Goal: Task Accomplishment & Management: Use online tool/utility

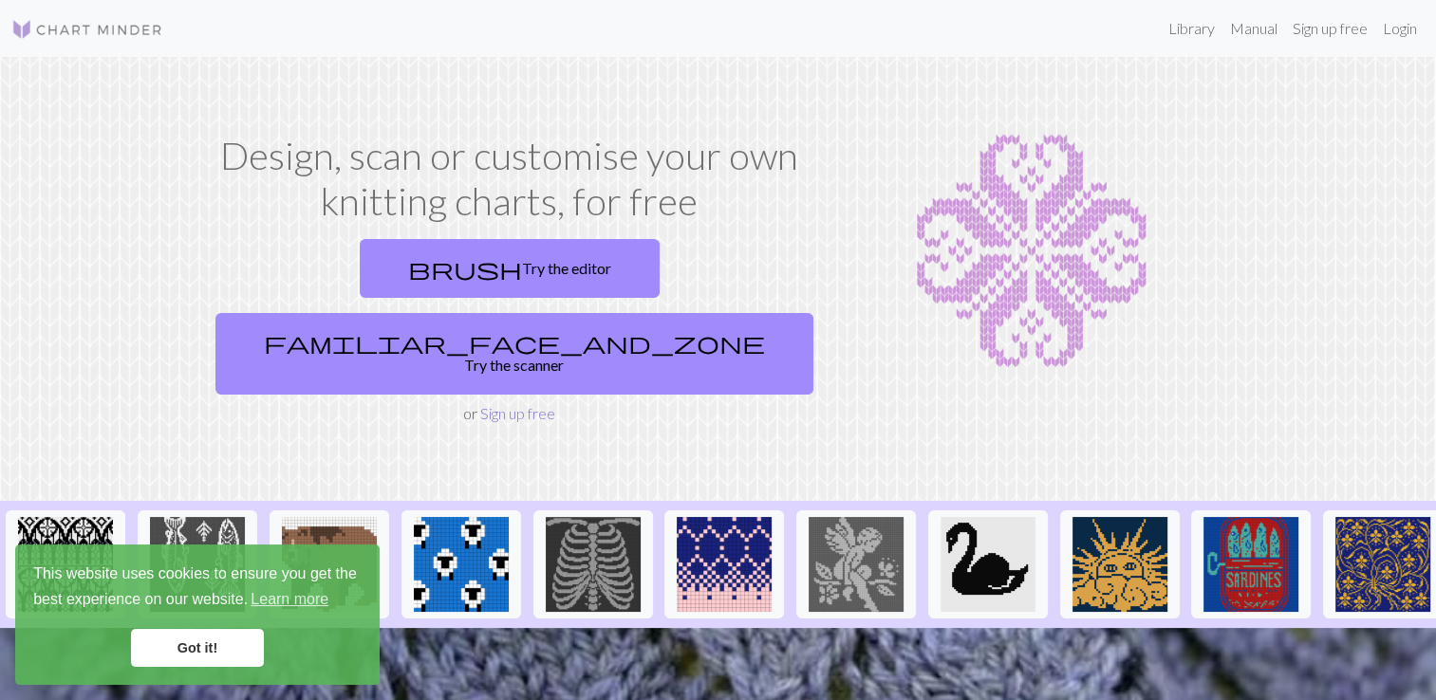
click at [507, 404] on link "Sign up free" at bounding box center [517, 413] width 75 height 18
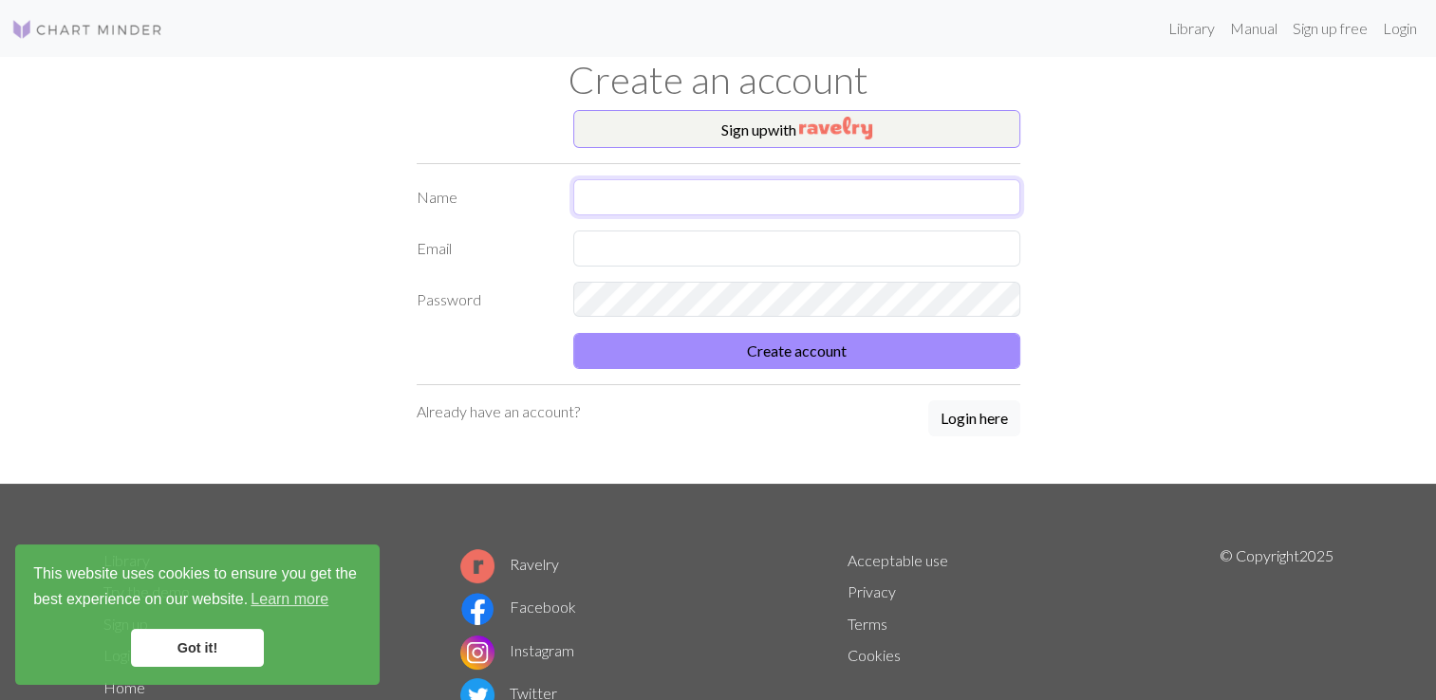
click at [713, 194] on input "text" at bounding box center [796, 197] width 447 height 36
type input "[PERSON_NAME]"
type input "mina1748a@gmail.com"
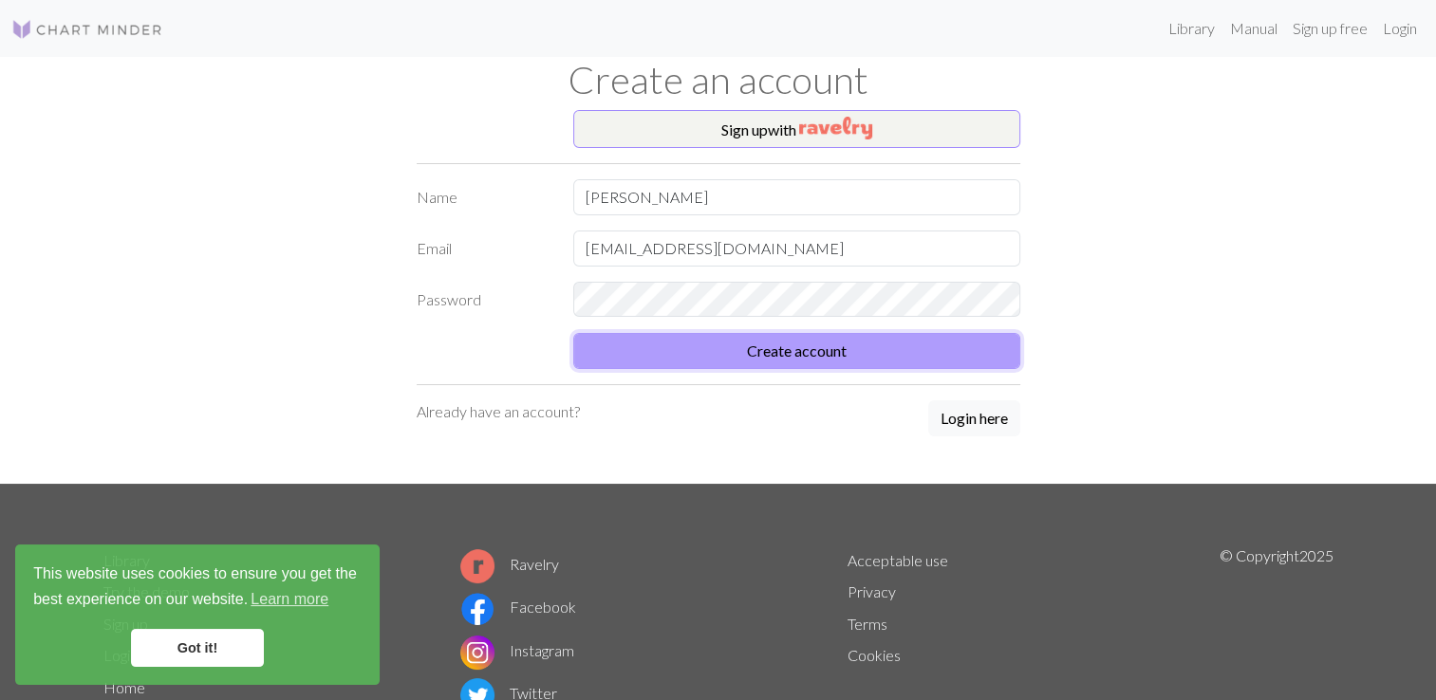
click at [832, 352] on button "Create account" at bounding box center [796, 351] width 447 height 36
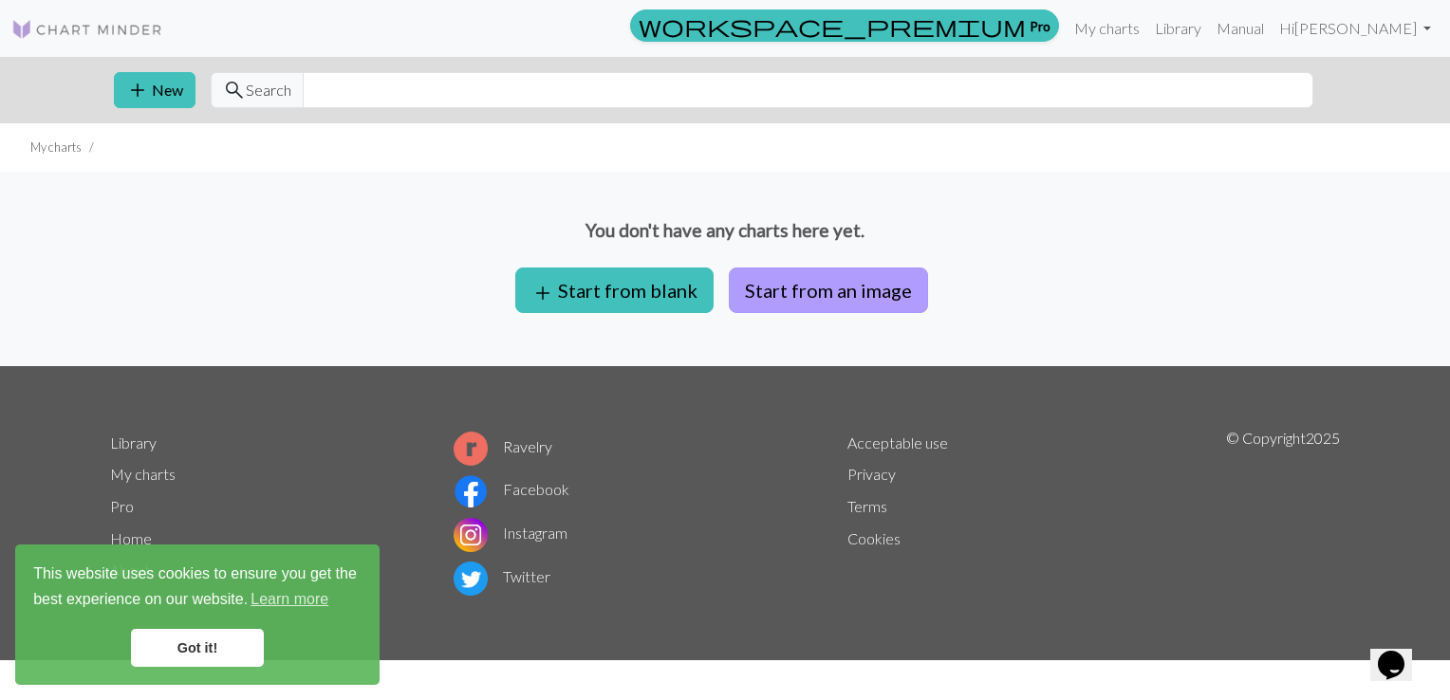
click at [832, 283] on button "Start from an image" at bounding box center [828, 291] width 199 height 46
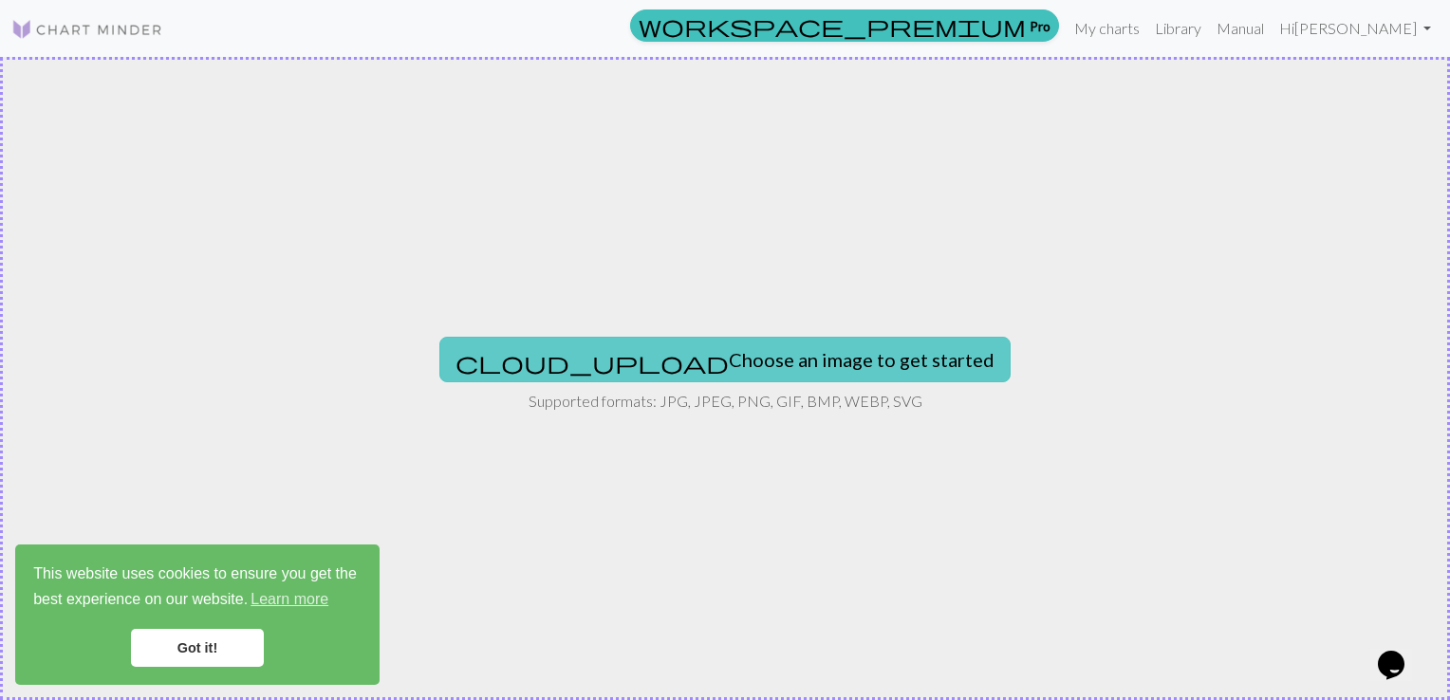
click at [760, 355] on button "cloud_upload Choose an image to get started" at bounding box center [724, 360] width 571 height 46
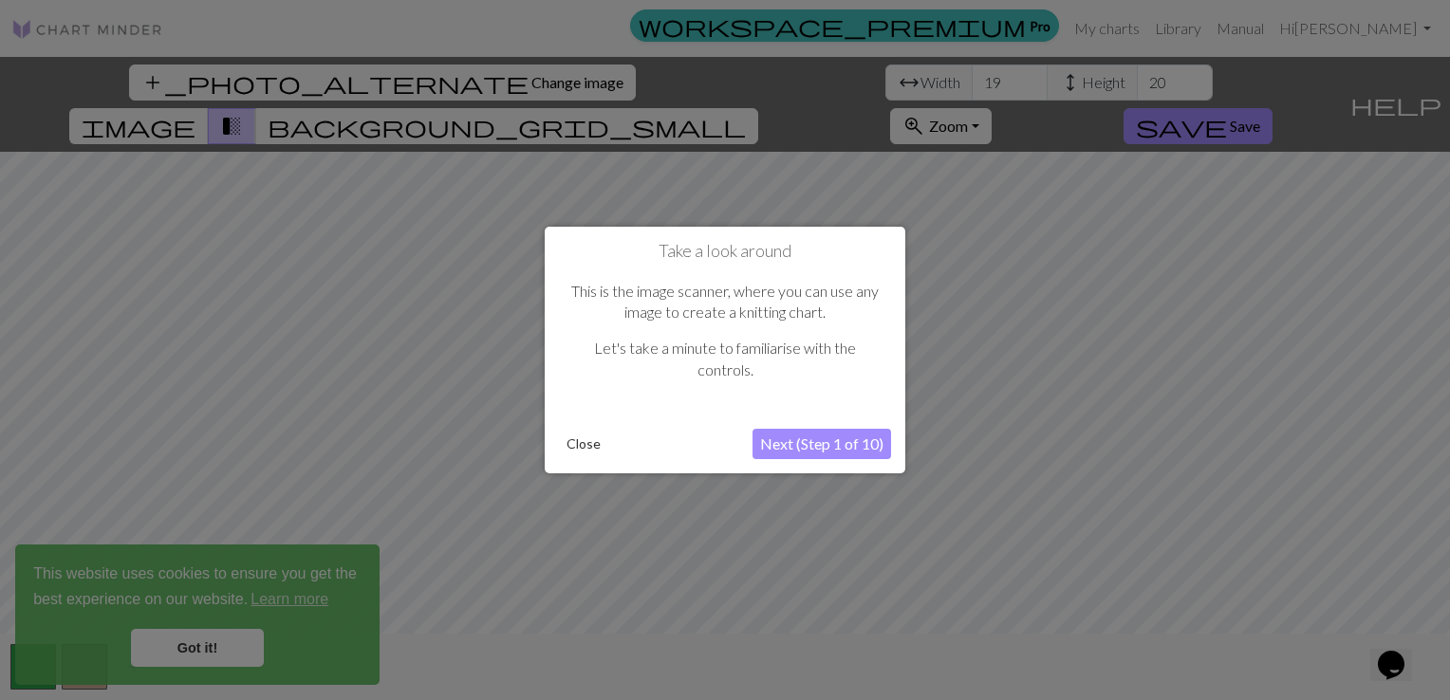
click at [803, 451] on button "Next (Step 1 of 10)" at bounding box center [822, 444] width 139 height 30
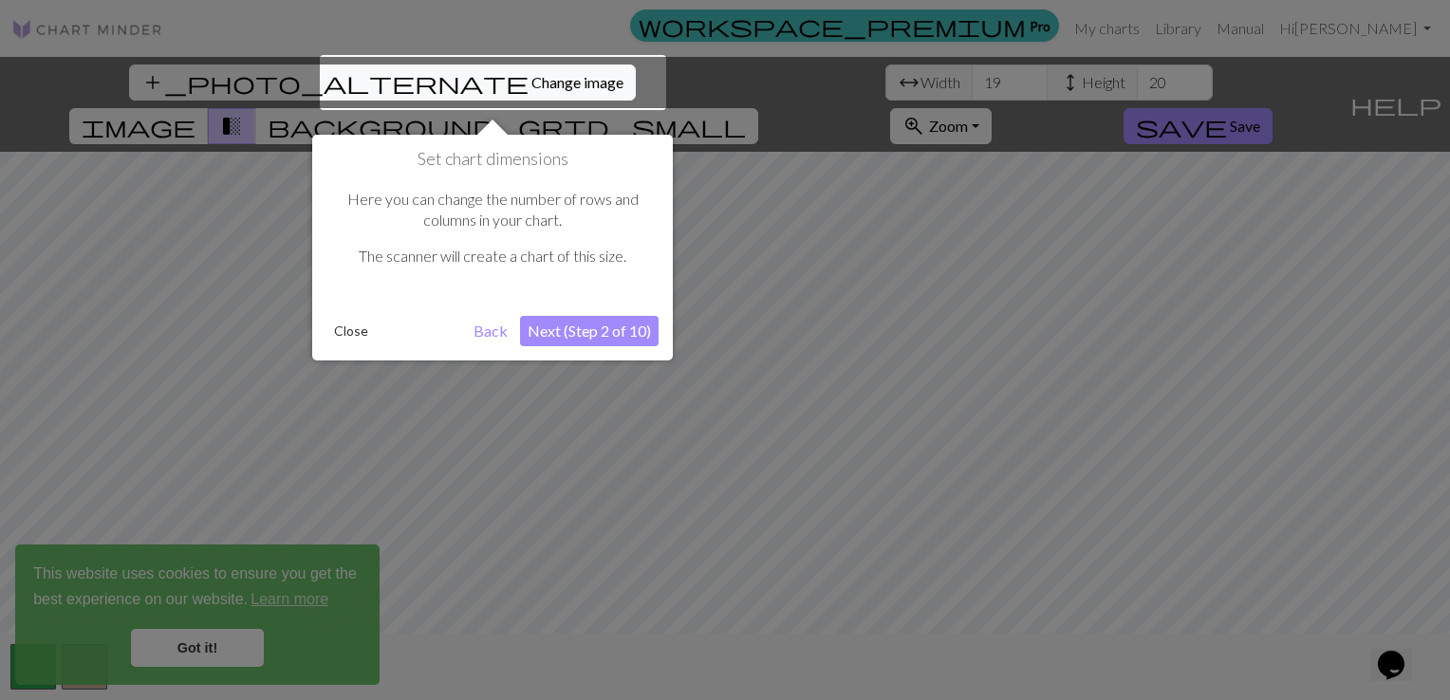
click at [616, 334] on button "Next (Step 2 of 10)" at bounding box center [589, 331] width 139 height 30
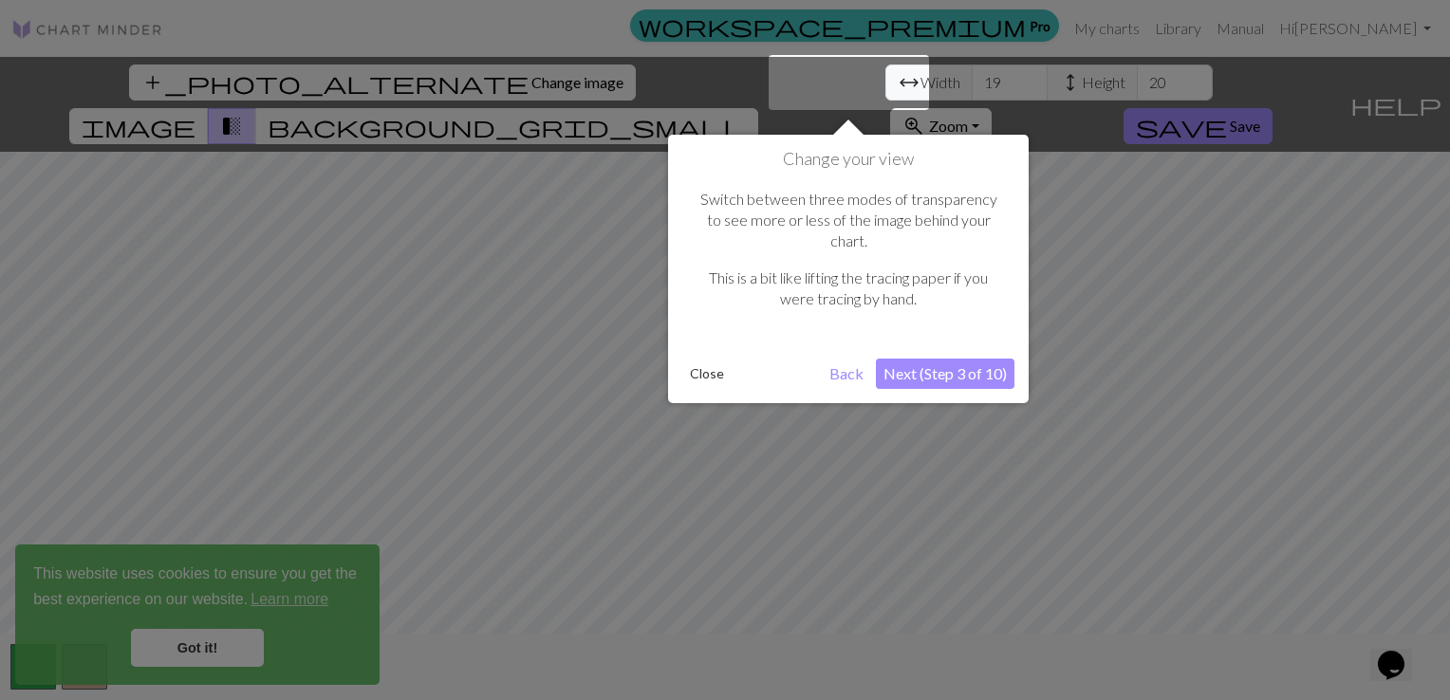
click at [958, 359] on button "Next (Step 3 of 10)" at bounding box center [945, 374] width 139 height 30
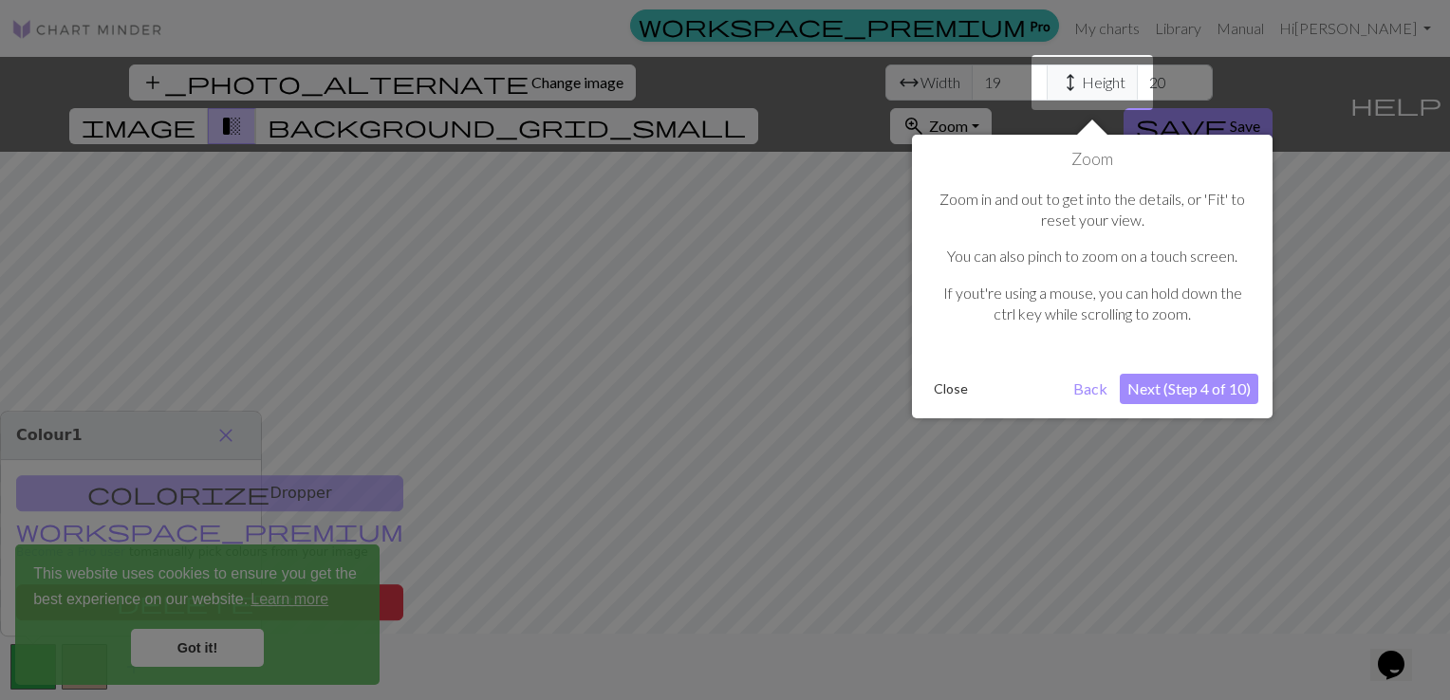
click at [1229, 382] on button "Next (Step 4 of 10)" at bounding box center [1189, 389] width 139 height 30
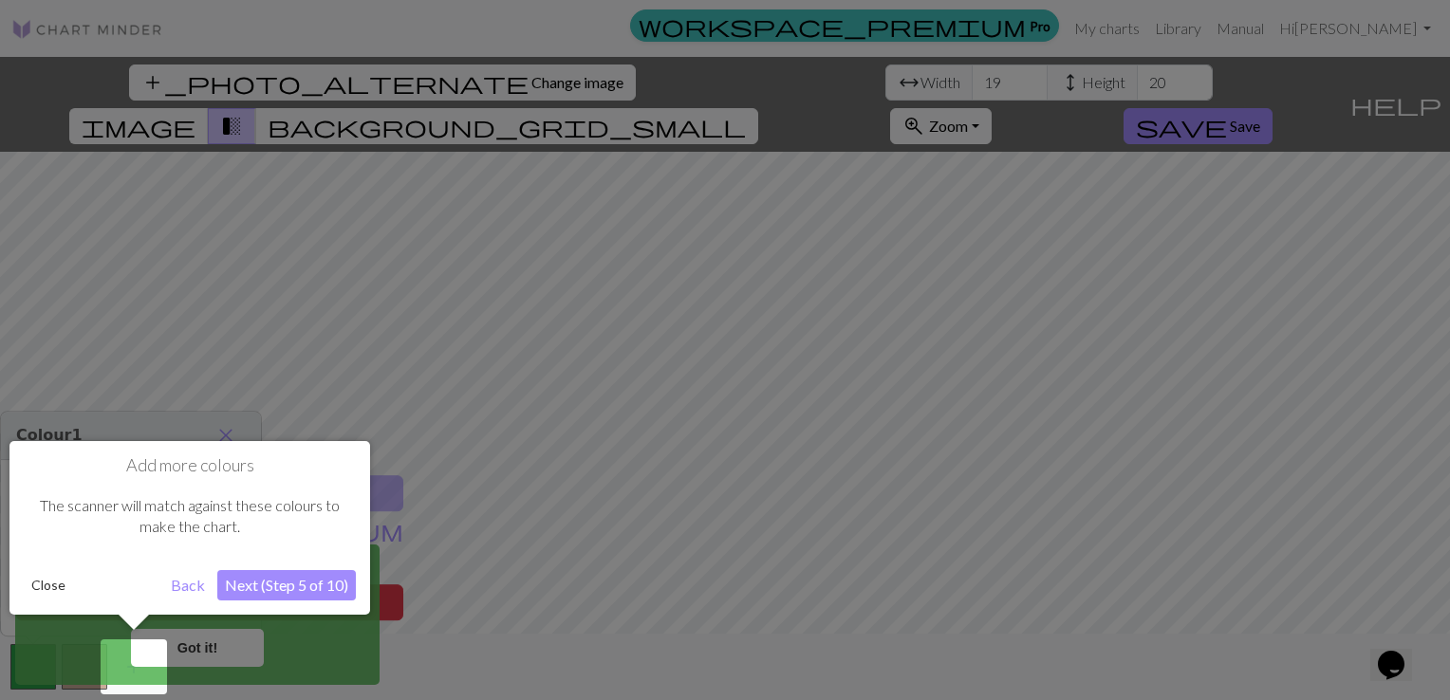
click at [308, 575] on button "Next (Step 5 of 10)" at bounding box center [286, 585] width 139 height 30
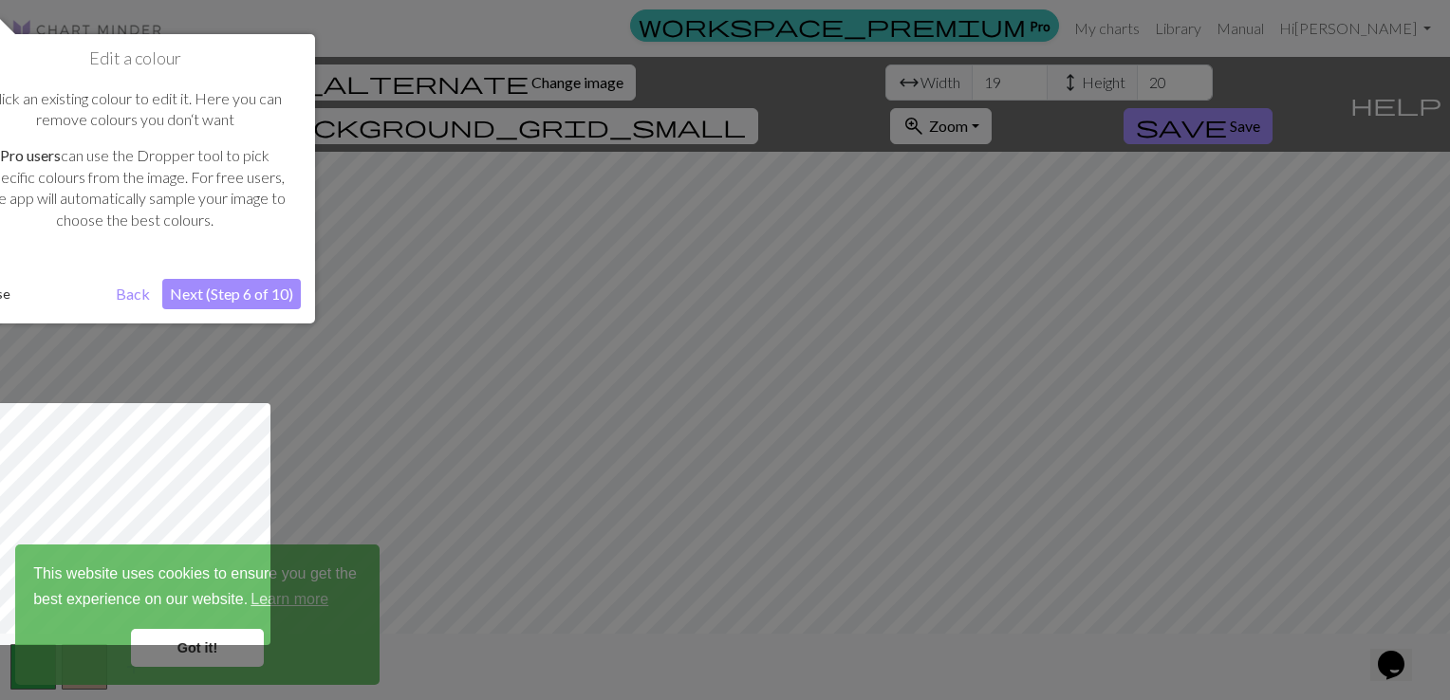
click at [235, 287] on button "Next (Step 6 of 10)" at bounding box center [231, 294] width 139 height 30
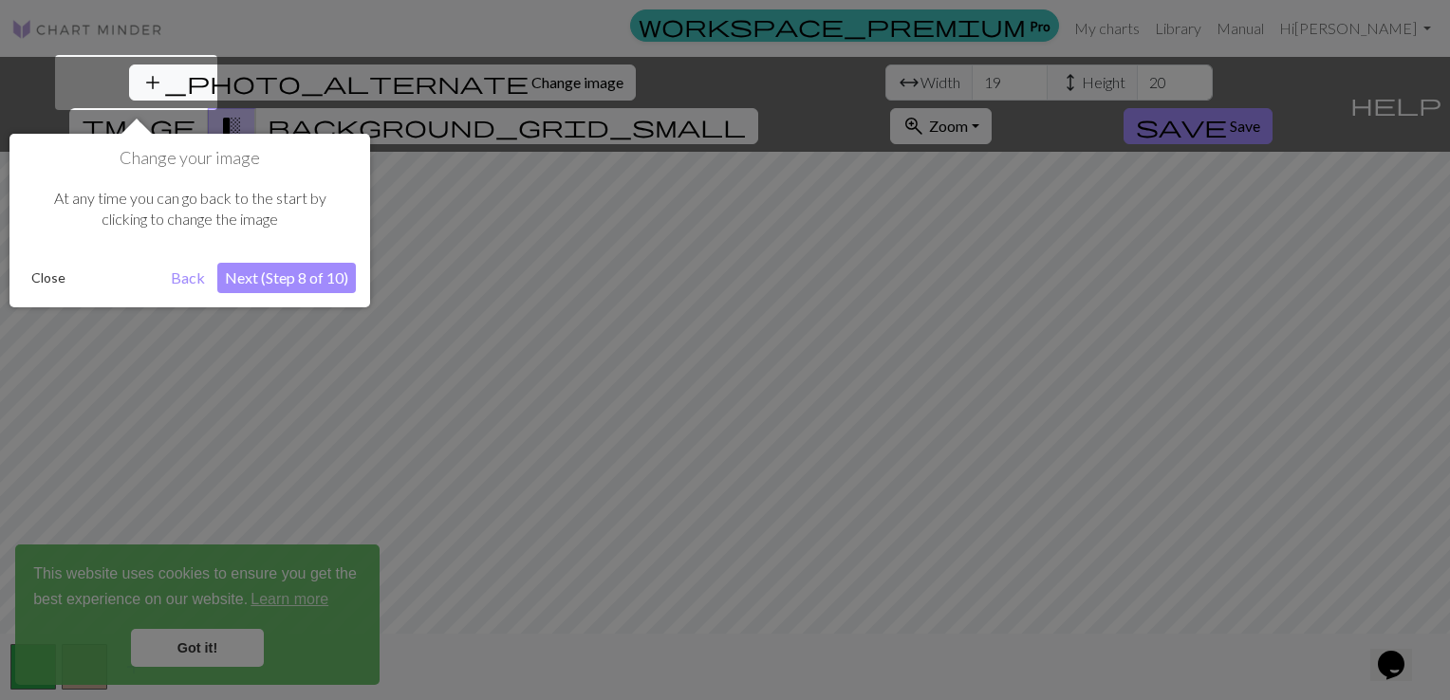
click at [235, 287] on button "Next (Step 8 of 10)" at bounding box center [286, 278] width 139 height 30
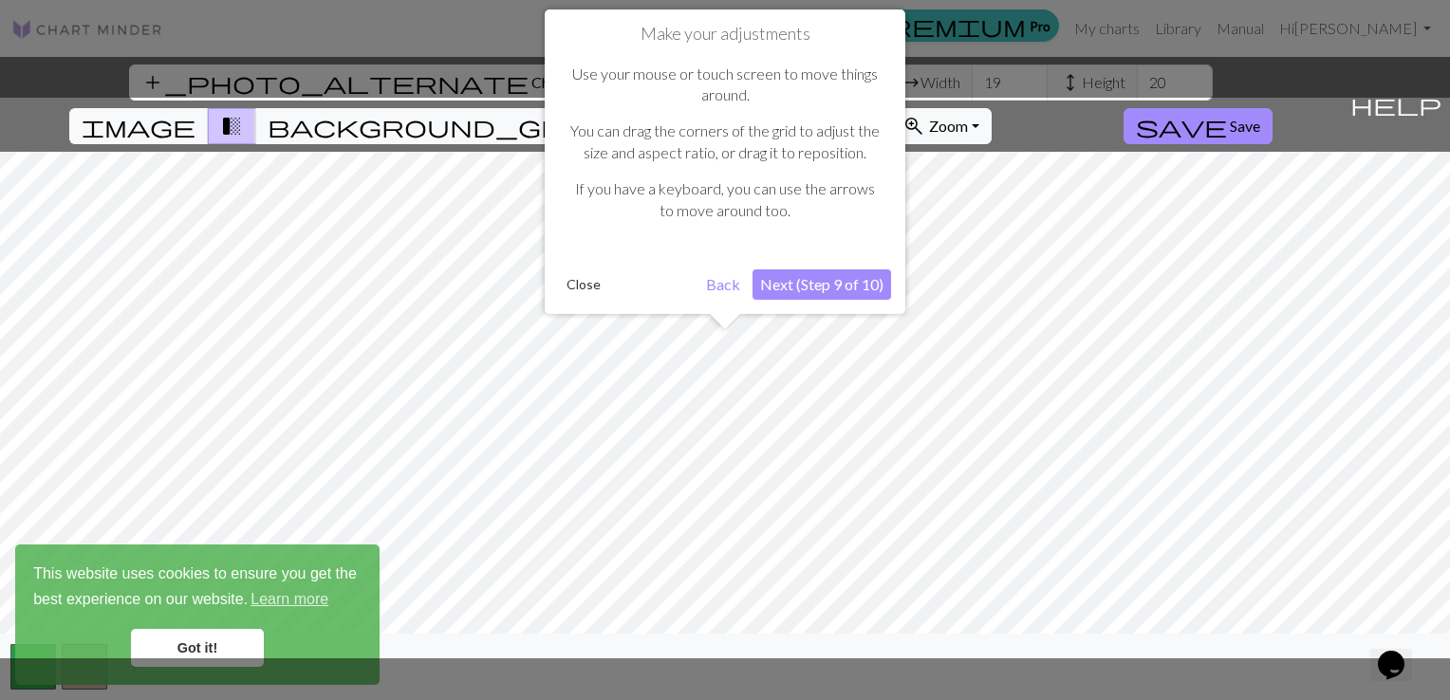
click at [848, 293] on button "Next (Step 9 of 10)" at bounding box center [822, 285] width 139 height 30
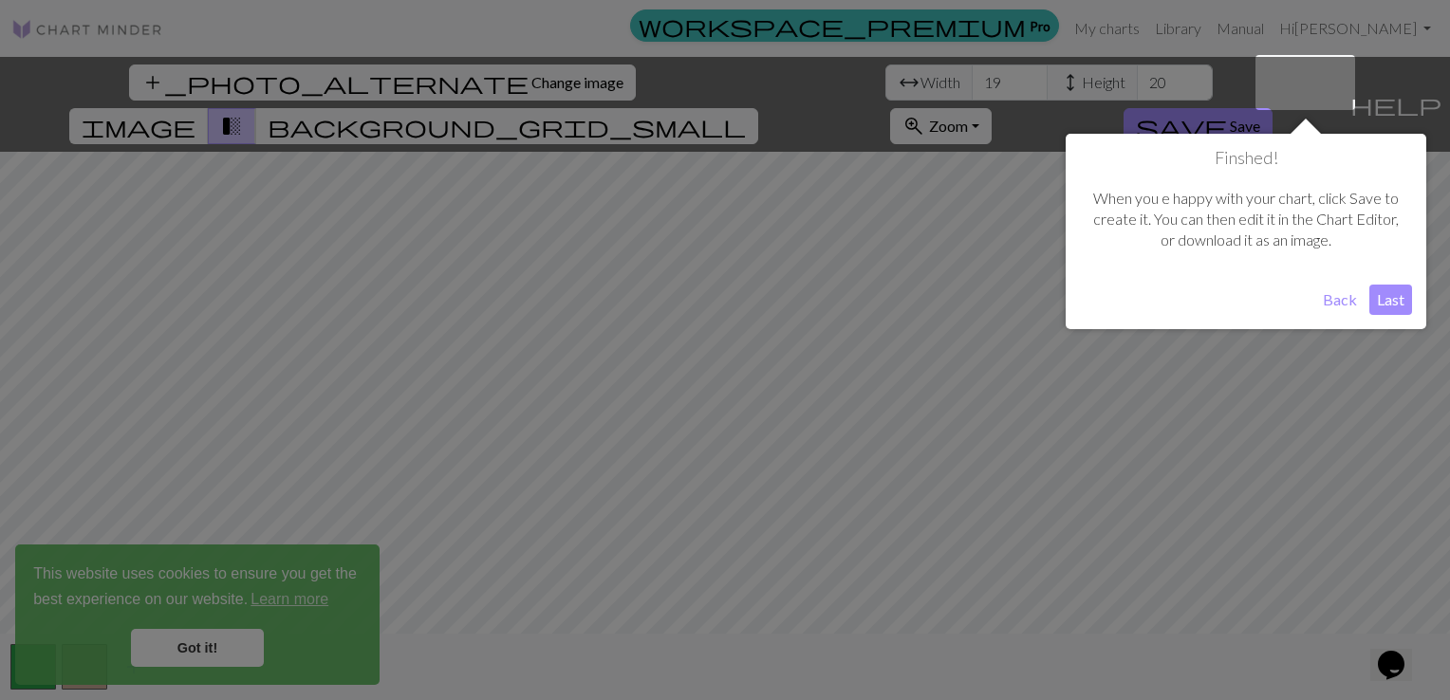
click at [1402, 304] on button "Last" at bounding box center [1391, 300] width 43 height 30
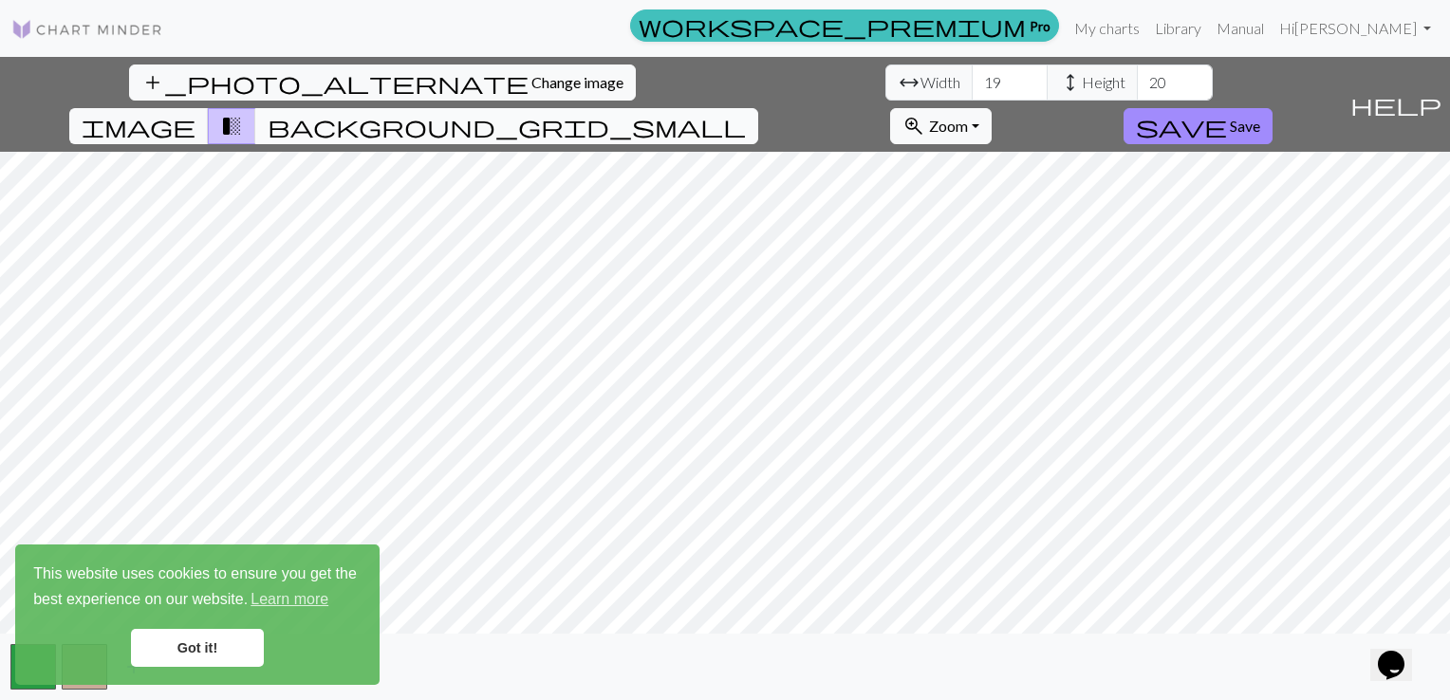
click at [746, 113] on span "background_grid_small" at bounding box center [507, 126] width 478 height 27
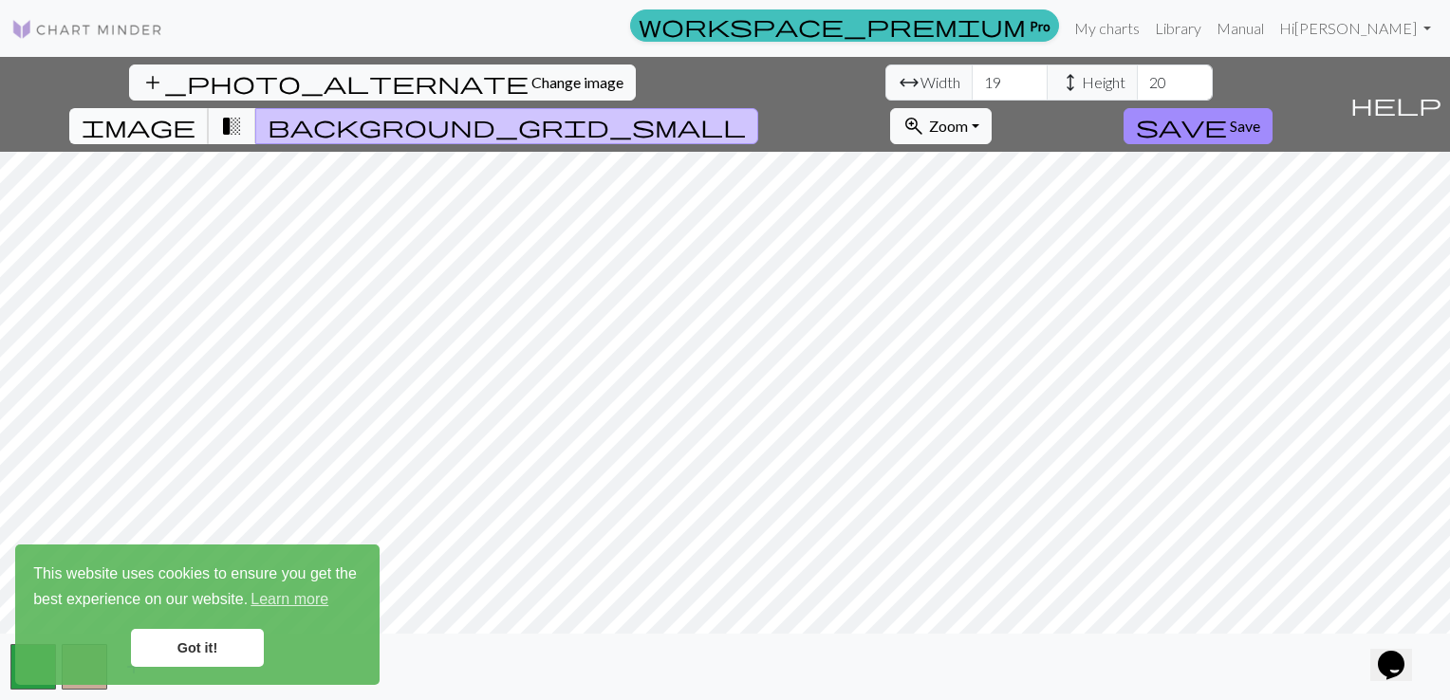
click at [196, 113] on span "image" at bounding box center [139, 126] width 114 height 27
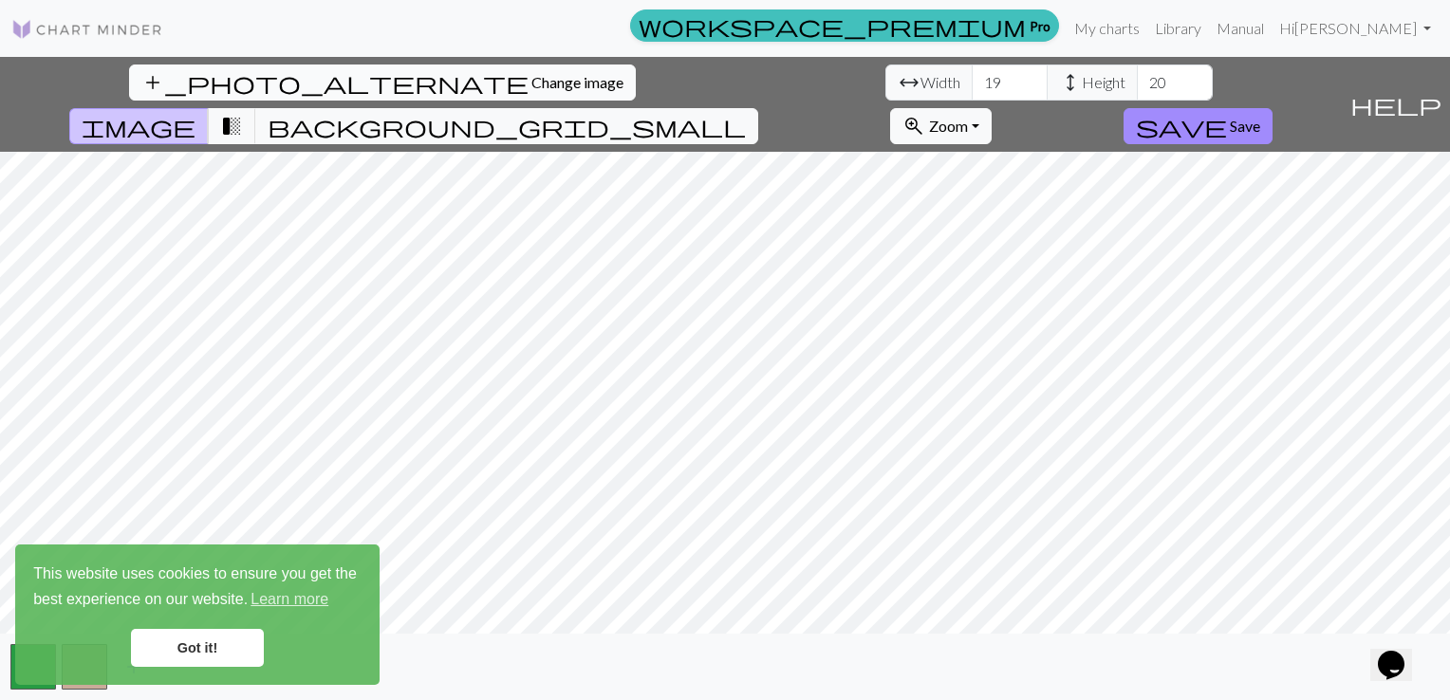
click at [531, 86] on span "Change image" at bounding box center [577, 82] width 92 height 18
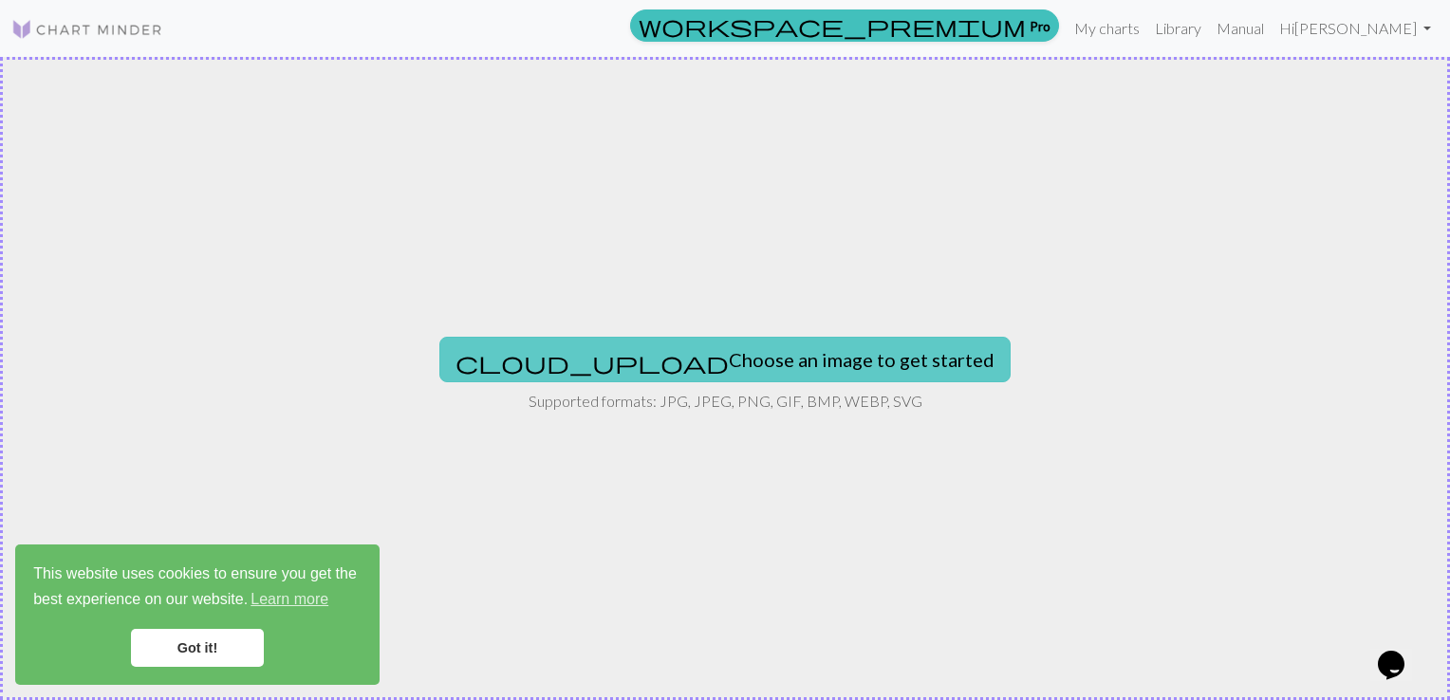
click at [686, 364] on button "cloud_upload Choose an image to get started" at bounding box center [724, 360] width 571 height 46
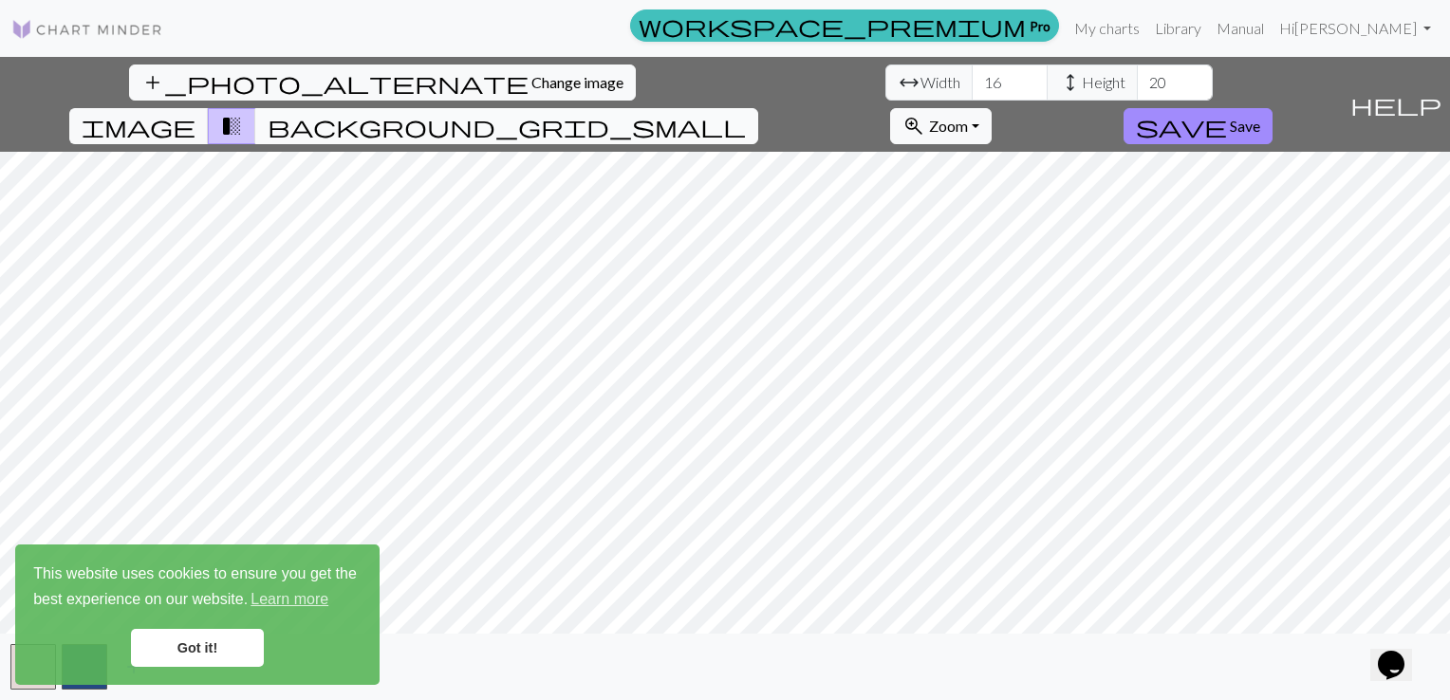
click at [746, 113] on span "background_grid_small" at bounding box center [507, 126] width 478 height 27
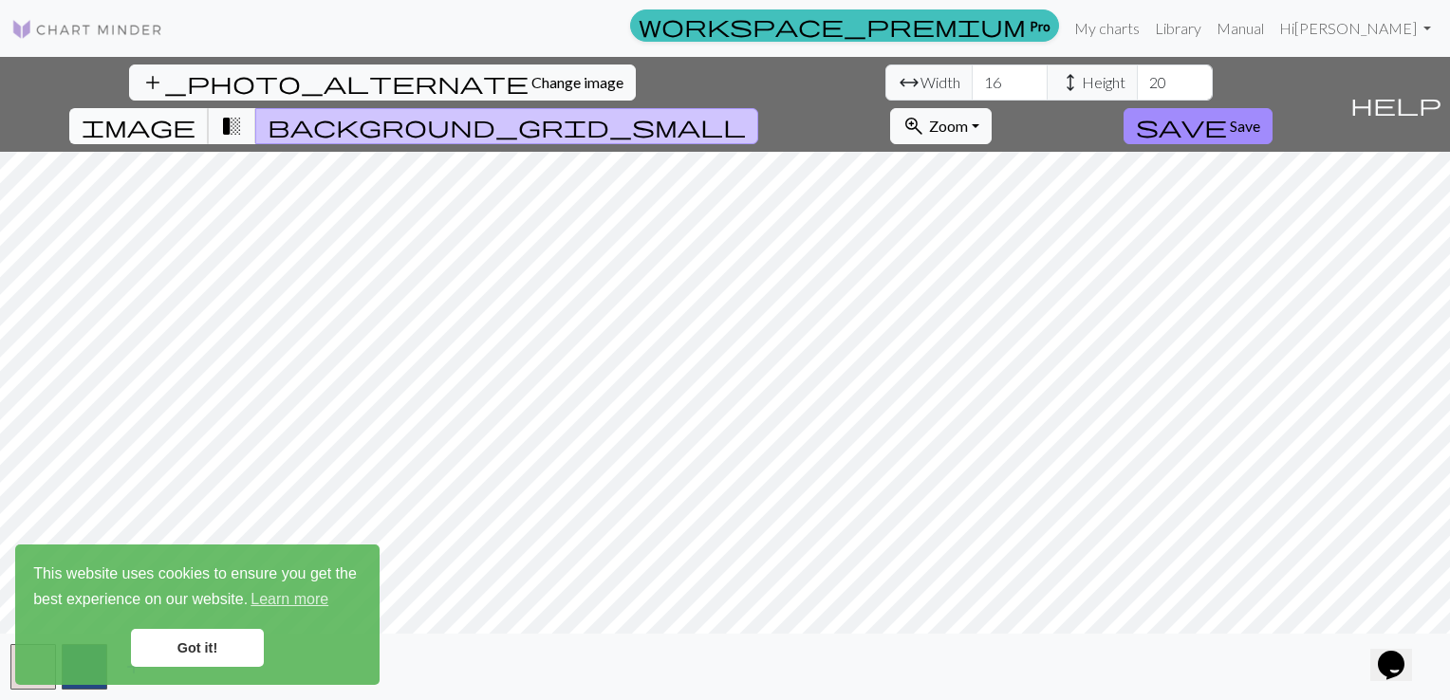
click at [196, 113] on span "image" at bounding box center [139, 126] width 114 height 27
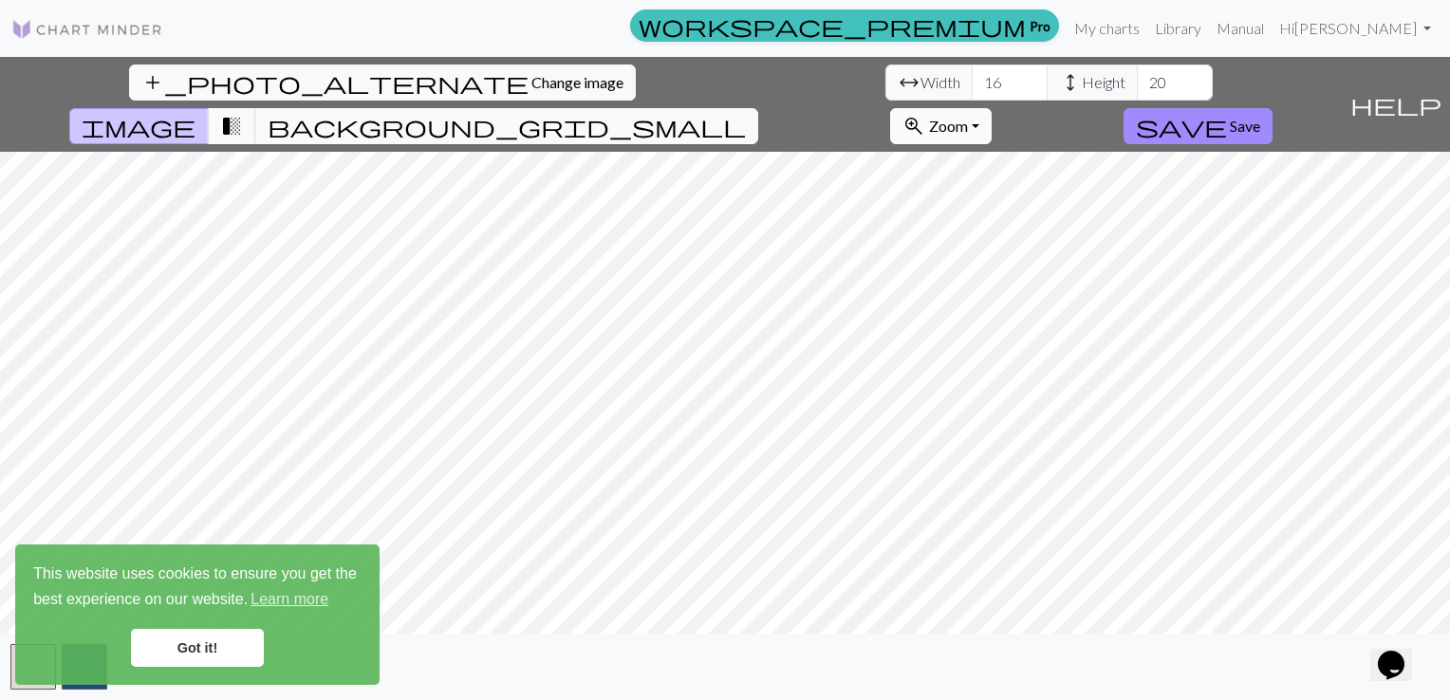
click at [992, 108] on button "zoom_in Zoom Zoom" at bounding box center [941, 126] width 102 height 36
click at [1041, 290] on button "100%" at bounding box center [966, 305] width 150 height 30
click at [1137, 77] on input "21" at bounding box center [1175, 83] width 76 height 36
click at [1137, 77] on input "22" at bounding box center [1175, 83] width 76 height 36
click at [1137, 77] on input "23" at bounding box center [1175, 83] width 76 height 36
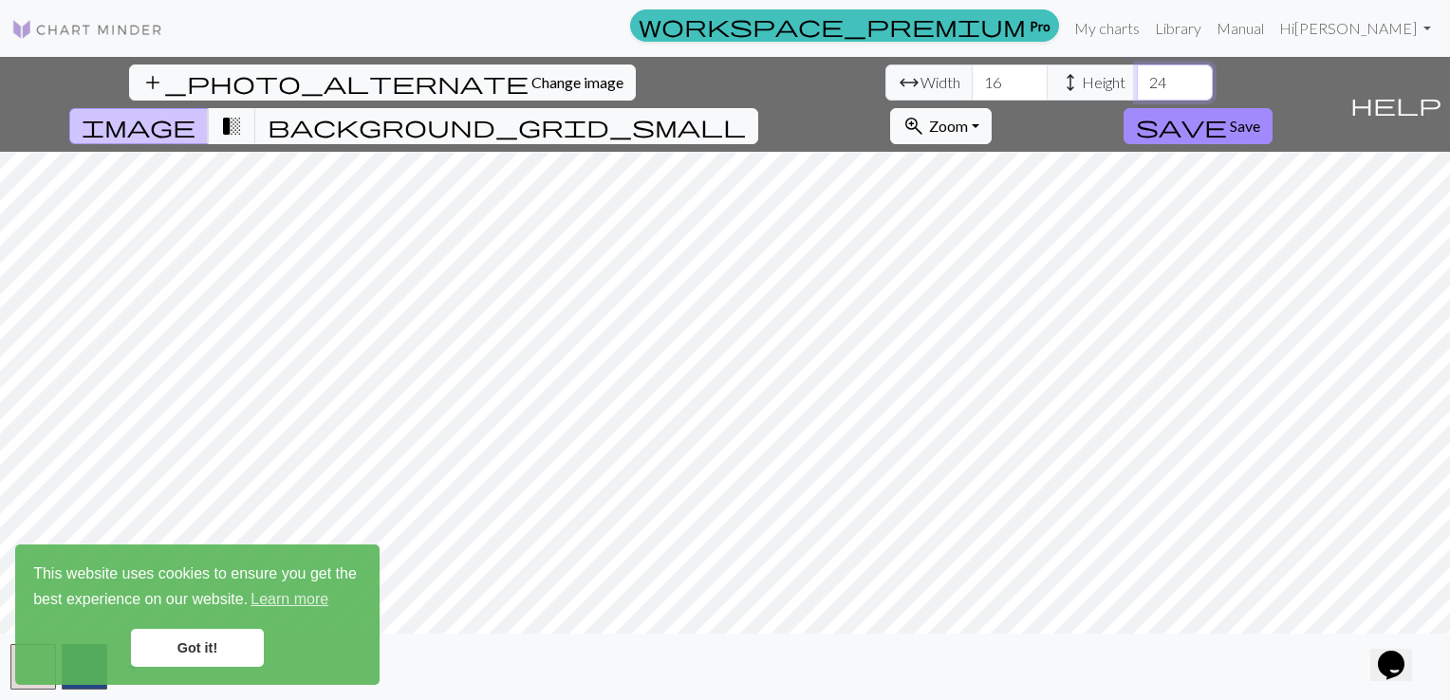
click at [1137, 72] on input "24" at bounding box center [1175, 83] width 76 height 36
click at [1137, 72] on input "25" at bounding box center [1175, 83] width 76 height 36
click at [1137, 72] on input "26" at bounding box center [1175, 83] width 76 height 36
click at [1137, 72] on input "27" at bounding box center [1175, 83] width 76 height 36
click at [1137, 72] on input "28" at bounding box center [1175, 83] width 76 height 36
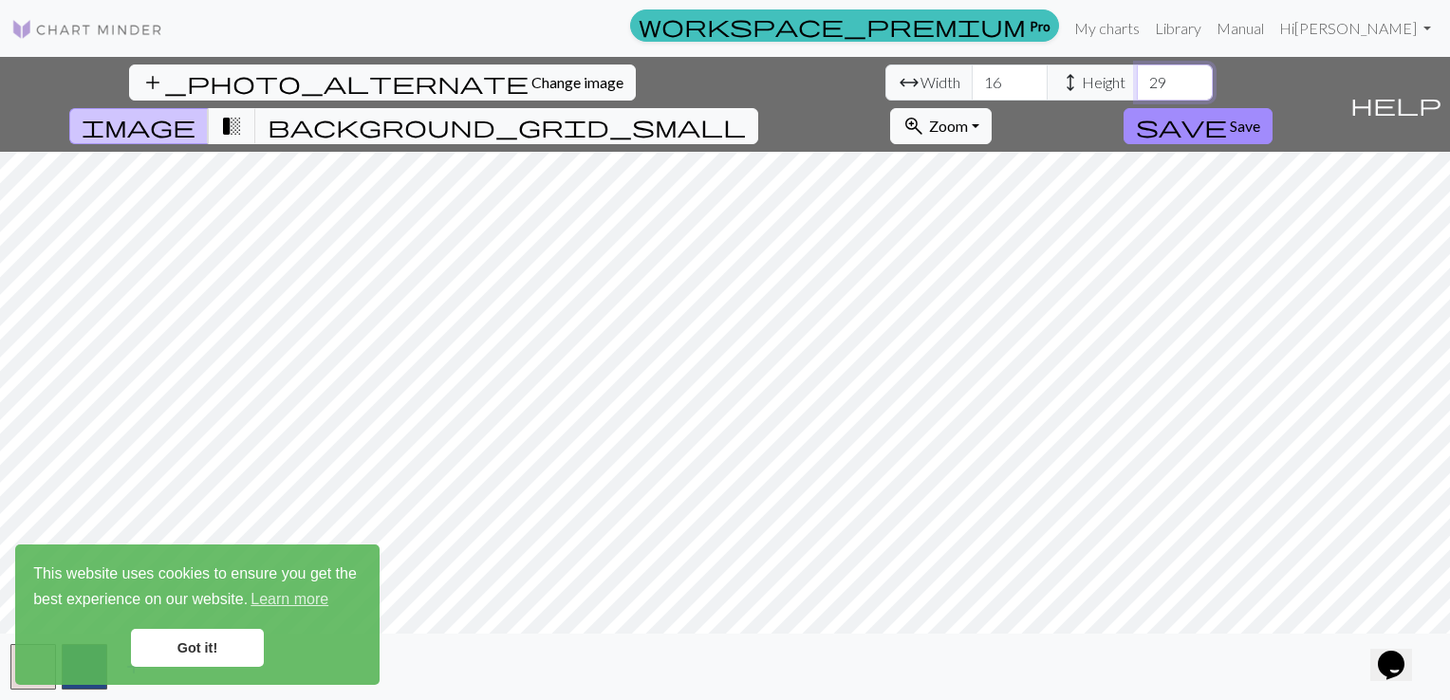
click at [1137, 72] on input "29" at bounding box center [1175, 83] width 76 height 36
click at [1137, 72] on input "30" at bounding box center [1175, 83] width 76 height 36
click at [1137, 72] on input "31" at bounding box center [1175, 83] width 76 height 36
click at [1137, 74] on input "32" at bounding box center [1175, 83] width 76 height 36
click at [1137, 74] on input "33" at bounding box center [1175, 83] width 76 height 36
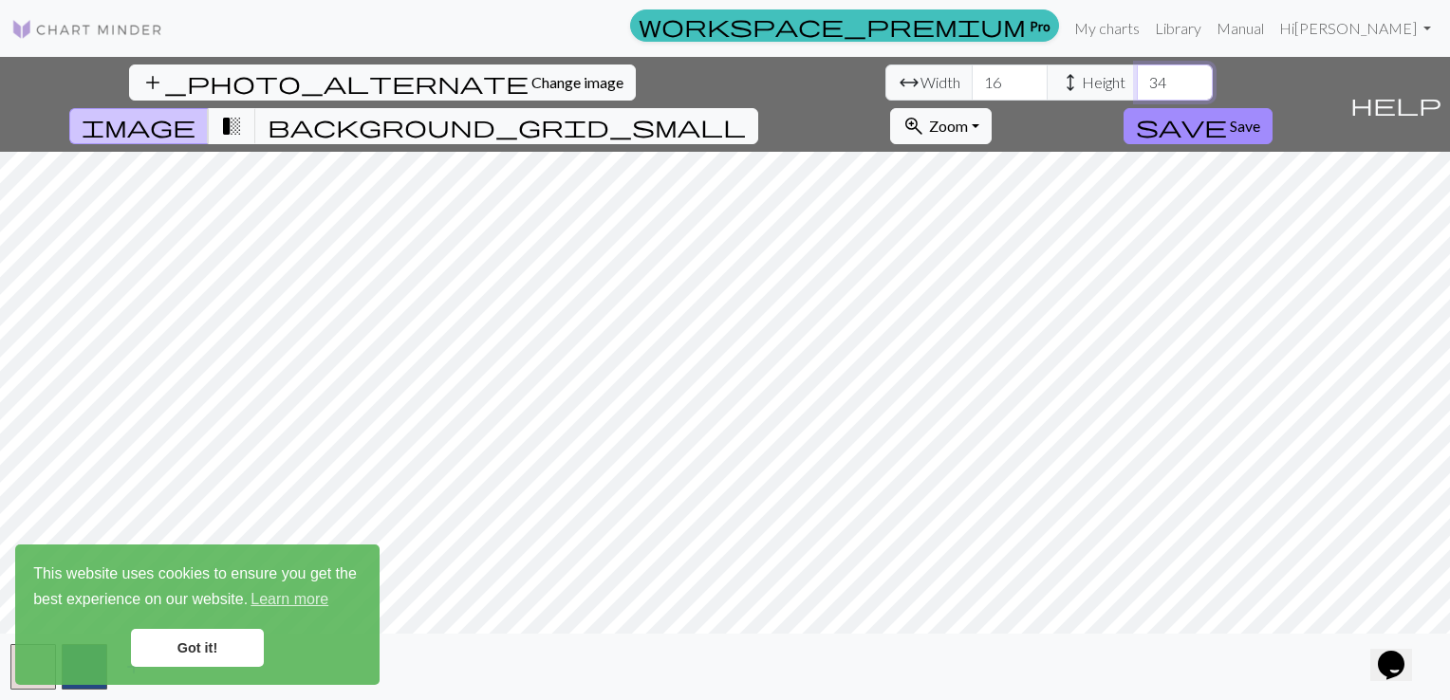
click at [1137, 74] on input "34" at bounding box center [1175, 83] width 76 height 36
click at [1137, 74] on input "35" at bounding box center [1175, 83] width 76 height 36
click at [1137, 74] on input "36" at bounding box center [1175, 83] width 76 height 36
click at [1137, 74] on input "37" at bounding box center [1175, 83] width 76 height 36
click at [1137, 74] on input "38" at bounding box center [1175, 83] width 76 height 36
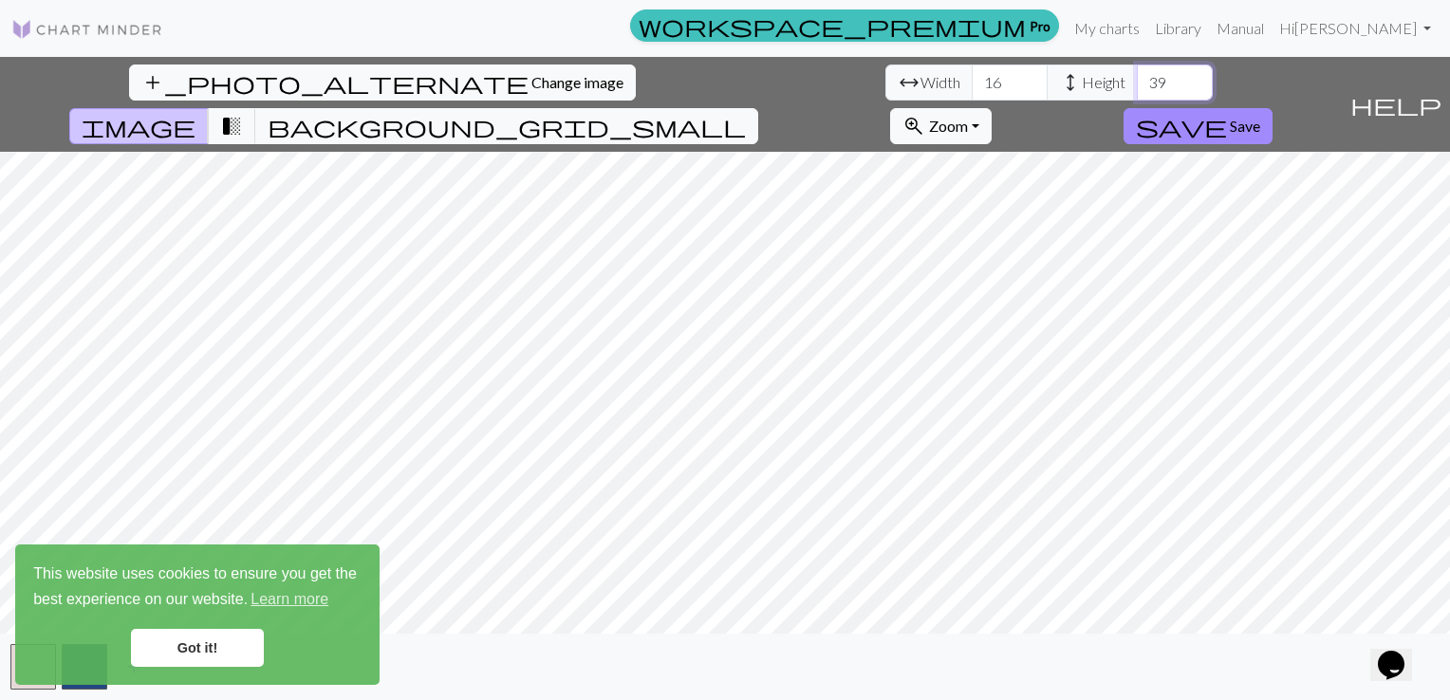
click at [1137, 74] on input "39" at bounding box center [1175, 83] width 76 height 36
click at [1137, 74] on input "40" at bounding box center [1175, 83] width 76 height 36
click at [1137, 74] on input "41" at bounding box center [1175, 83] width 76 height 36
click at [1137, 74] on input "42" at bounding box center [1175, 83] width 76 height 36
click at [1137, 74] on input "43" at bounding box center [1175, 83] width 76 height 36
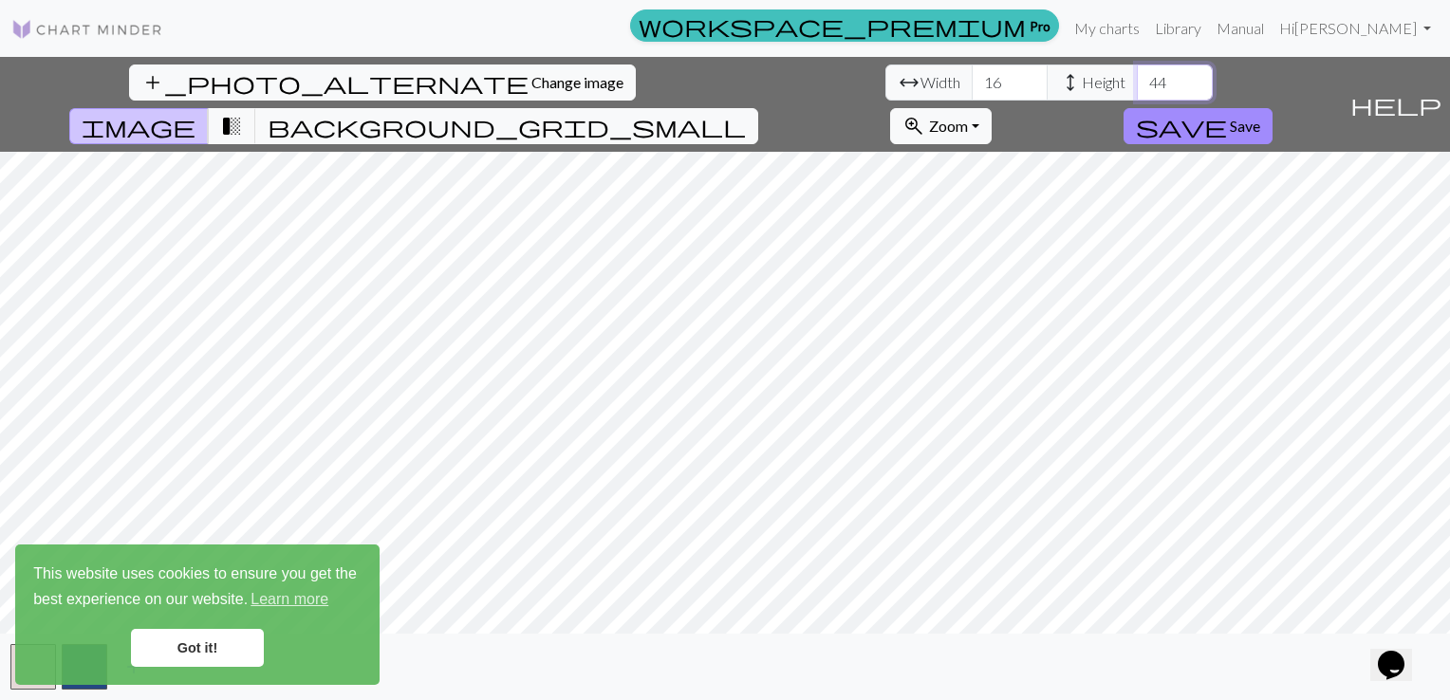
click at [1137, 74] on input "44" at bounding box center [1175, 83] width 76 height 36
click at [1137, 74] on input "45" at bounding box center [1175, 83] width 76 height 36
click at [1137, 74] on input "46" at bounding box center [1175, 83] width 76 height 36
click at [1137, 74] on input "47" at bounding box center [1175, 83] width 76 height 36
click at [1137, 74] on input "48" at bounding box center [1175, 83] width 76 height 36
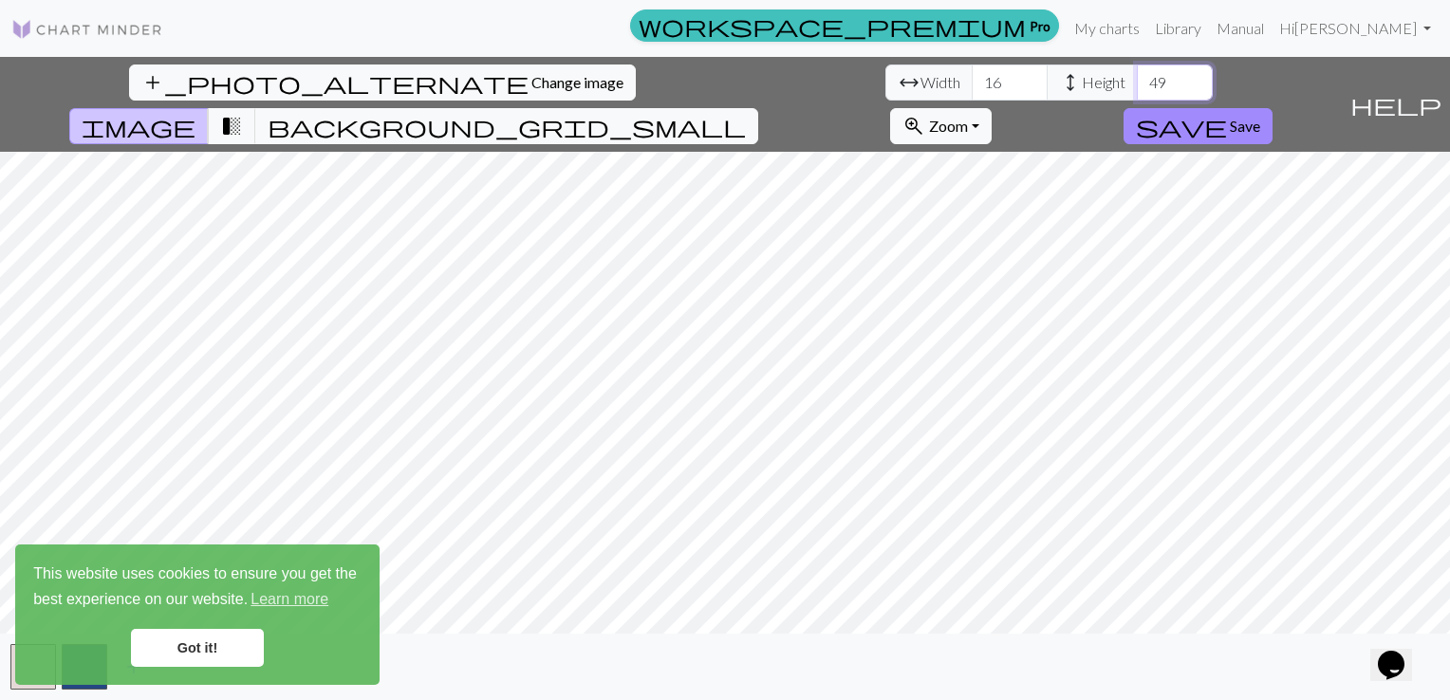
click at [1137, 74] on input "49" at bounding box center [1175, 83] width 76 height 36
click at [1137, 74] on input "50" at bounding box center [1175, 83] width 76 height 36
click at [1137, 74] on input "51" at bounding box center [1175, 83] width 76 height 36
click at [1137, 74] on input "52" at bounding box center [1175, 83] width 76 height 36
click at [1137, 74] on input "53" at bounding box center [1175, 83] width 76 height 36
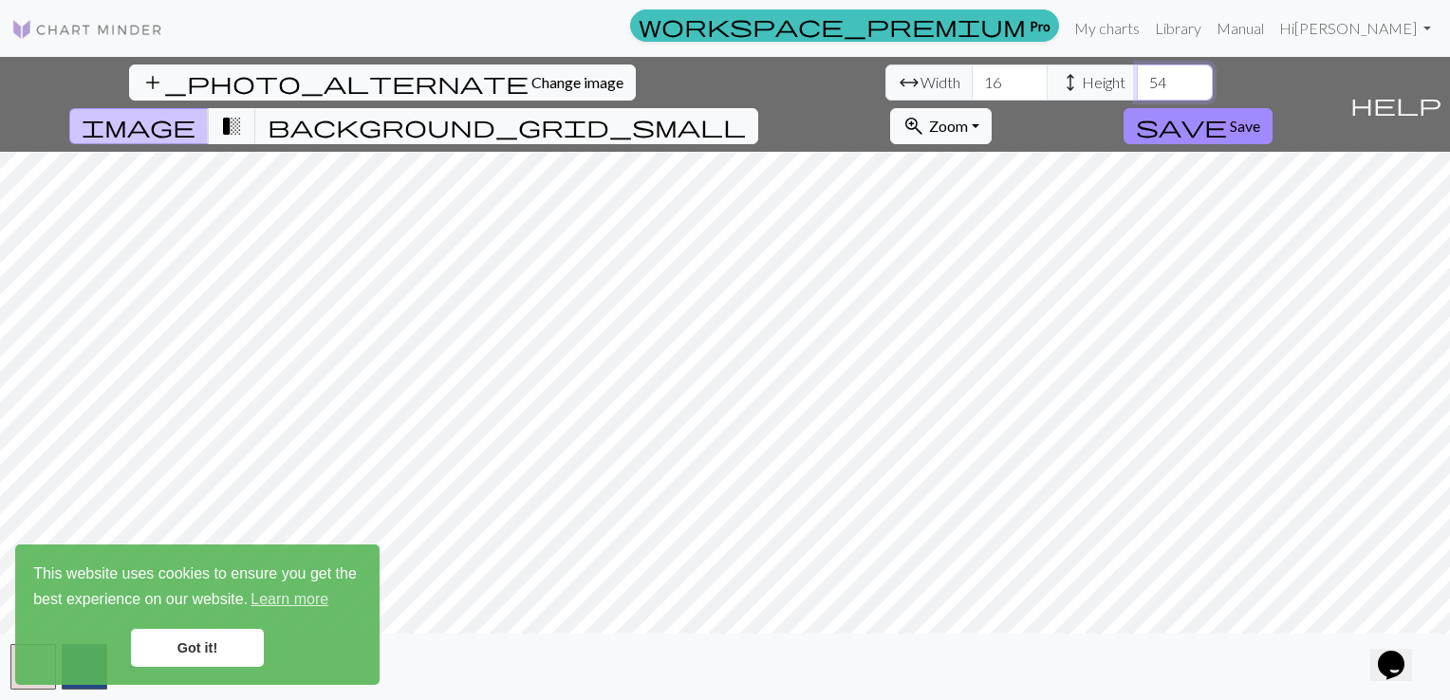
click at [1137, 74] on input "54" at bounding box center [1175, 83] width 76 height 36
click at [1137, 74] on input "55" at bounding box center [1175, 83] width 76 height 36
click at [1137, 74] on input "56" at bounding box center [1175, 83] width 76 height 36
click at [1137, 74] on input "57" at bounding box center [1175, 83] width 76 height 36
click at [1137, 74] on input "58" at bounding box center [1175, 83] width 76 height 36
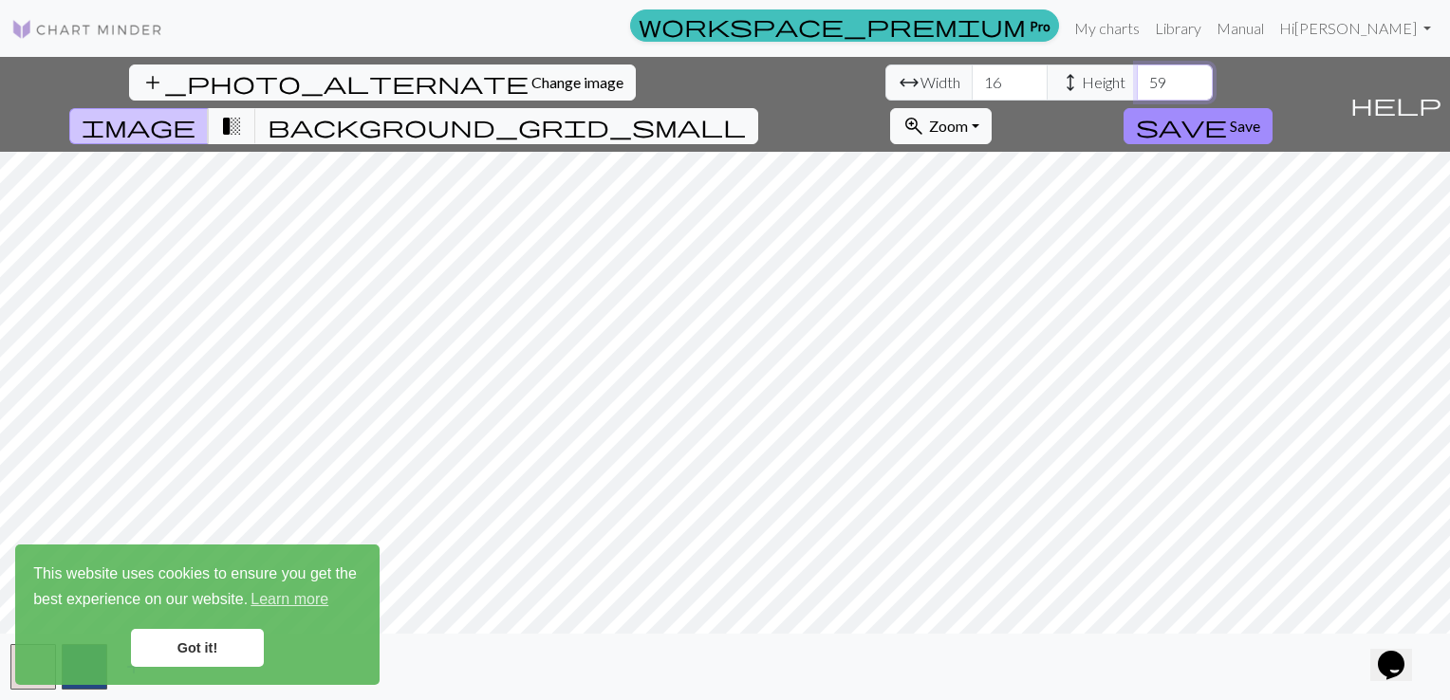
click at [1137, 74] on input "59" at bounding box center [1175, 83] width 76 height 36
click at [1137, 74] on input "60" at bounding box center [1175, 83] width 76 height 36
click at [1137, 74] on input "61" at bounding box center [1175, 83] width 76 height 36
click at [1137, 82] on input "61" at bounding box center [1175, 83] width 76 height 36
type input "161"
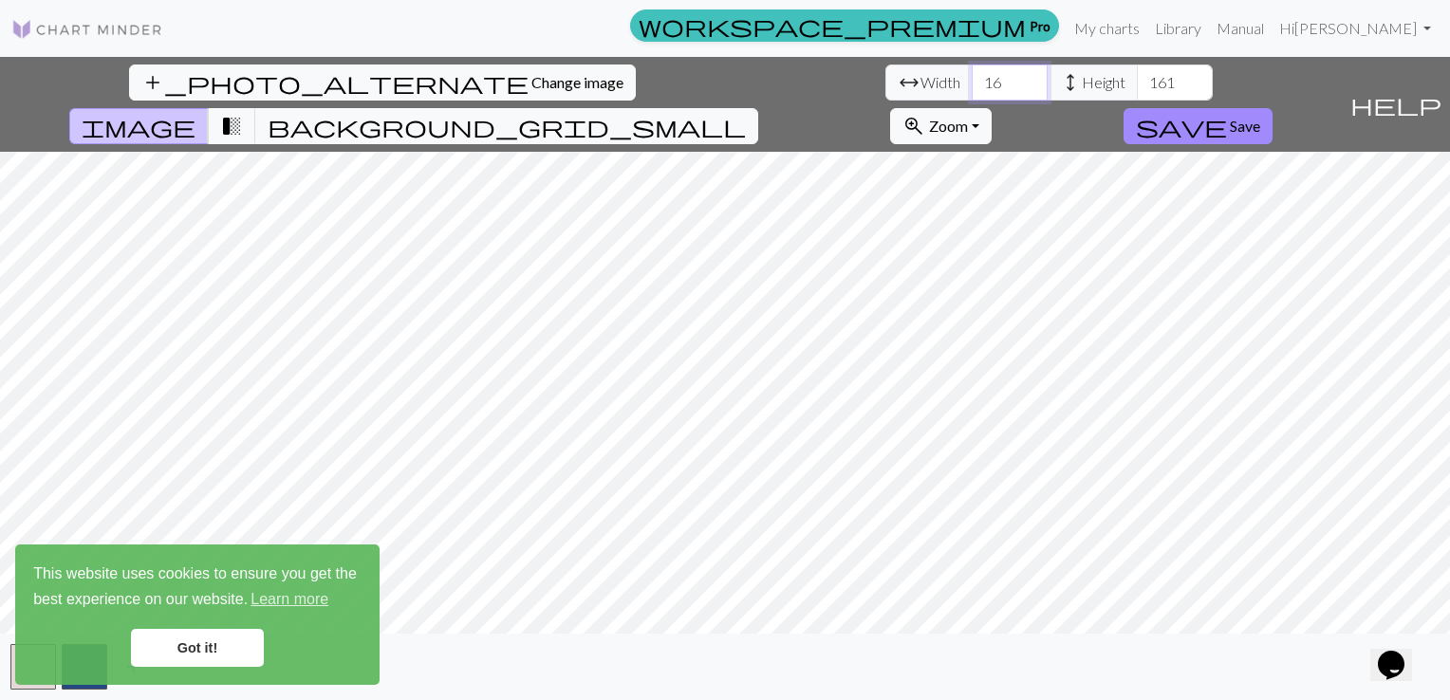
click at [972, 78] on input "16" at bounding box center [1010, 83] width 76 height 36
type input "160"
click at [240, 652] on link "Got it!" at bounding box center [197, 648] width 133 height 38
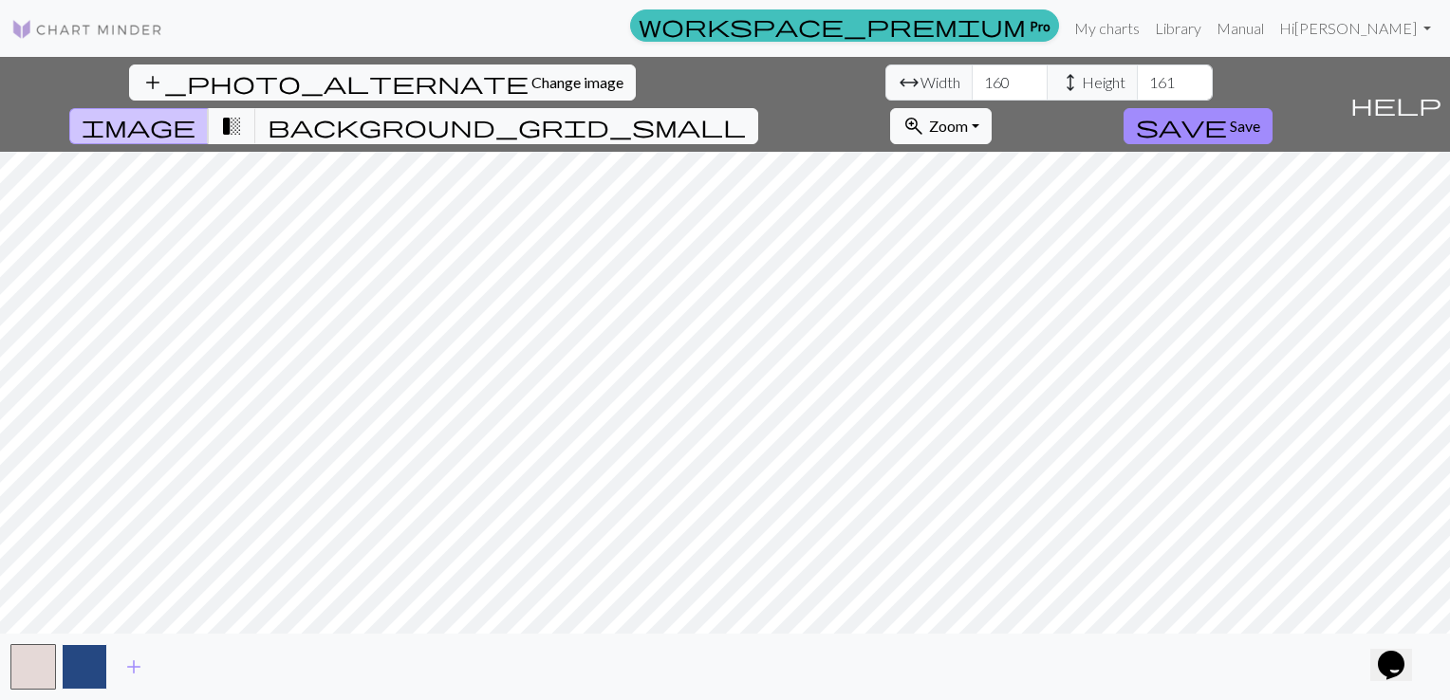
click at [88, 666] on button "button" at bounding box center [85, 667] width 46 height 46
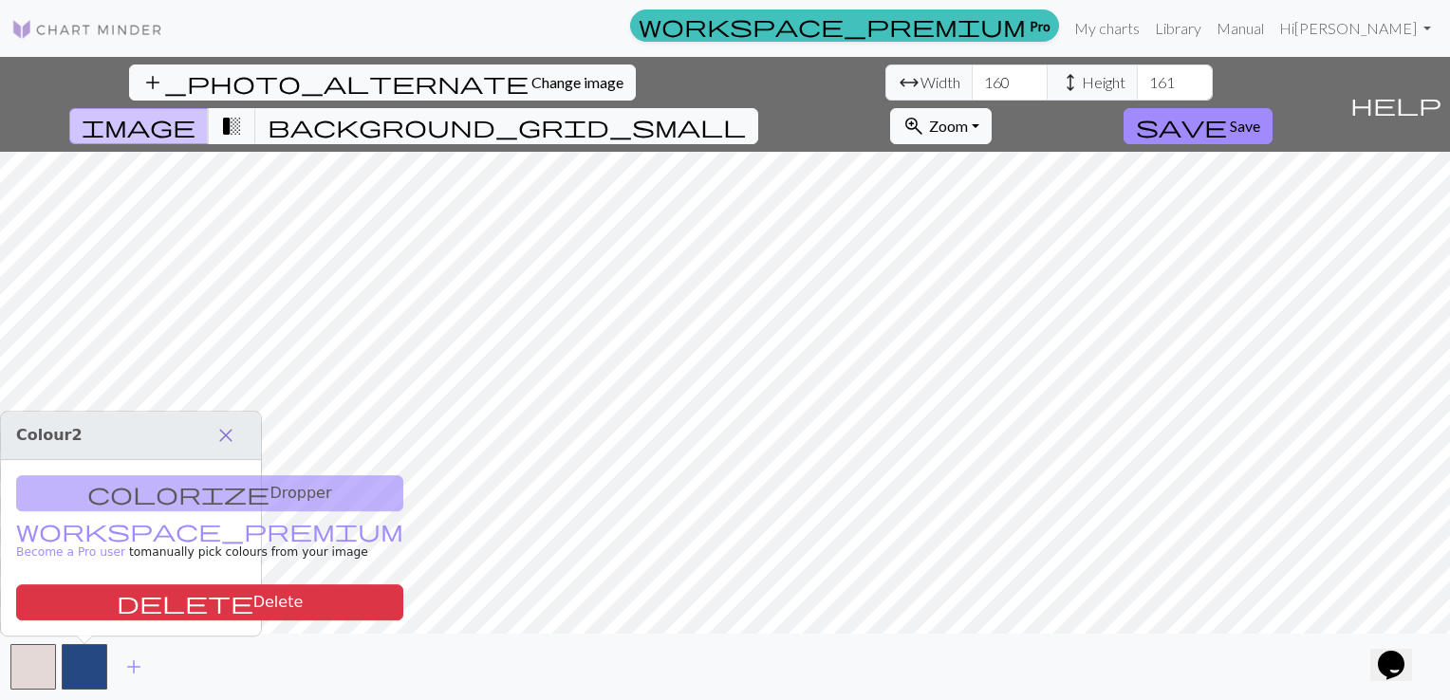
click at [230, 435] on span "close" at bounding box center [225, 435] width 23 height 27
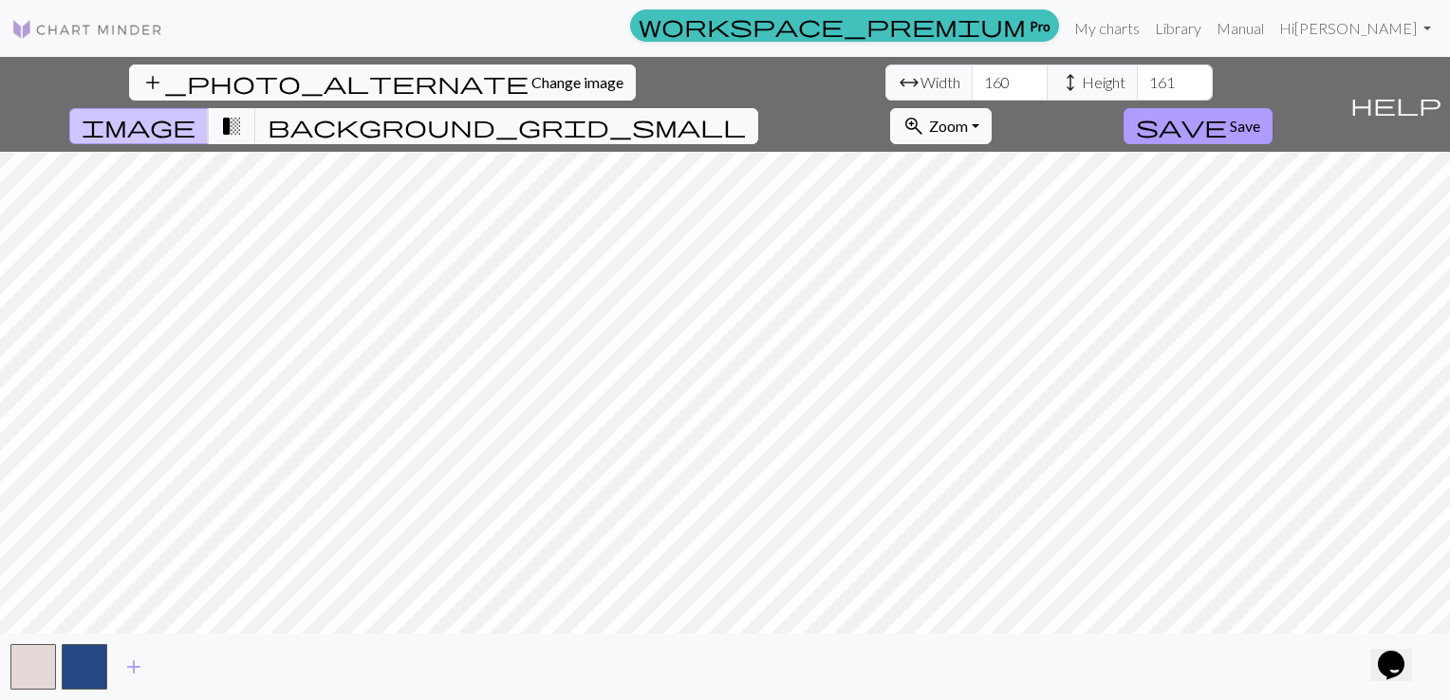
click at [1260, 117] on span "Save" at bounding box center [1245, 126] width 30 height 18
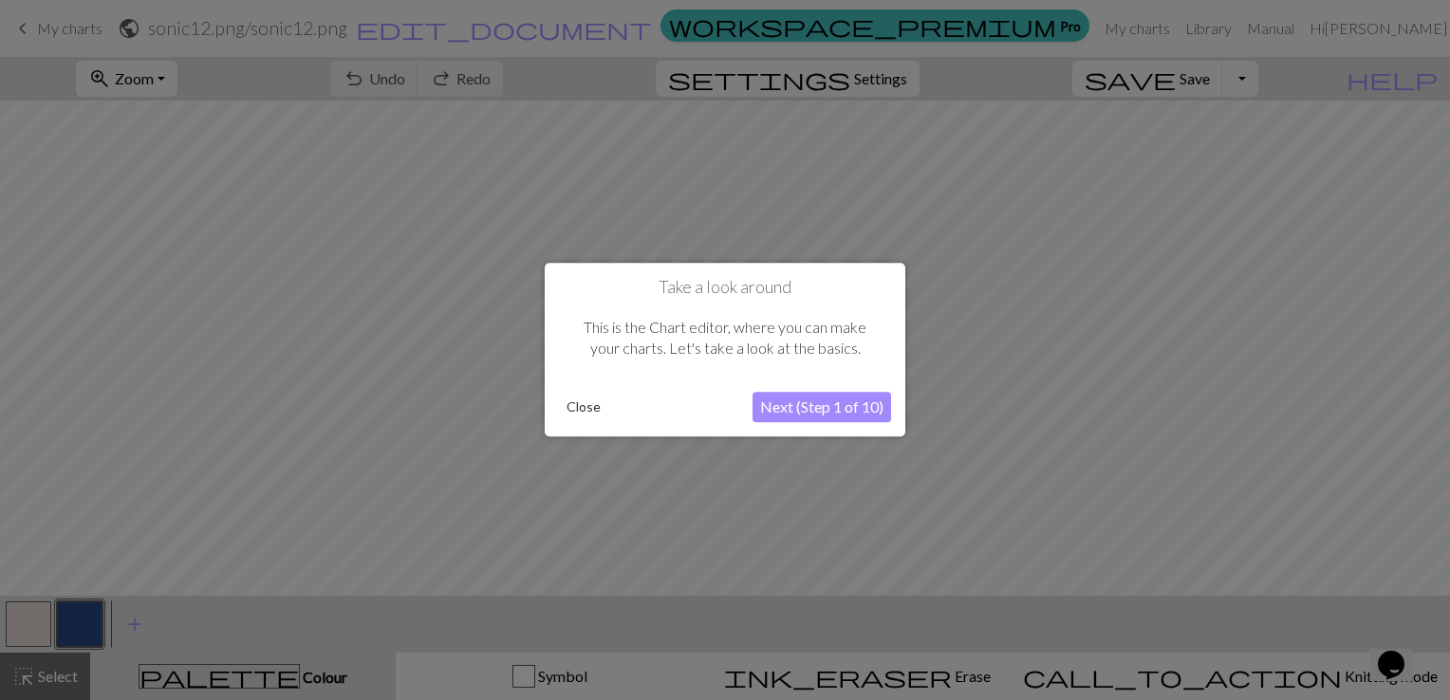
click at [828, 406] on button "Next (Step 1 of 10)" at bounding box center [822, 408] width 139 height 30
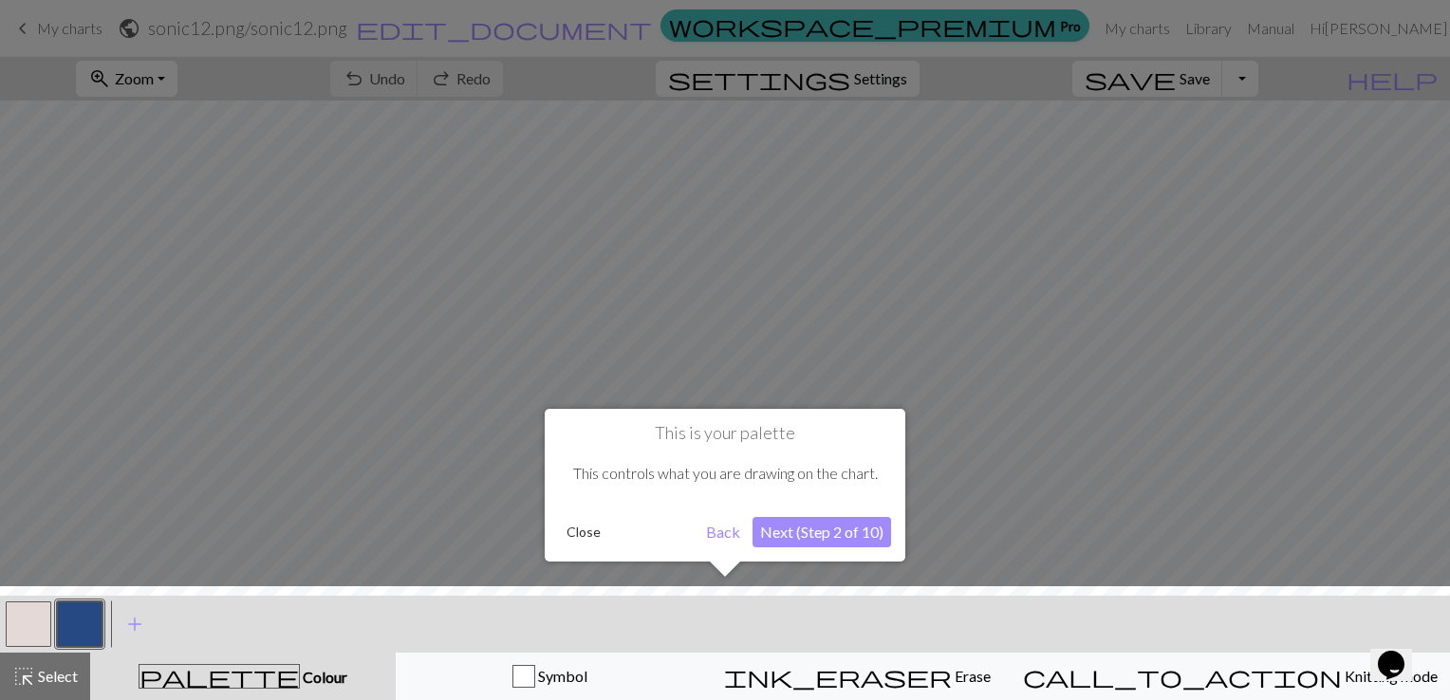
click at [830, 527] on button "Next (Step 2 of 10)" at bounding box center [822, 532] width 139 height 30
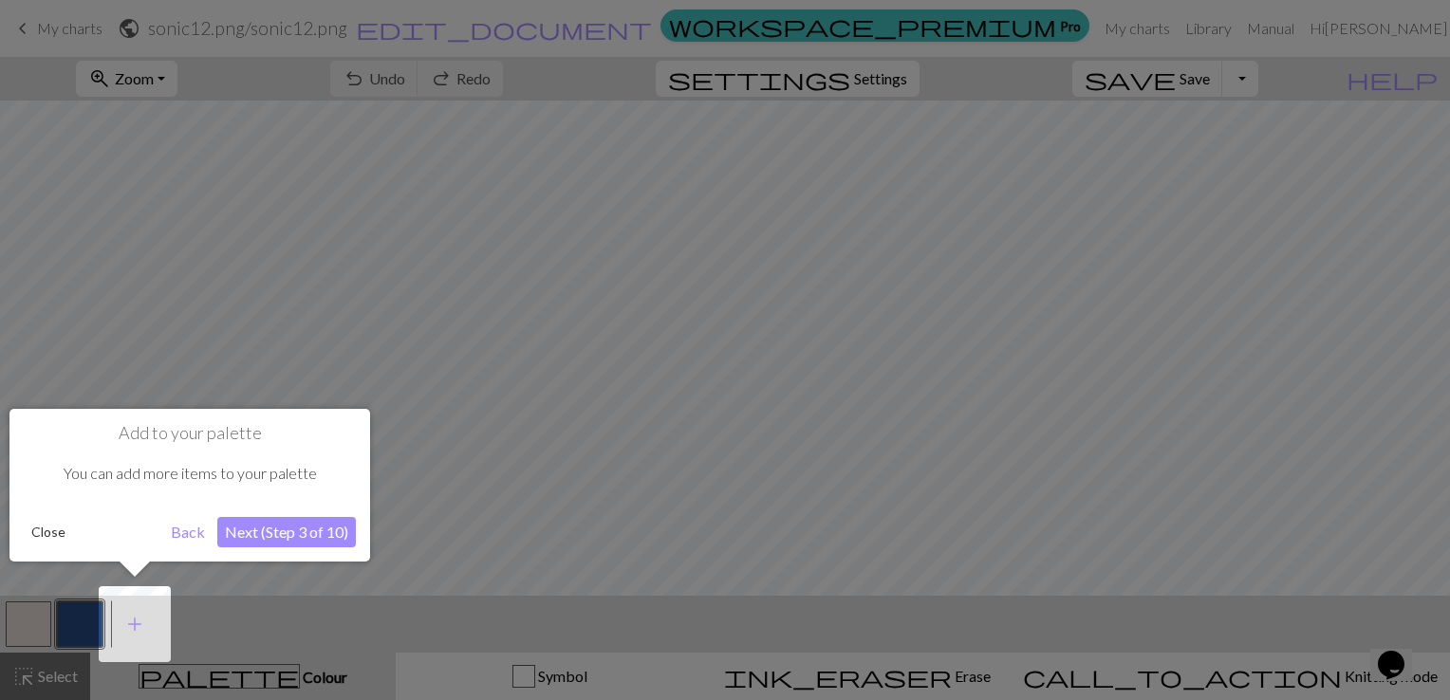
click at [326, 533] on button "Next (Step 3 of 10)" at bounding box center [286, 532] width 139 height 30
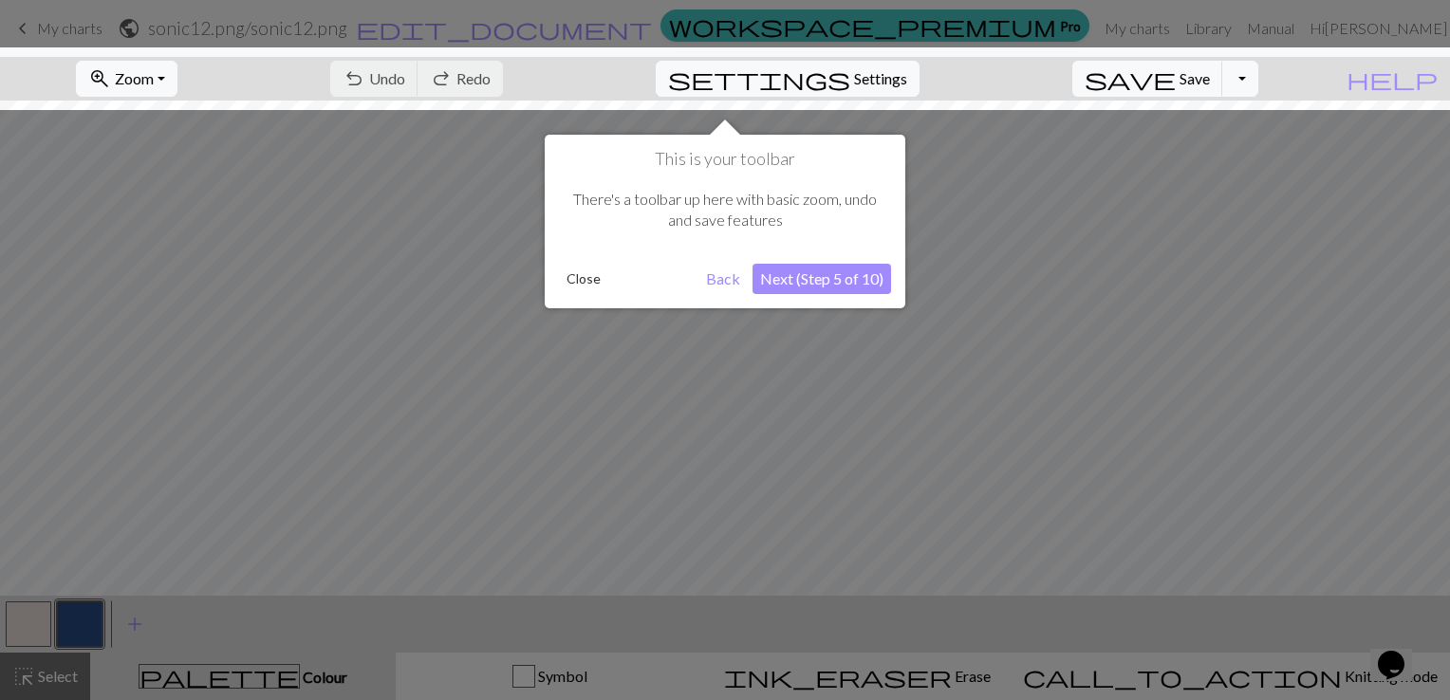
click at [854, 278] on button "Next (Step 5 of 10)" at bounding box center [822, 279] width 139 height 30
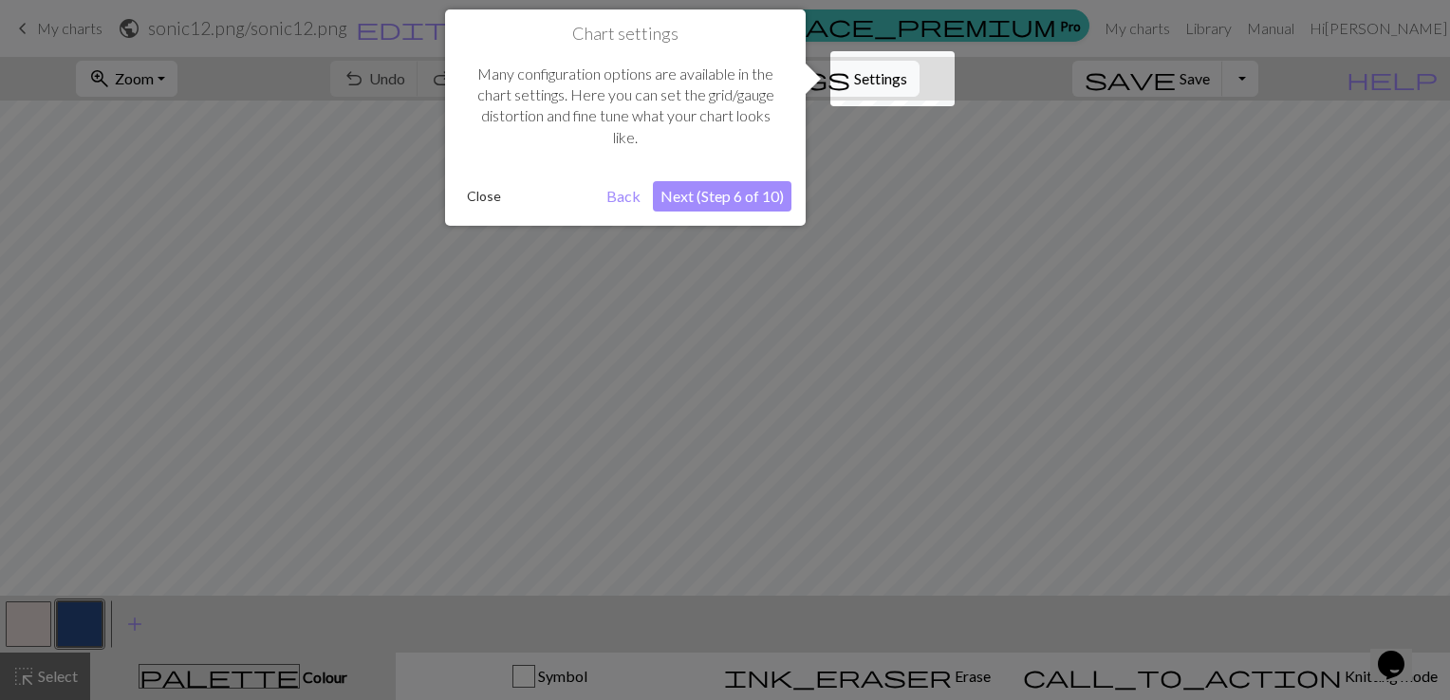
click at [691, 196] on button "Next (Step 6 of 10)" at bounding box center [722, 196] width 139 height 30
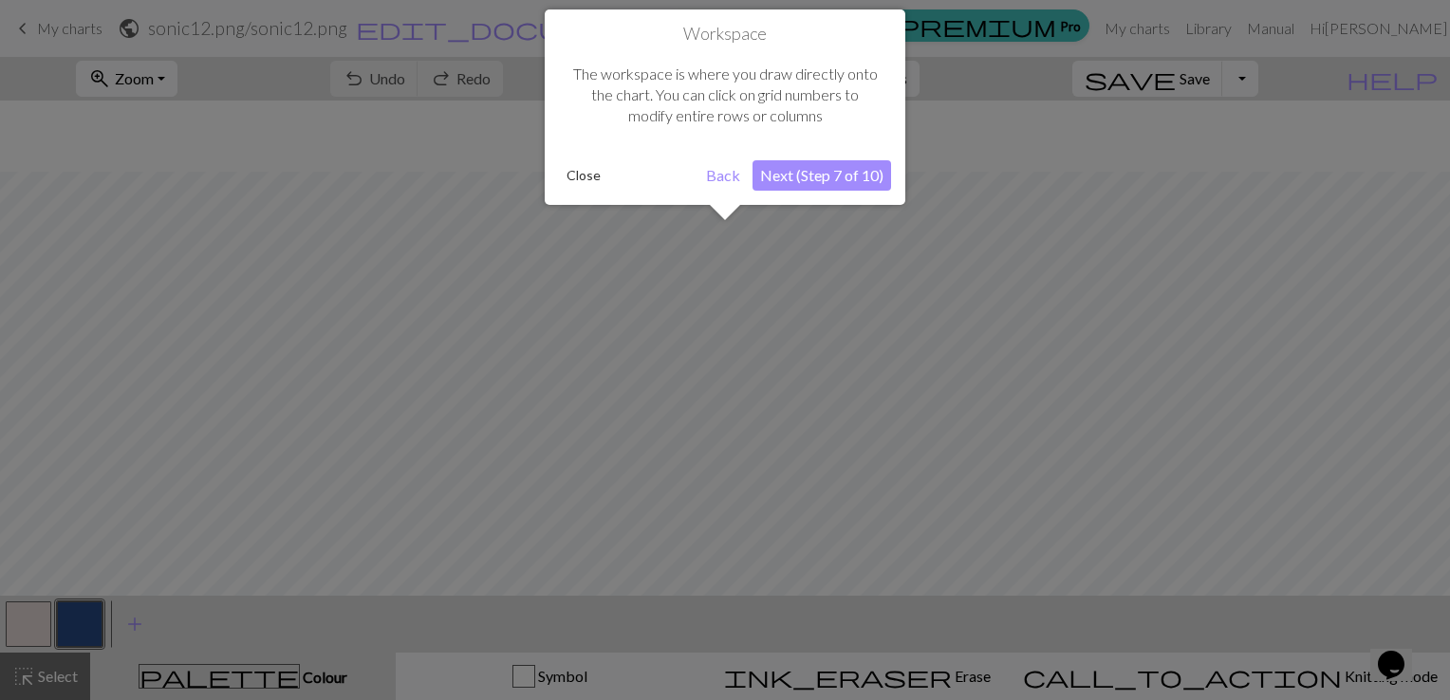
scroll to position [71, 0]
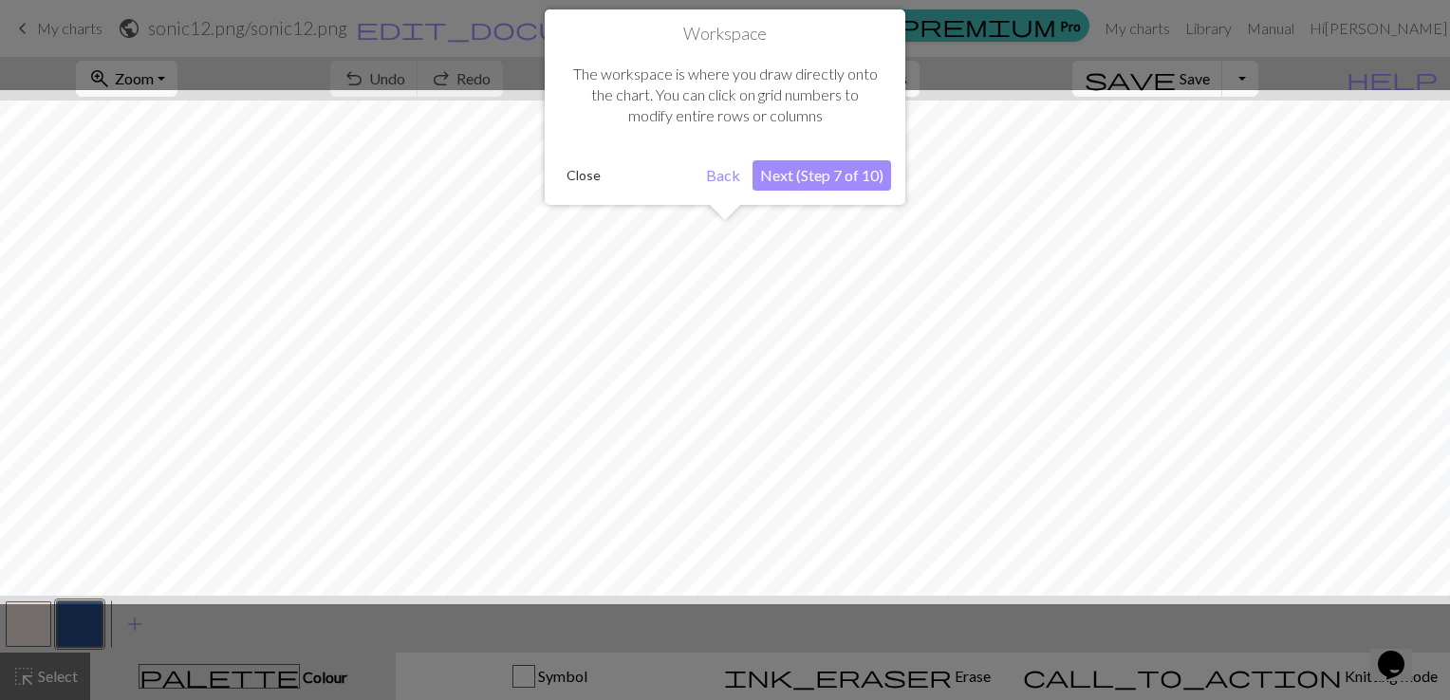
click at [772, 171] on button "Next (Step 7 of 10)" at bounding box center [822, 175] width 139 height 30
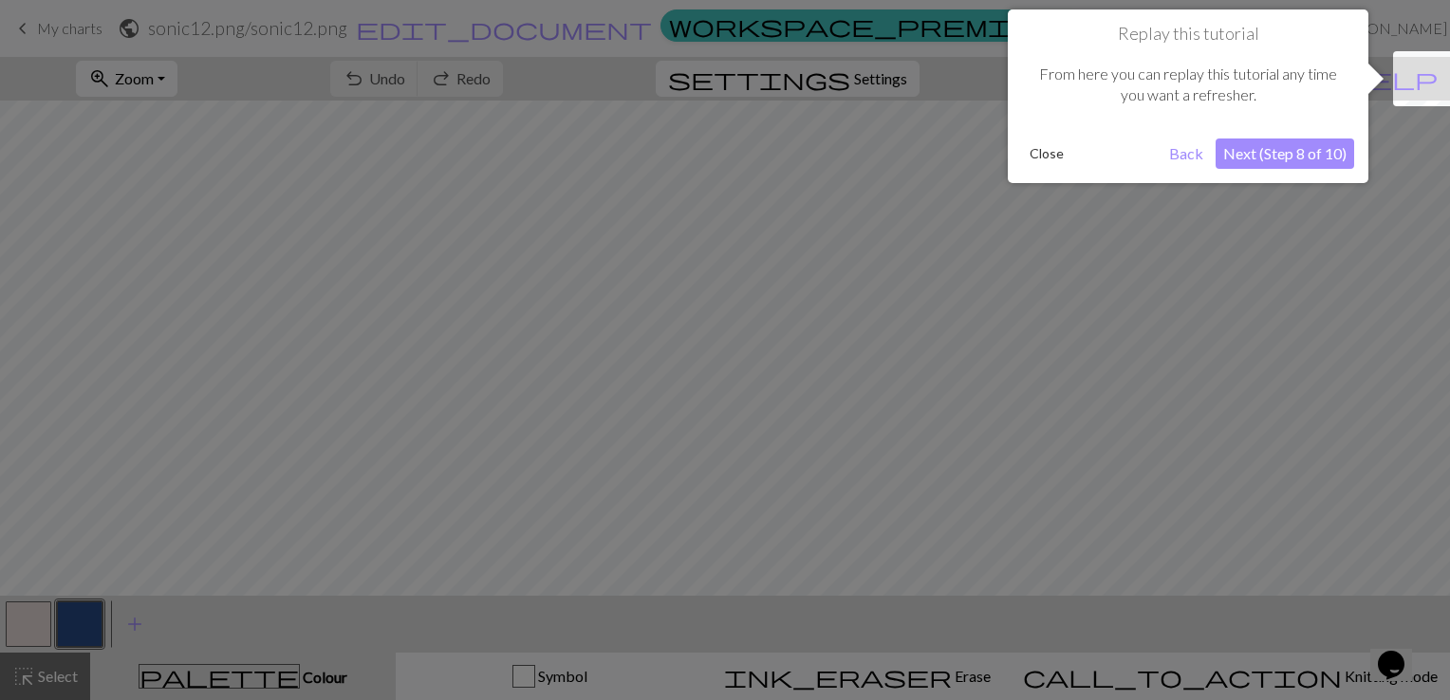
click at [1270, 154] on button "Next (Step 8 of 10)" at bounding box center [1285, 154] width 139 height 30
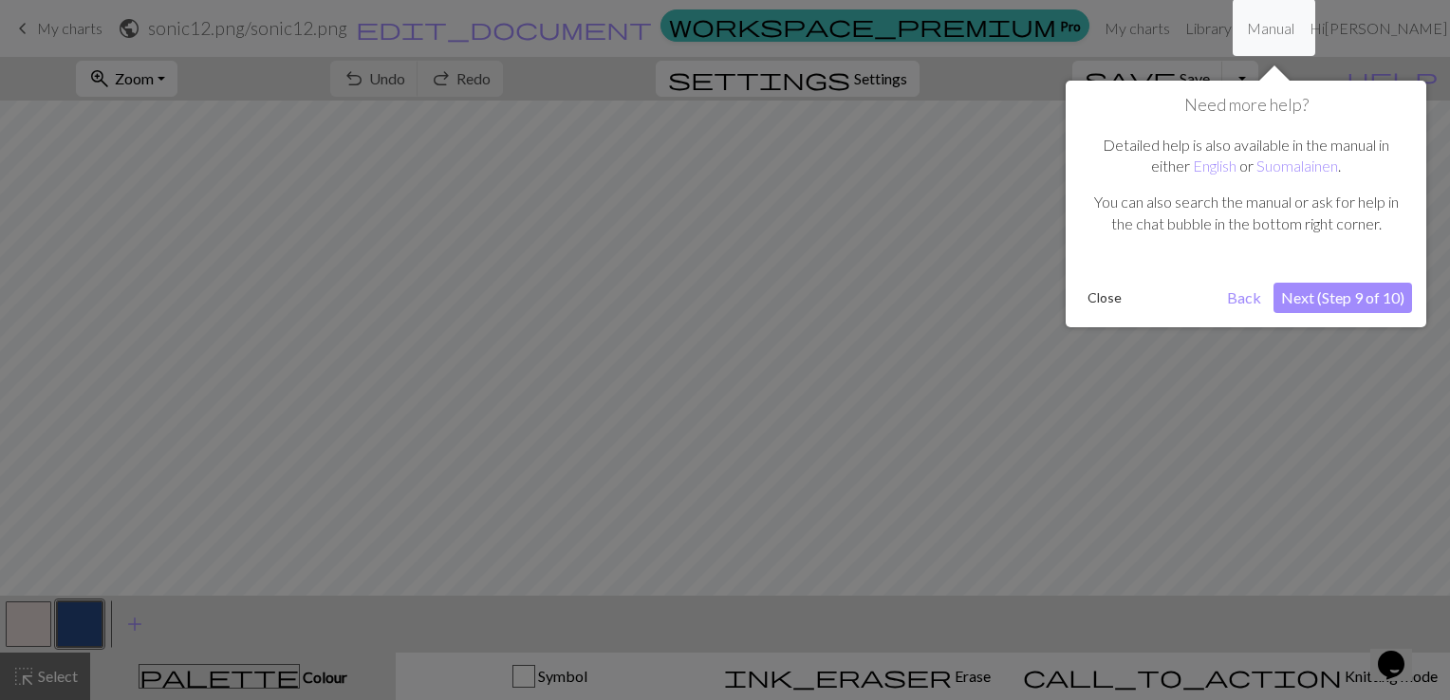
click at [1344, 296] on button "Next (Step 9 of 10)" at bounding box center [1343, 298] width 139 height 30
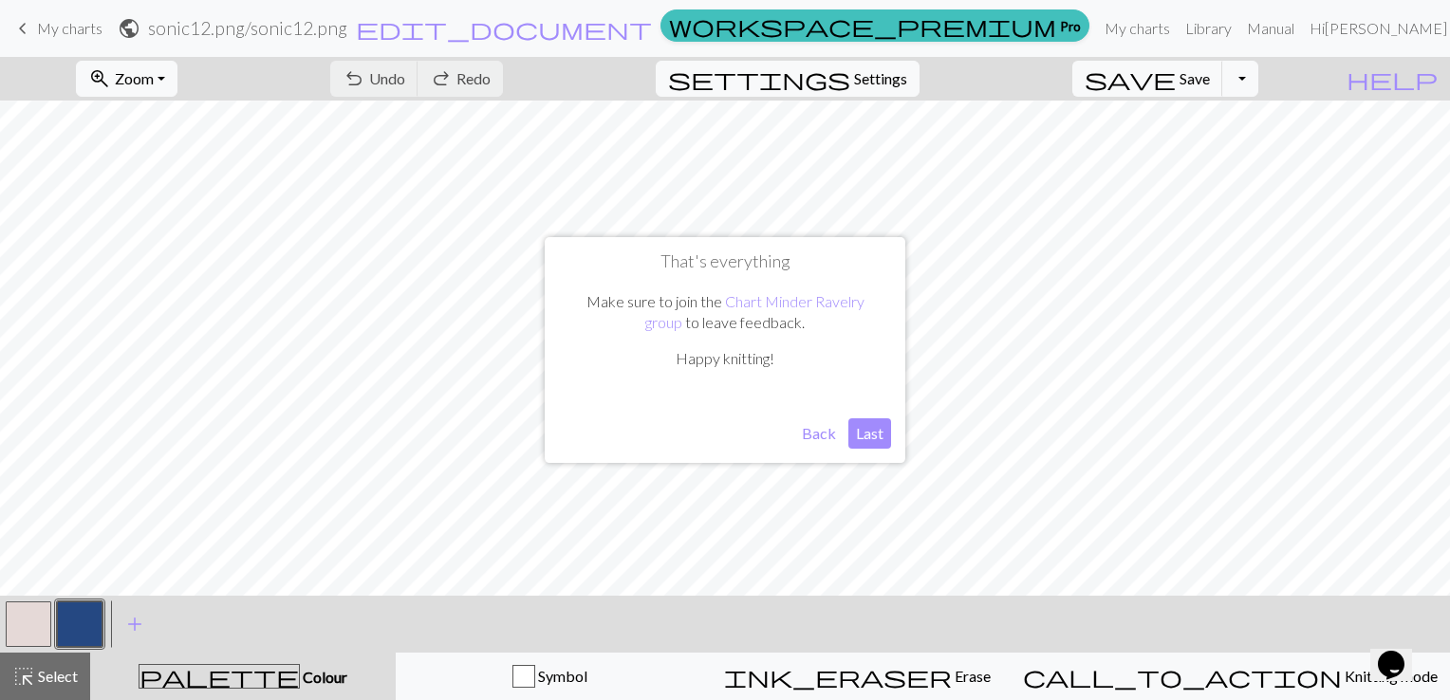
click at [874, 434] on button "Last" at bounding box center [869, 434] width 43 height 30
click at [1210, 81] on span "Save" at bounding box center [1195, 78] width 30 height 18
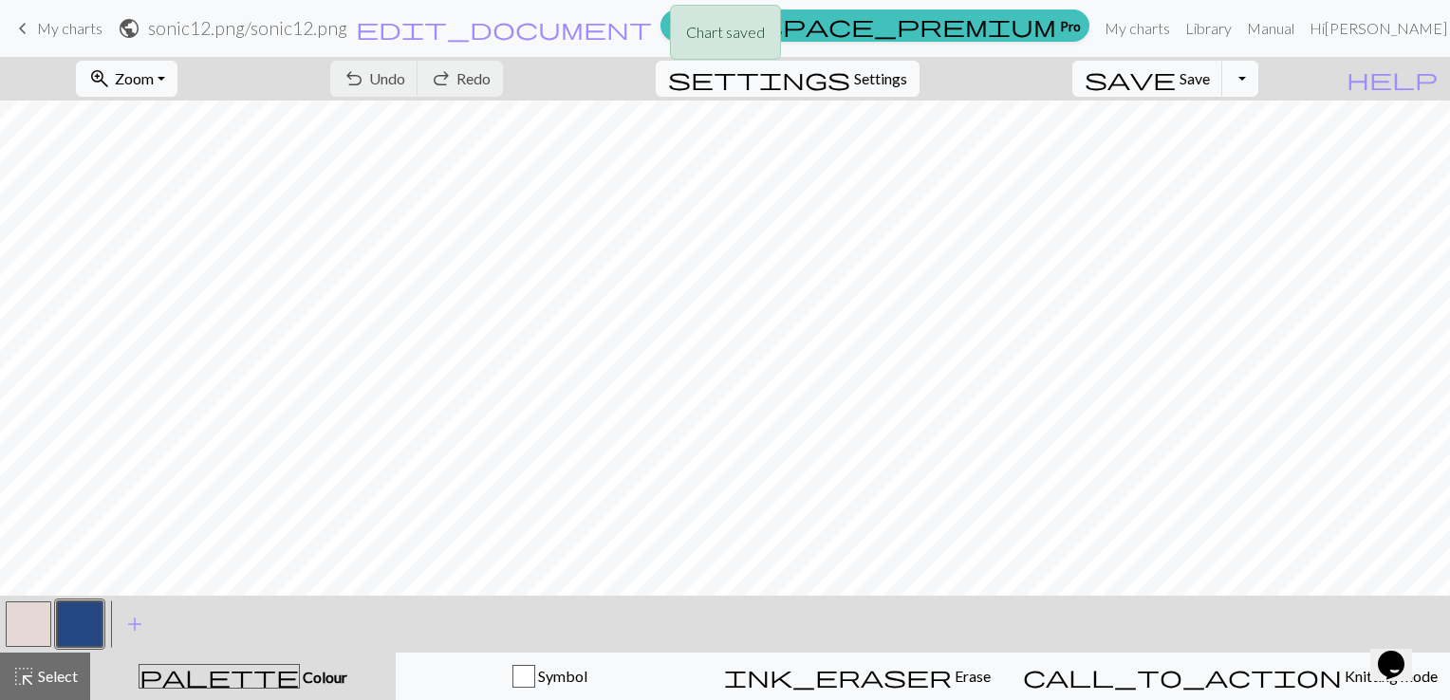
click at [1258, 83] on button "Toggle Dropdown" at bounding box center [1240, 79] width 36 height 36
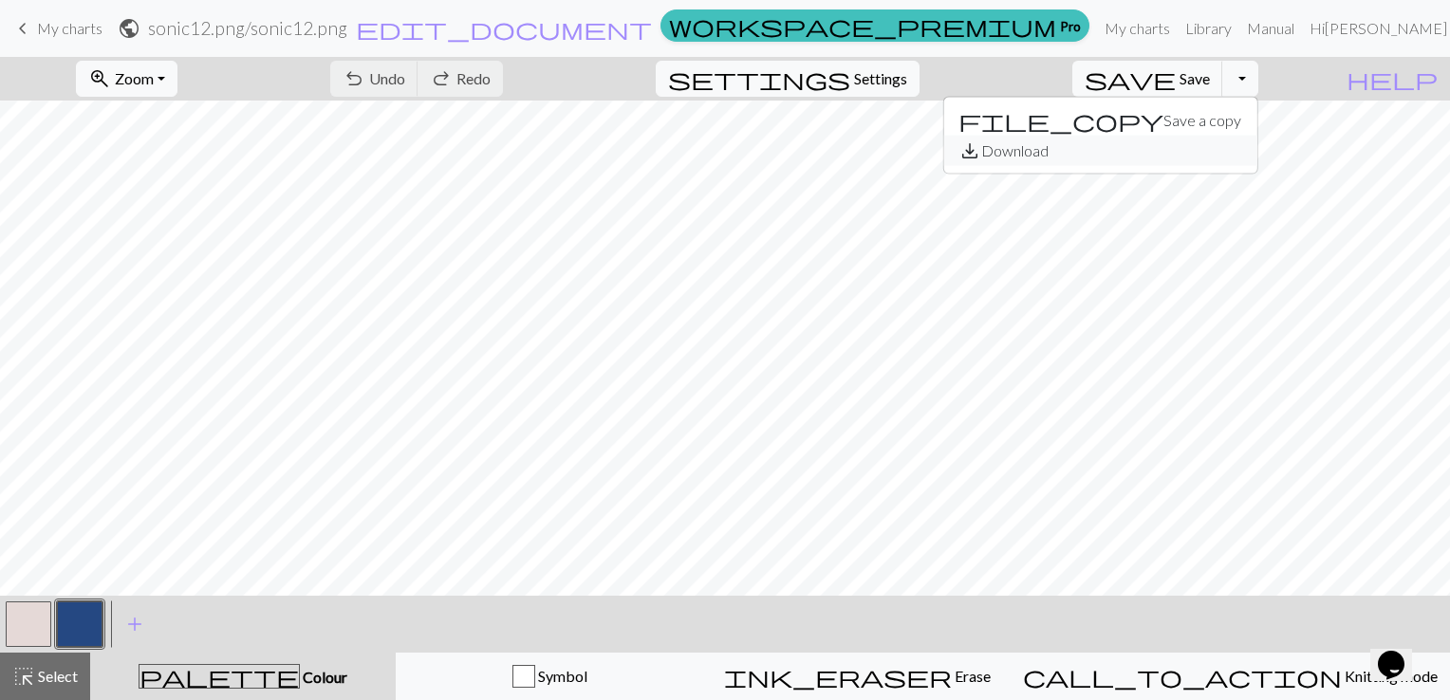
click at [1198, 148] on button "save_alt Download" at bounding box center [1099, 151] width 313 height 30
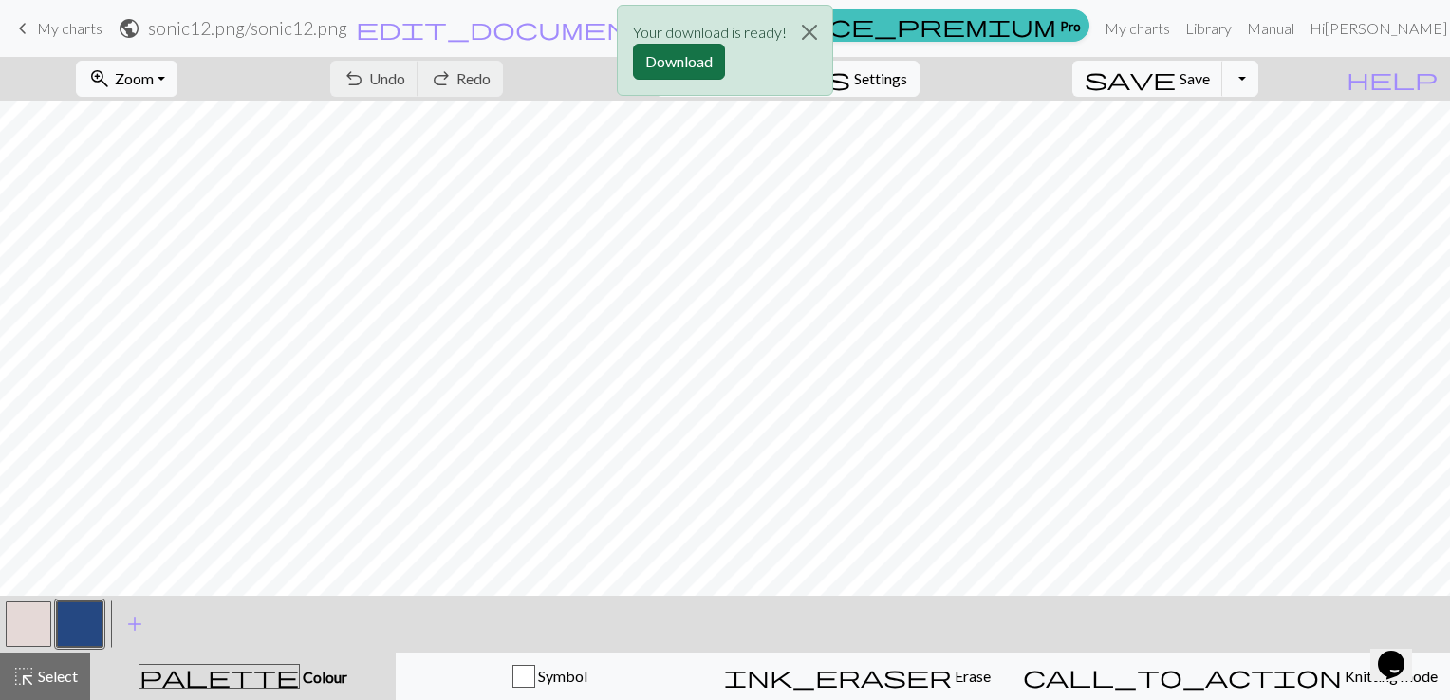
click at [687, 61] on button "Download" at bounding box center [679, 62] width 92 height 36
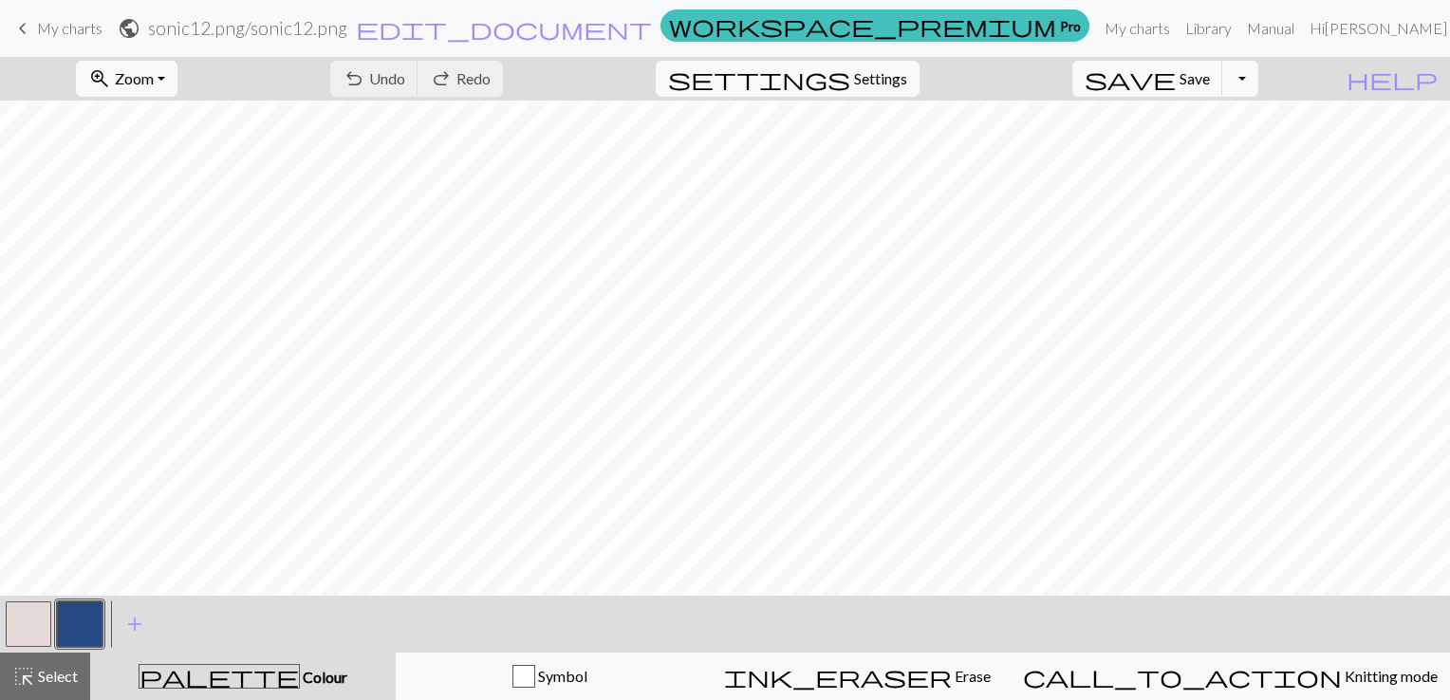
click at [71, 628] on button "button" at bounding box center [80, 625] width 46 height 46
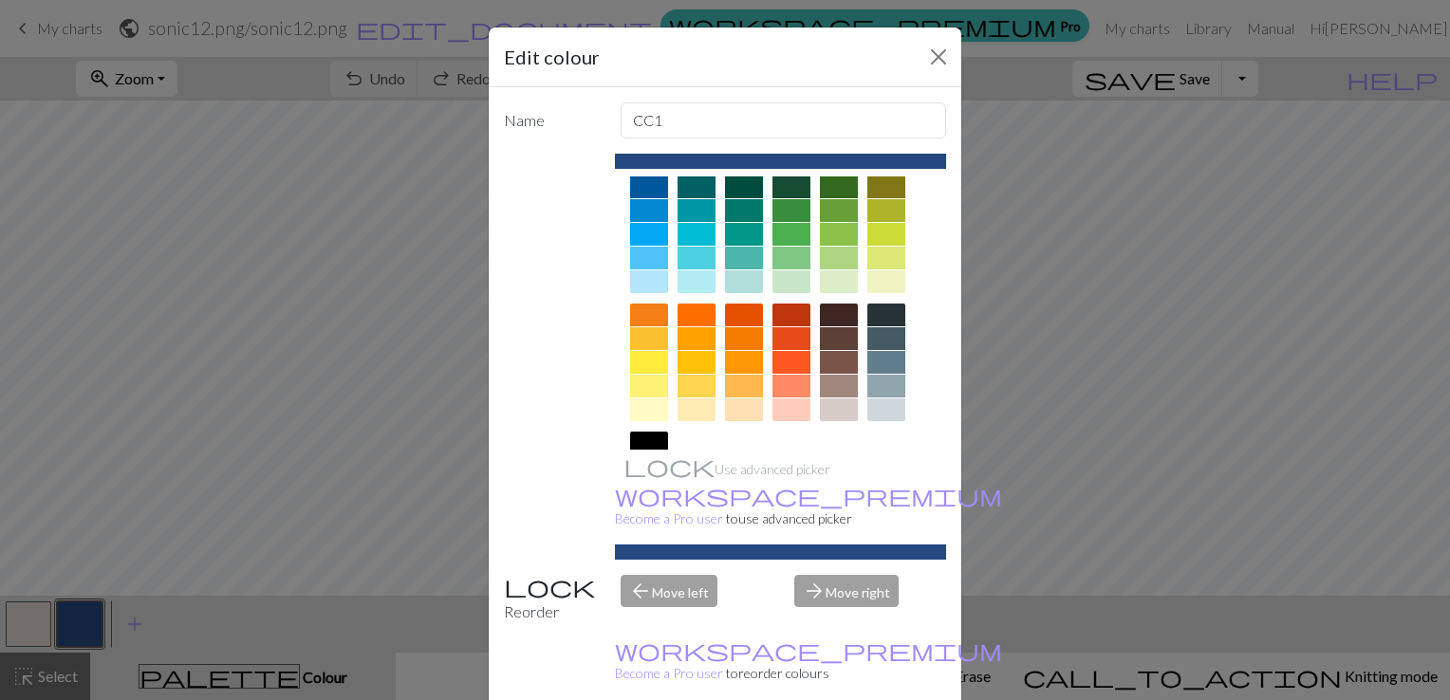
scroll to position [161, 0]
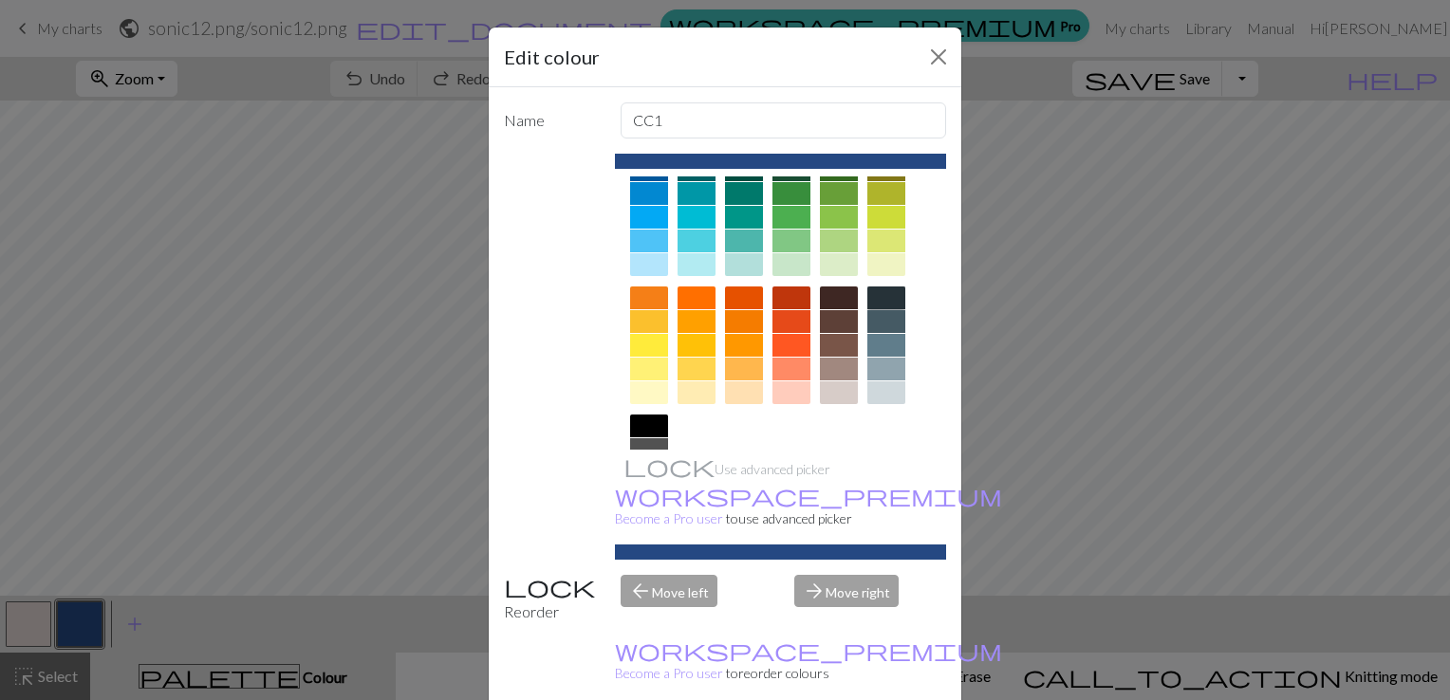
click at [871, 294] on div at bounding box center [886, 298] width 38 height 23
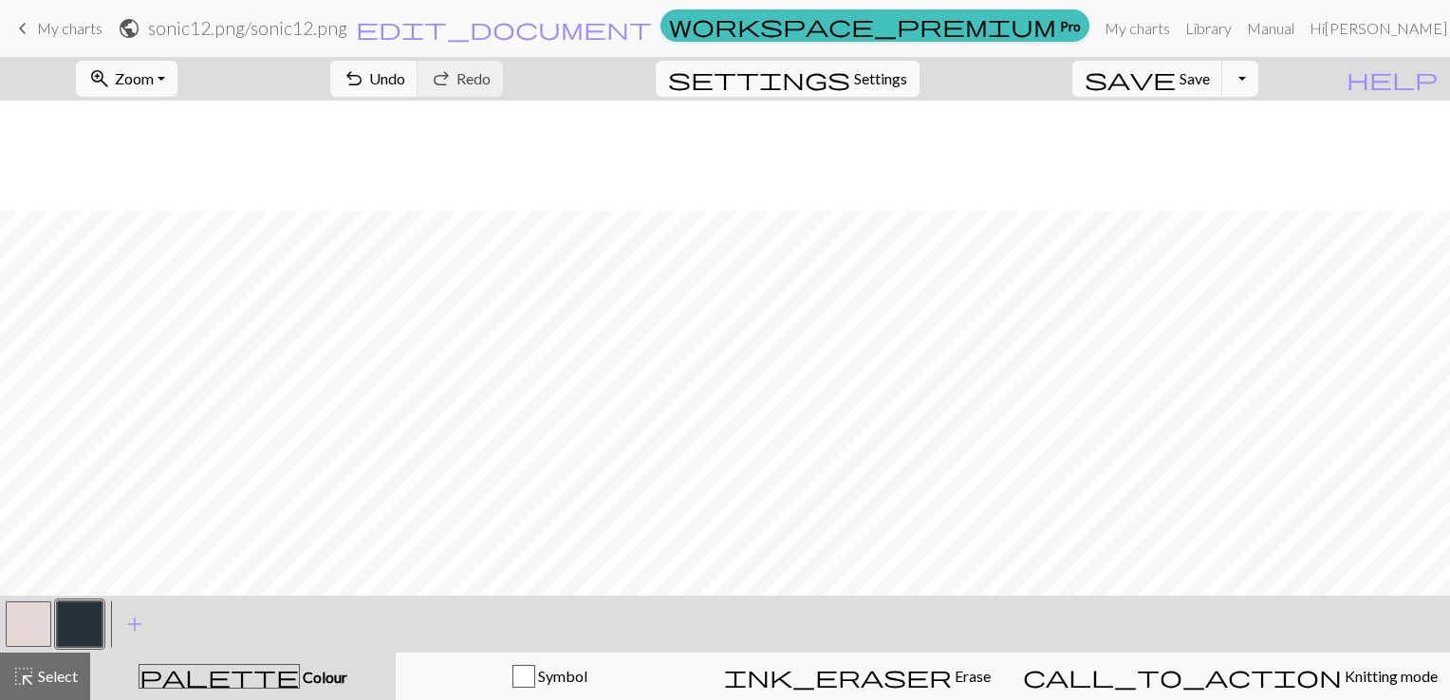
scroll to position [451, 0]
click at [405, 80] on span "Undo" at bounding box center [387, 78] width 36 height 18
click at [898, 80] on span "Settings" at bounding box center [880, 78] width 53 height 23
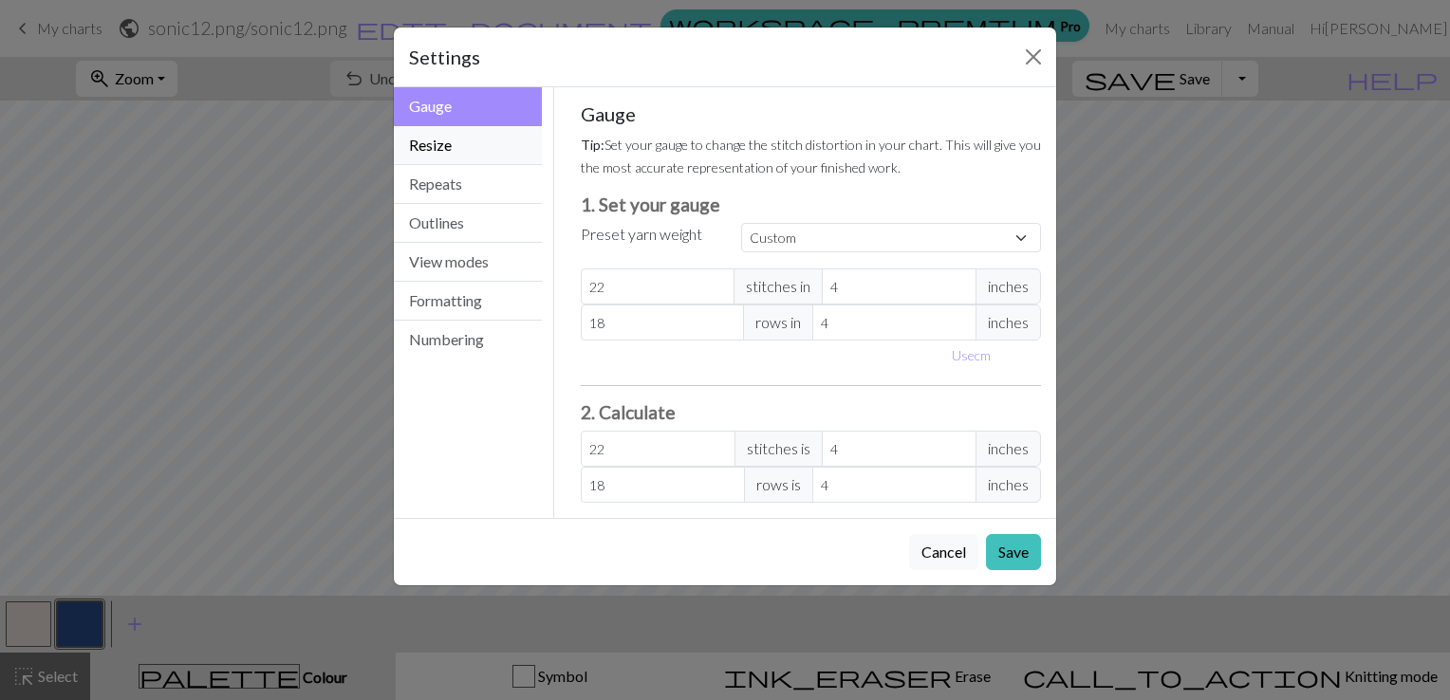
click at [438, 150] on button "Resize" at bounding box center [468, 145] width 148 height 39
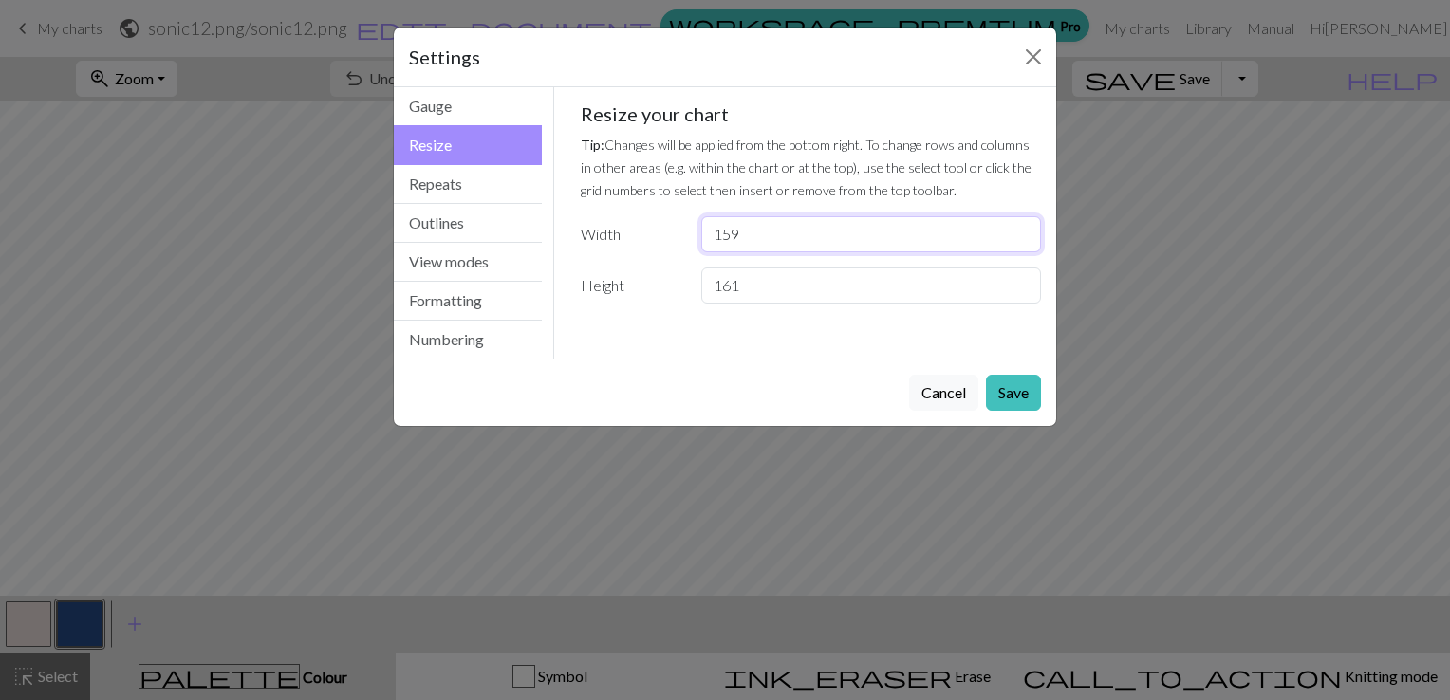
click at [1024, 239] on input "159" at bounding box center [871, 234] width 340 height 36
click at [1024, 239] on input "158" at bounding box center [871, 234] width 340 height 36
click at [1024, 239] on input "157" at bounding box center [871, 234] width 340 height 36
click at [1023, 238] on input "156" at bounding box center [871, 234] width 340 height 36
click at [1020, 238] on input "155" at bounding box center [871, 234] width 340 height 36
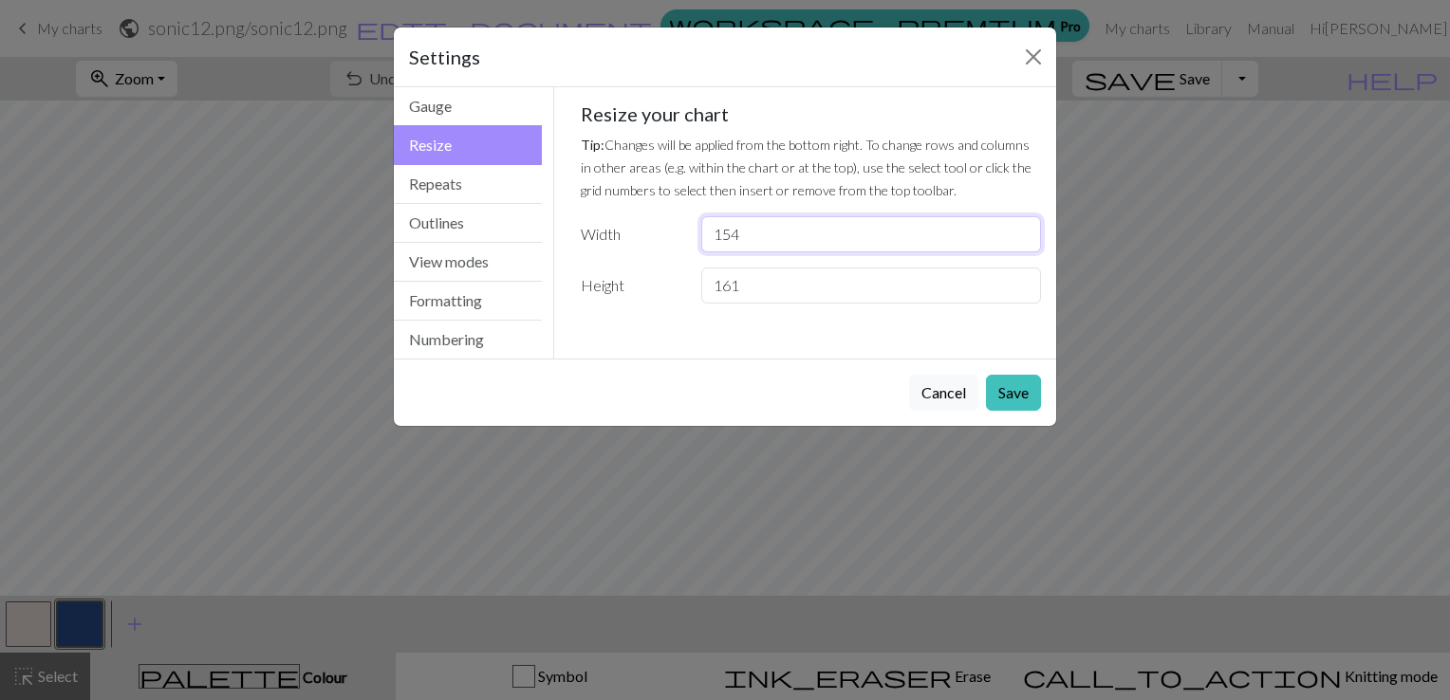
click at [1018, 239] on input "154" at bounding box center [871, 234] width 340 height 36
click at [1018, 239] on input "153" at bounding box center [871, 234] width 340 height 36
click at [1018, 239] on input "152" at bounding box center [871, 234] width 340 height 36
click at [1018, 239] on input "151" at bounding box center [871, 234] width 340 height 36
type input "150"
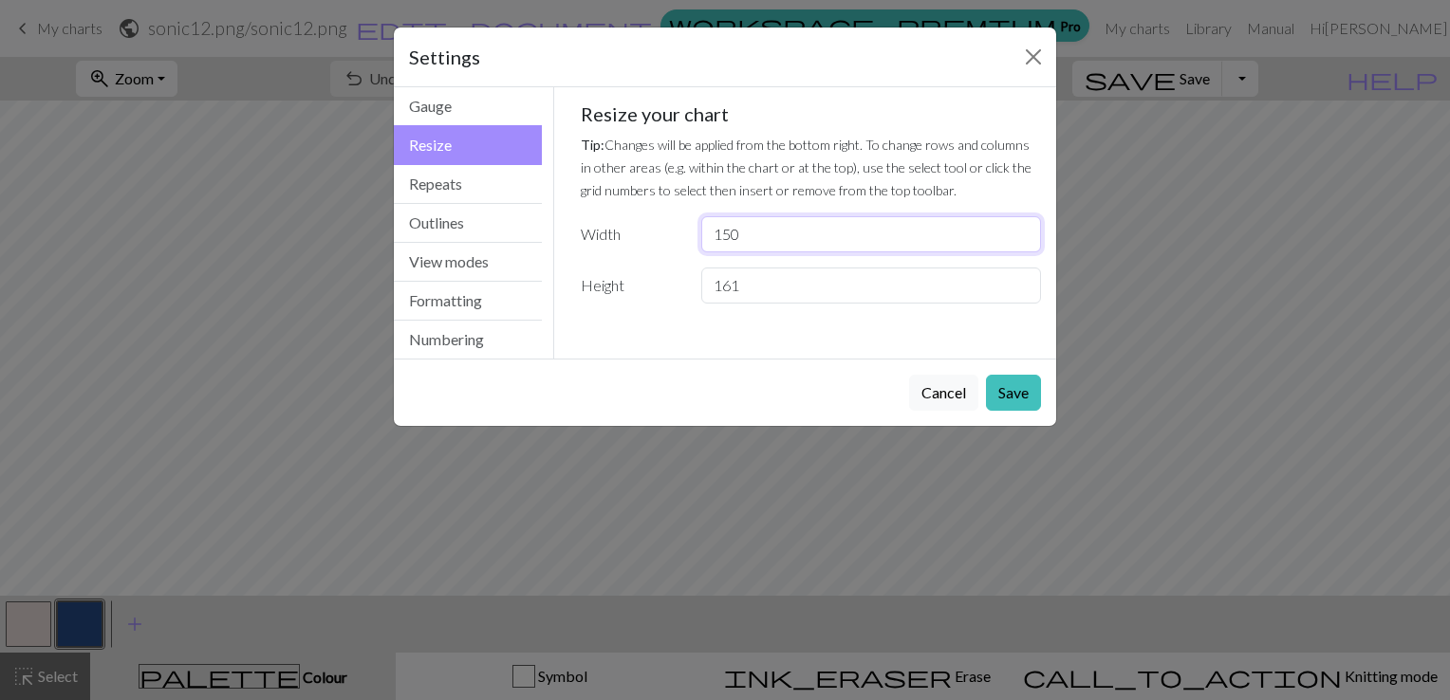
click at [1018, 239] on input "150" at bounding box center [871, 234] width 340 height 36
click at [1021, 290] on input "160" at bounding box center [871, 286] width 340 height 36
click at [1021, 290] on input "159" at bounding box center [871, 286] width 340 height 36
click at [1021, 289] on input "158" at bounding box center [871, 286] width 340 height 36
click at [1021, 289] on input "157" at bounding box center [871, 286] width 340 height 36
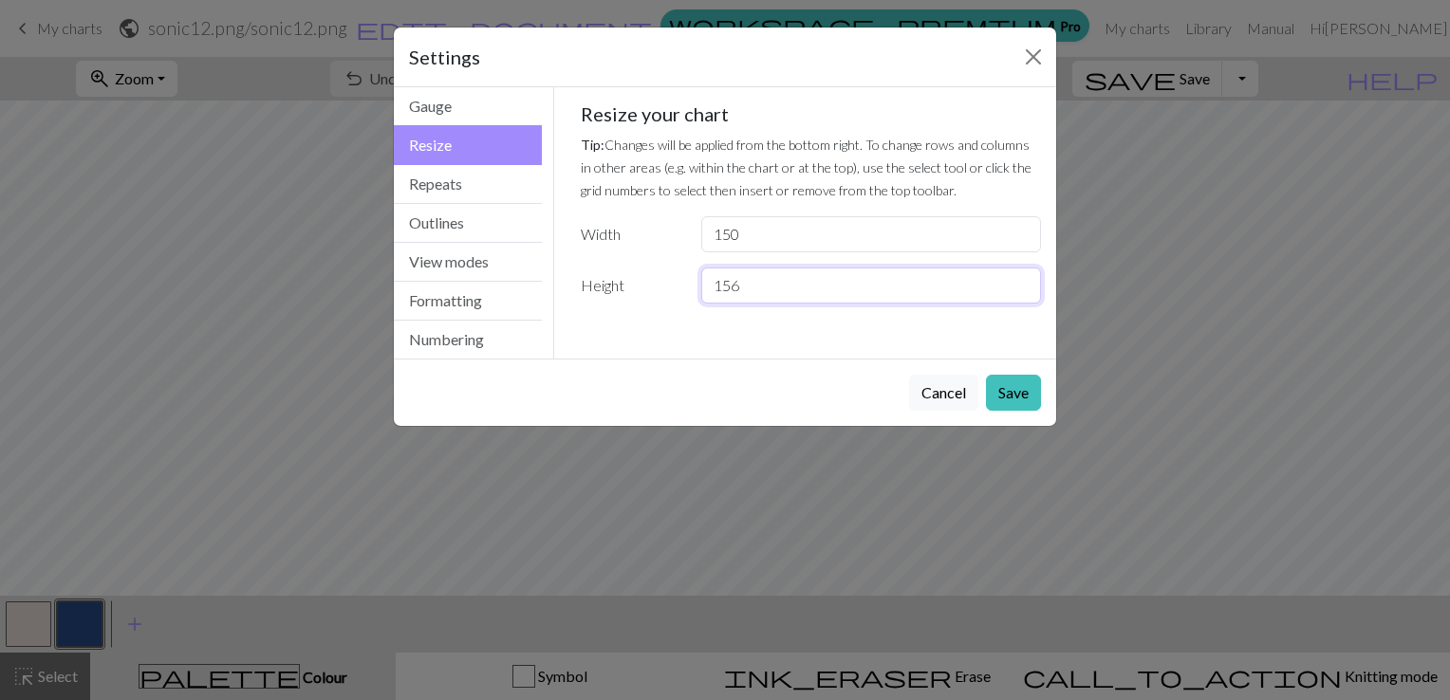
click at [1021, 289] on input "156" at bounding box center [871, 286] width 340 height 36
click at [1021, 289] on input "155" at bounding box center [871, 286] width 340 height 36
click at [1021, 289] on input "154" at bounding box center [871, 286] width 340 height 36
click at [1021, 289] on input "153" at bounding box center [871, 286] width 340 height 36
click at [1021, 289] on input "152" at bounding box center [871, 286] width 340 height 36
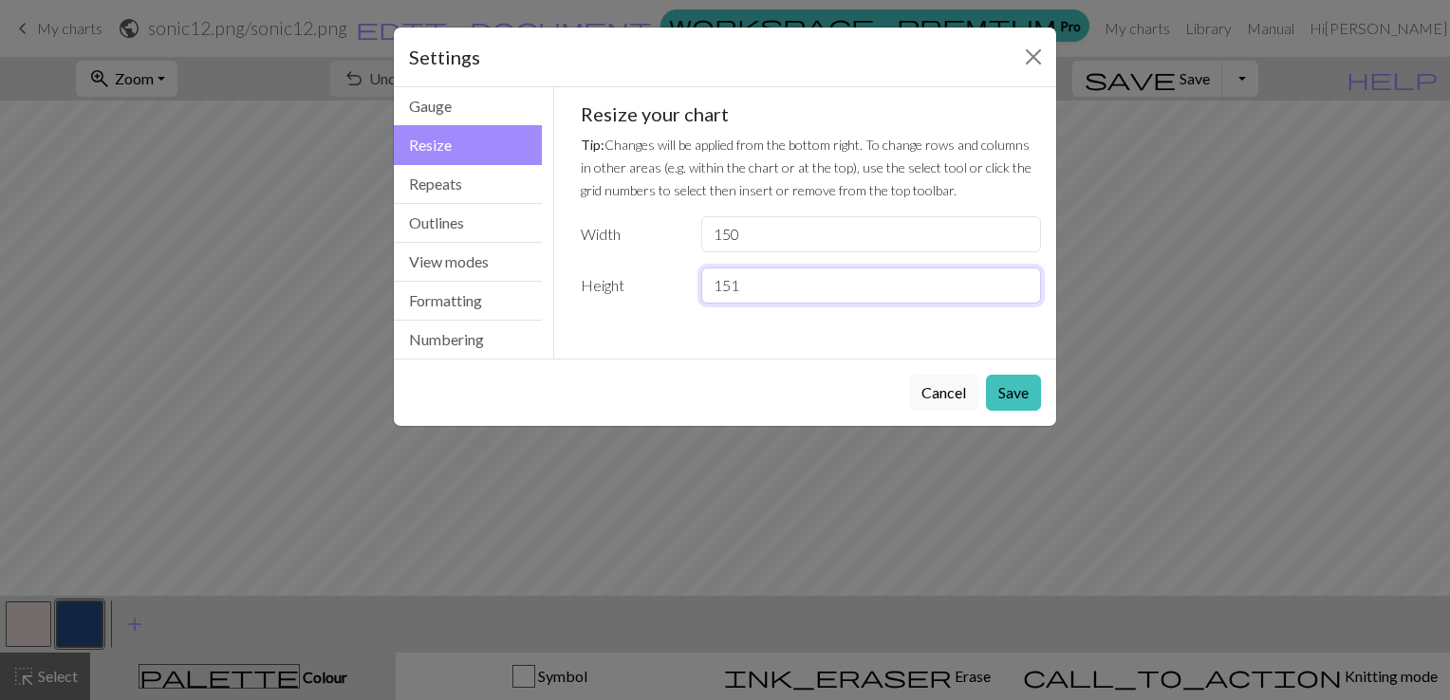
click at [1021, 289] on input "151" at bounding box center [871, 286] width 340 height 36
type input "150"
click at [1021, 289] on input "150" at bounding box center [871, 286] width 340 height 36
click at [448, 177] on button "Repeats" at bounding box center [468, 184] width 148 height 39
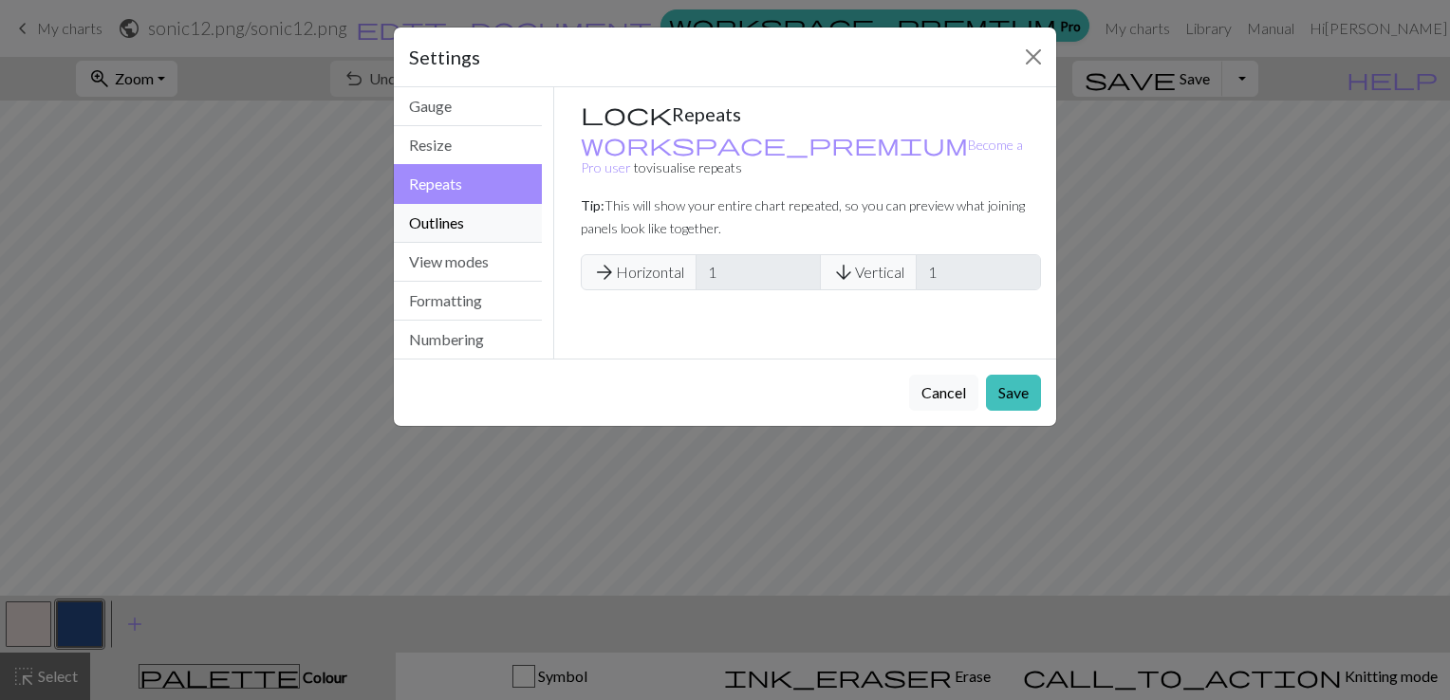
click at [465, 216] on button "Outlines" at bounding box center [468, 223] width 148 height 39
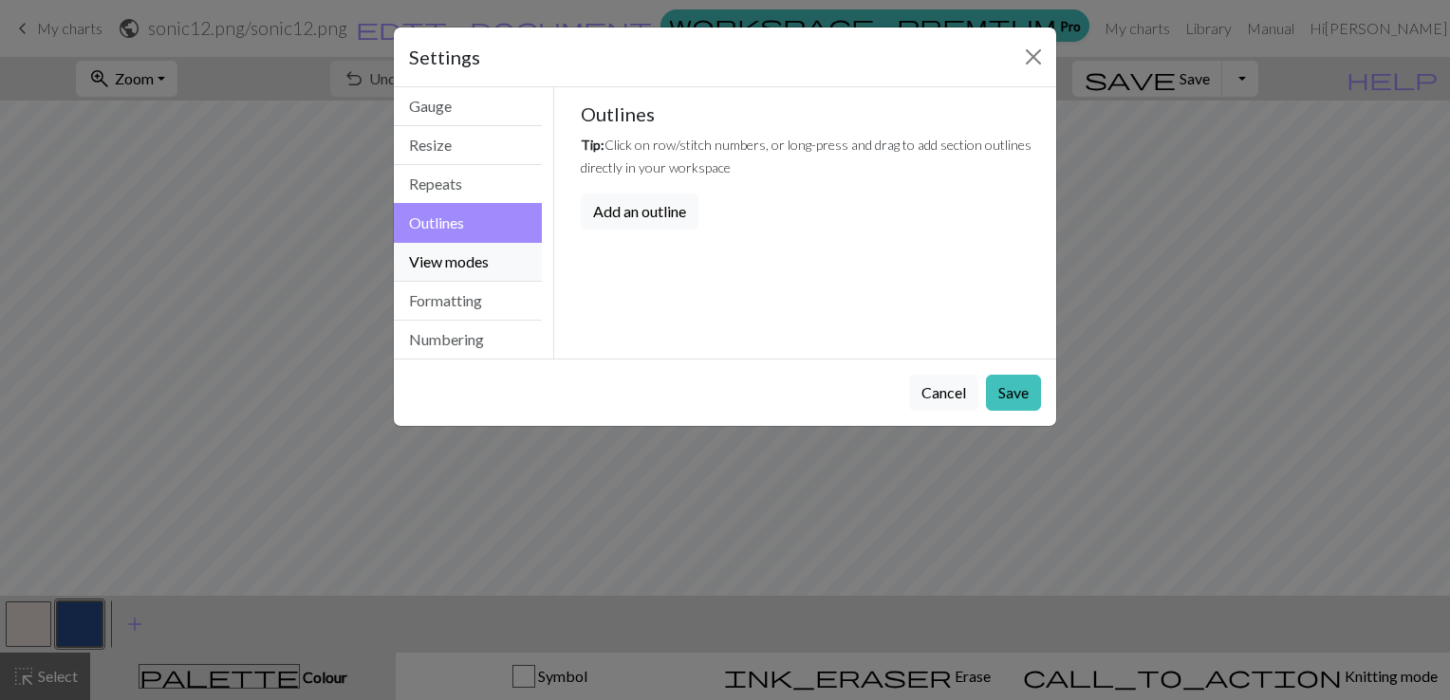
click at [469, 256] on button "View modes" at bounding box center [468, 262] width 148 height 39
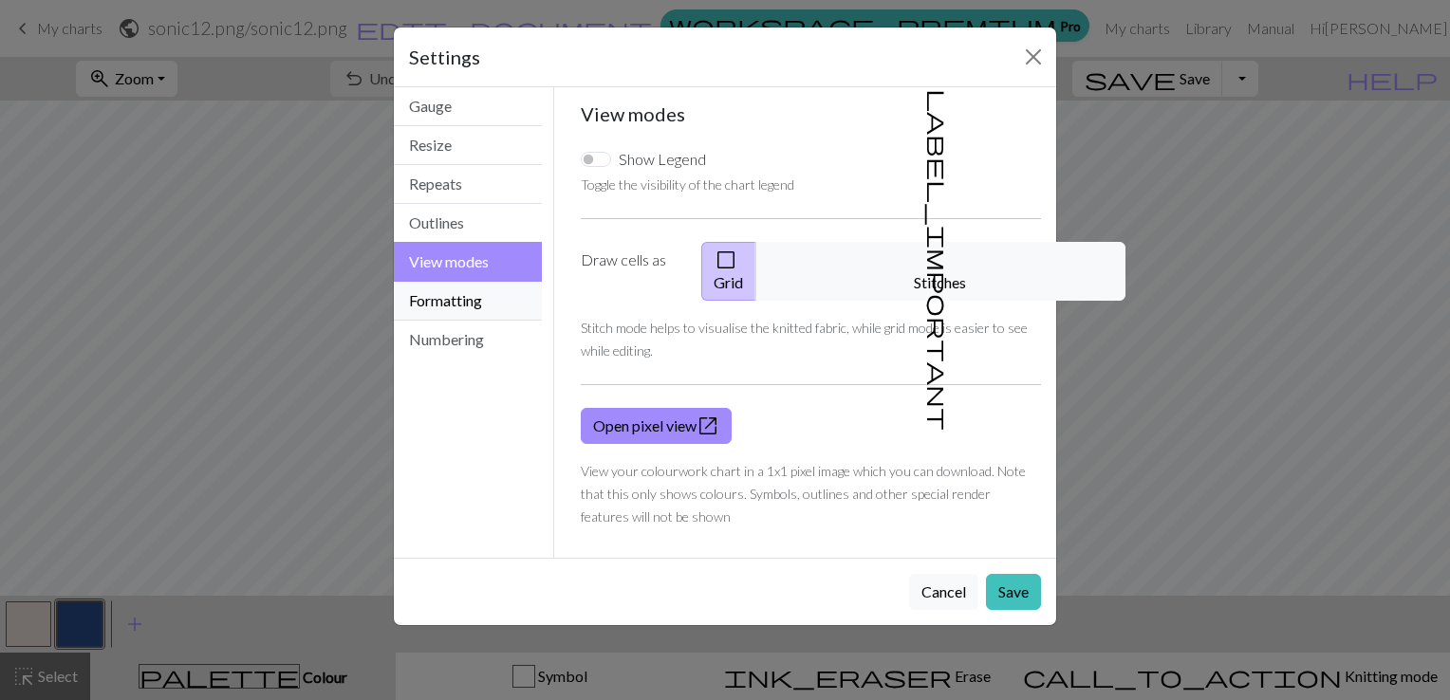
click at [454, 302] on button "Formatting" at bounding box center [468, 301] width 148 height 39
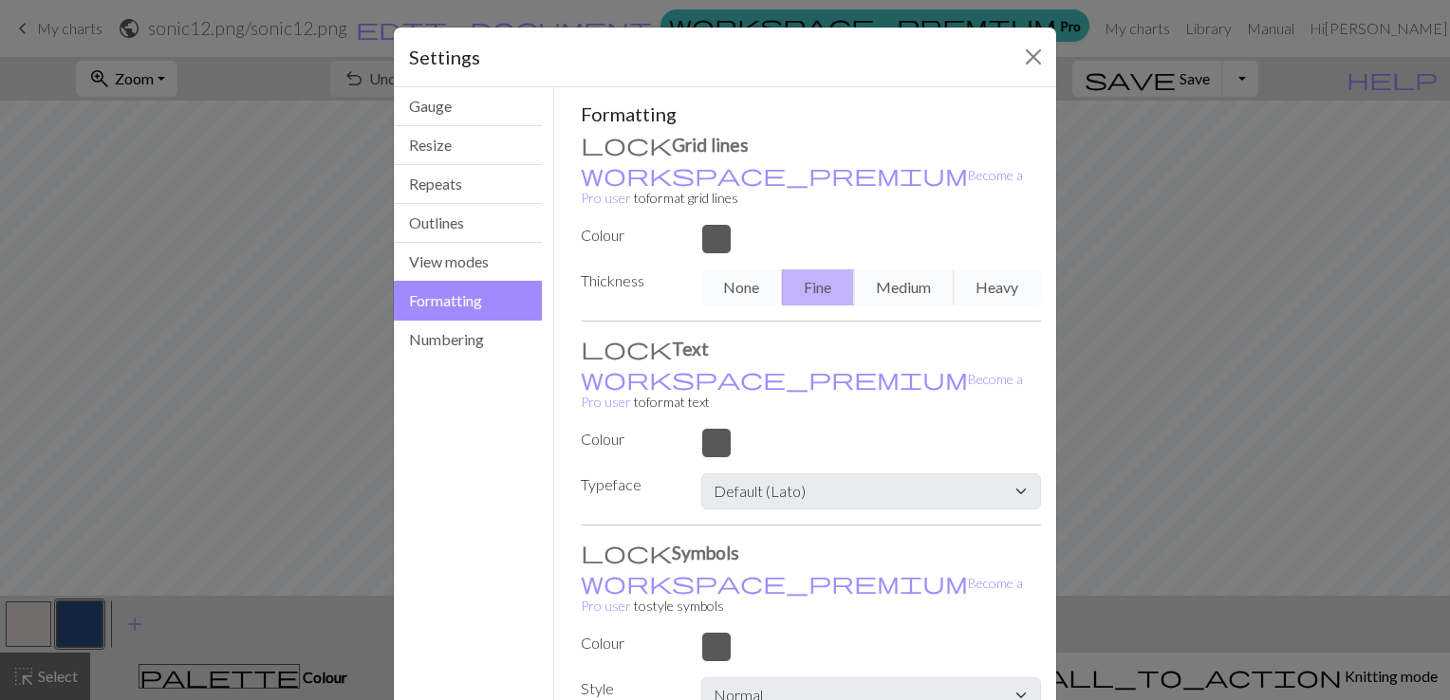
click at [879, 270] on div "None Fine Medium Heavy" at bounding box center [871, 288] width 363 height 36
click at [884, 270] on div "None Fine Medium Heavy" at bounding box center [871, 288] width 363 height 36
click at [987, 270] on div "None Fine Medium Heavy" at bounding box center [871, 288] width 363 height 36
click at [728, 270] on div "None Fine Medium Heavy" at bounding box center [871, 288] width 363 height 36
click at [822, 270] on div "None Fine Medium Heavy" at bounding box center [871, 288] width 363 height 36
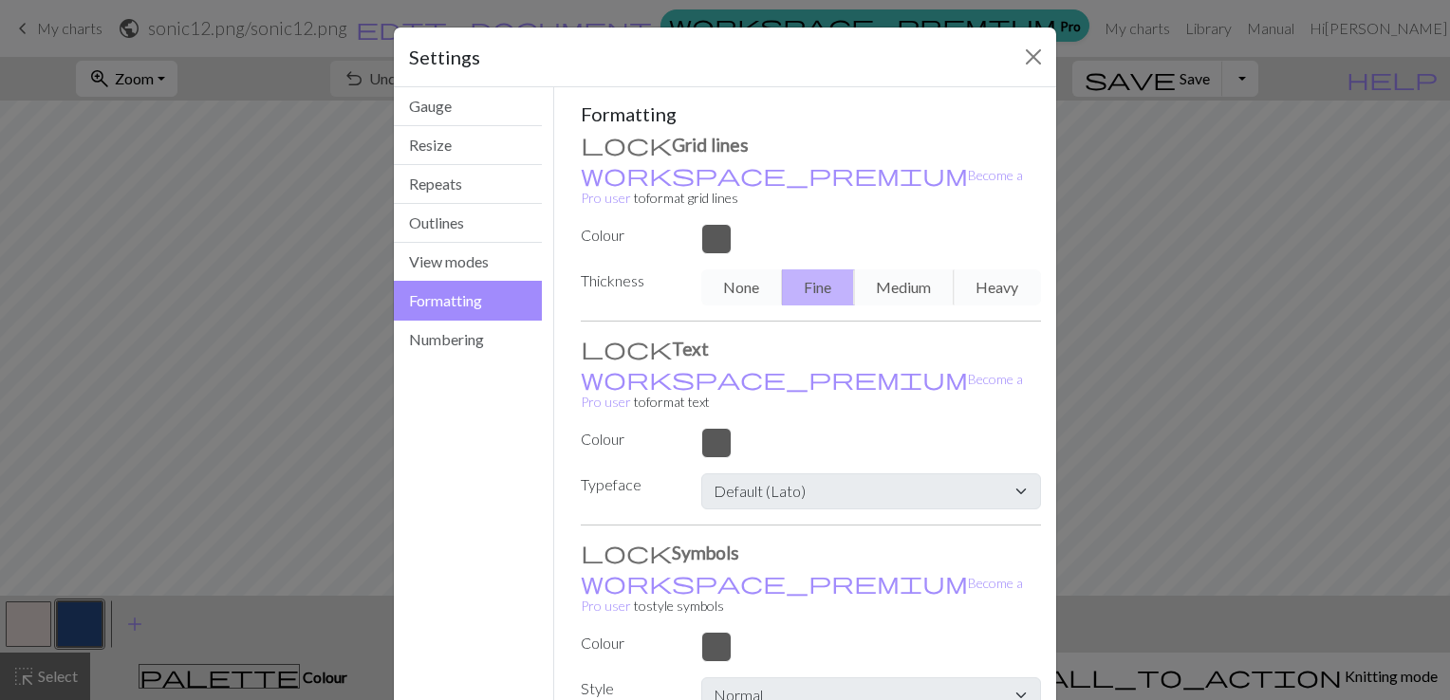
scroll to position [68, 0]
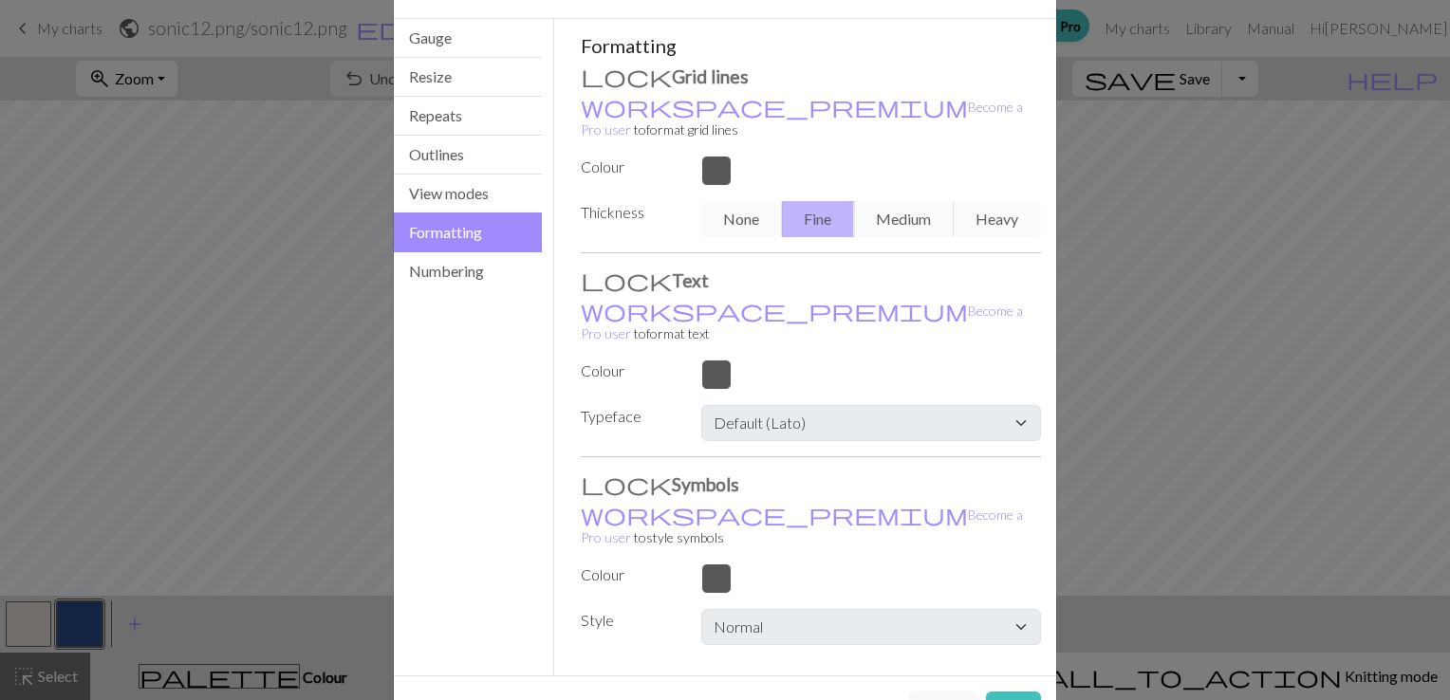
drag, startPoint x: 1022, startPoint y: 638, endPoint x: 450, endPoint y: 538, distance: 580.9
click at [451, 598] on div "Settings Formatting Gauge Resize Repeats Outlines View modes Formatting Numberi…" at bounding box center [725, 351] width 664 height 786
click at [431, 270] on button "Numbering" at bounding box center [468, 271] width 148 height 38
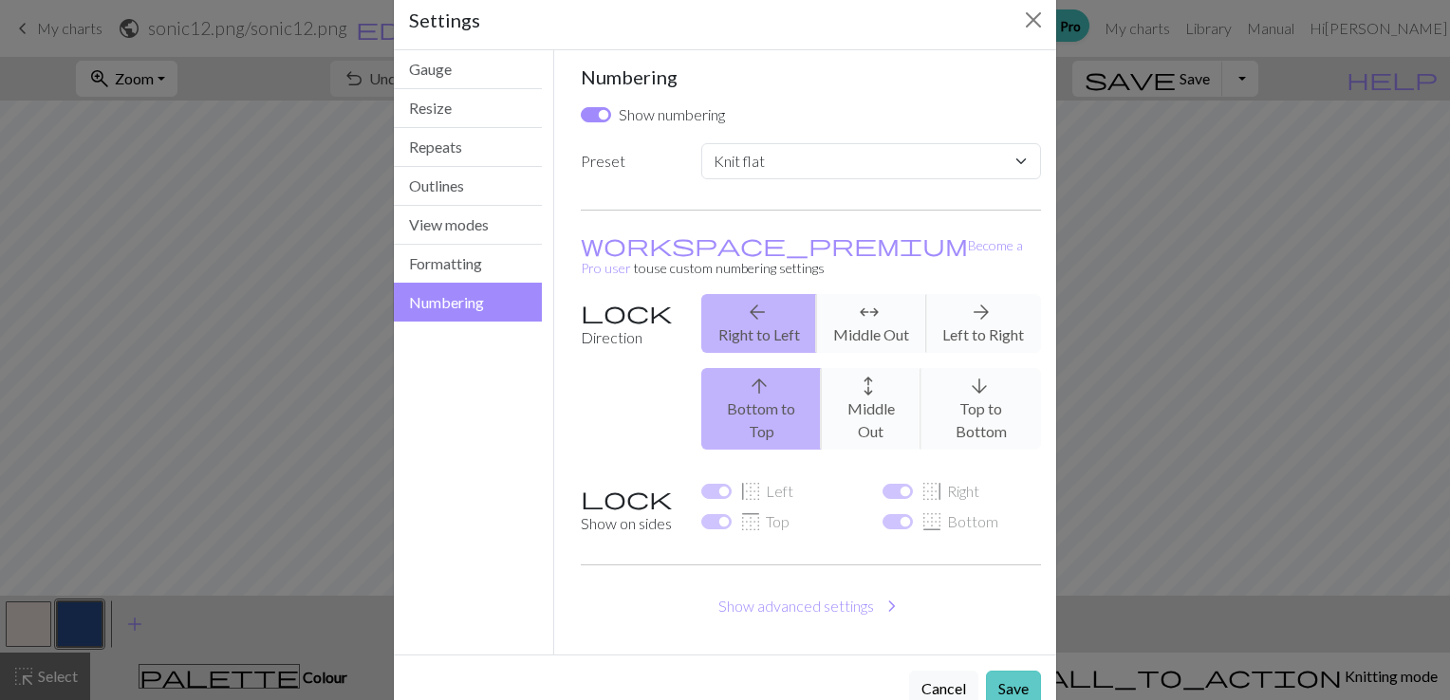
click at [1004, 671] on button "Save" at bounding box center [1013, 689] width 55 height 36
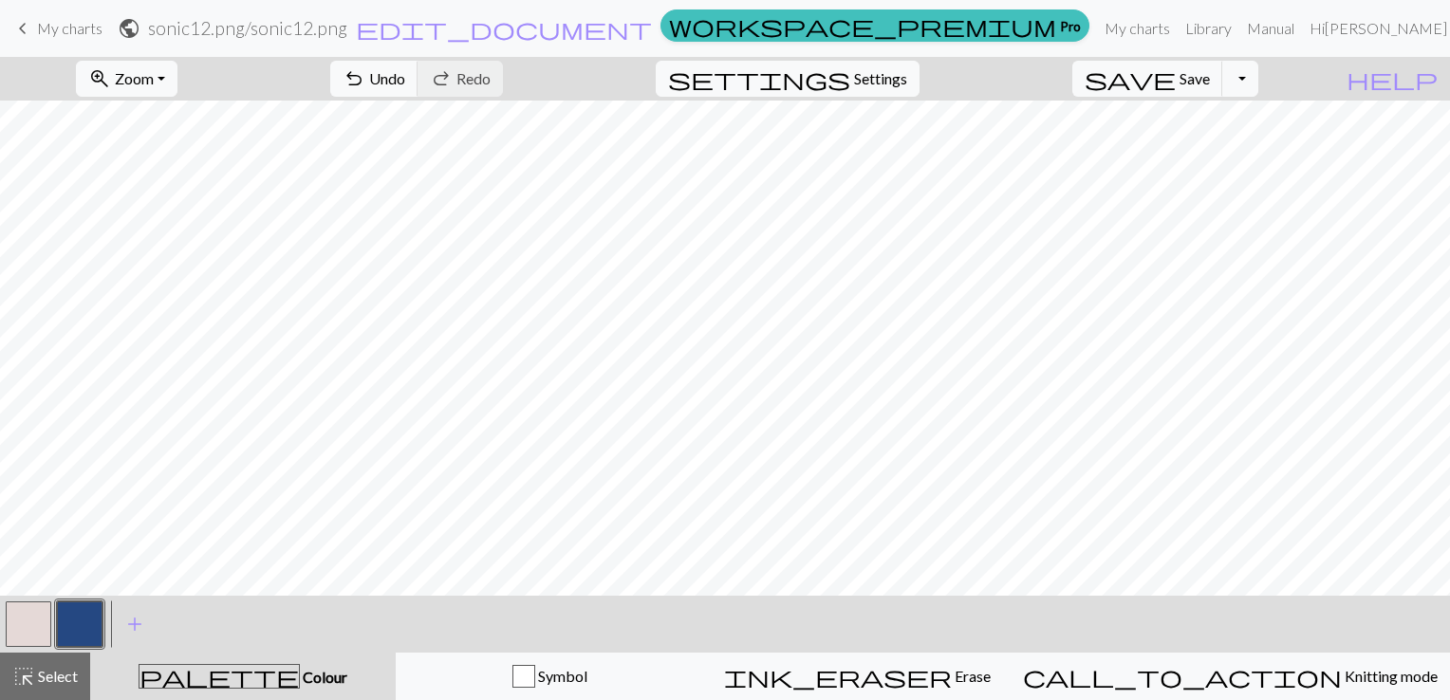
scroll to position [1115, 0]
click at [177, 79] on button "zoom_in Zoom Zoom" at bounding box center [127, 79] width 102 height 36
click at [164, 116] on button "Fit all" at bounding box center [153, 120] width 150 height 30
click at [1154, 25] on link "My charts" at bounding box center [1137, 28] width 81 height 38
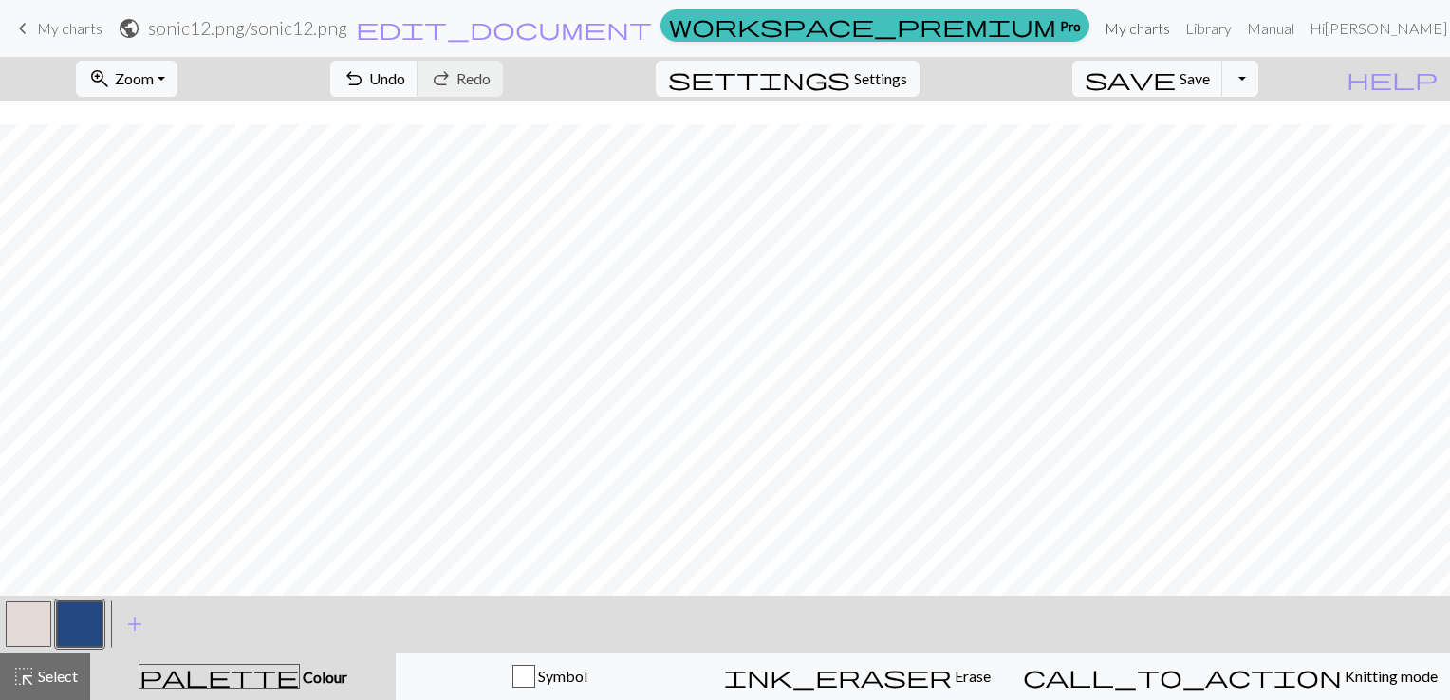
scroll to position [1329, 0]
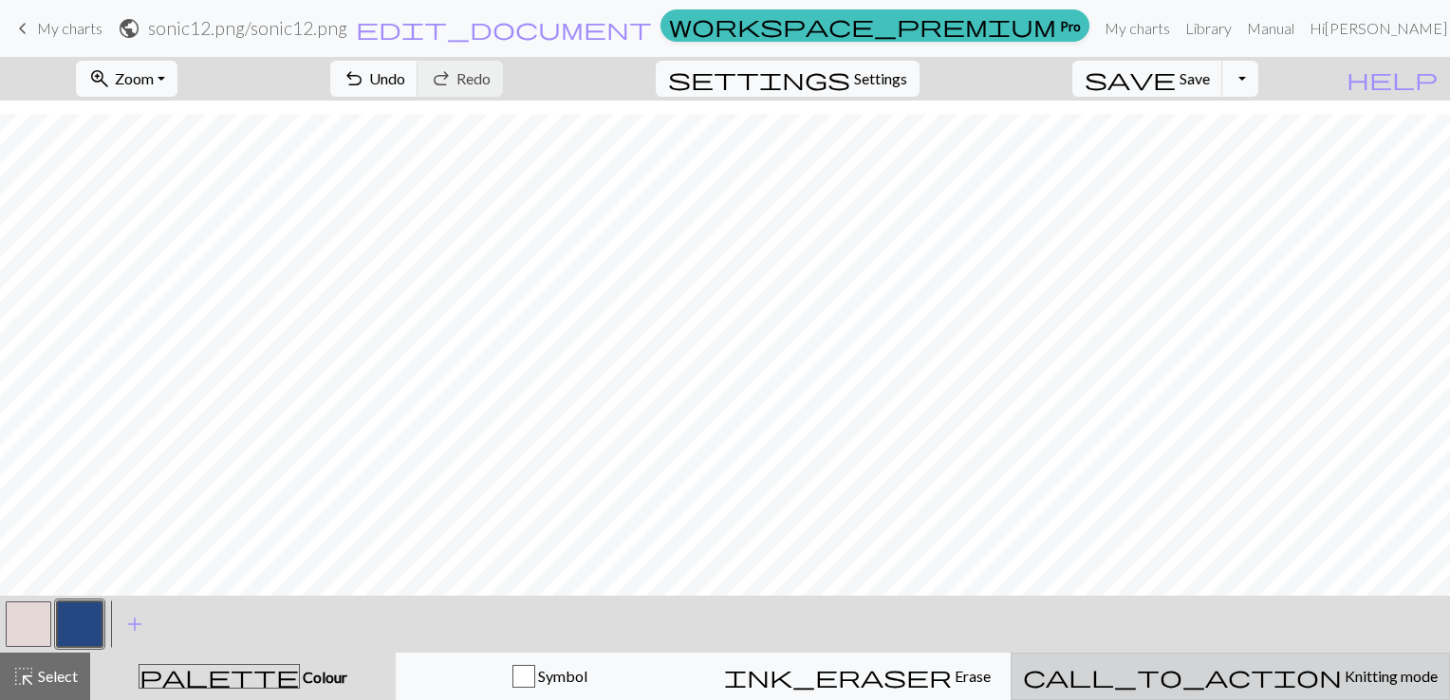
click at [1342, 677] on span "Knitting mode" at bounding box center [1390, 676] width 96 height 18
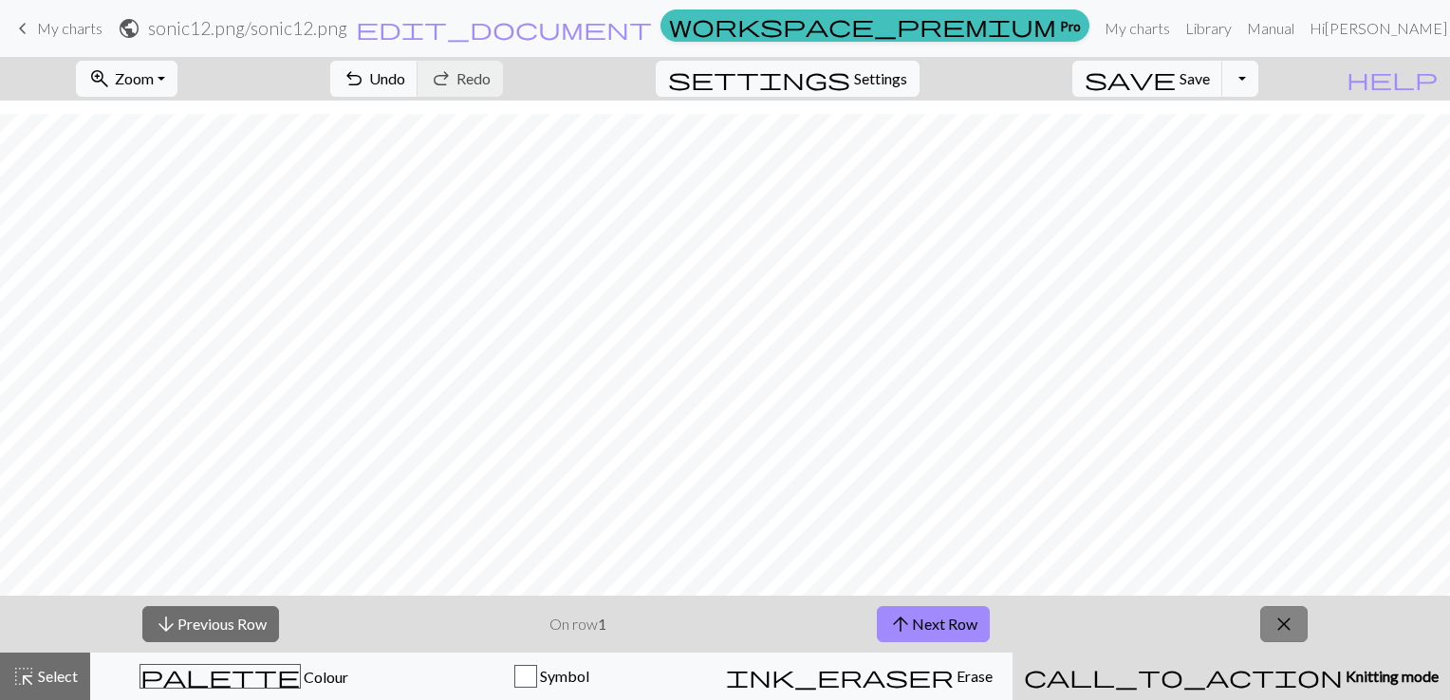
click at [1292, 622] on span "close" at bounding box center [1284, 624] width 23 height 27
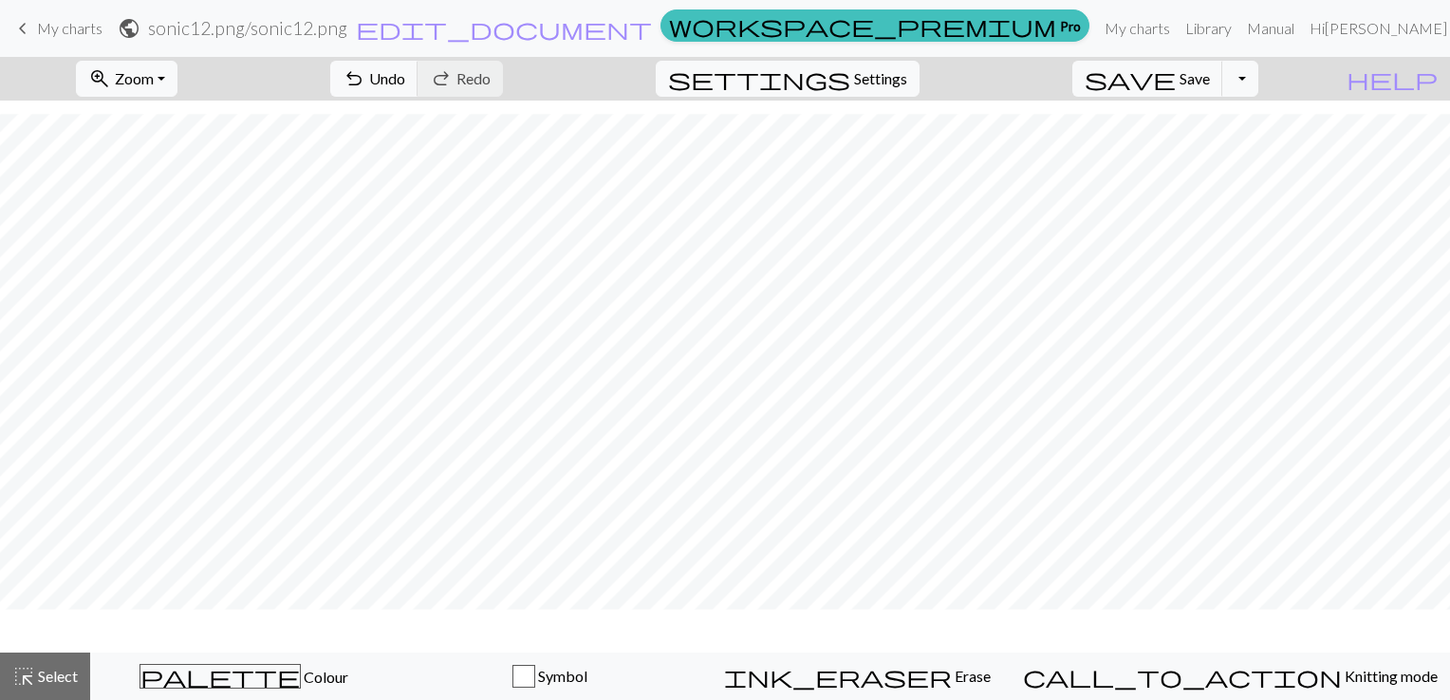
scroll to position [1272, 0]
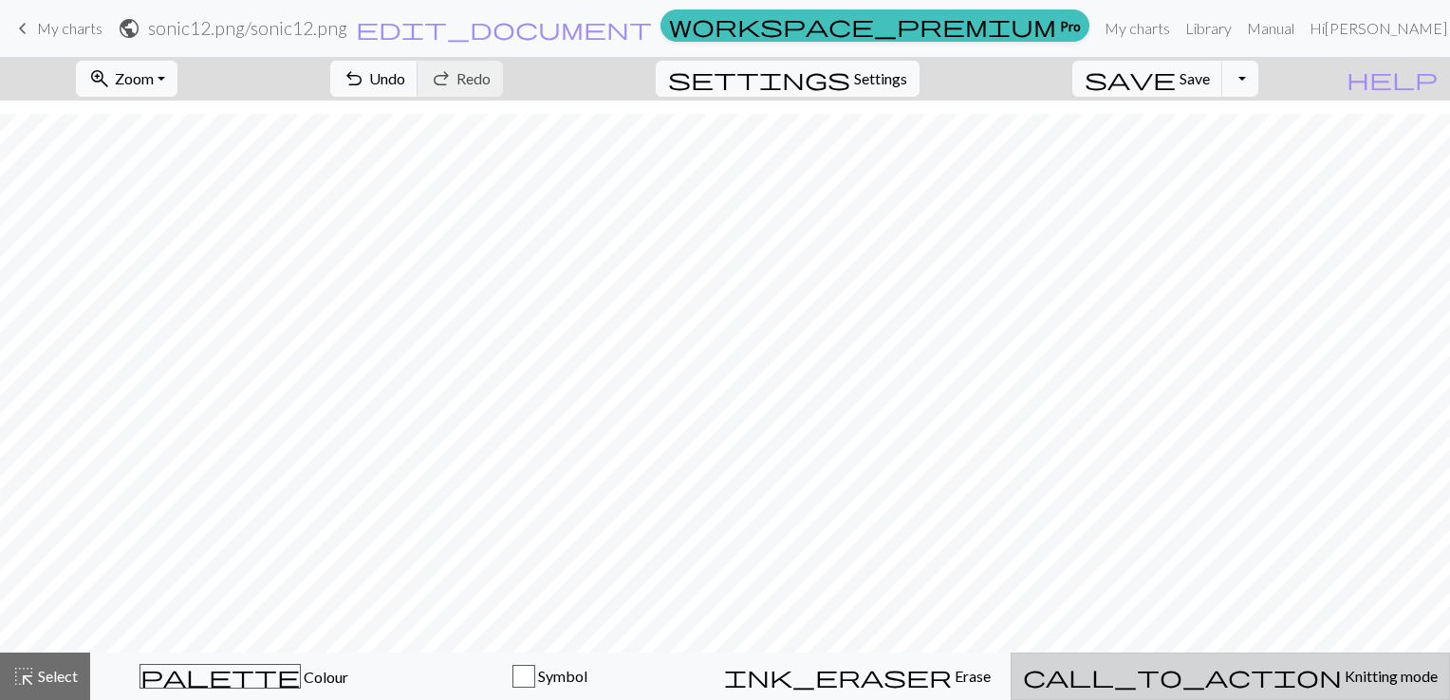
click at [1342, 681] on span "Knitting mode" at bounding box center [1390, 676] width 96 height 18
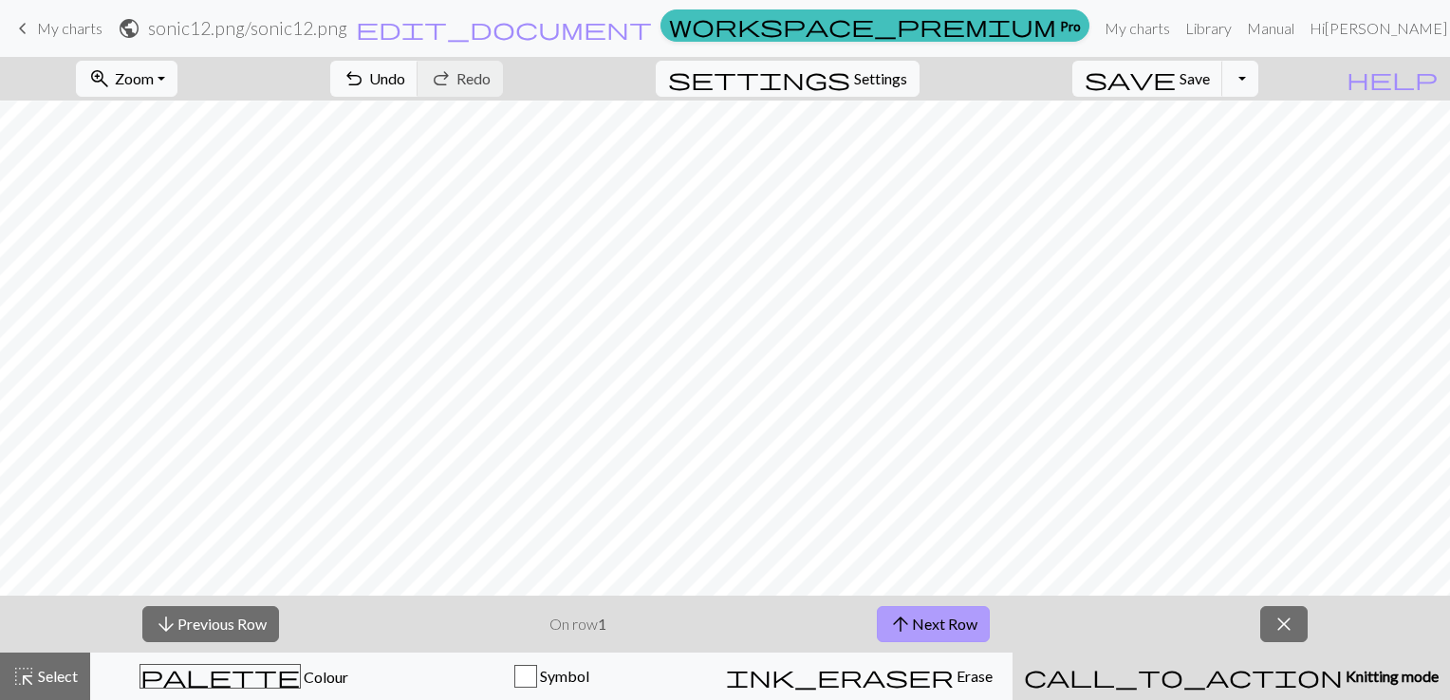
click at [941, 617] on button "arrow_upward Next Row" at bounding box center [933, 624] width 113 height 36
click at [923, 619] on button "arrow_upward Next Row" at bounding box center [933, 624] width 113 height 36
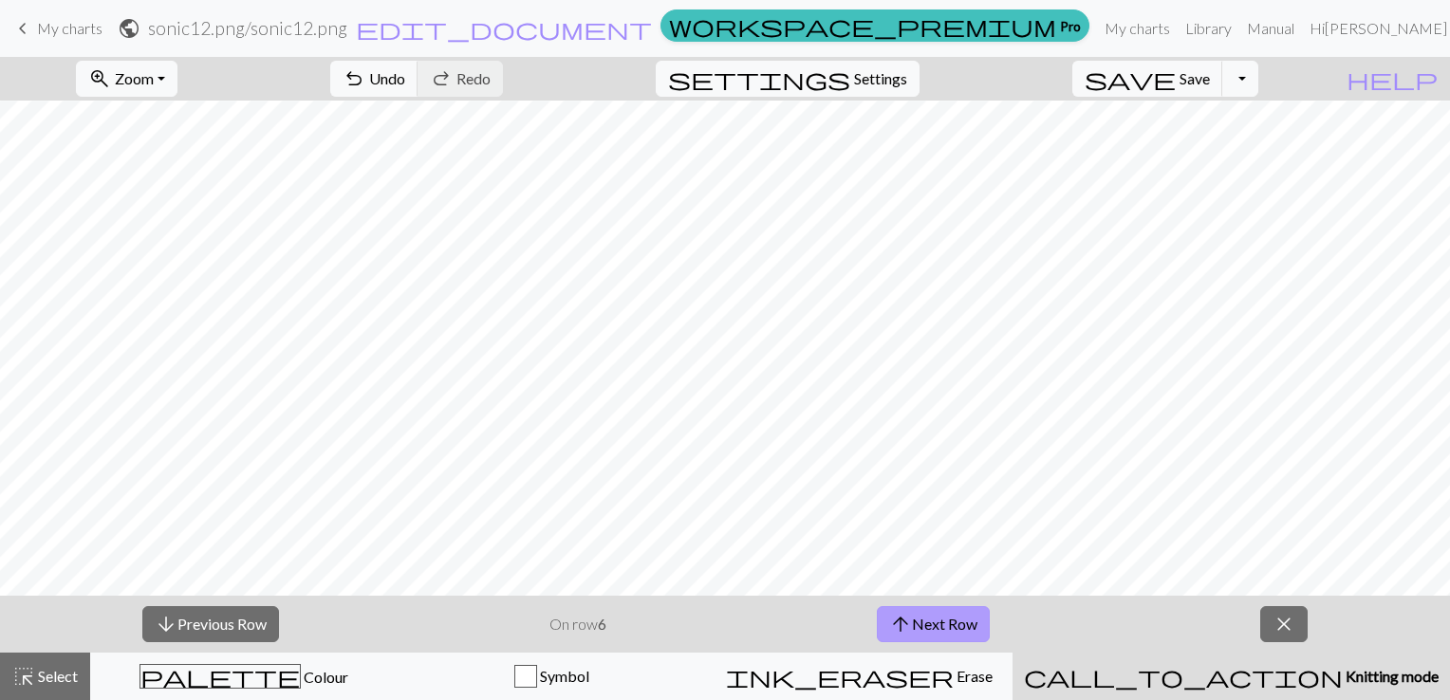
click at [923, 619] on button "arrow_upward Next Row" at bounding box center [933, 624] width 113 height 36
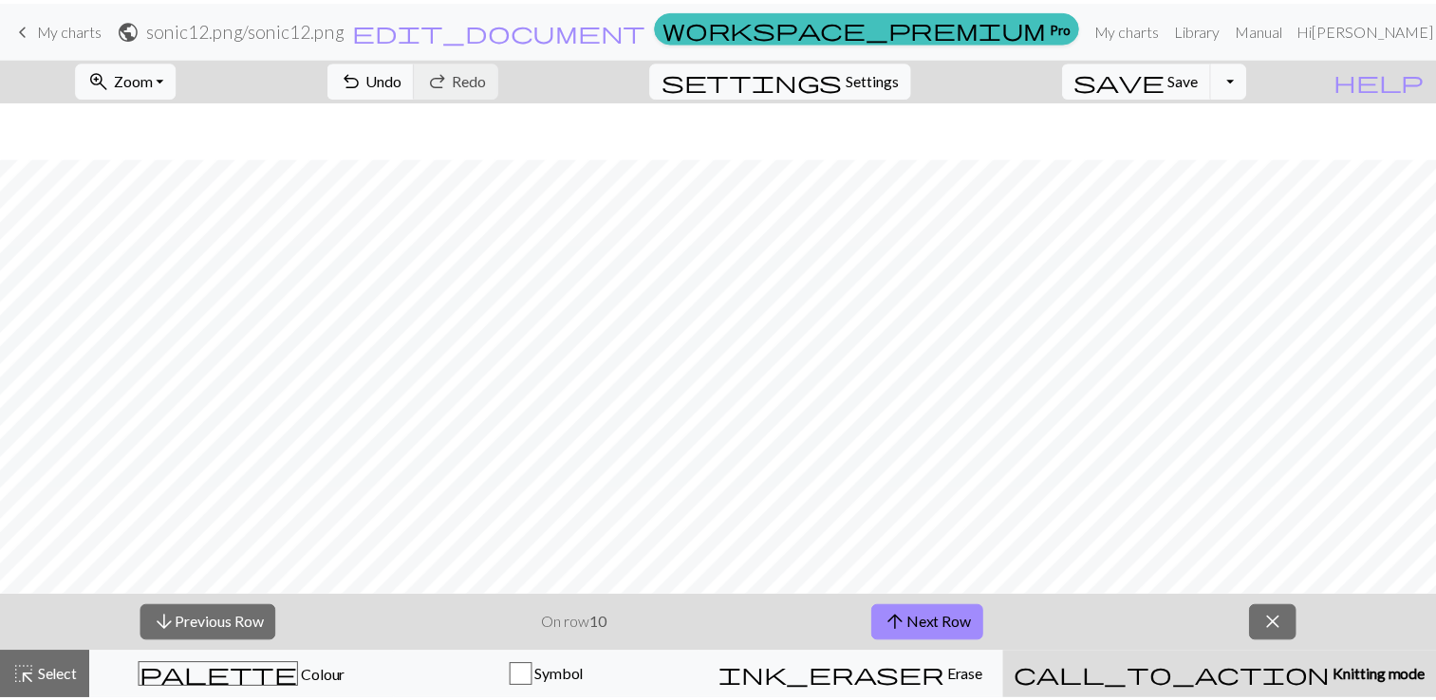
scroll to position [1329, 0]
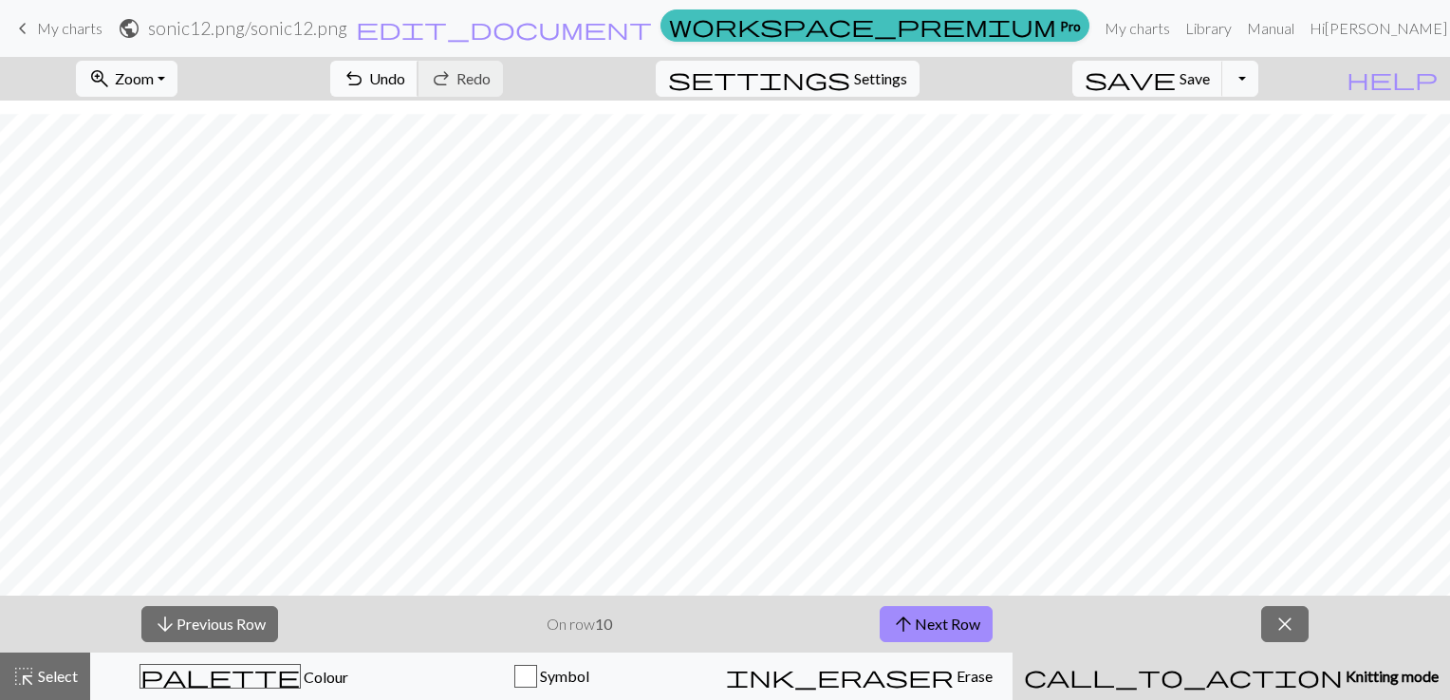
click at [405, 74] on span "Undo" at bounding box center [387, 78] width 36 height 18
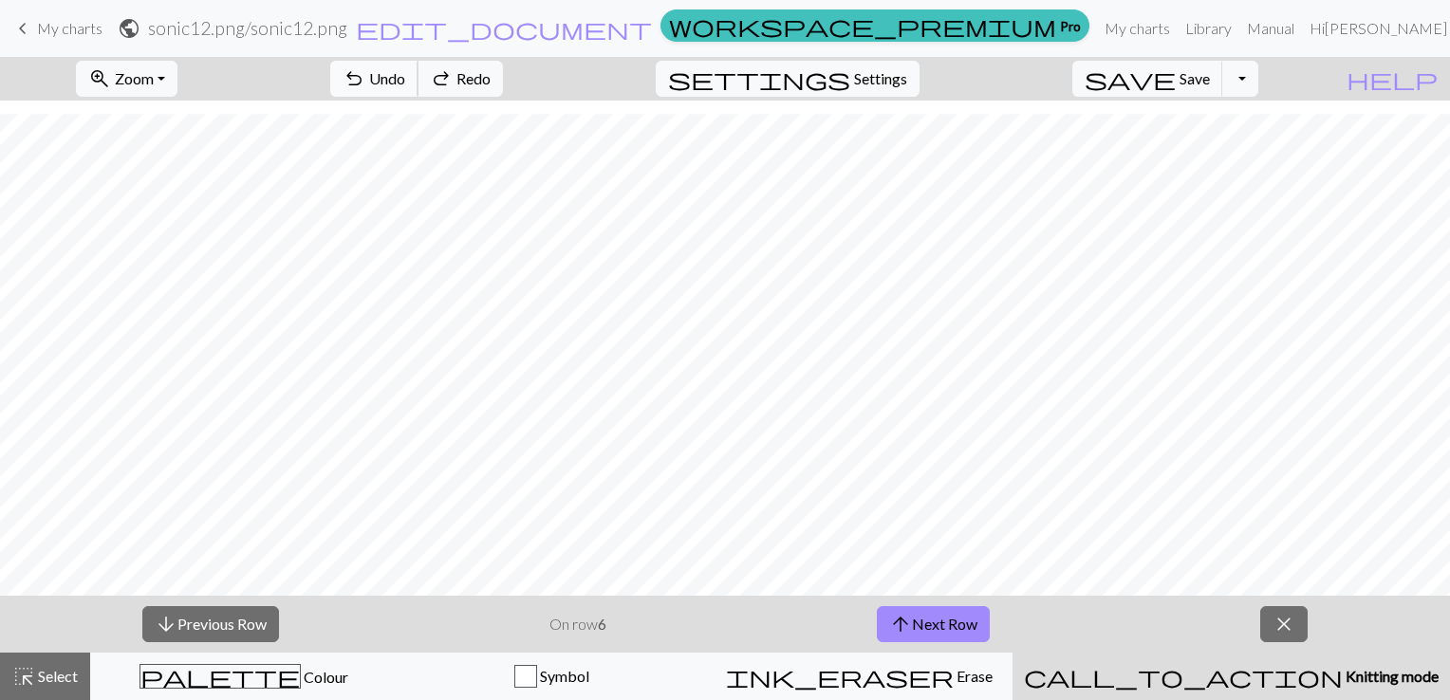
click at [405, 74] on span "Undo" at bounding box center [387, 78] width 36 height 18
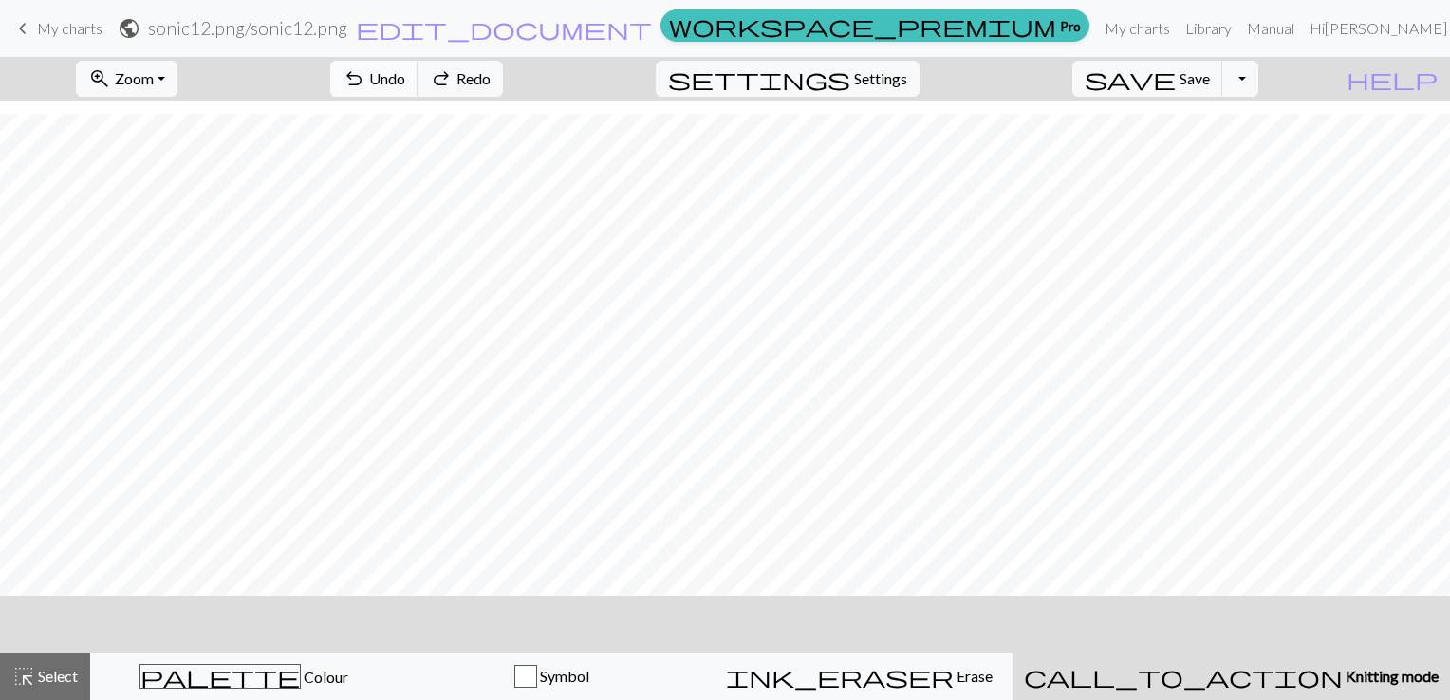
click at [405, 74] on span "Undo" at bounding box center [387, 78] width 36 height 18
drag, startPoint x: 56, startPoint y: 24, endPoint x: 811, endPoint y: 85, distance: 757.0
click at [56, 24] on span "My charts" at bounding box center [69, 28] width 65 height 18
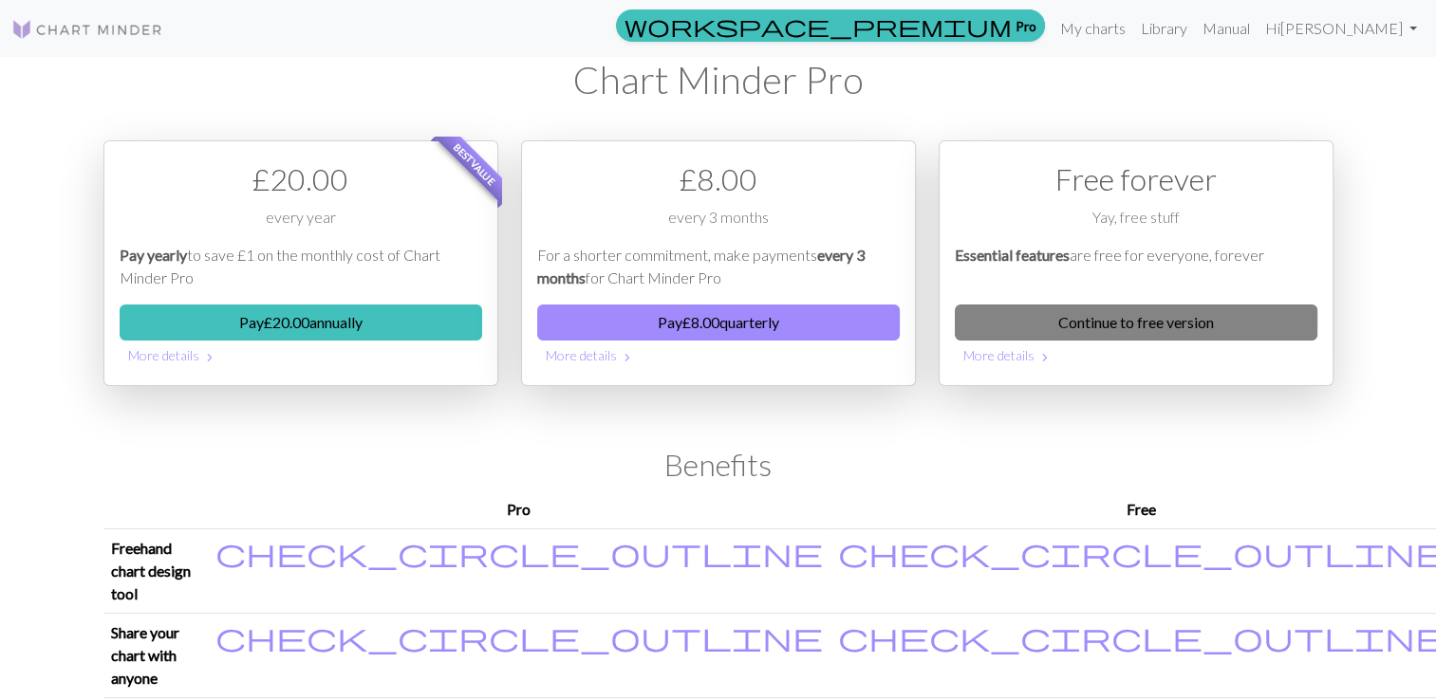
click at [1143, 306] on link "Continue to free version" at bounding box center [1136, 323] width 363 height 36
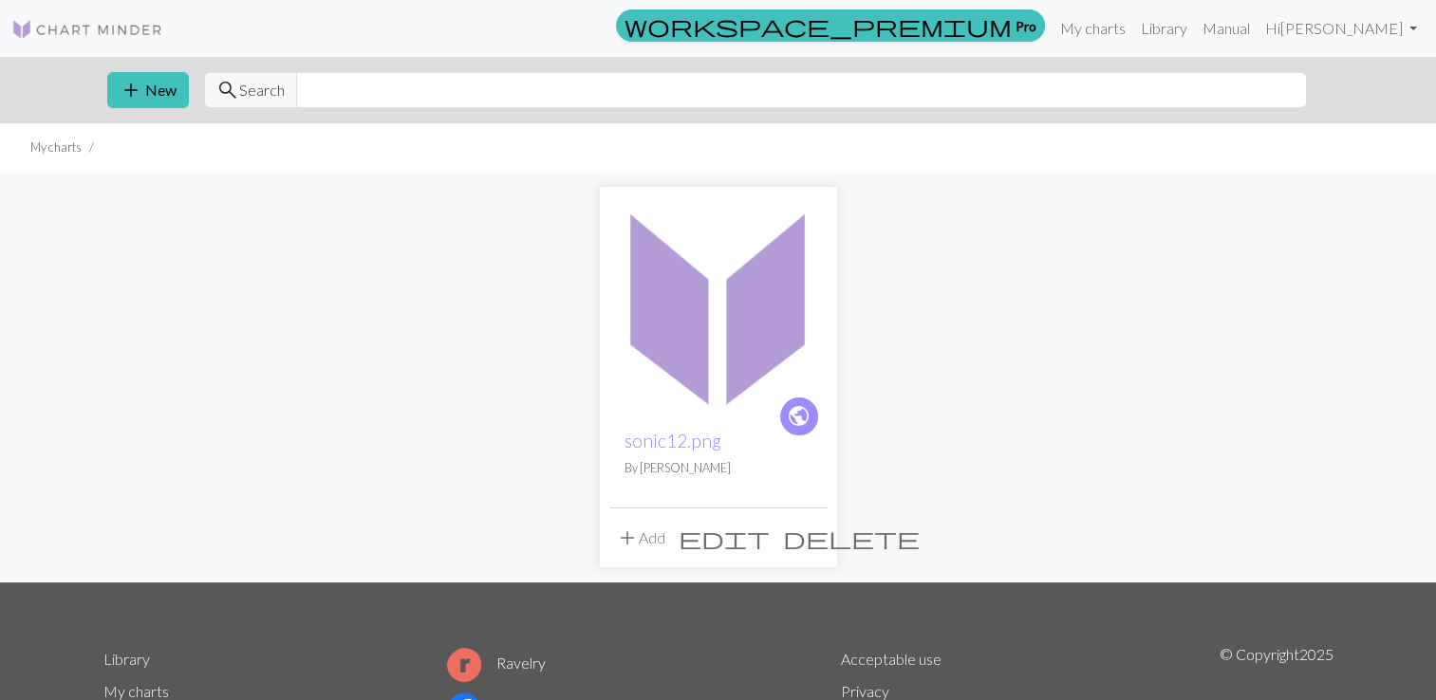
click at [644, 536] on button "add Add" at bounding box center [640, 538] width 63 height 36
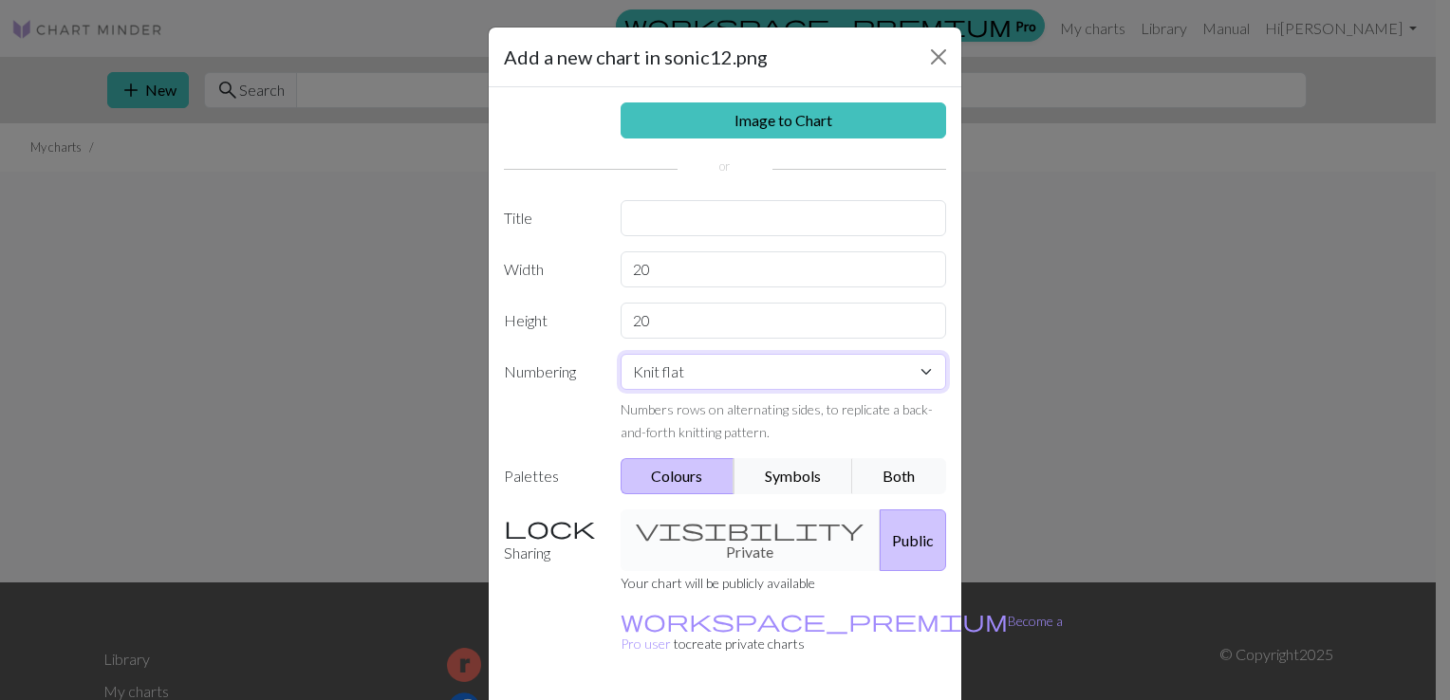
click at [923, 372] on select "Knit flat Knit in the round Lace knitting Cross stitch" at bounding box center [784, 372] width 326 height 36
select select "crossstitch"
click at [621, 354] on select "Knit flat Knit in the round Lace knitting Cross stitch" at bounding box center [784, 372] width 326 height 36
click at [763, 476] on button "Symbols" at bounding box center [794, 476] width 120 height 36
click at [864, 475] on button "Both" at bounding box center [899, 476] width 95 height 36
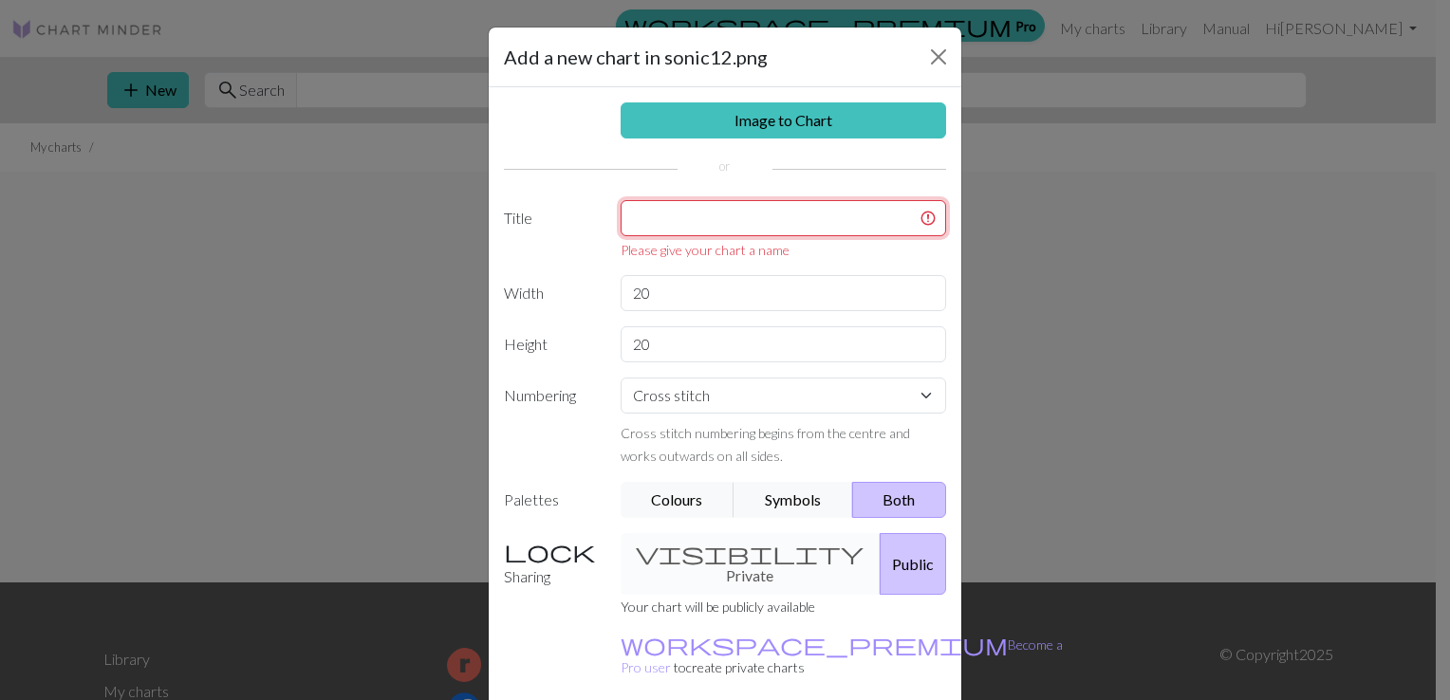
click at [681, 220] on input "text" at bounding box center [784, 218] width 326 height 36
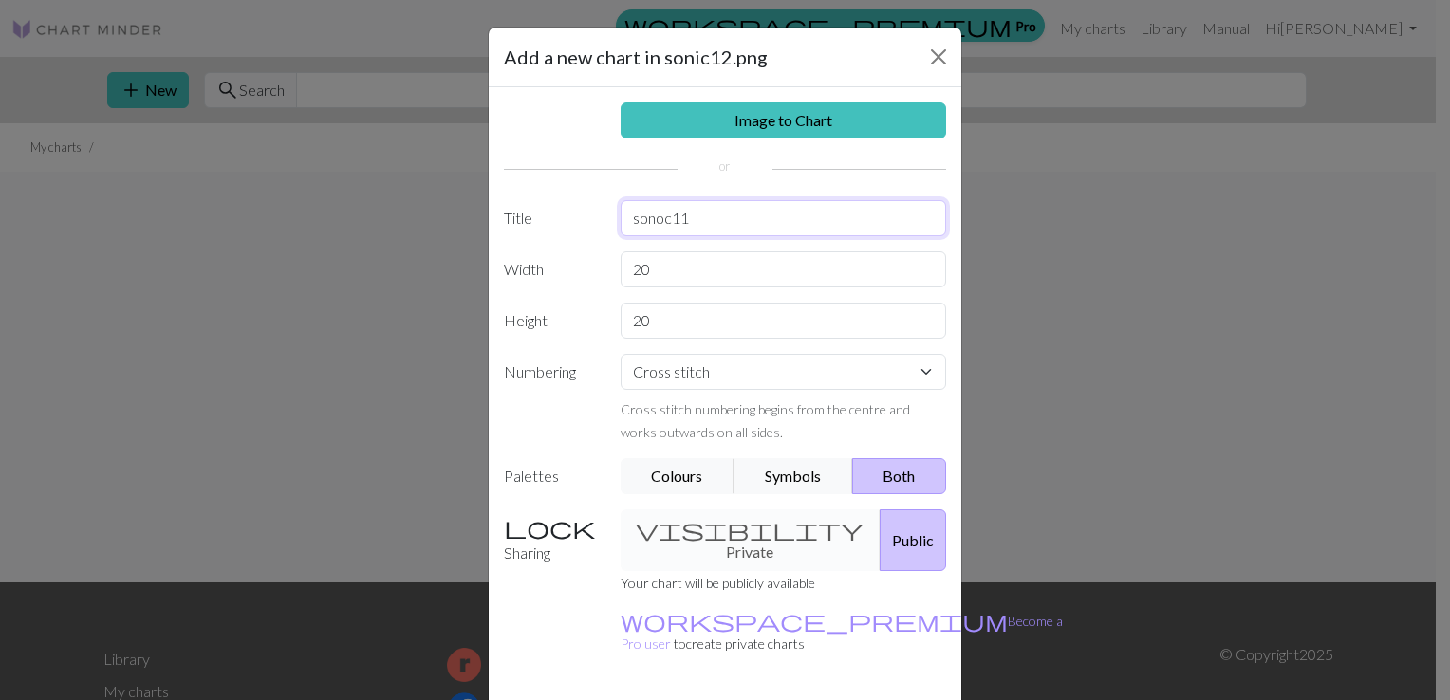
type input "sonoc11"
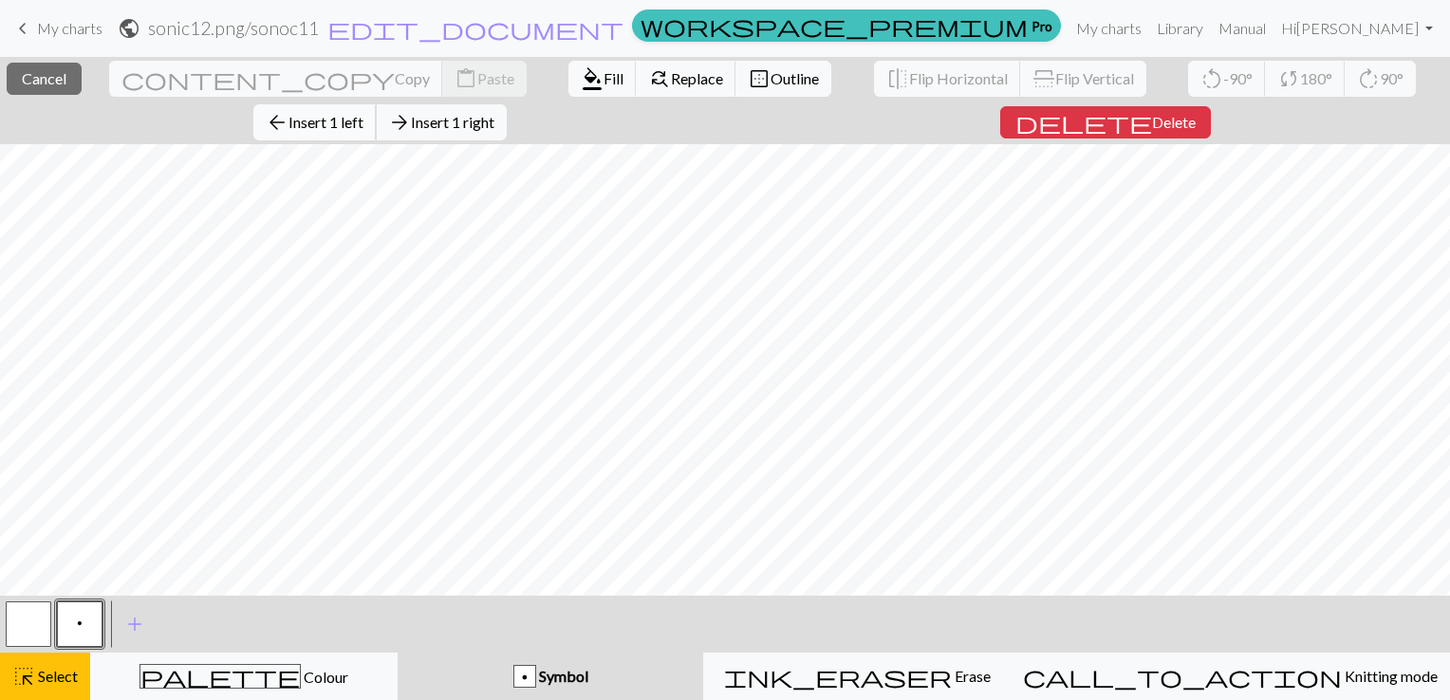
click at [289, 109] on span "arrow_back" at bounding box center [277, 122] width 23 height 27
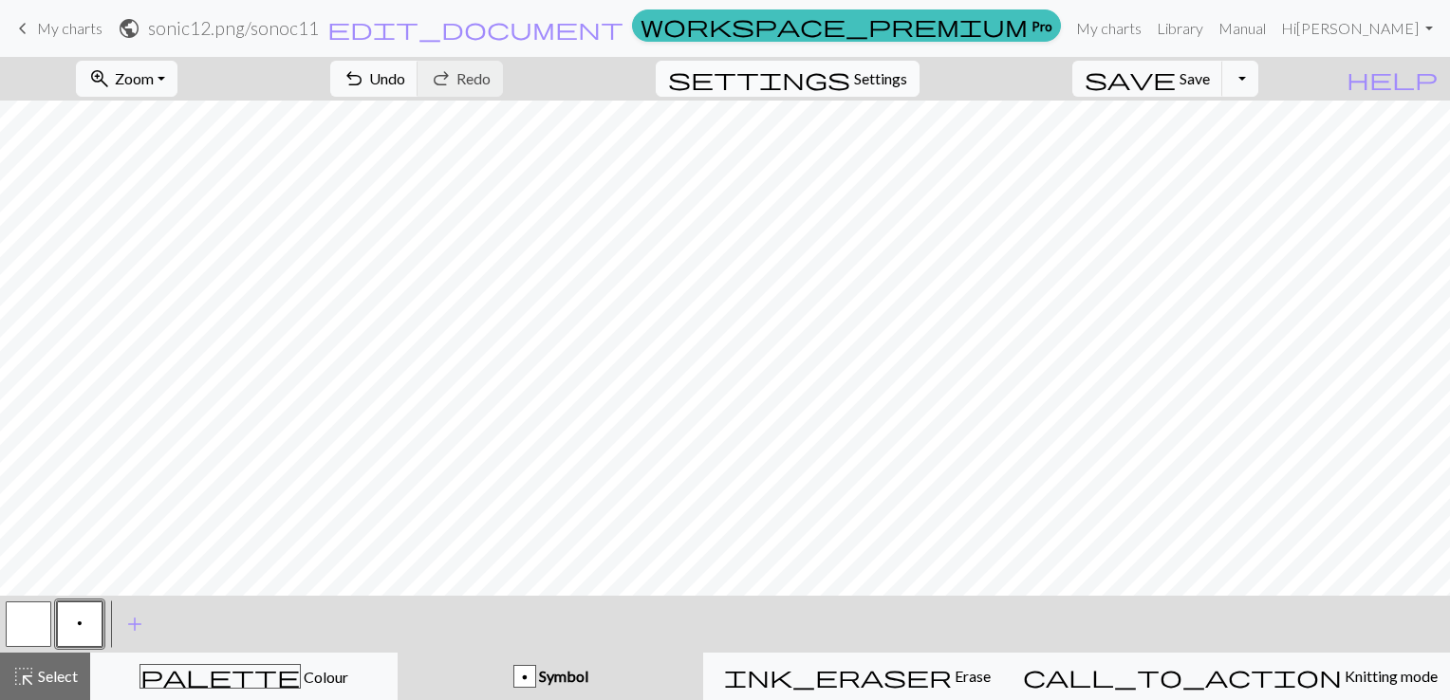
click at [850, 86] on span "settings" at bounding box center [759, 78] width 182 height 27
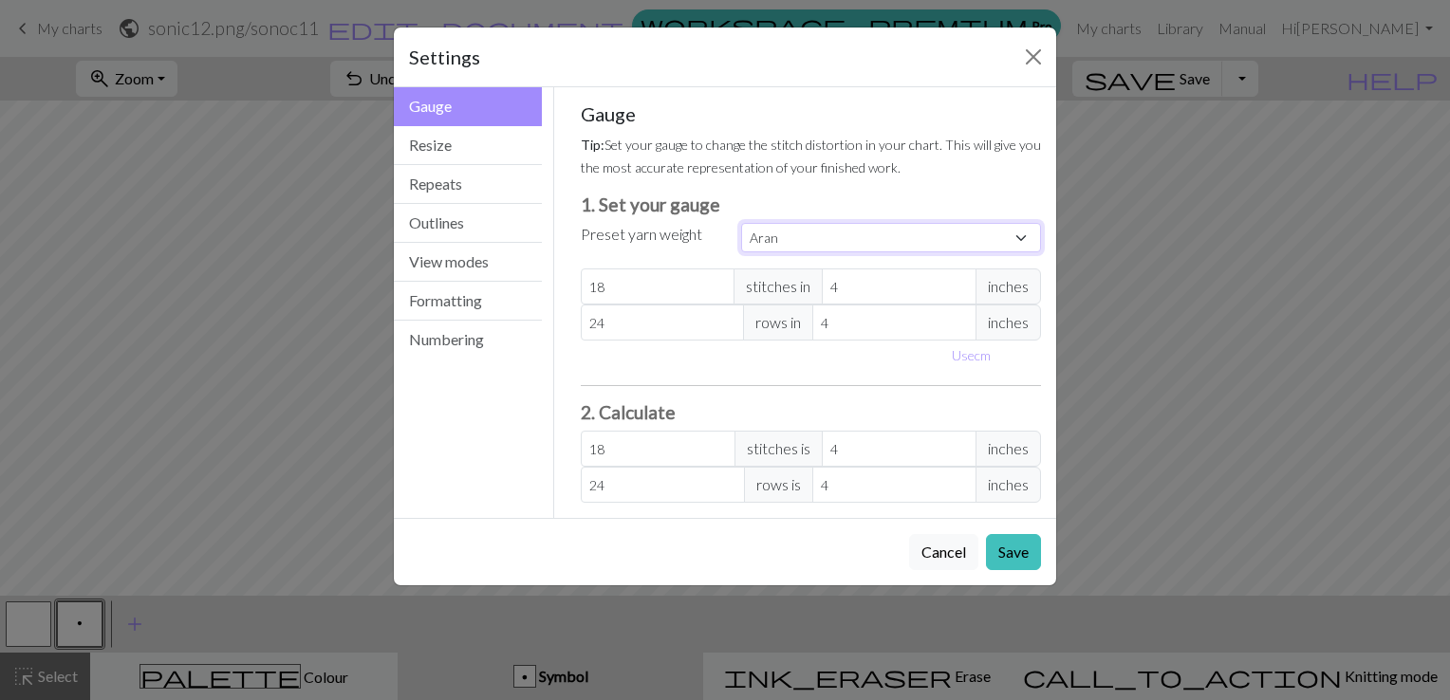
click at [1019, 232] on select "Custom Square Lace Light Fingering Fingering Sport Double knit Worsted Aran Bul…" at bounding box center [891, 237] width 300 height 29
select select "custom"
click at [741, 223] on select "Custom Square Lace Light Fingering Fingering Sport Double knit Worsted Aran Bul…" at bounding box center [891, 237] width 300 height 29
click at [427, 139] on button "Resize" at bounding box center [468, 145] width 148 height 39
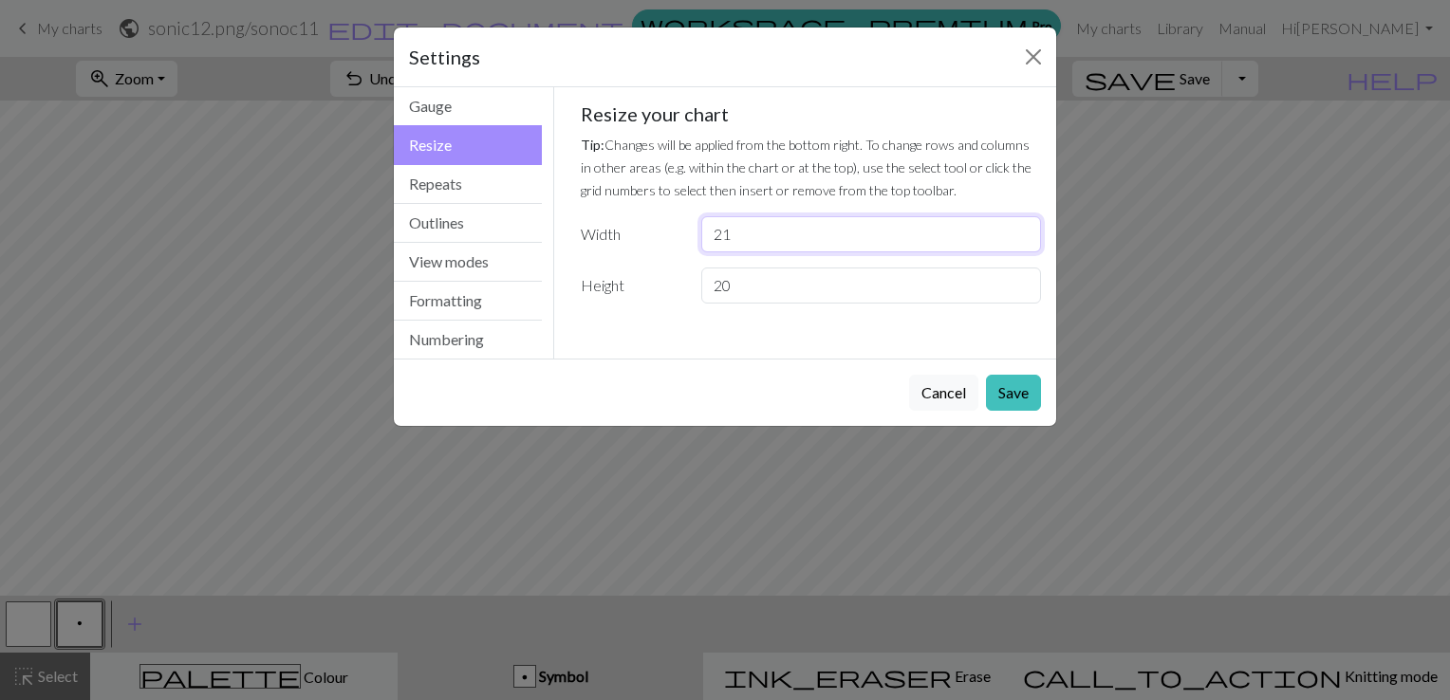
drag, startPoint x: 747, startPoint y: 232, endPoint x: 692, endPoint y: 232, distance: 55.0
click at [692, 232] on div "21" at bounding box center [871, 234] width 363 height 36
type input "150"
drag, startPoint x: 756, startPoint y: 281, endPoint x: 664, endPoint y: 281, distance: 92.1
click at [664, 281] on div "Height 20" at bounding box center [811, 286] width 484 height 36
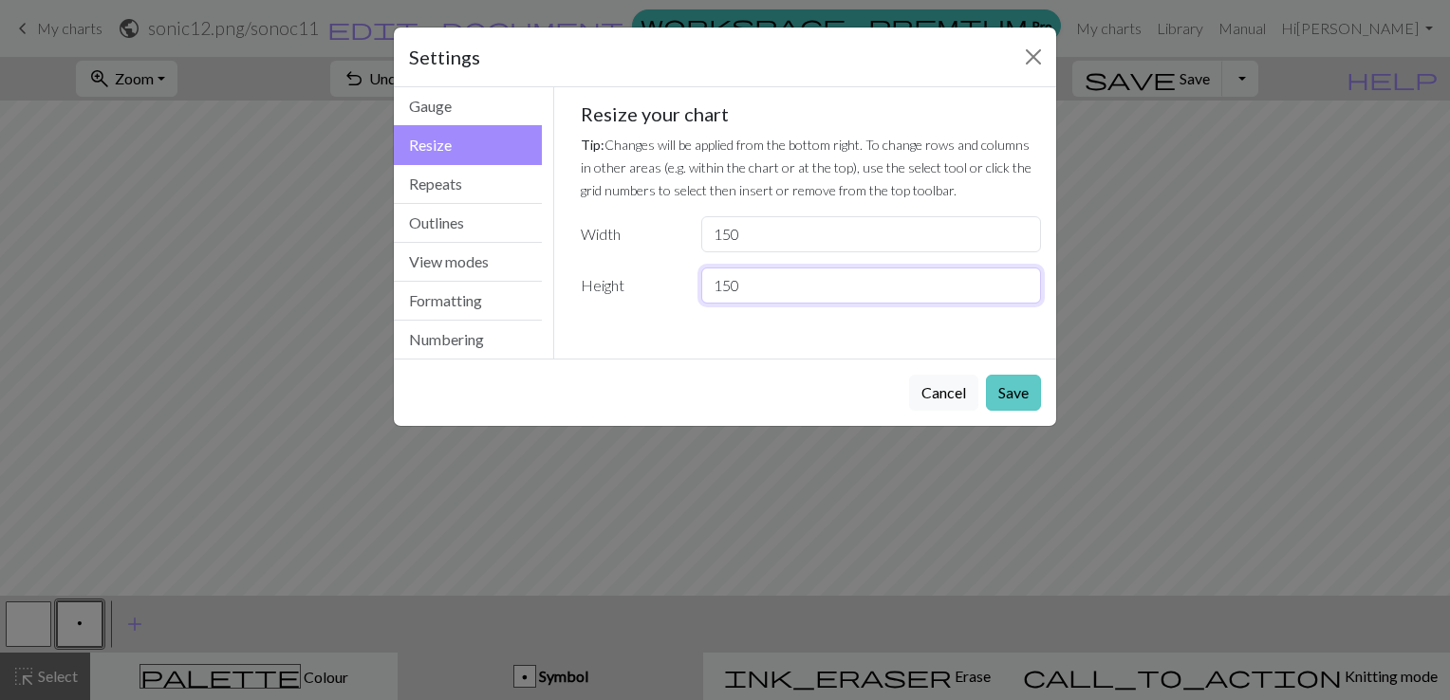
type input "150"
click at [1010, 398] on button "Save" at bounding box center [1013, 393] width 55 height 36
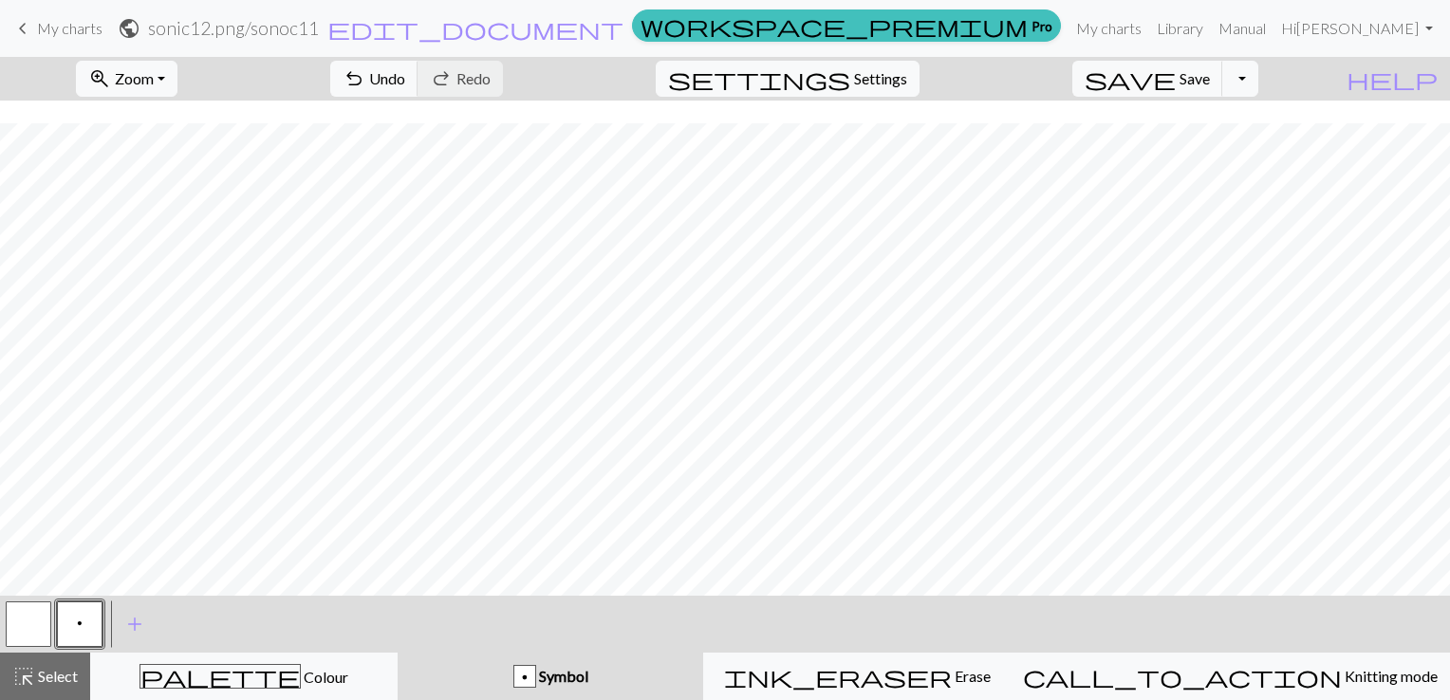
scroll to position [475, 0]
click at [885, 63] on button "settings Settings" at bounding box center [788, 79] width 264 height 36
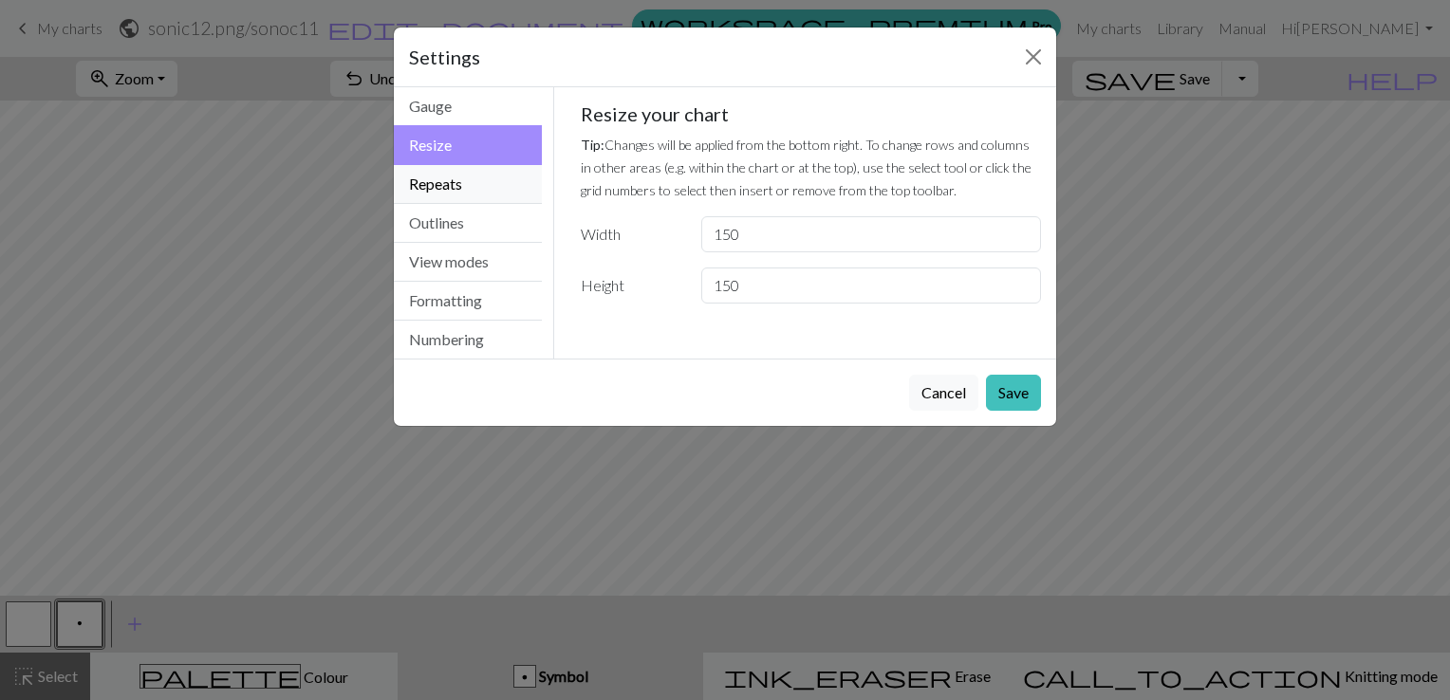
click at [461, 181] on button "Repeats" at bounding box center [468, 184] width 148 height 39
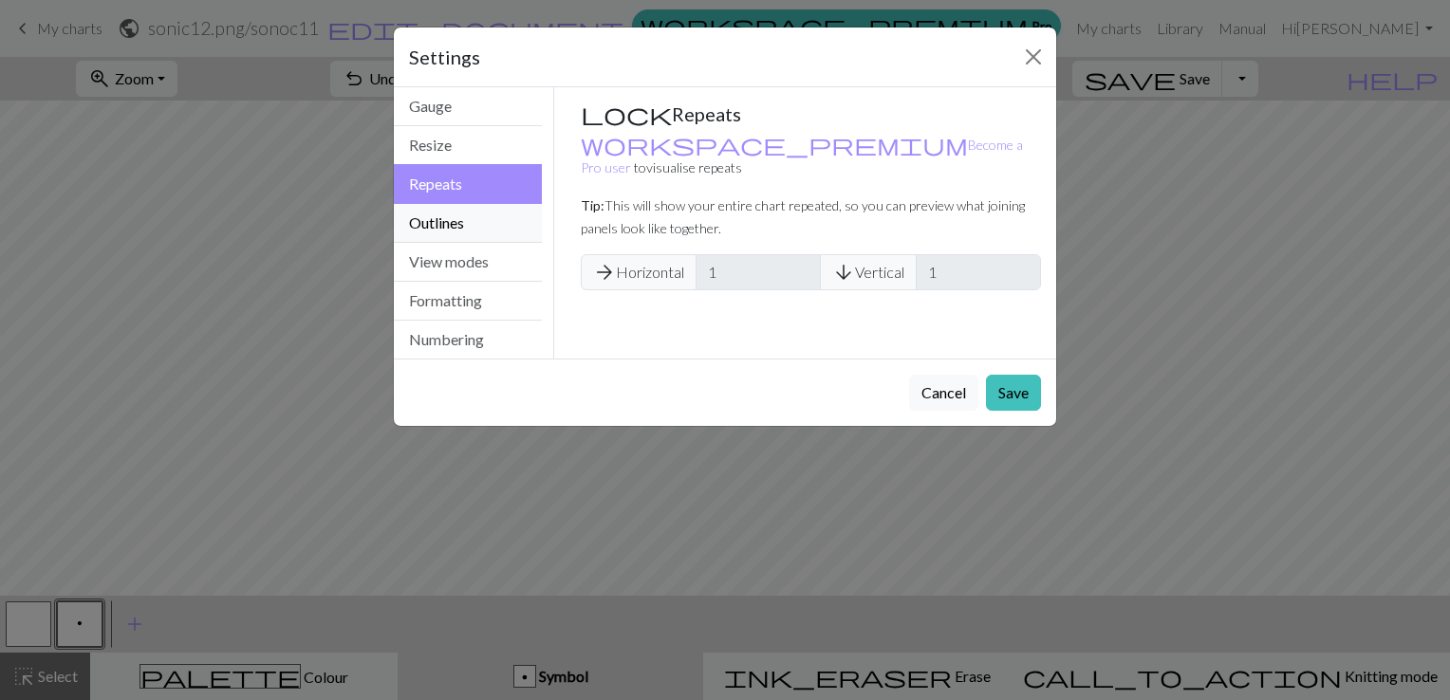
click at [443, 223] on button "Outlines" at bounding box center [468, 223] width 148 height 39
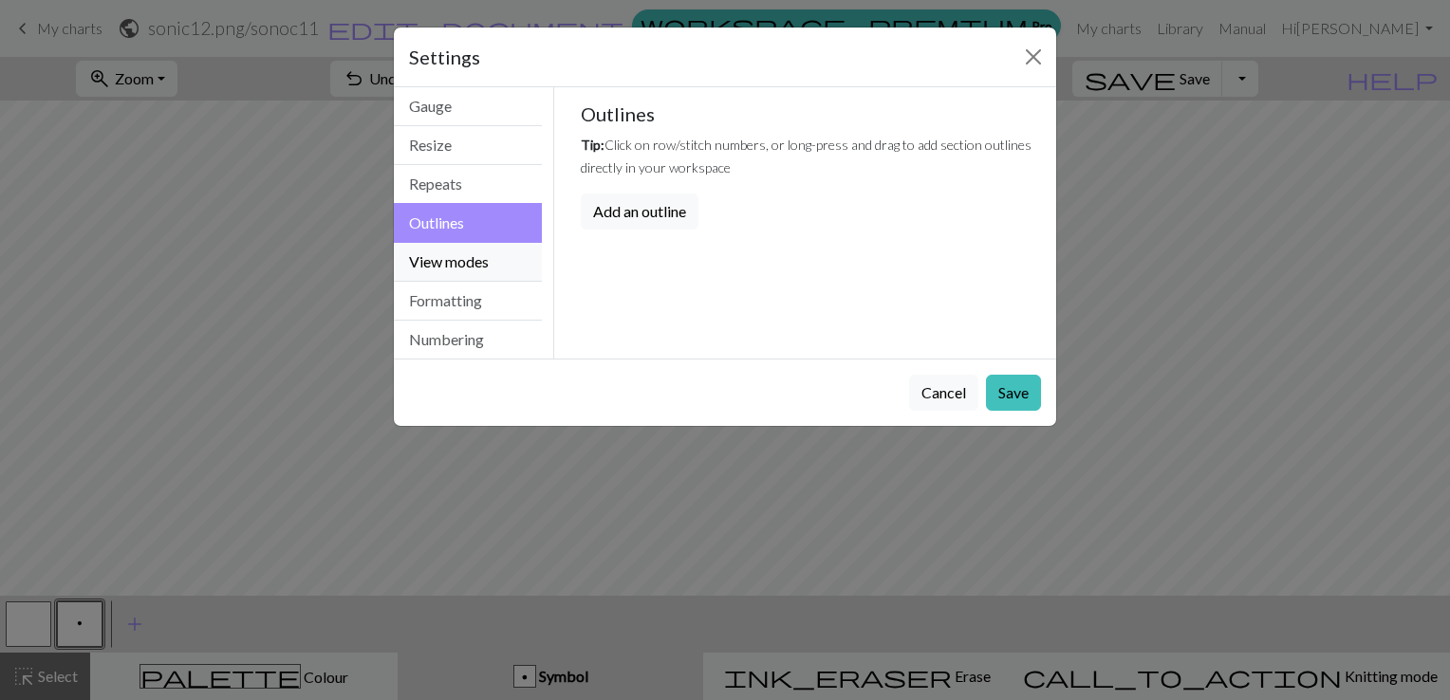
click at [439, 268] on button "View modes" at bounding box center [468, 262] width 148 height 39
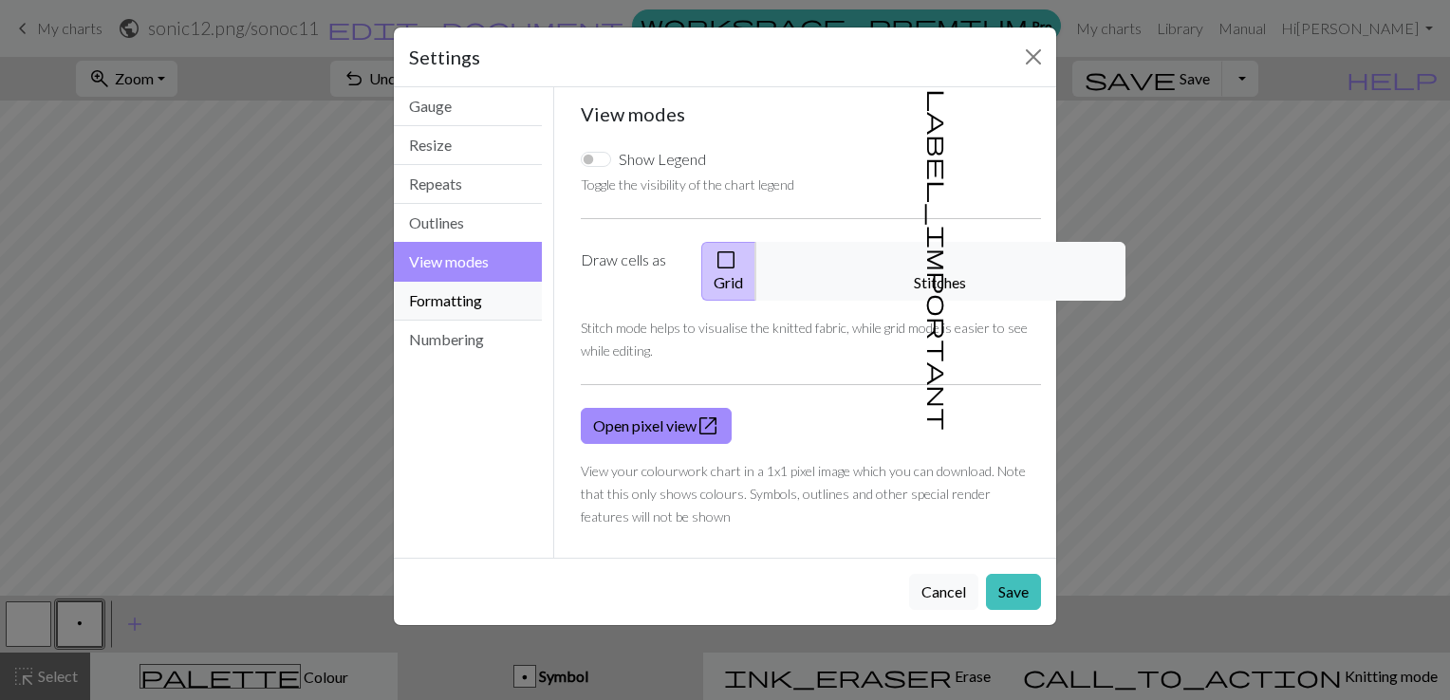
click at [438, 297] on button "Formatting" at bounding box center [468, 301] width 148 height 39
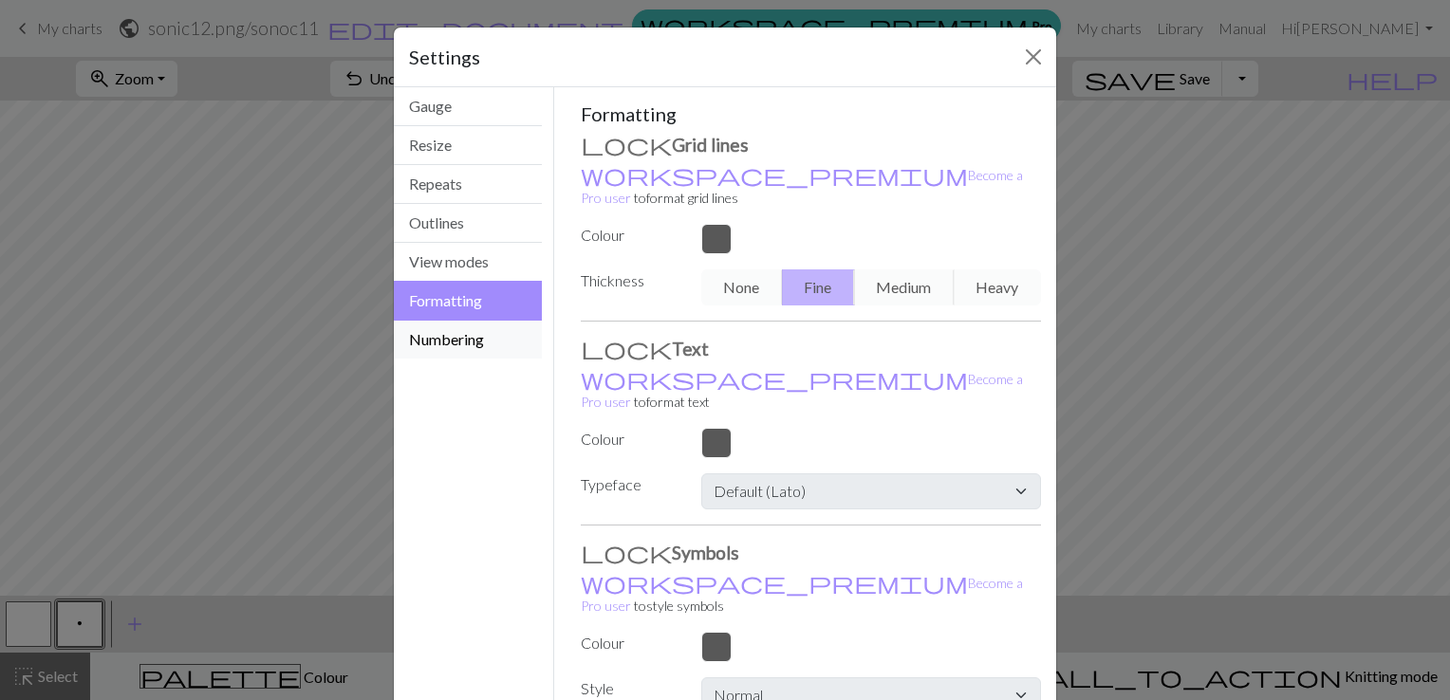
scroll to position [68, 0]
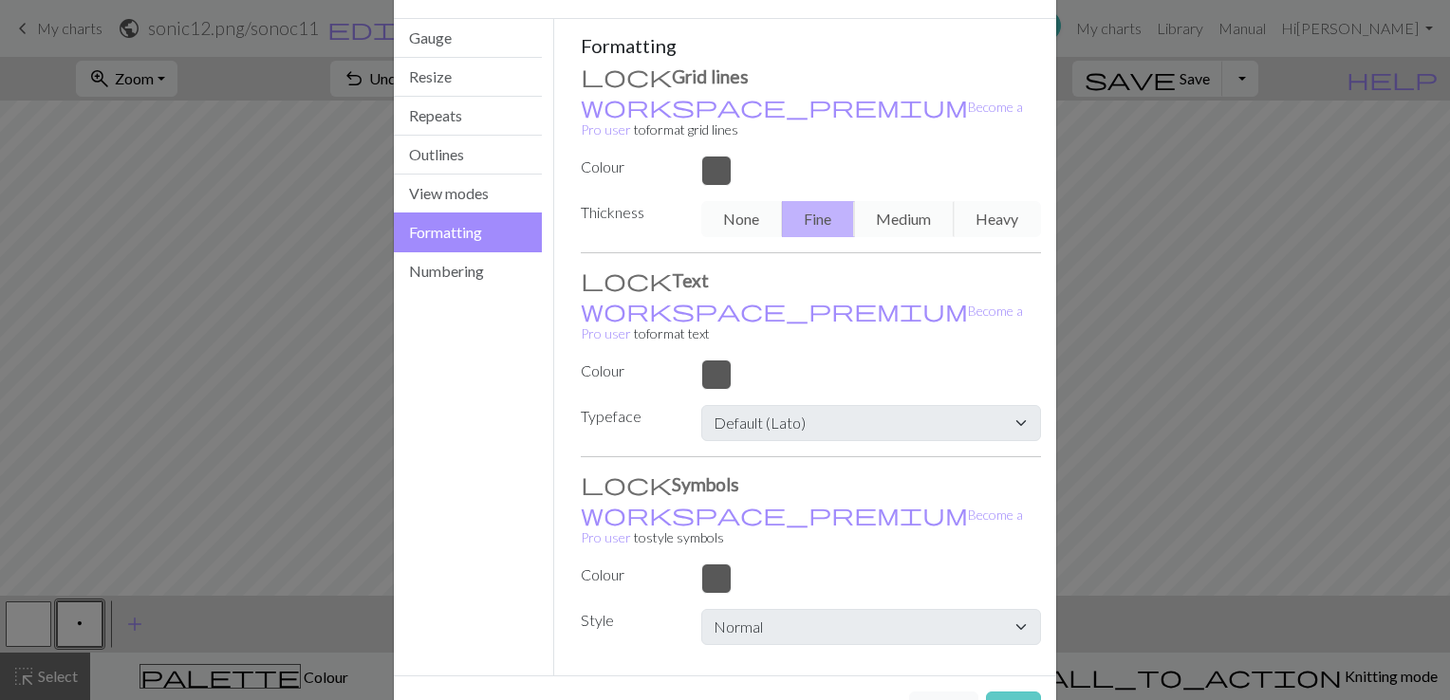
click at [1029, 692] on button "Save" at bounding box center [1013, 710] width 55 height 36
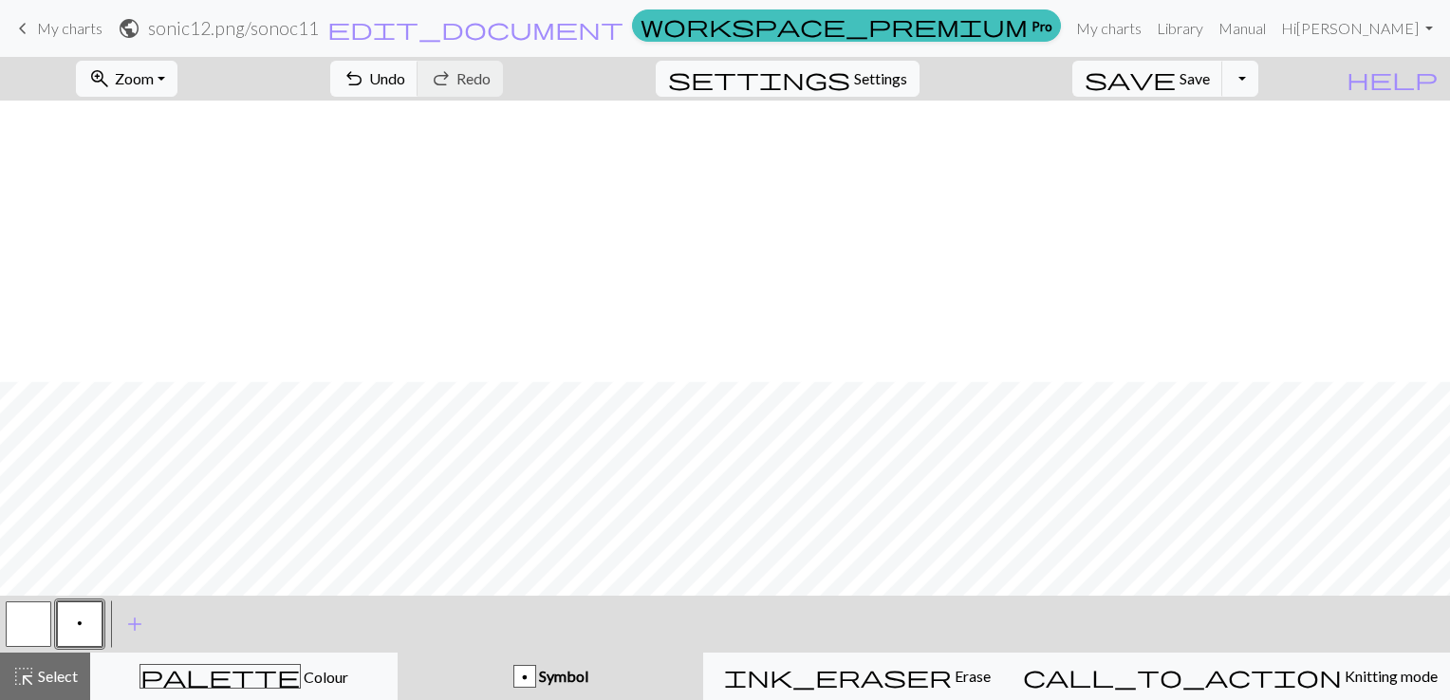
scroll to position [759, 0]
click at [33, 622] on button "button" at bounding box center [29, 625] width 46 height 46
click at [888, 77] on span "Settings" at bounding box center [880, 78] width 53 height 23
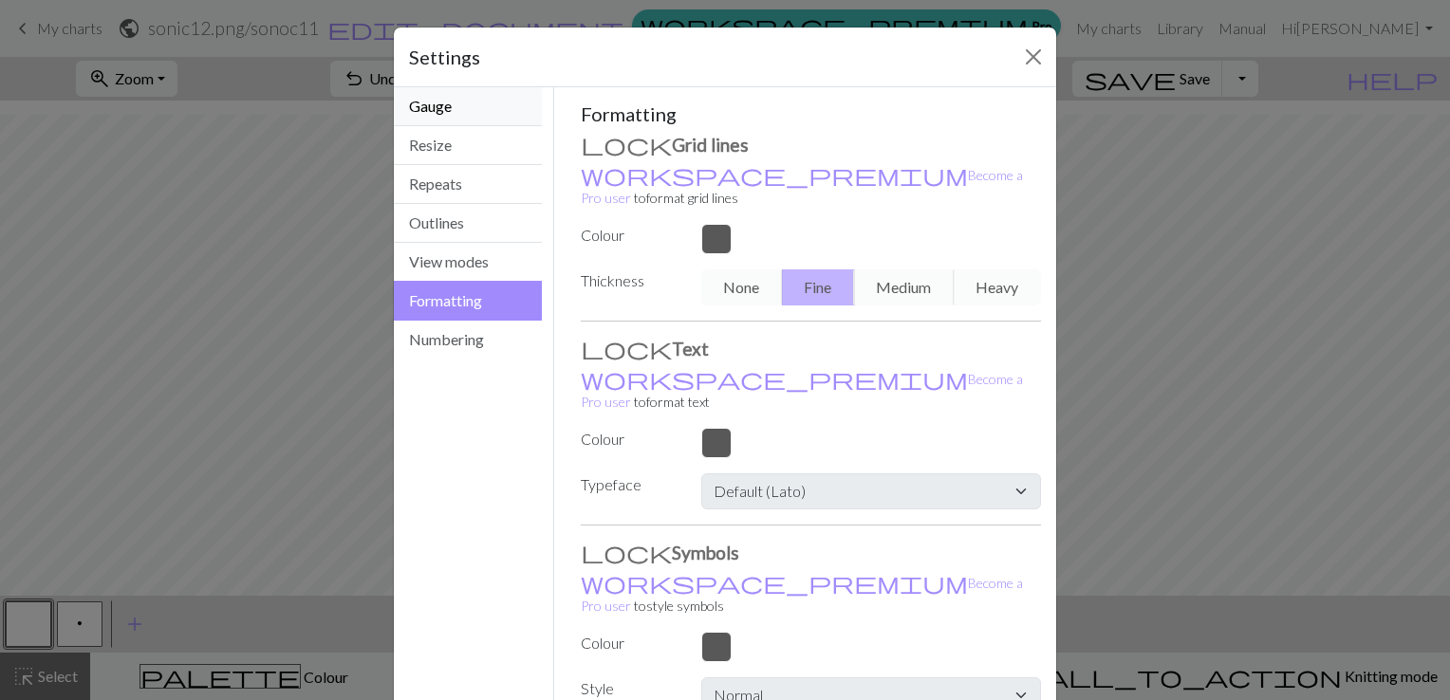
click at [452, 119] on button "Gauge" at bounding box center [468, 106] width 148 height 39
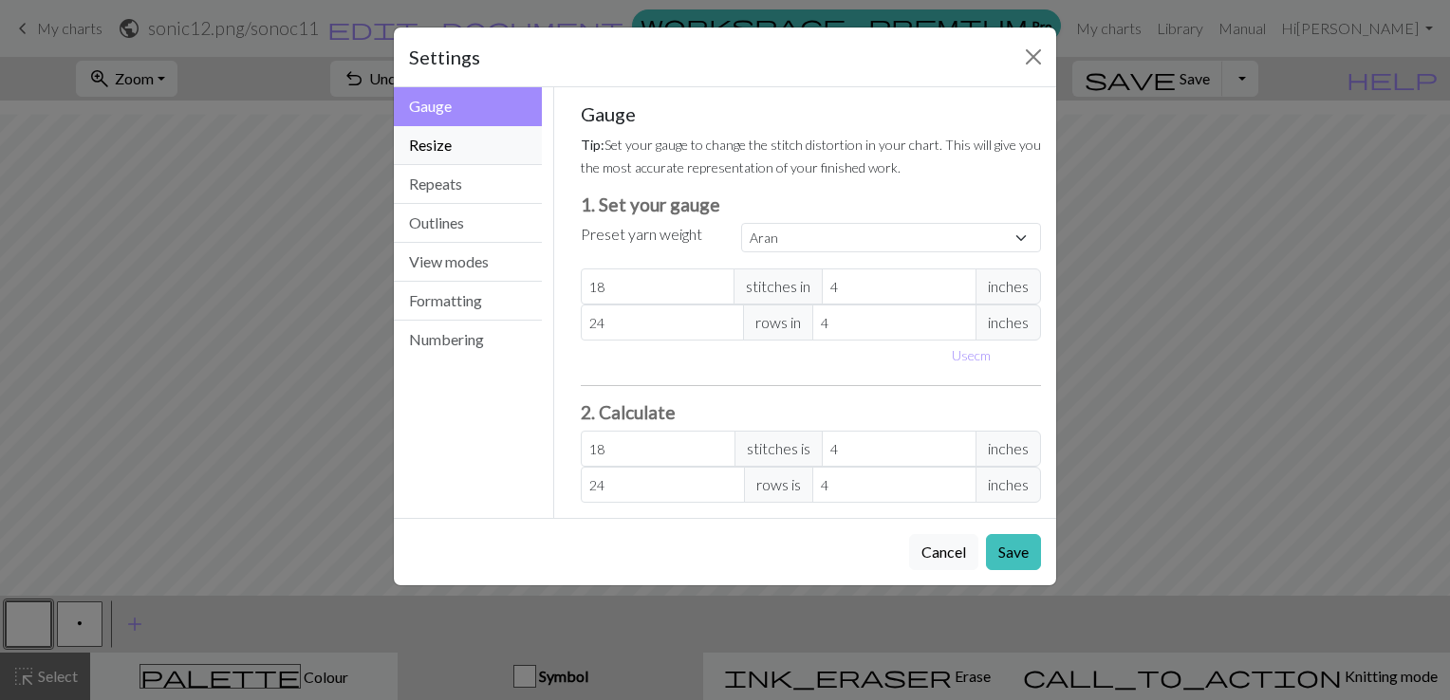
click at [451, 142] on button "Resize" at bounding box center [468, 145] width 148 height 39
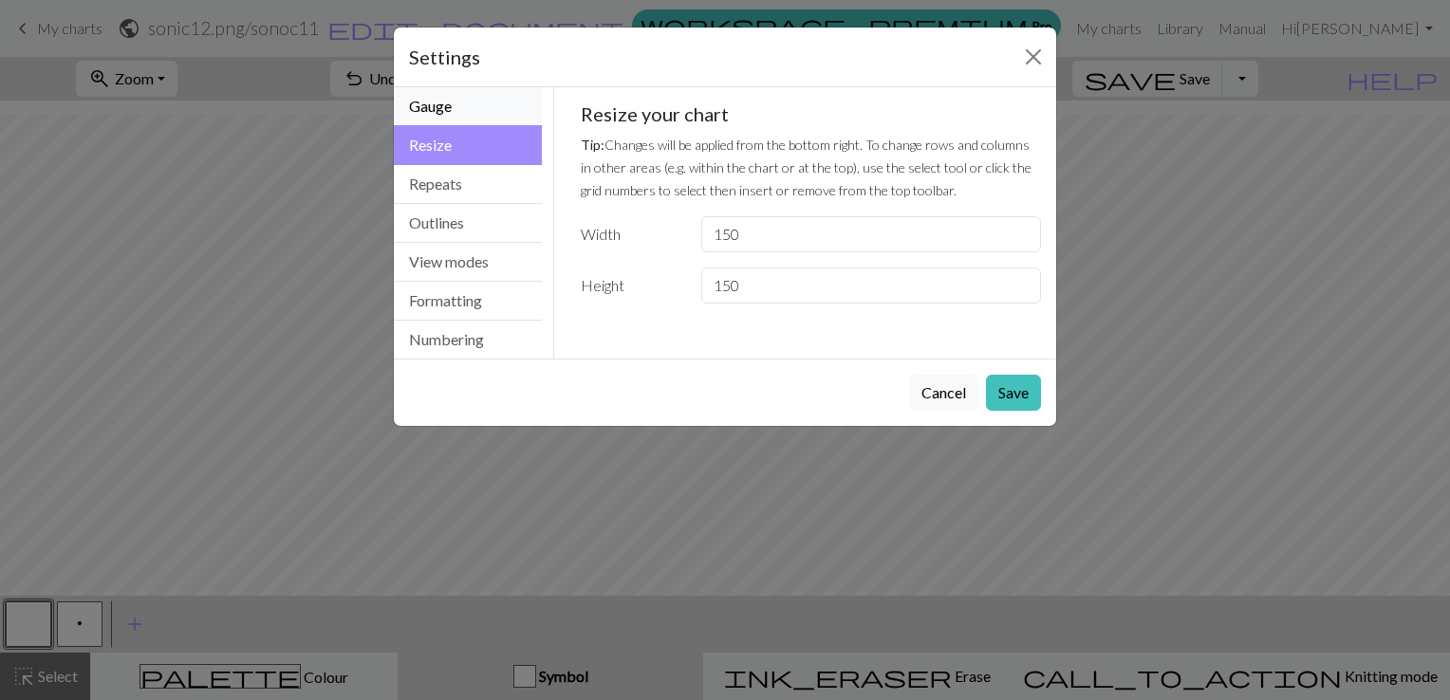
click at [435, 102] on button "Gauge" at bounding box center [468, 106] width 148 height 39
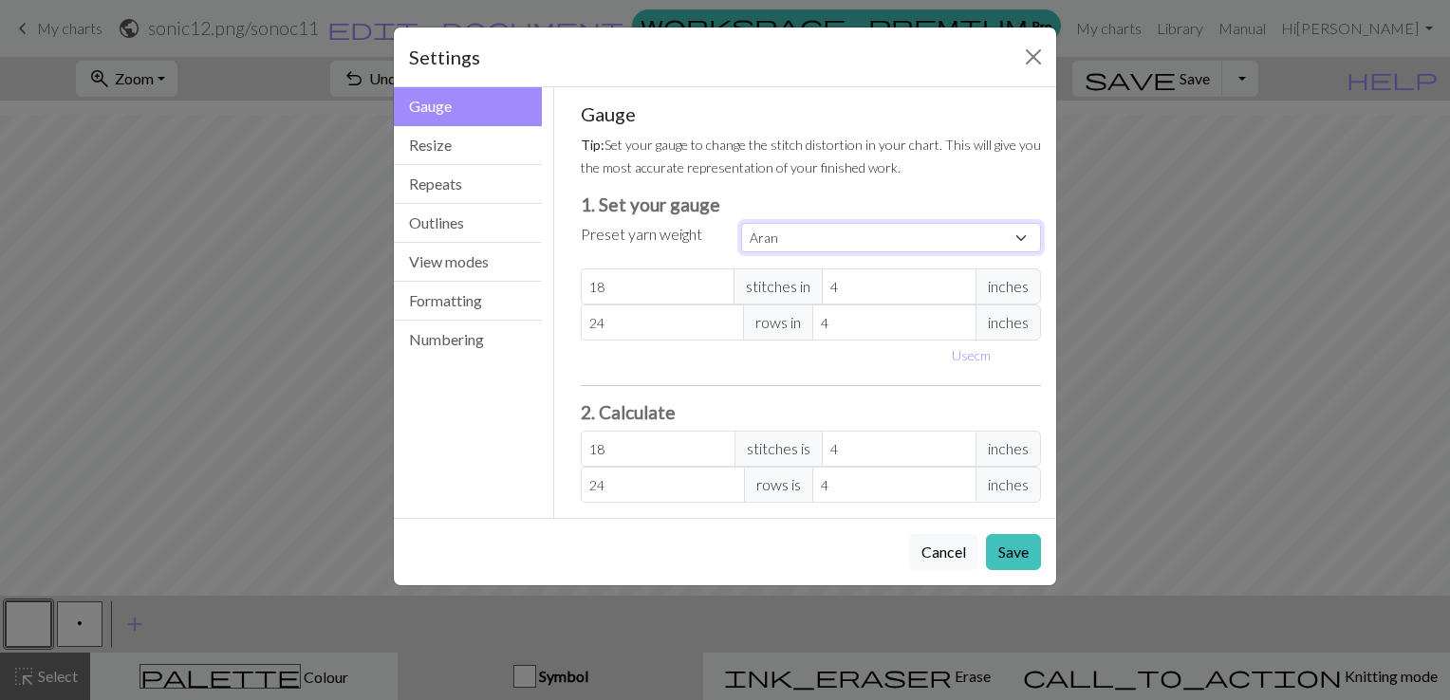
click at [1029, 236] on select "Custom Square Lace Light Fingering Fingering Sport Double knit Worsted Aran Bul…" at bounding box center [891, 237] width 300 height 29
select select "custom"
click at [741, 223] on select "Custom Square Lace Light Fingering Fingering Sport Double knit Worsted Aran Bul…" at bounding box center [891, 237] width 300 height 29
click at [504, 298] on button "Formatting" at bounding box center [468, 301] width 148 height 39
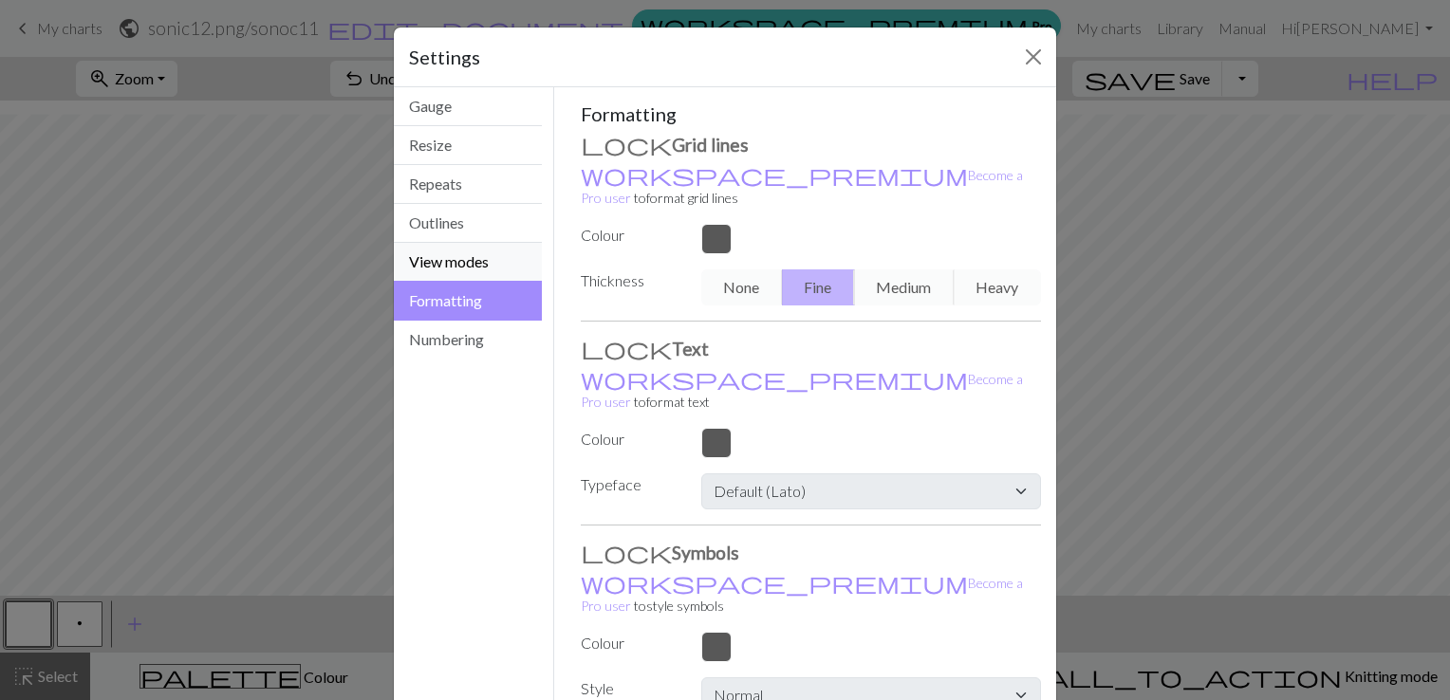
click at [465, 256] on button "View modes" at bounding box center [468, 262] width 148 height 39
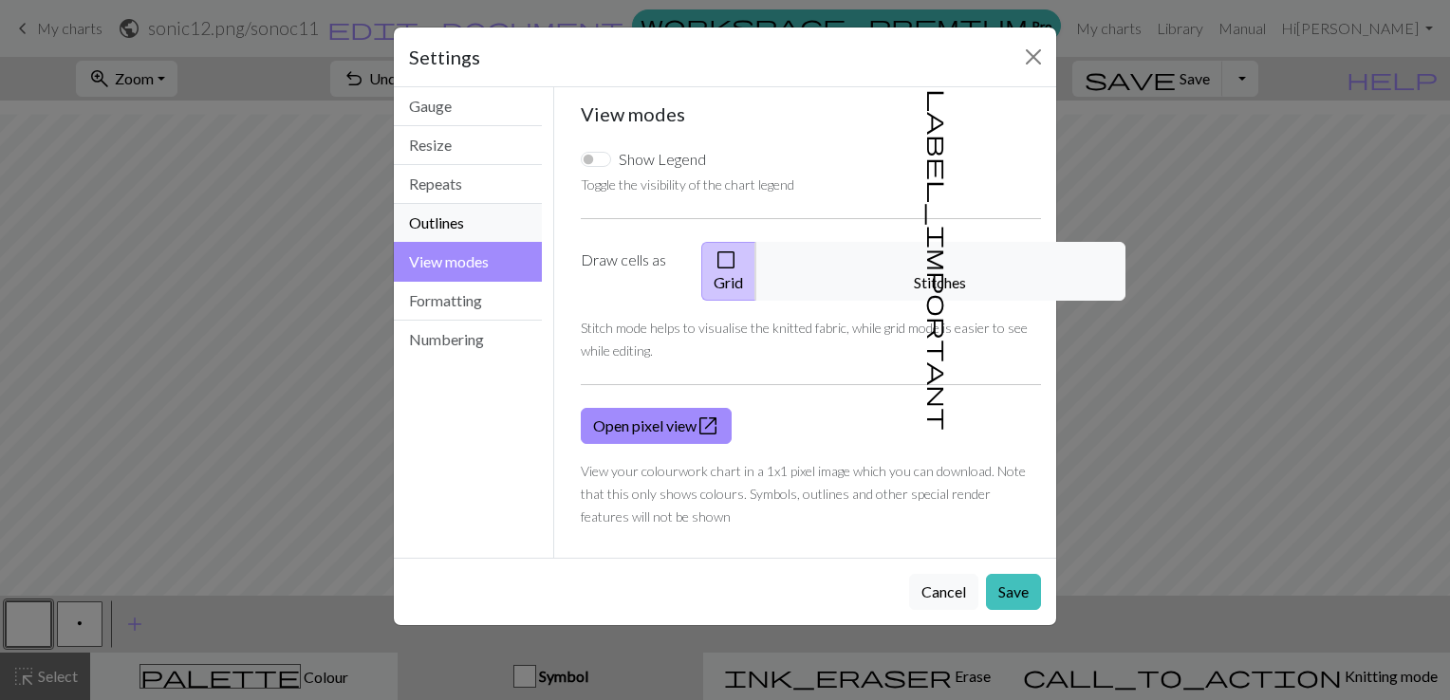
click at [455, 211] on button "Outlines" at bounding box center [468, 223] width 148 height 39
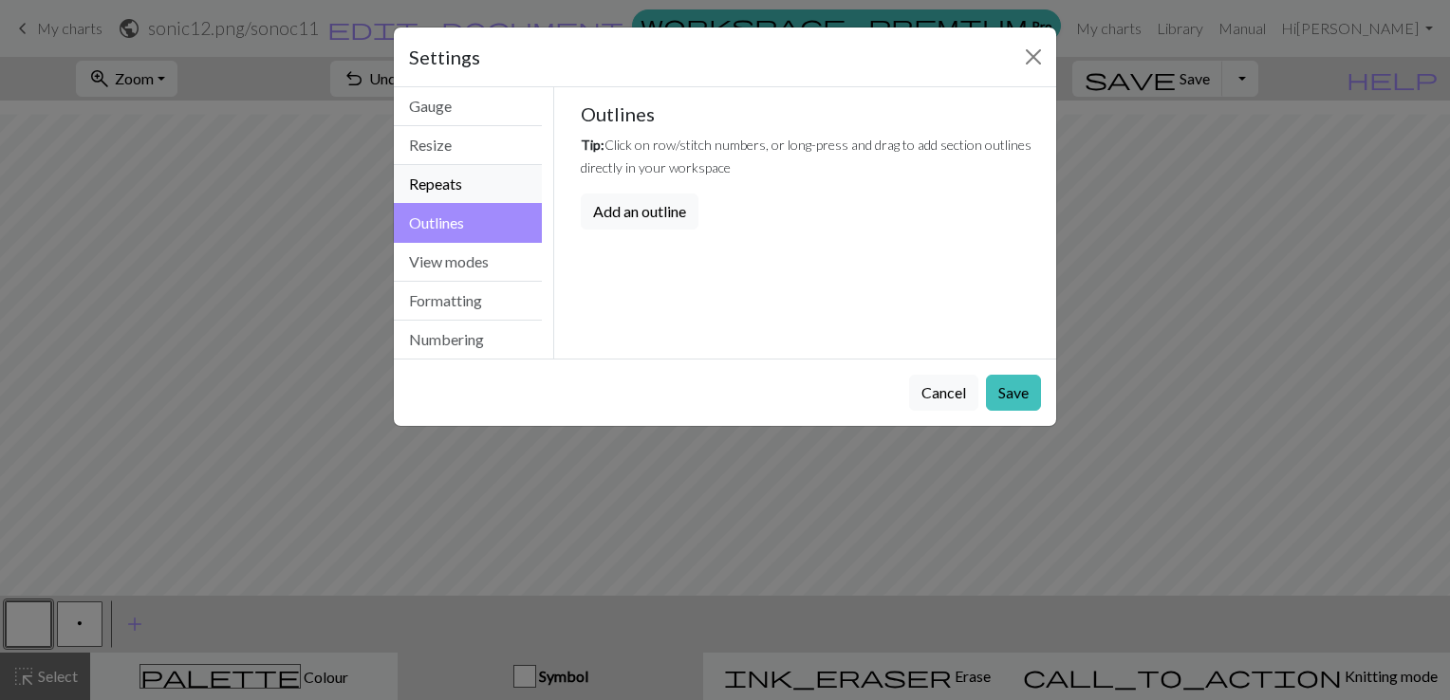
click at [453, 187] on button "Repeats" at bounding box center [468, 184] width 148 height 39
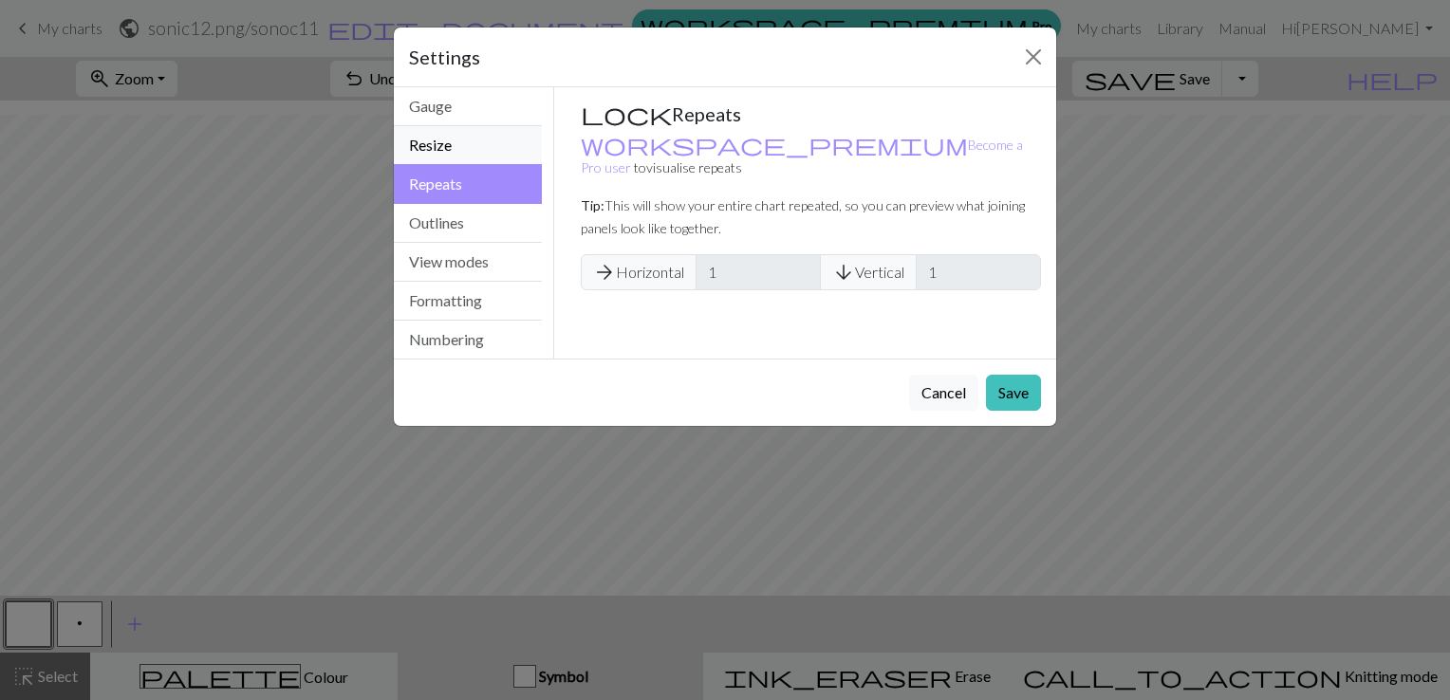
click at [451, 135] on button "Resize" at bounding box center [468, 145] width 148 height 39
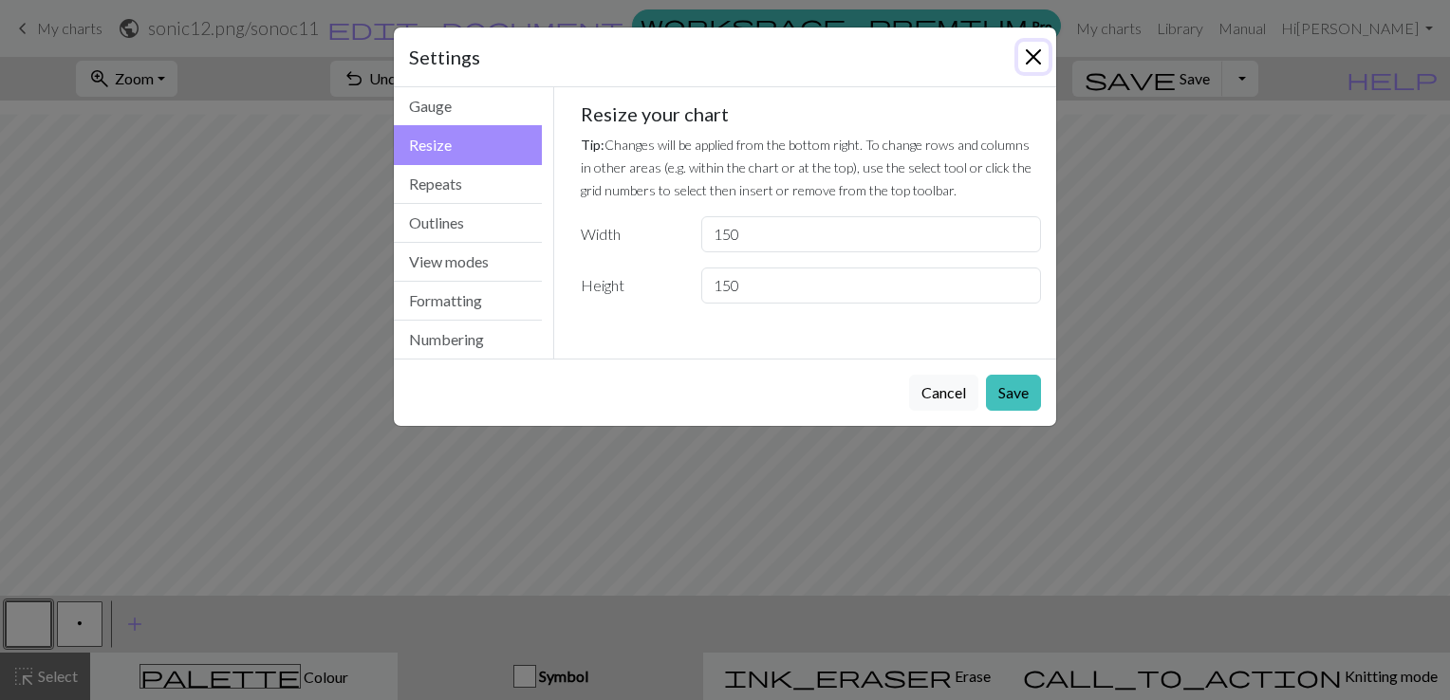
click at [1047, 47] on button "Close" at bounding box center [1033, 57] width 30 height 30
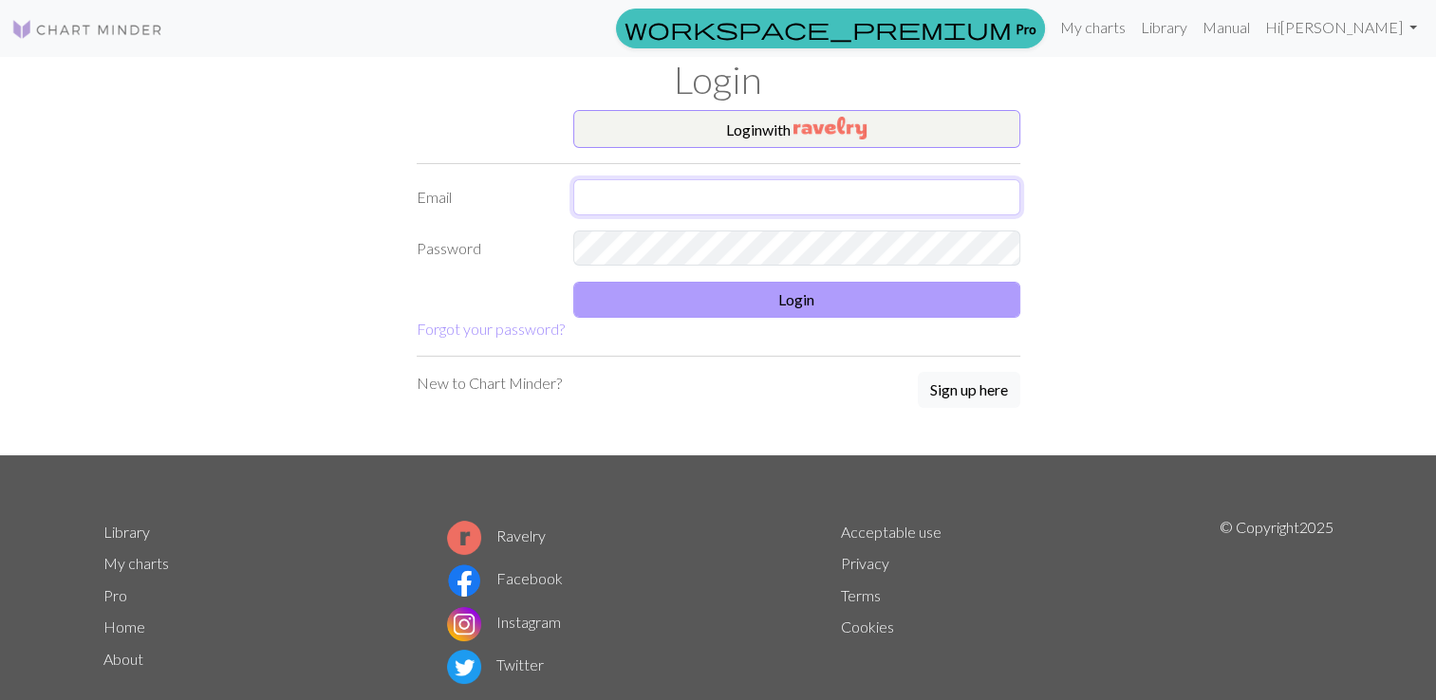
type input "[EMAIL_ADDRESS][DOMAIN_NAME]"
click at [787, 306] on button "Login" at bounding box center [796, 300] width 447 height 36
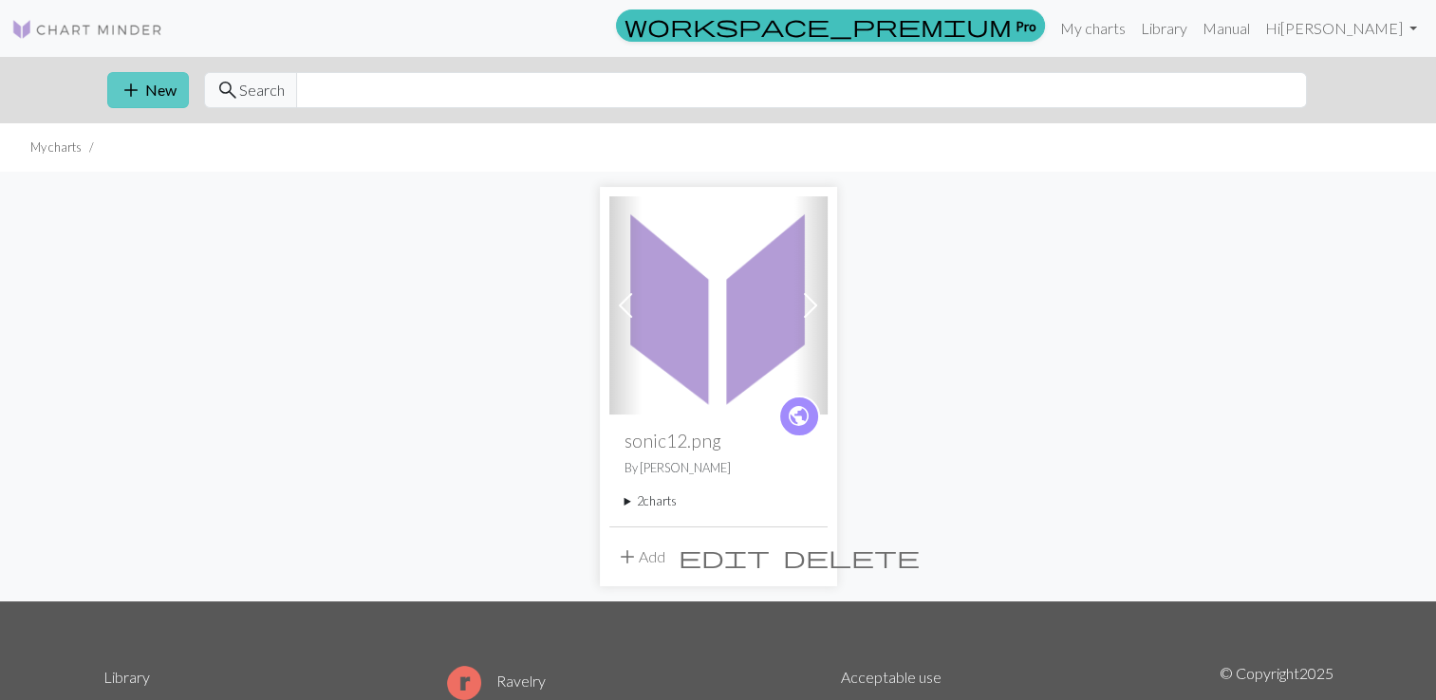
click at [161, 82] on button "add New" at bounding box center [148, 90] width 82 height 36
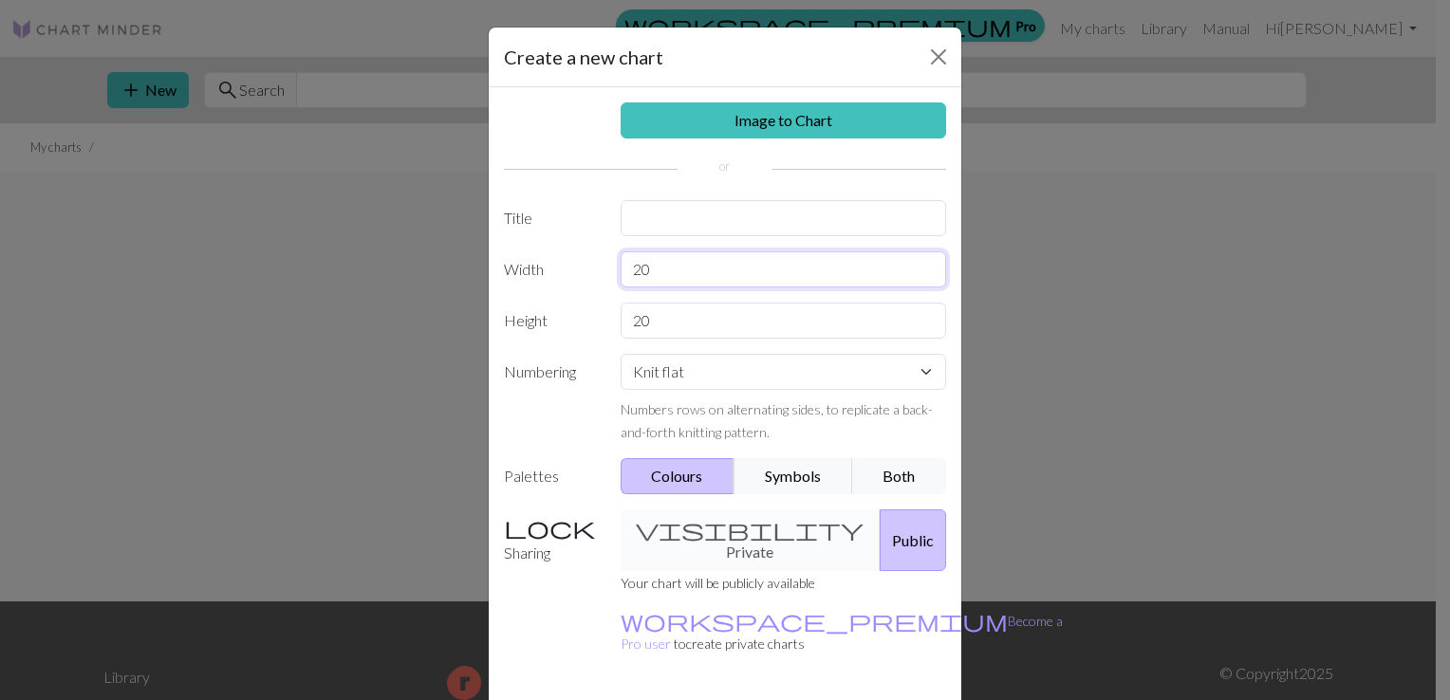
drag, startPoint x: 669, startPoint y: 270, endPoint x: 621, endPoint y: 270, distance: 48.4
click at [621, 270] on input "20" at bounding box center [784, 270] width 326 height 36
type input "150"
drag, startPoint x: 661, startPoint y: 315, endPoint x: 580, endPoint y: 332, distance: 82.5
click at [580, 332] on div "Height 20" at bounding box center [725, 321] width 465 height 36
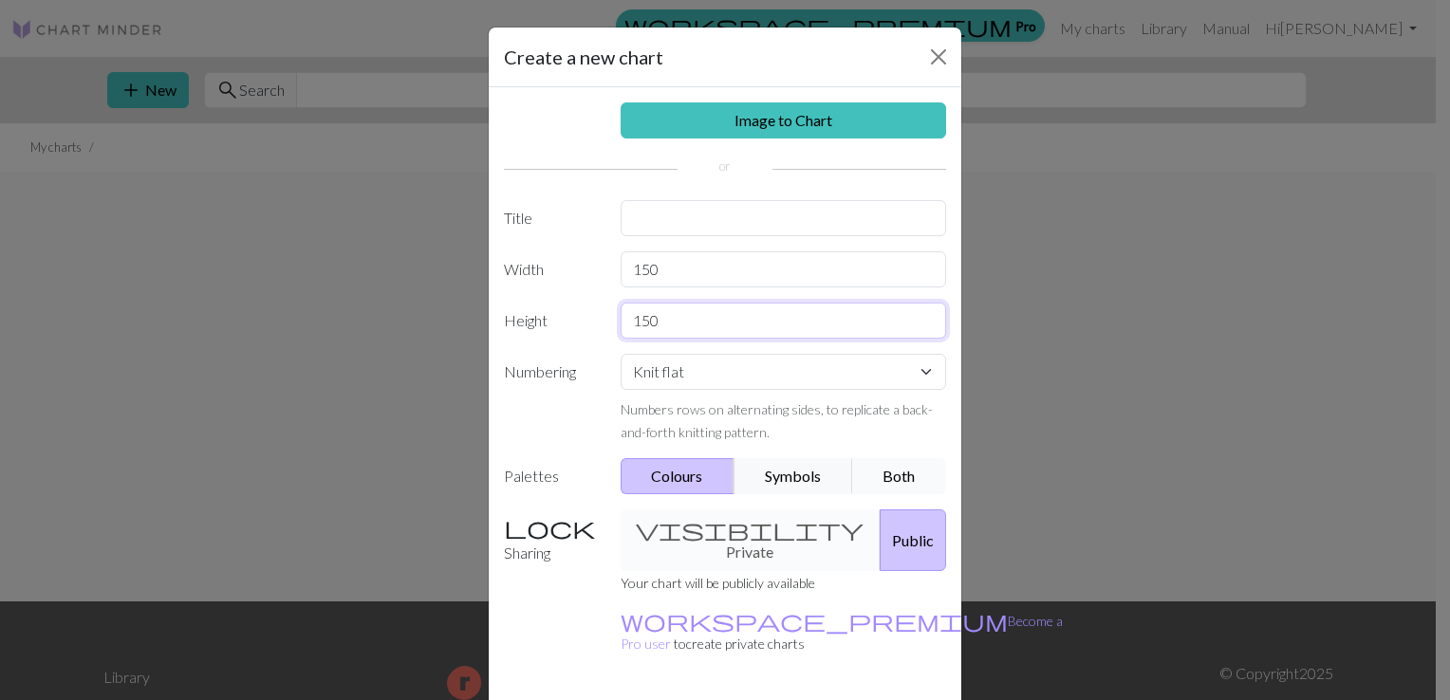
type input "150"
click at [885, 476] on button "Both" at bounding box center [899, 476] width 95 height 36
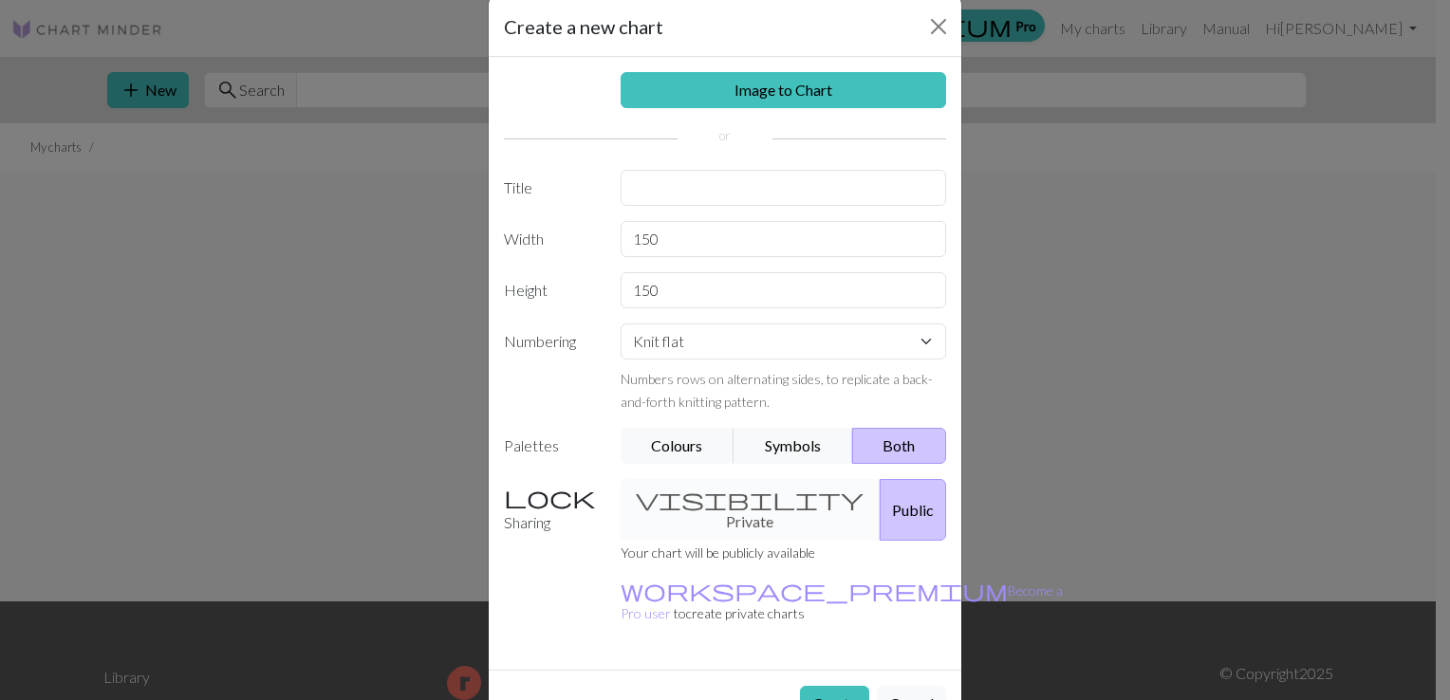
scroll to position [47, 0]
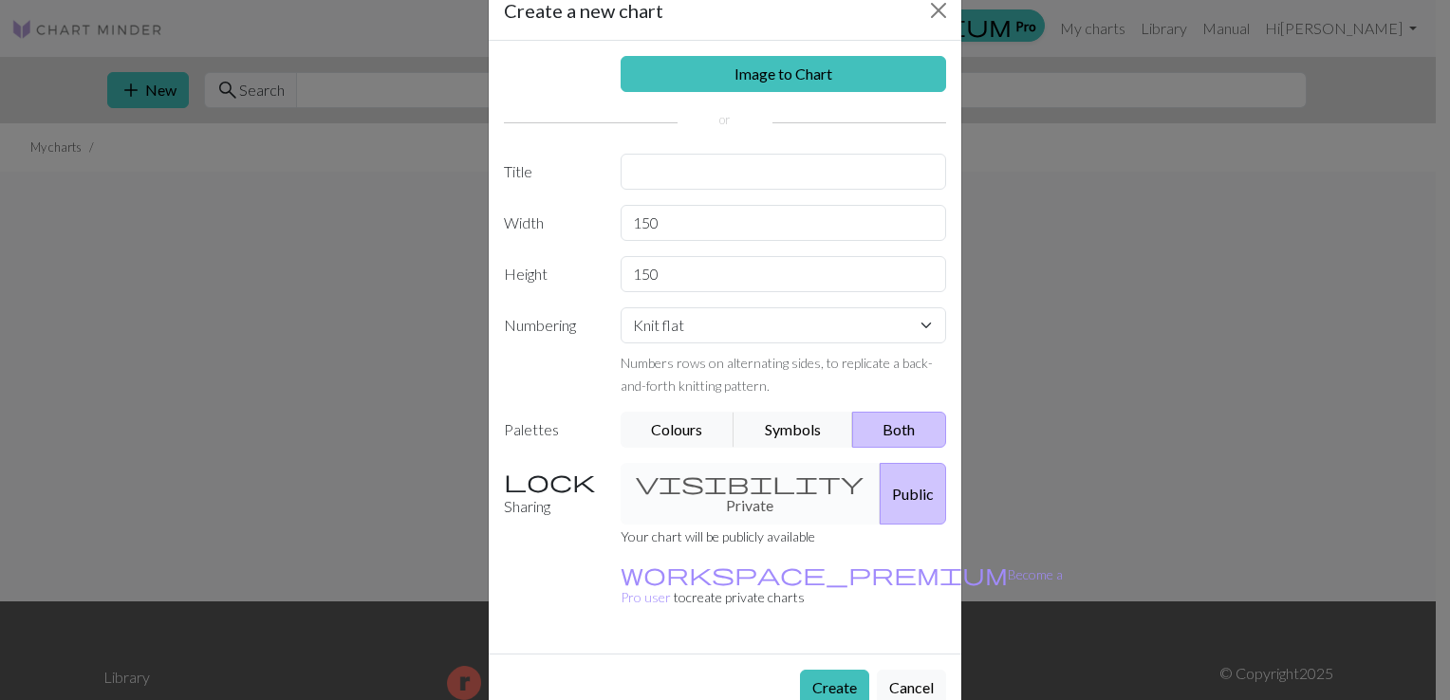
click at [681, 475] on div "visibility Private Public" at bounding box center [783, 494] width 349 height 62
click at [833, 670] on button "Create" at bounding box center [834, 688] width 69 height 36
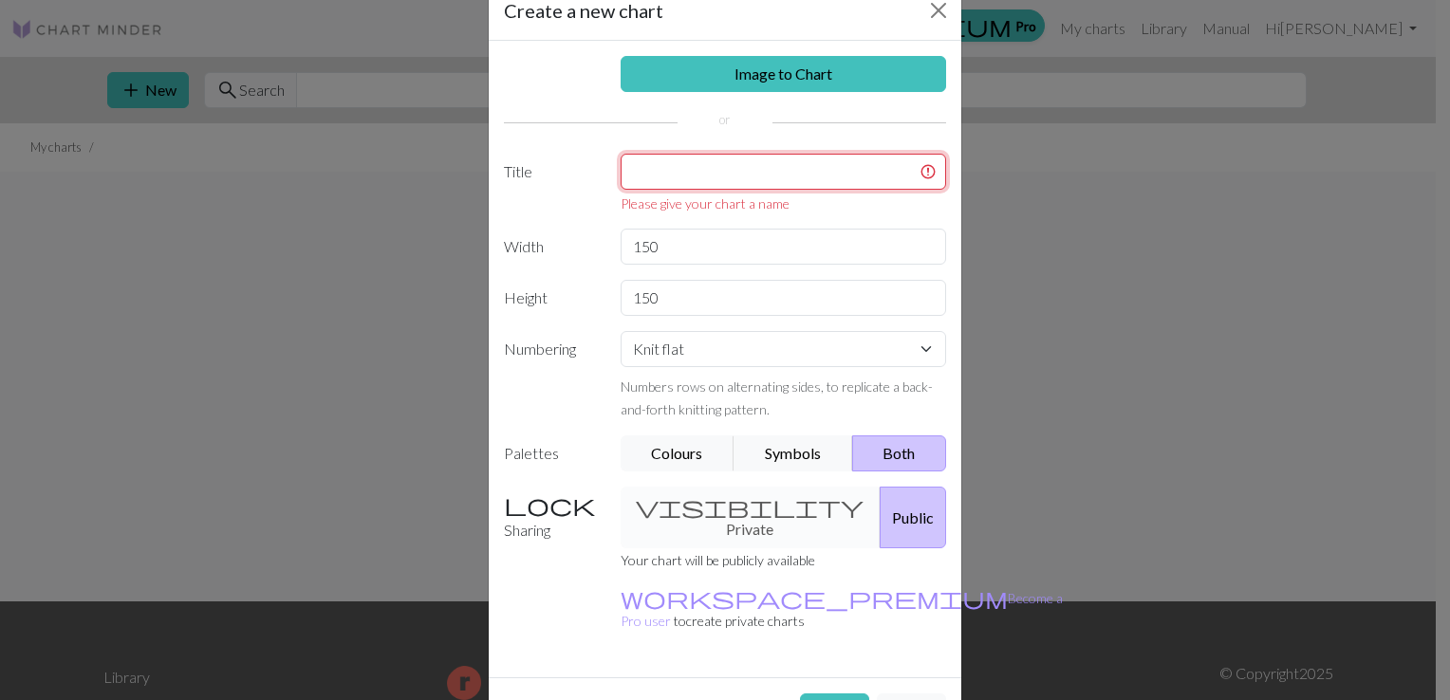
click at [681, 170] on input "text" at bounding box center [784, 172] width 326 height 36
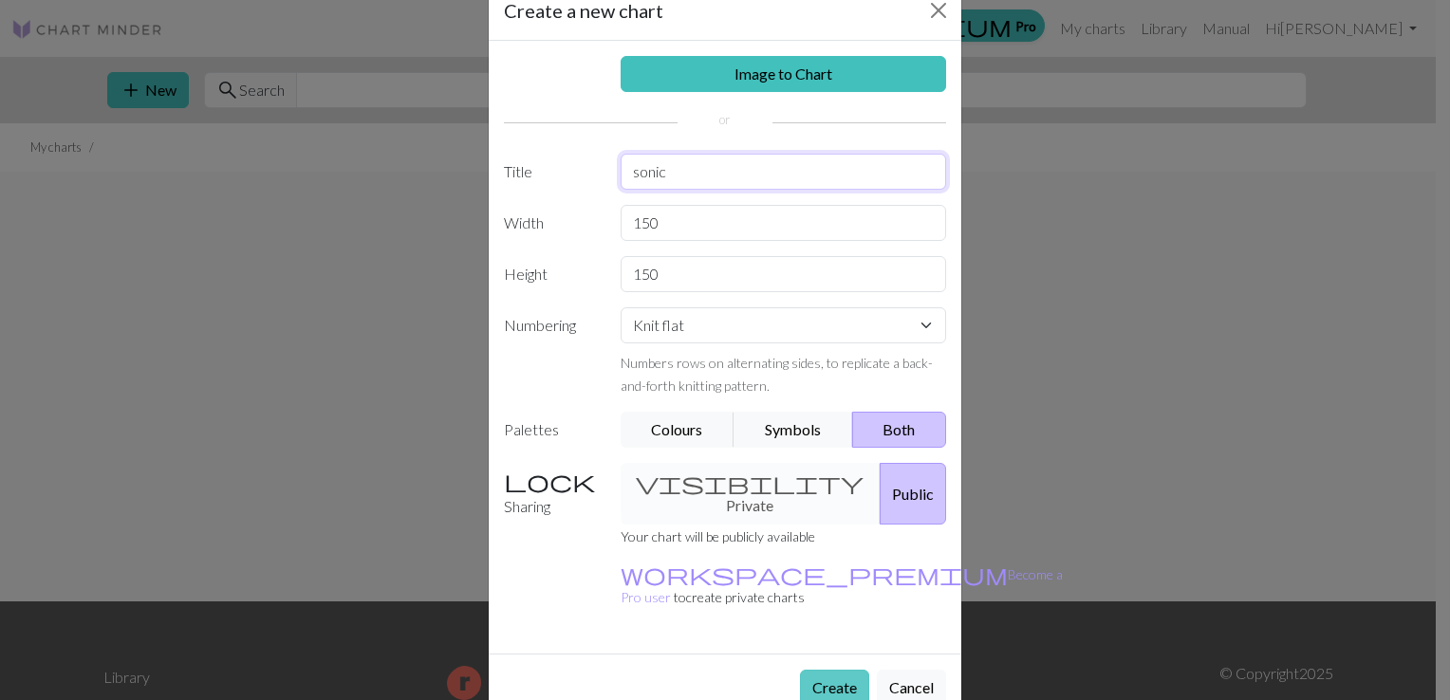
type input "sonic"
click at [831, 670] on button "Create" at bounding box center [834, 688] width 69 height 36
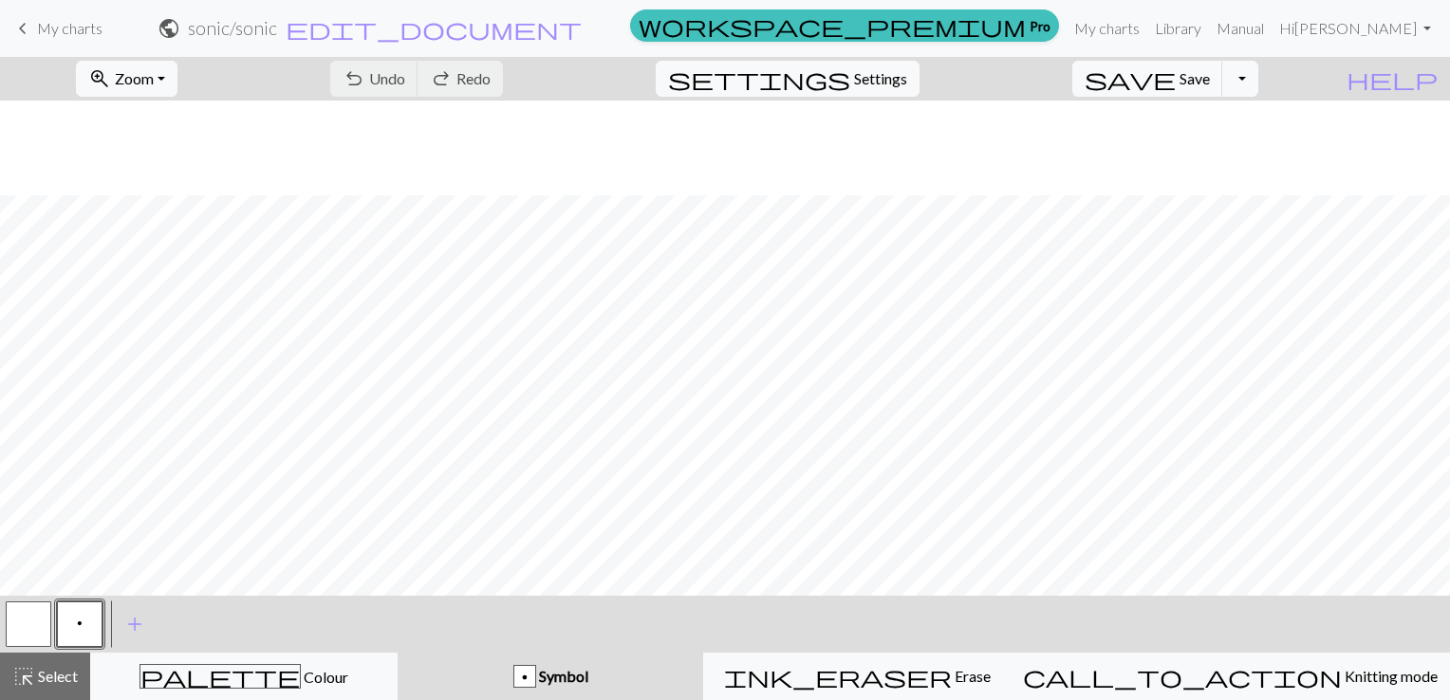
scroll to position [1708, 0]
click at [582, 30] on span "edit_document" at bounding box center [434, 28] width 296 height 27
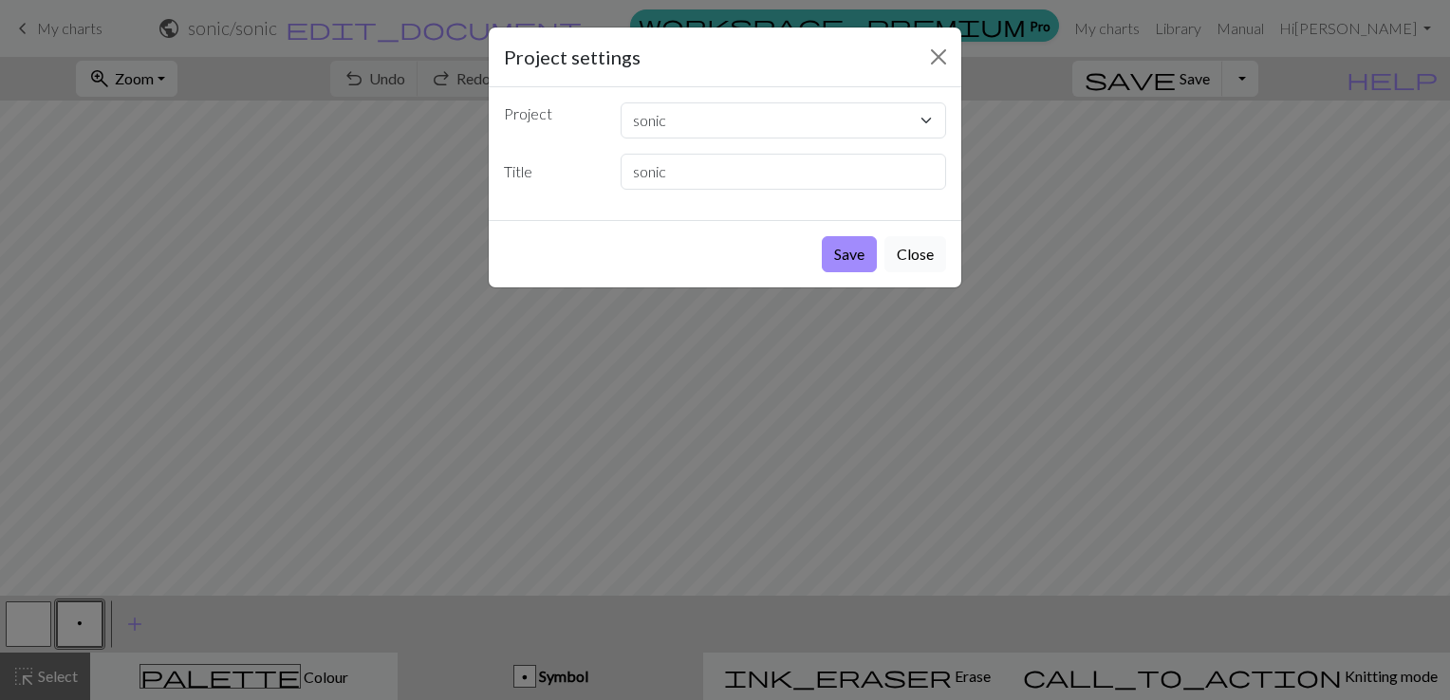
click at [904, 256] on button "Close" at bounding box center [916, 254] width 62 height 36
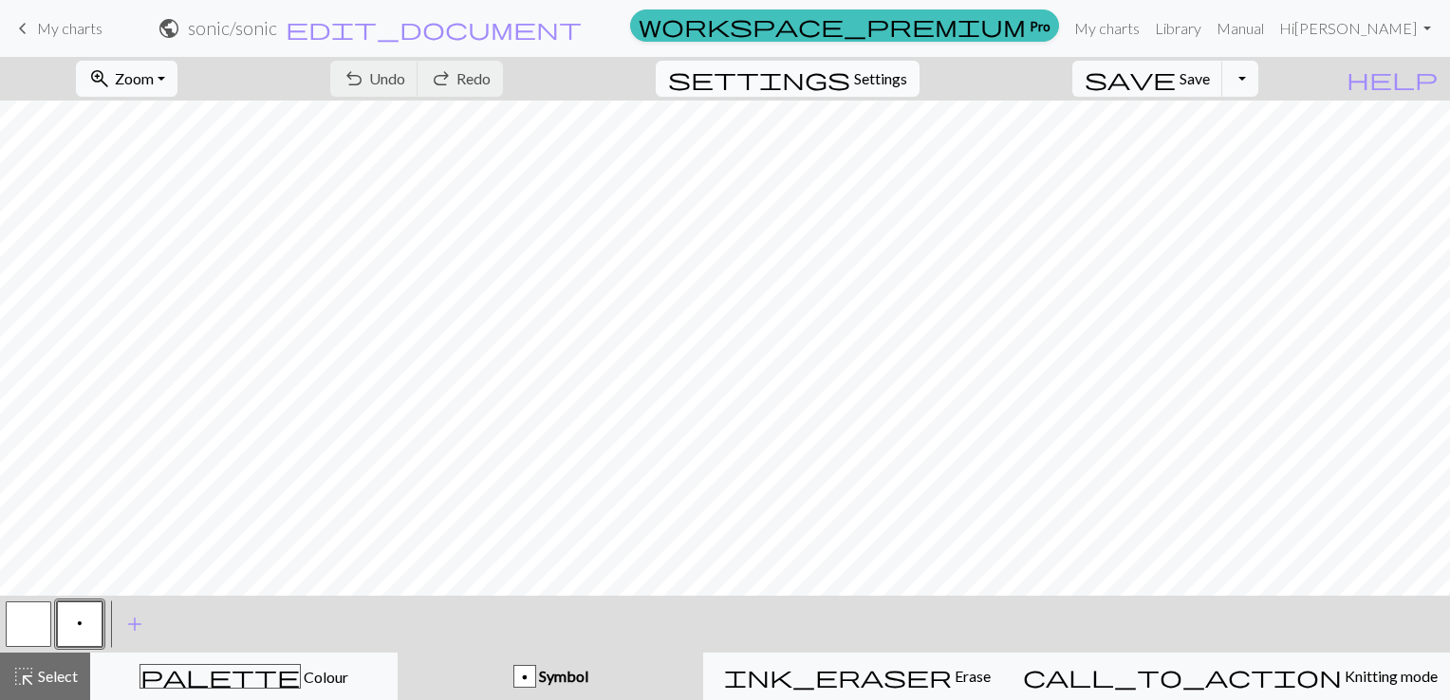
click at [886, 85] on span "Settings" at bounding box center [880, 78] width 53 height 23
select select "aran"
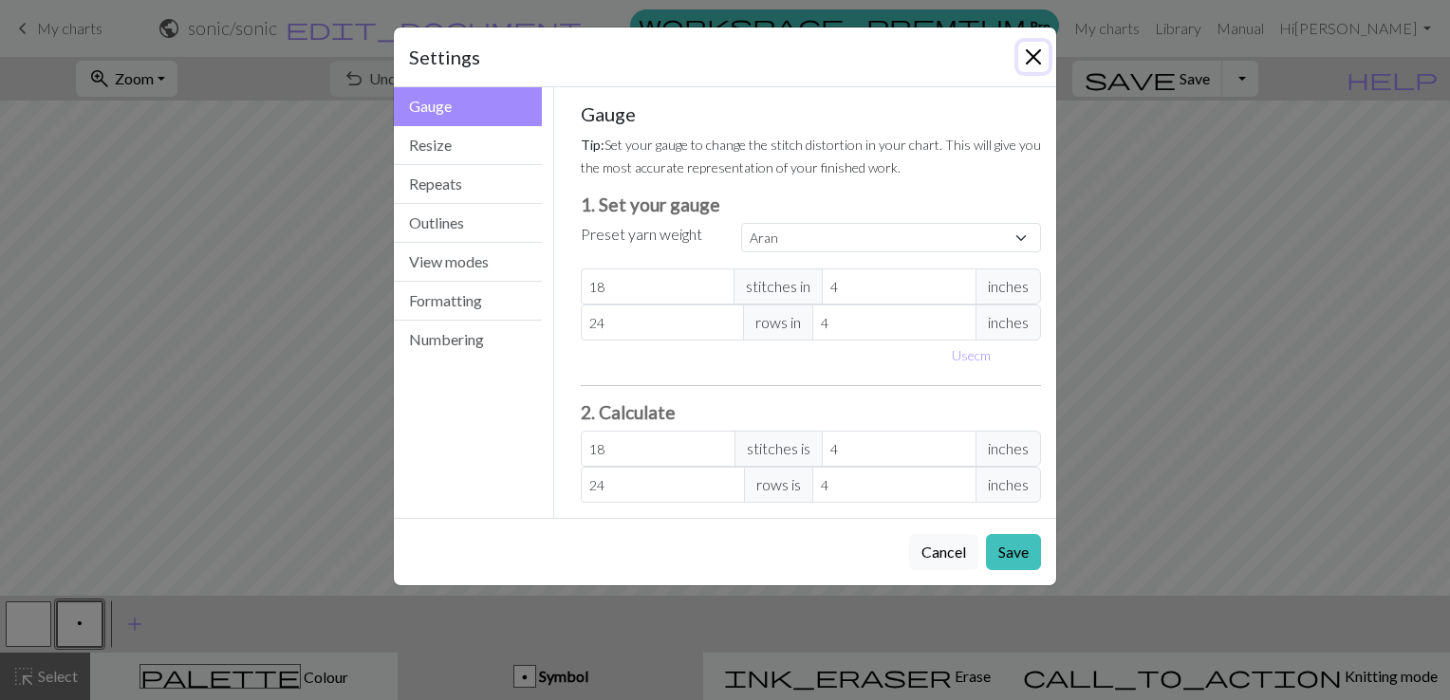
click at [1033, 47] on button "Close" at bounding box center [1033, 57] width 30 height 30
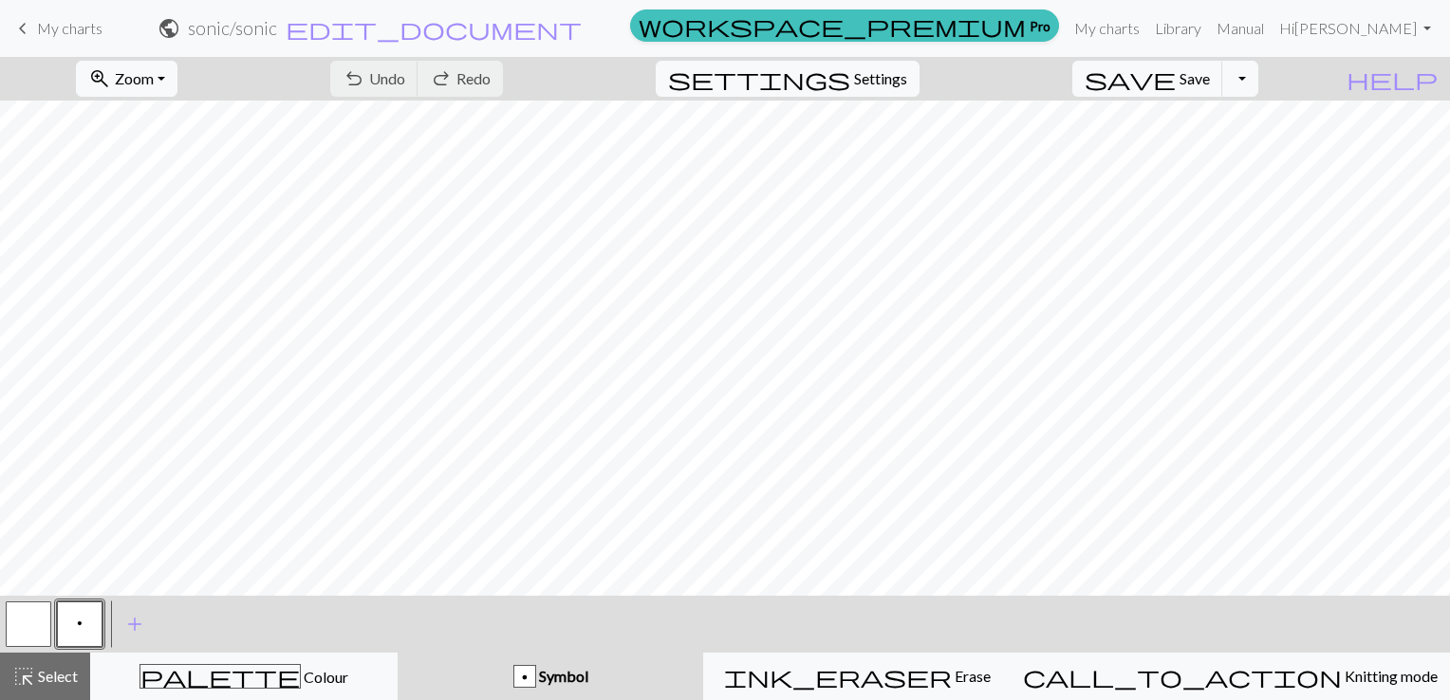
click at [23, 28] on span "keyboard_arrow_left" at bounding box center [22, 28] width 23 height 27
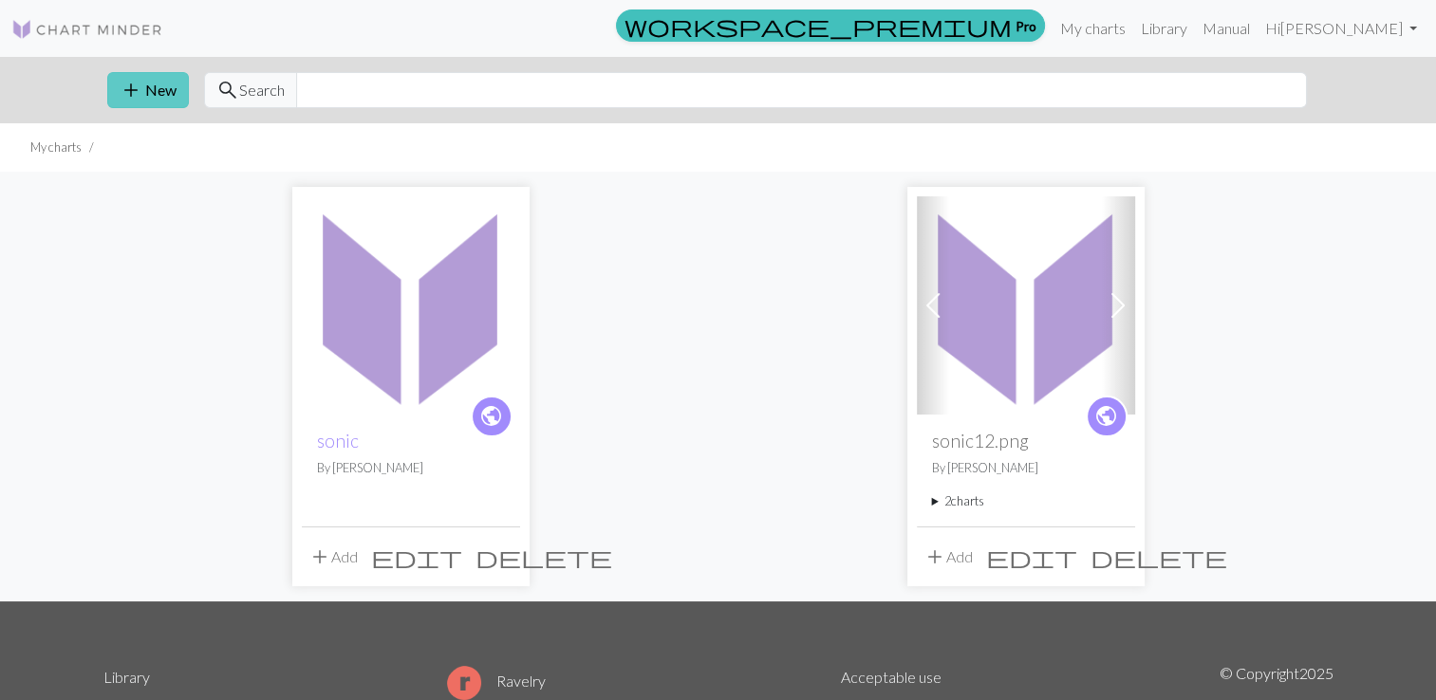
click at [144, 94] on button "add New" at bounding box center [148, 90] width 82 height 36
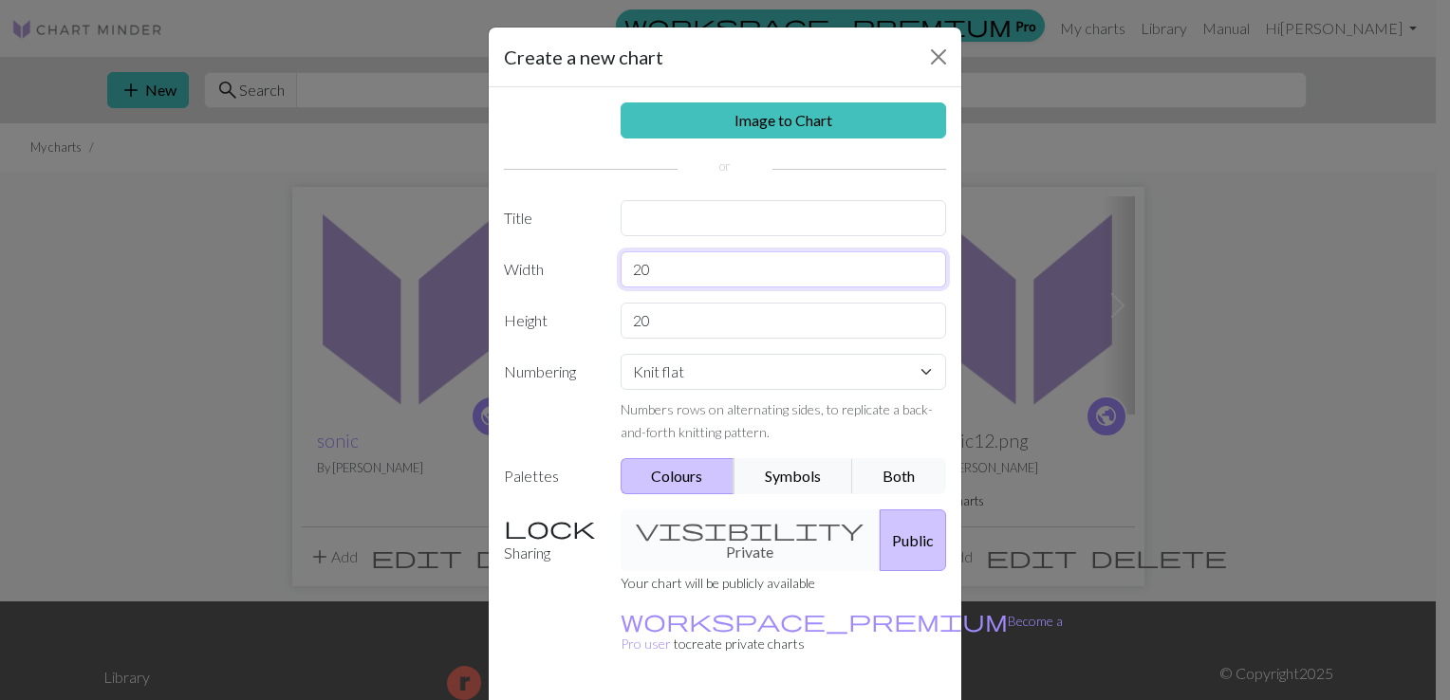
drag, startPoint x: 654, startPoint y: 257, endPoint x: 582, endPoint y: 264, distance: 72.4
click at [582, 264] on div "Width 20" at bounding box center [725, 270] width 465 height 36
type input "150"
drag, startPoint x: 662, startPoint y: 315, endPoint x: 535, endPoint y: 317, distance: 127.2
click at [535, 318] on div "Height 20" at bounding box center [725, 321] width 465 height 36
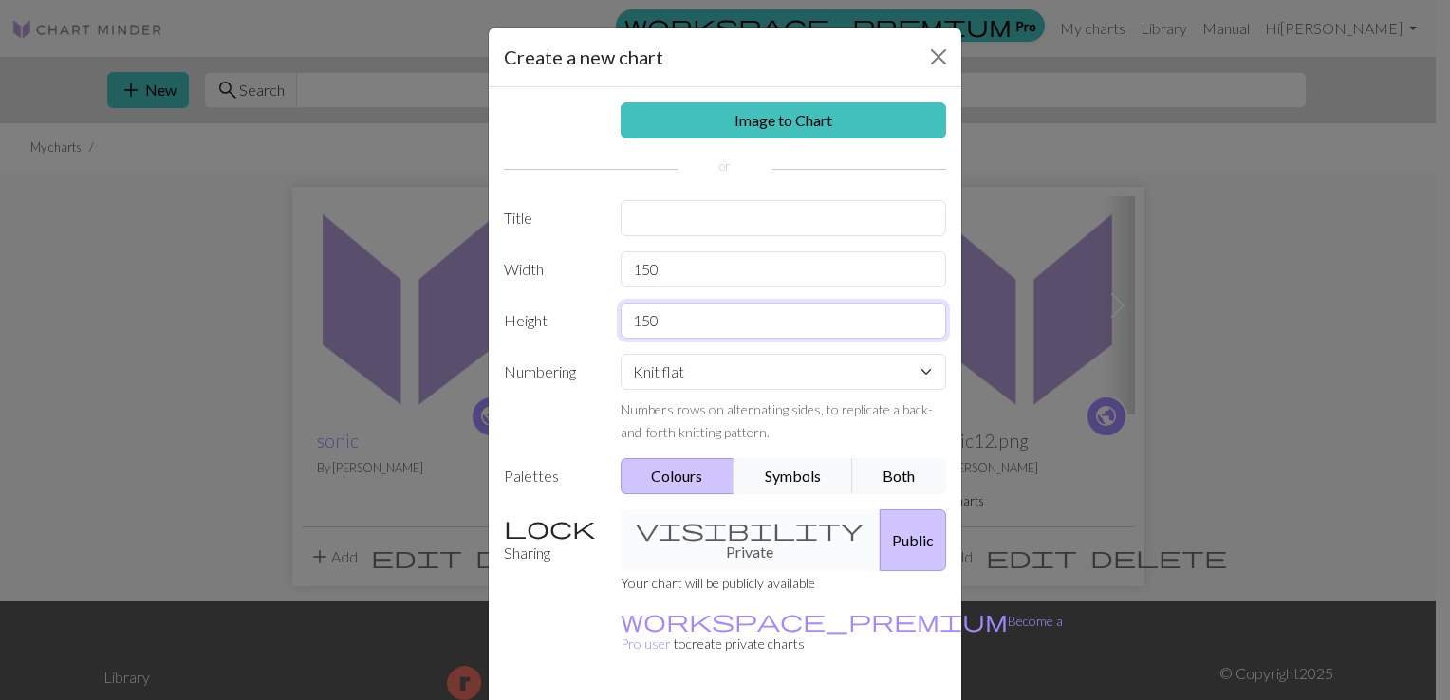
type input "150"
click at [904, 363] on select "Knit flat Knit in the round Lace knitting Cross stitch" at bounding box center [784, 372] width 326 height 36
select select "lace"
click at [621, 354] on select "Knit flat Knit in the round Lace knitting Cross stitch" at bounding box center [784, 372] width 326 height 36
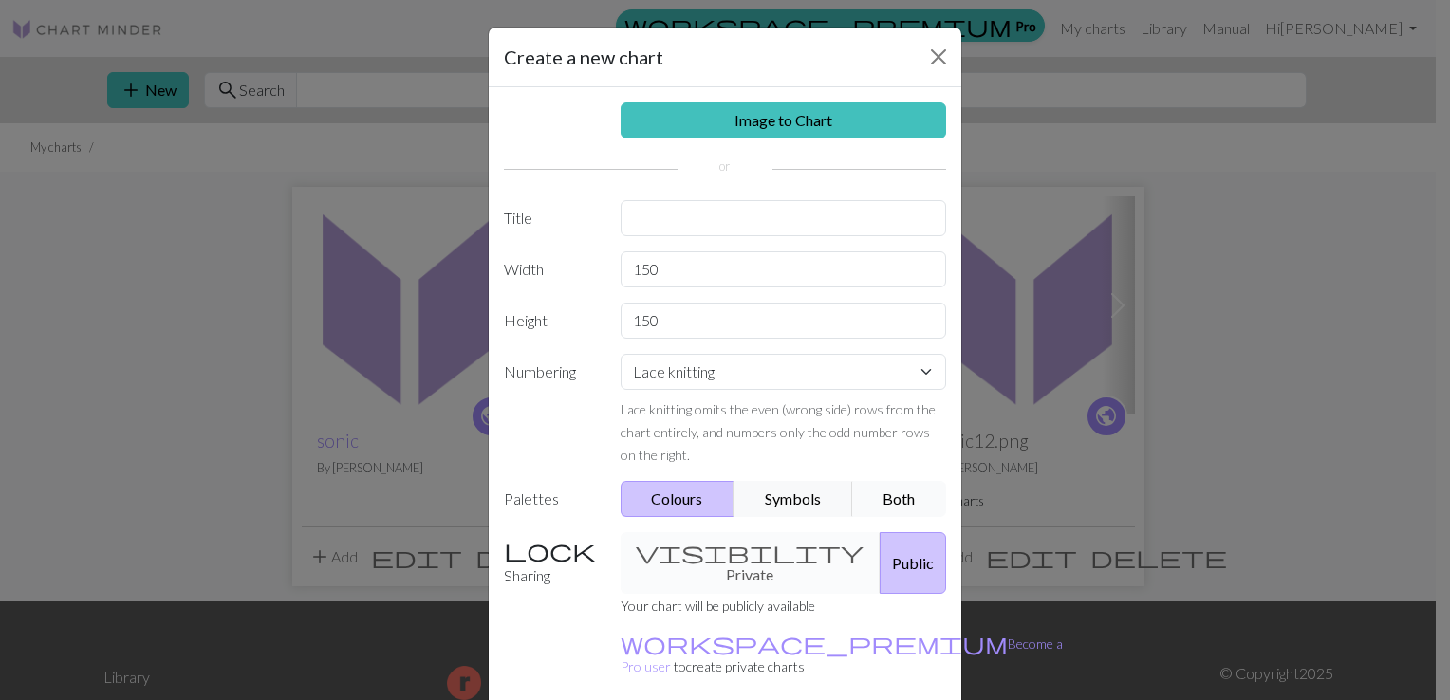
click at [911, 498] on button "Both" at bounding box center [899, 499] width 95 height 36
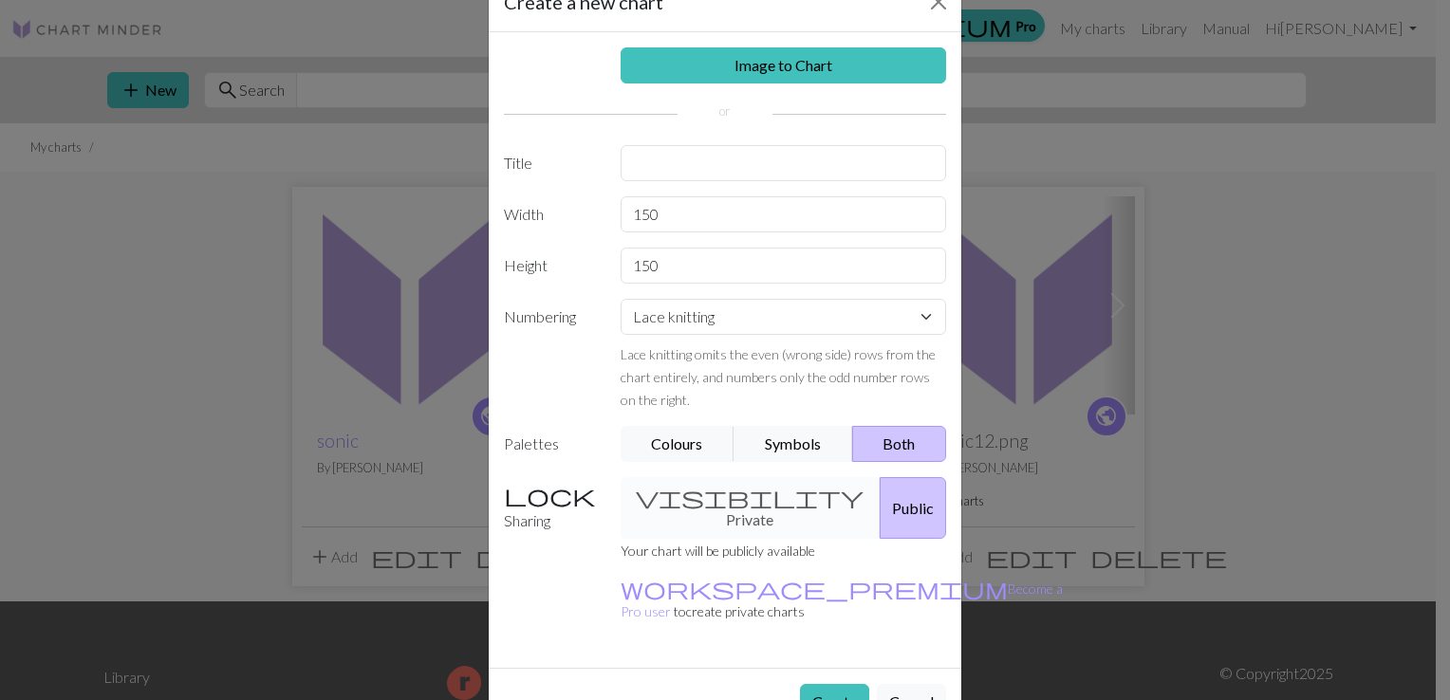
scroll to position [69, 0]
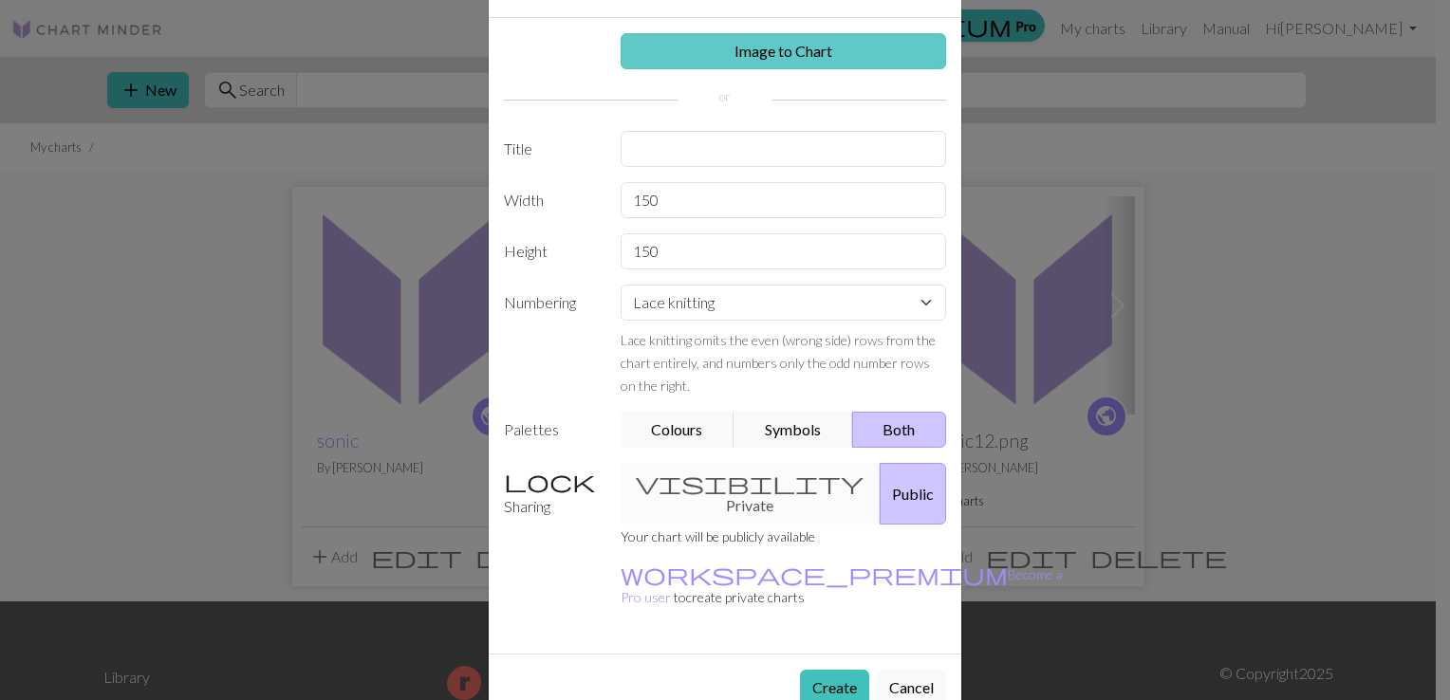
click at [784, 46] on link "Image to Chart" at bounding box center [784, 51] width 326 height 36
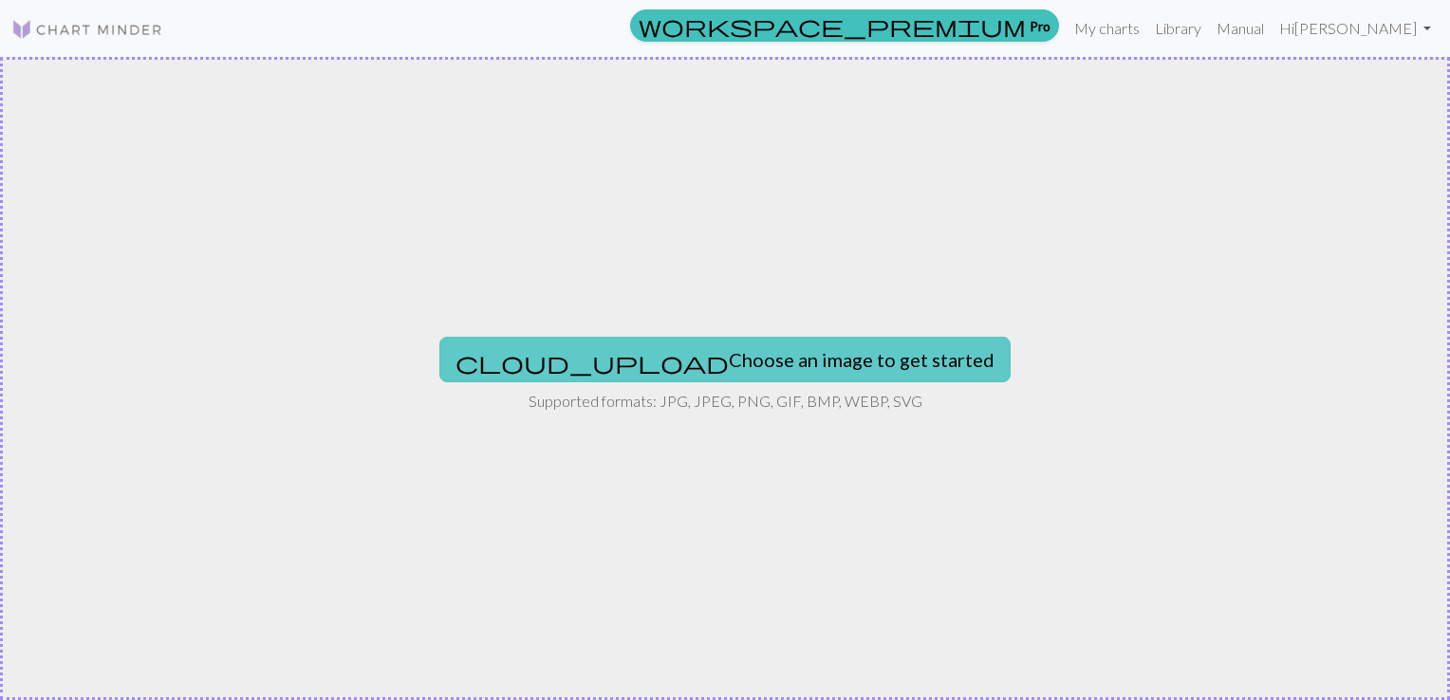
click at [759, 356] on button "cloud_upload Choose an image to get started" at bounding box center [724, 360] width 571 height 46
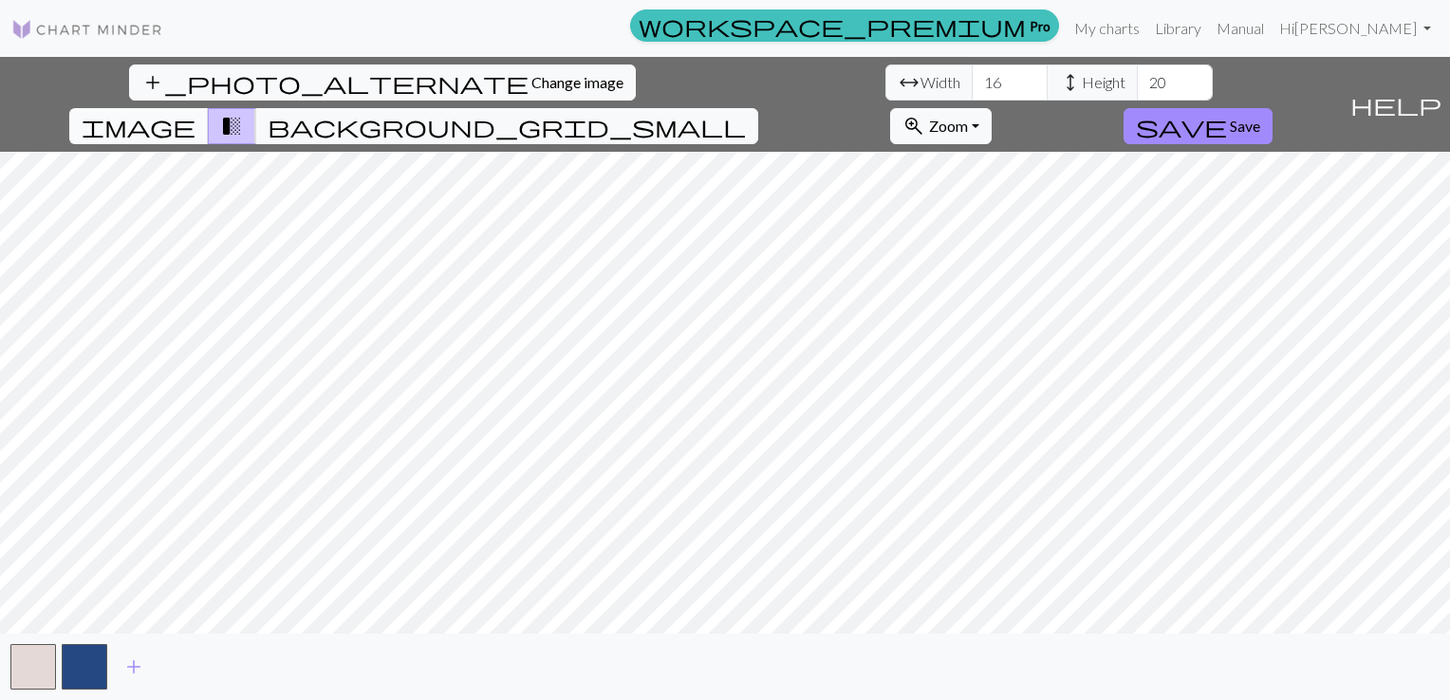
click at [196, 113] on span "image" at bounding box center [139, 126] width 114 height 27
drag, startPoint x: 587, startPoint y: 80, endPoint x: 616, endPoint y: 81, distance: 28.5
click at [1137, 81] on input "20" at bounding box center [1175, 83] width 76 height 36
type input "150"
drag, startPoint x: 460, startPoint y: 72, endPoint x: 353, endPoint y: 80, distance: 107.5
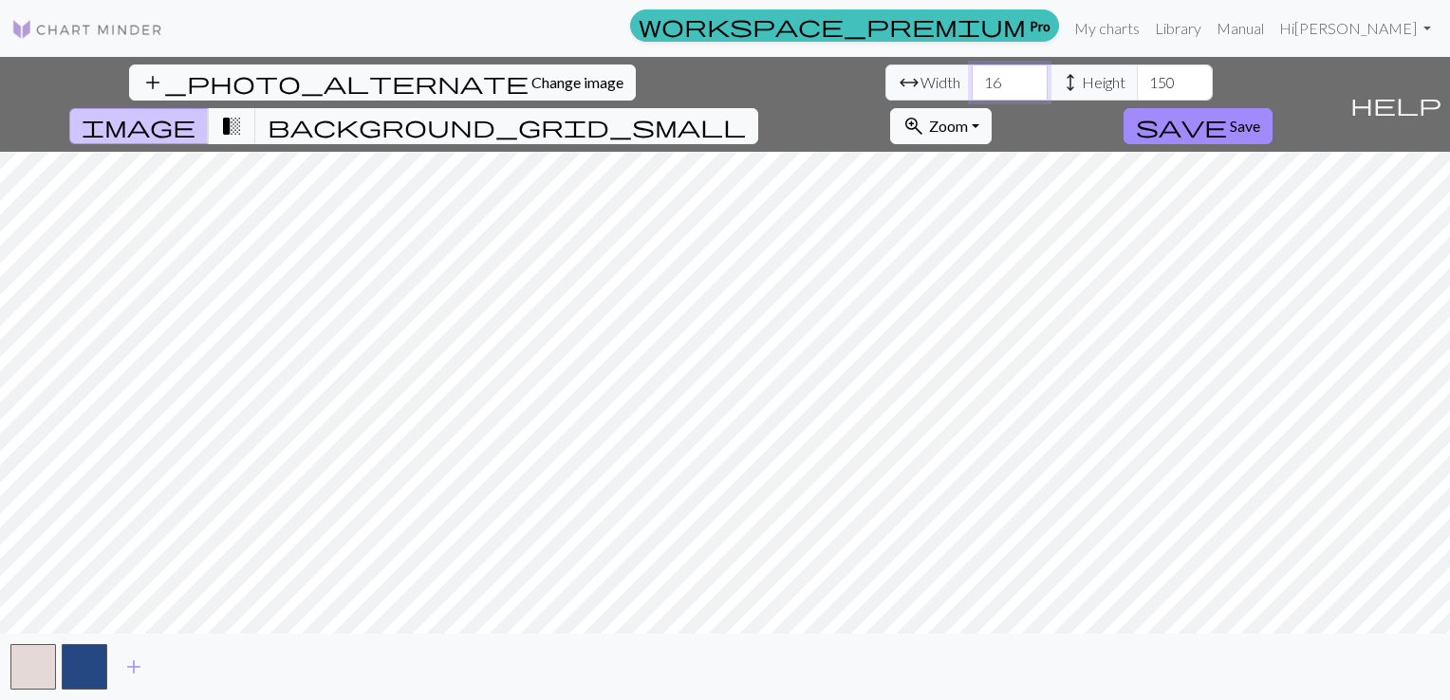
click at [886, 81] on div "arrow_range Width 16 height Height 150" at bounding box center [1049, 83] width 327 height 36
type input "150"
click at [746, 113] on span "background_grid_small" at bounding box center [507, 126] width 478 height 27
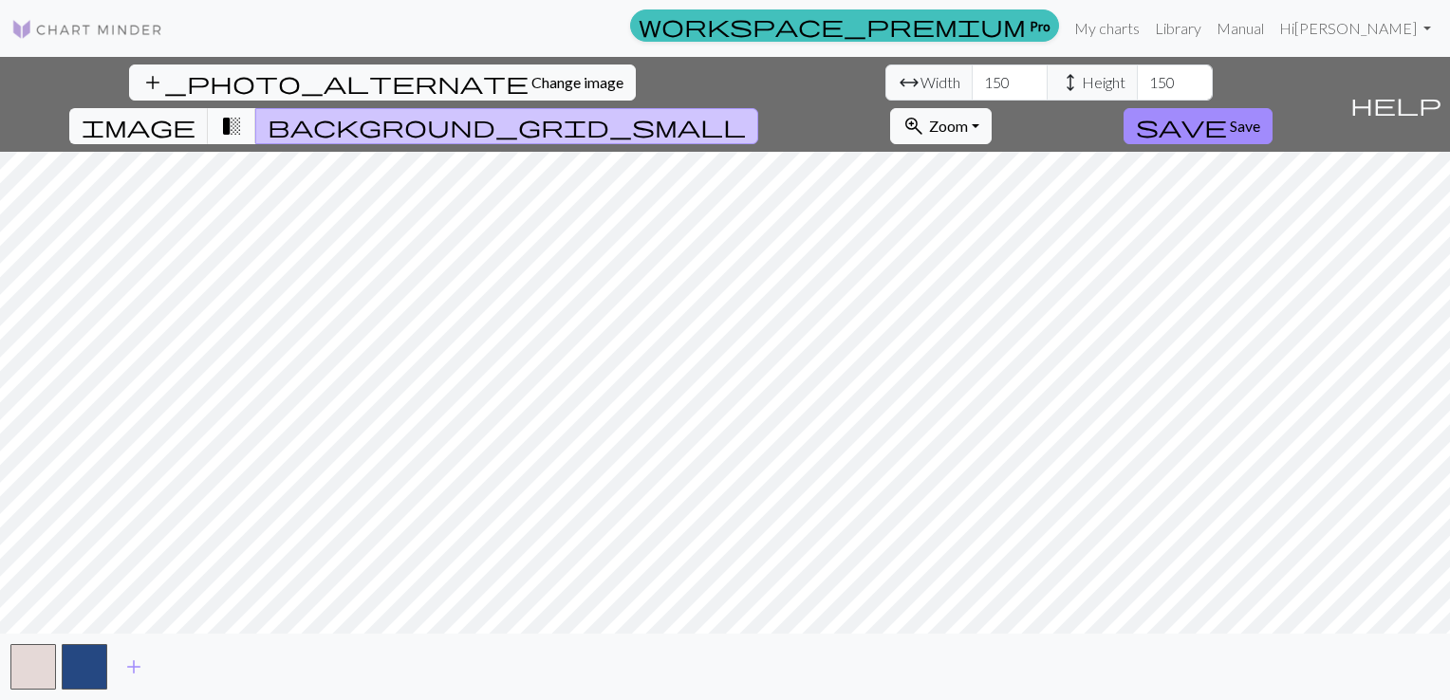
click at [243, 113] on span "transition_fade" at bounding box center [231, 126] width 23 height 27
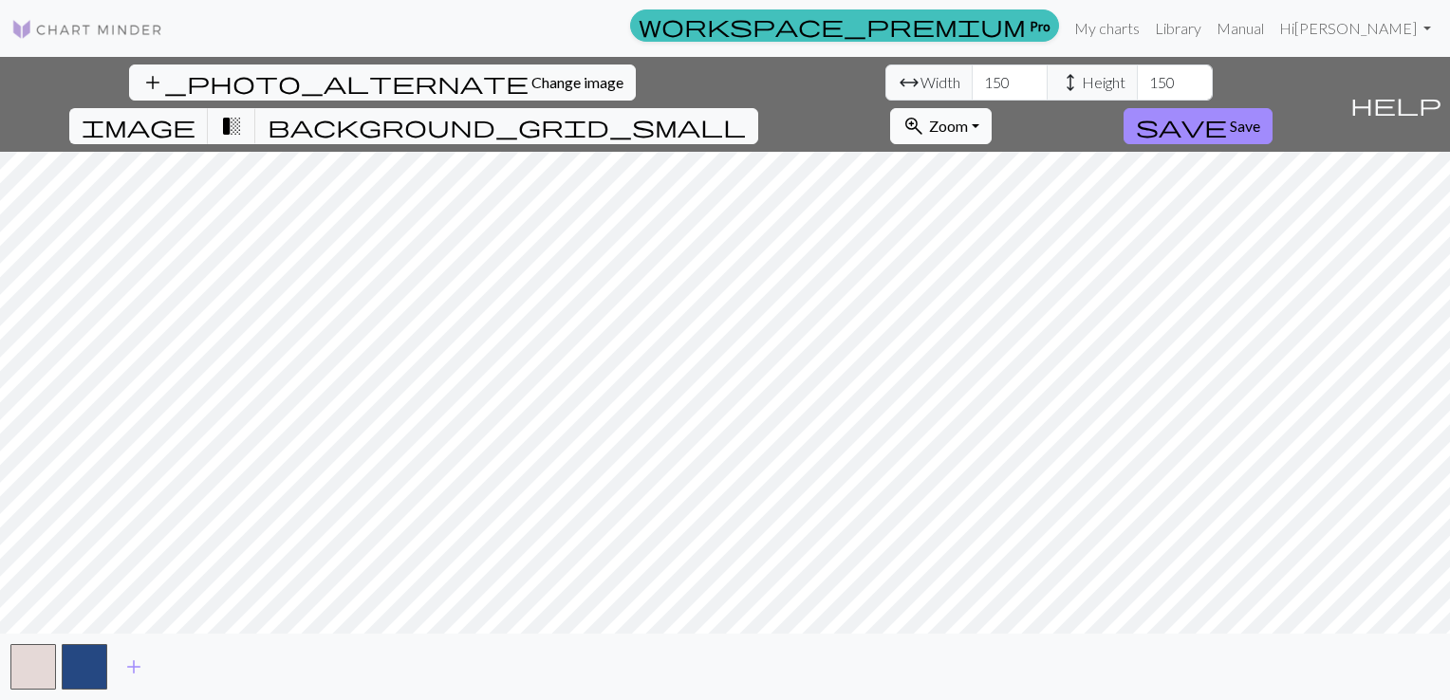
click at [968, 117] on span "Zoom" at bounding box center [948, 126] width 39 height 18
click at [1041, 351] on button "200%" at bounding box center [966, 366] width 150 height 30
click at [925, 113] on span "zoom_in" at bounding box center [914, 126] width 23 height 27
click at [1041, 183] on button "Fit width" at bounding box center [966, 198] width 150 height 30
click at [27, 652] on button "button" at bounding box center [33, 667] width 46 height 46
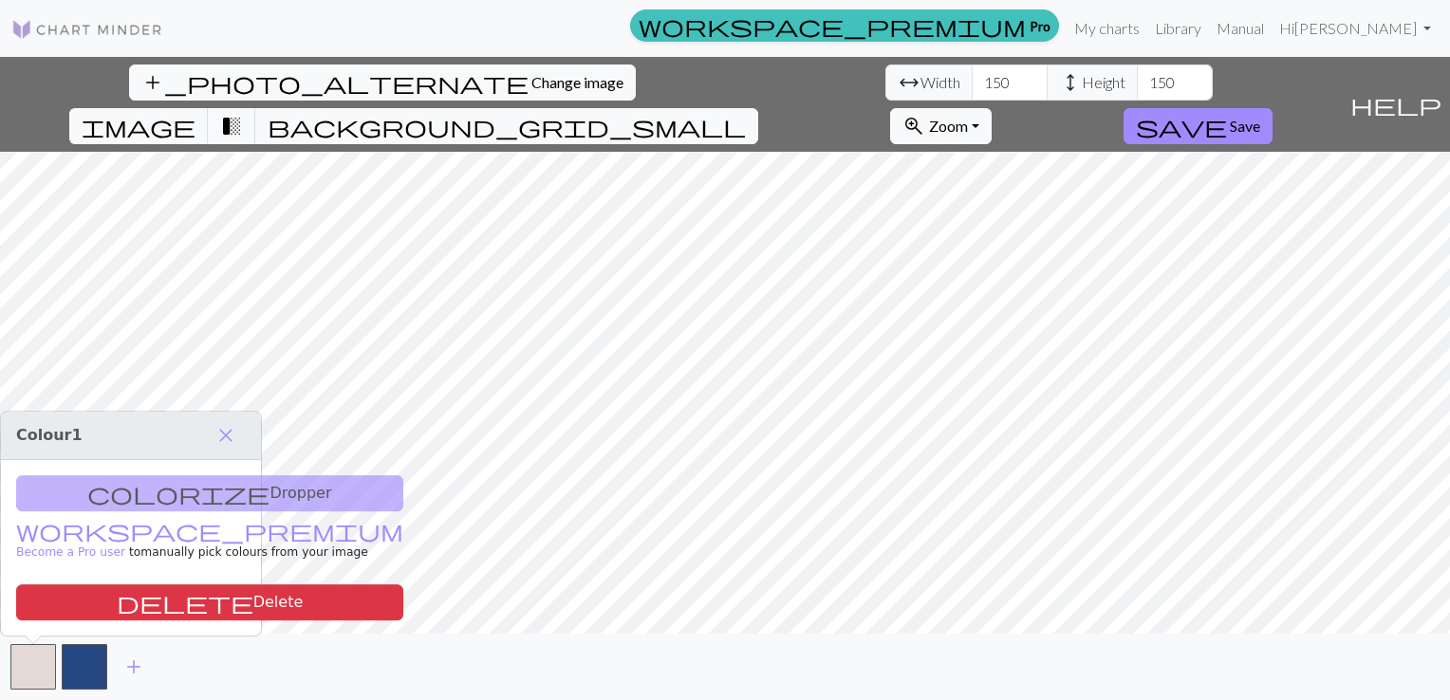
click at [159, 489] on div "colorize Dropper workspace_premium Become a Pro user to manually pick colours f…" at bounding box center [131, 548] width 260 height 176
click at [455, 373] on body "This website uses cookies to ensure you get the best experience on our website.…" at bounding box center [725, 350] width 1450 height 700
click at [137, 670] on span "add" at bounding box center [133, 667] width 23 height 27
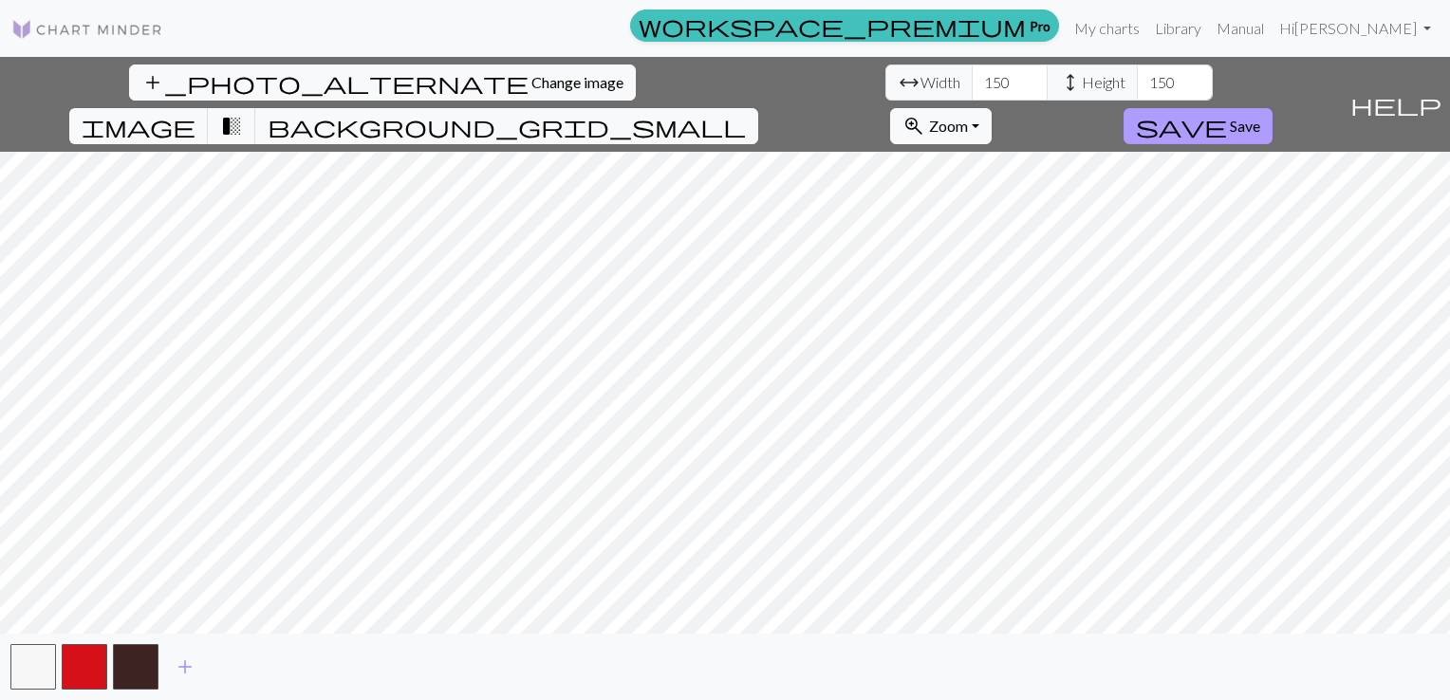
click at [1260, 117] on span "Save" at bounding box center [1245, 126] width 30 height 18
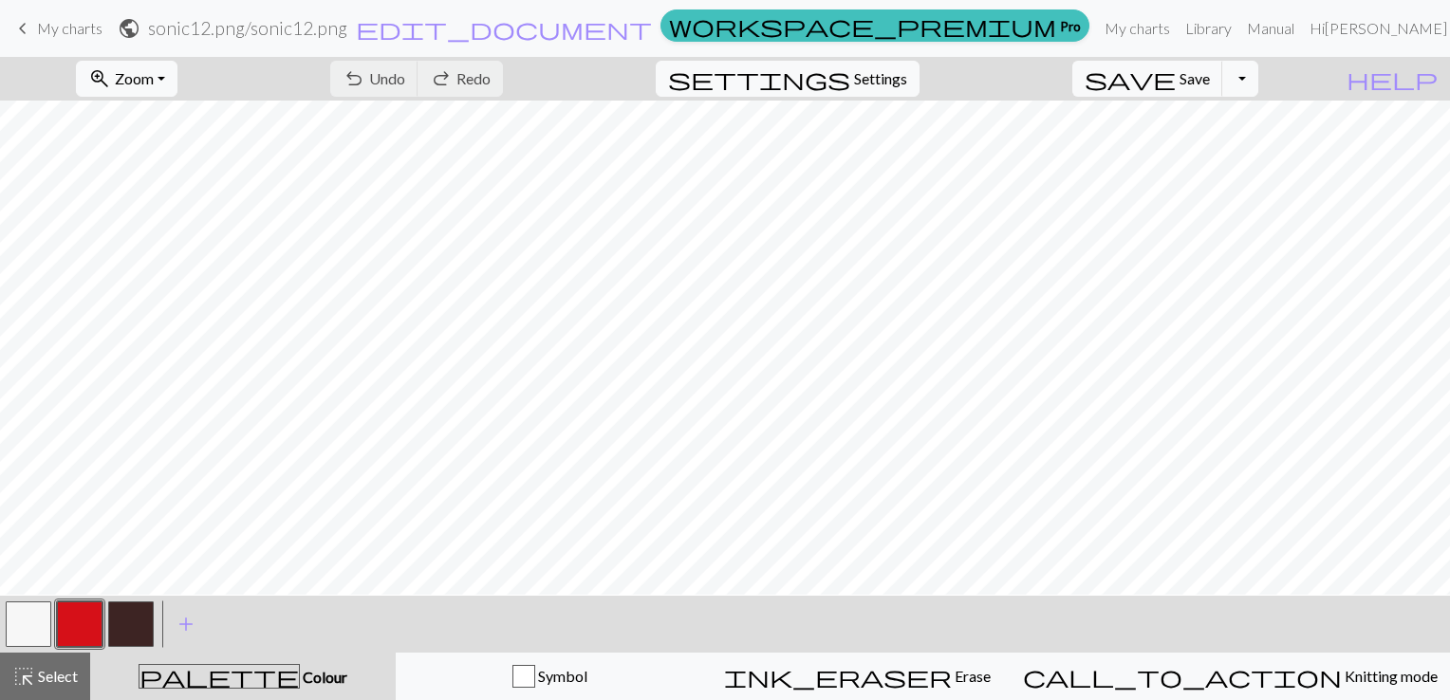
scroll to position [552, 0]
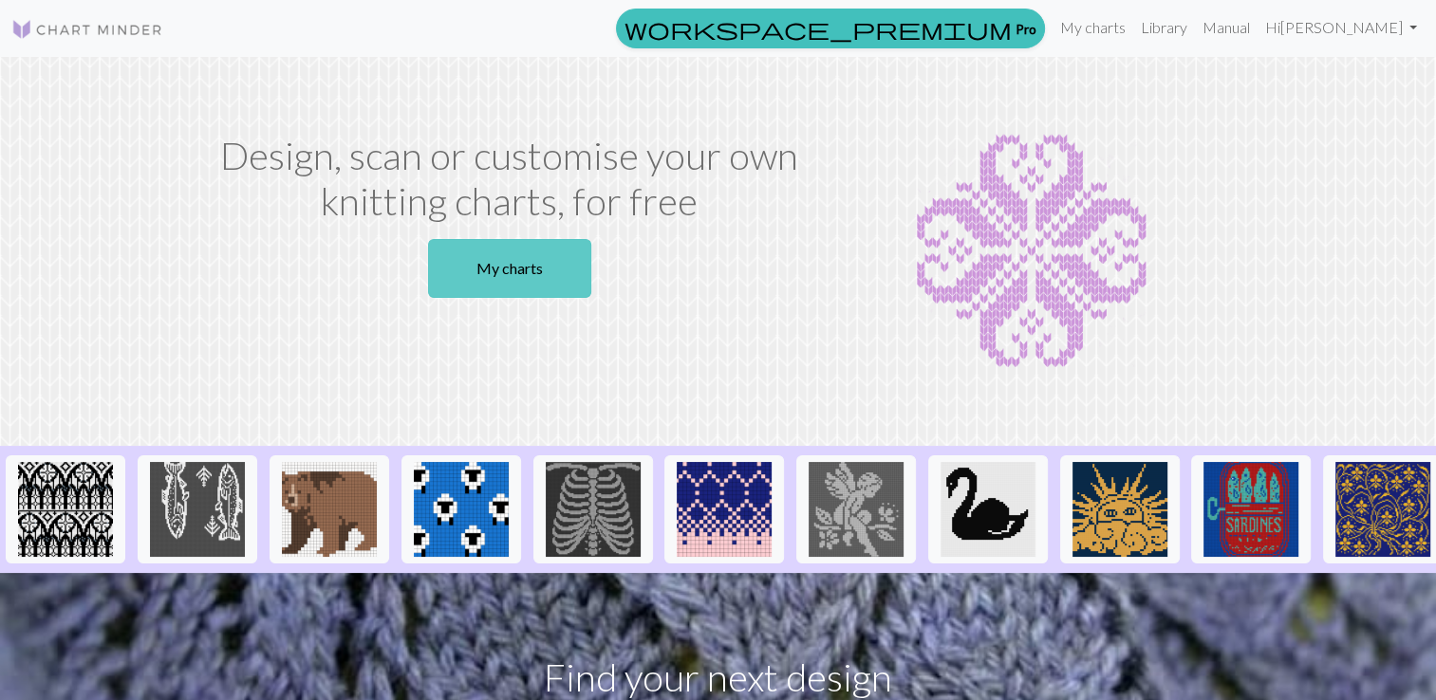
click at [525, 271] on link "My charts" at bounding box center [509, 268] width 163 height 59
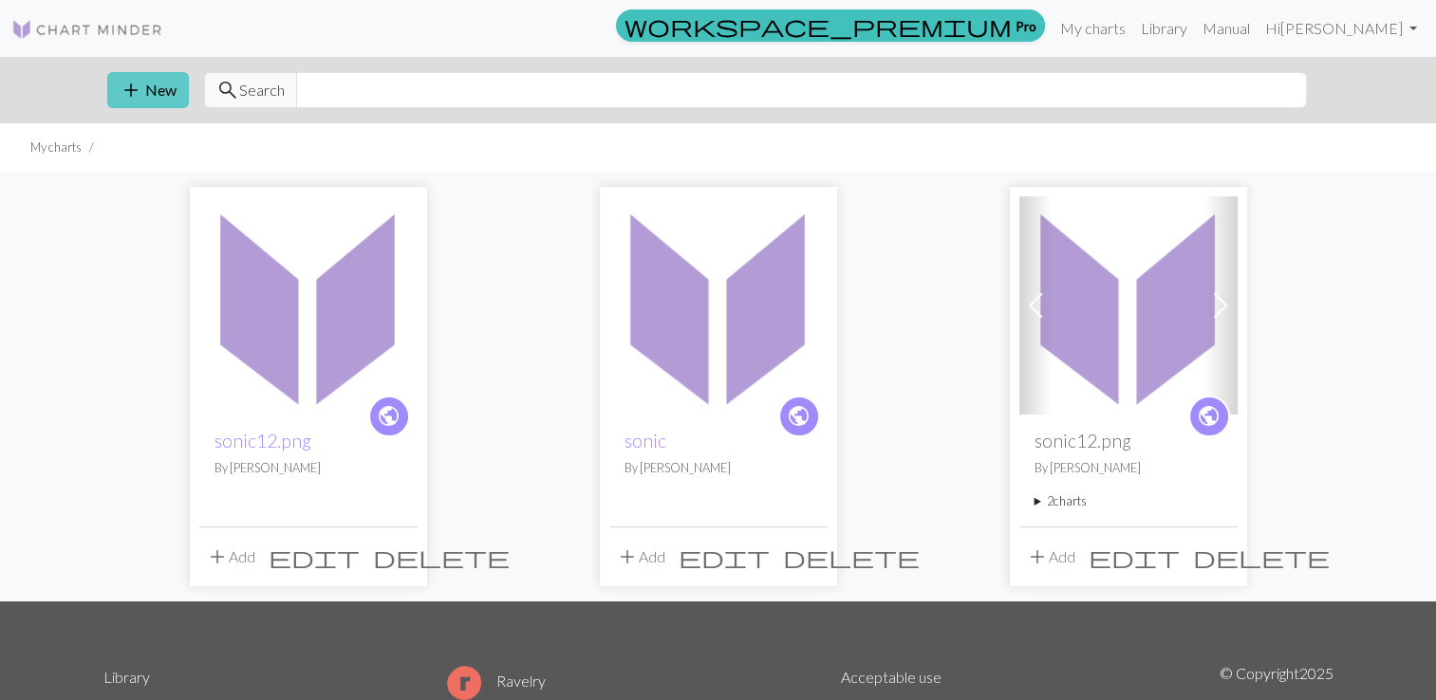
click at [127, 86] on span "add" at bounding box center [131, 90] width 23 height 27
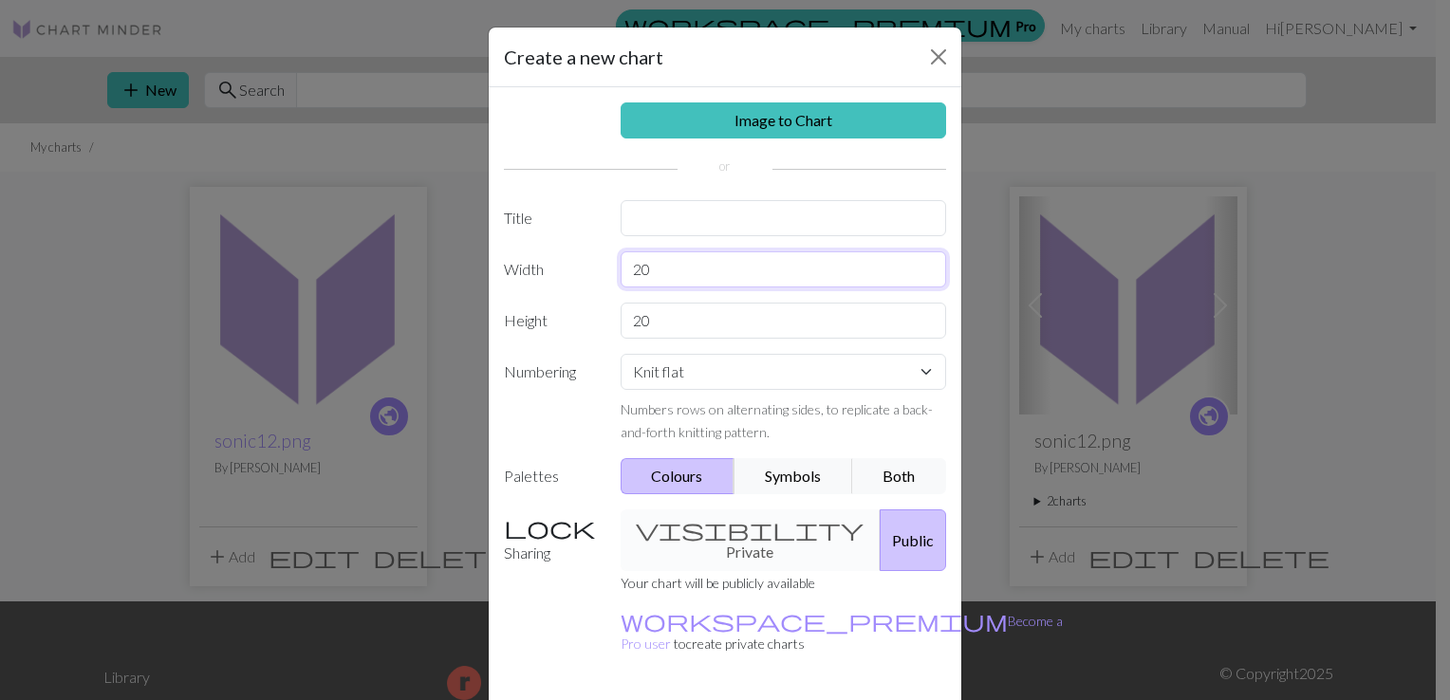
drag, startPoint x: 646, startPoint y: 260, endPoint x: 554, endPoint y: 307, distance: 103.1
click at [554, 307] on div "Image to Chart Title Width 20 Height 20 Numbering Knit flat Knit in the round L…" at bounding box center [725, 393] width 473 height 613
type input "50"
drag, startPoint x: 663, startPoint y: 317, endPoint x: 578, endPoint y: 313, distance: 85.5
click at [583, 314] on div "Height 20" at bounding box center [725, 321] width 465 height 36
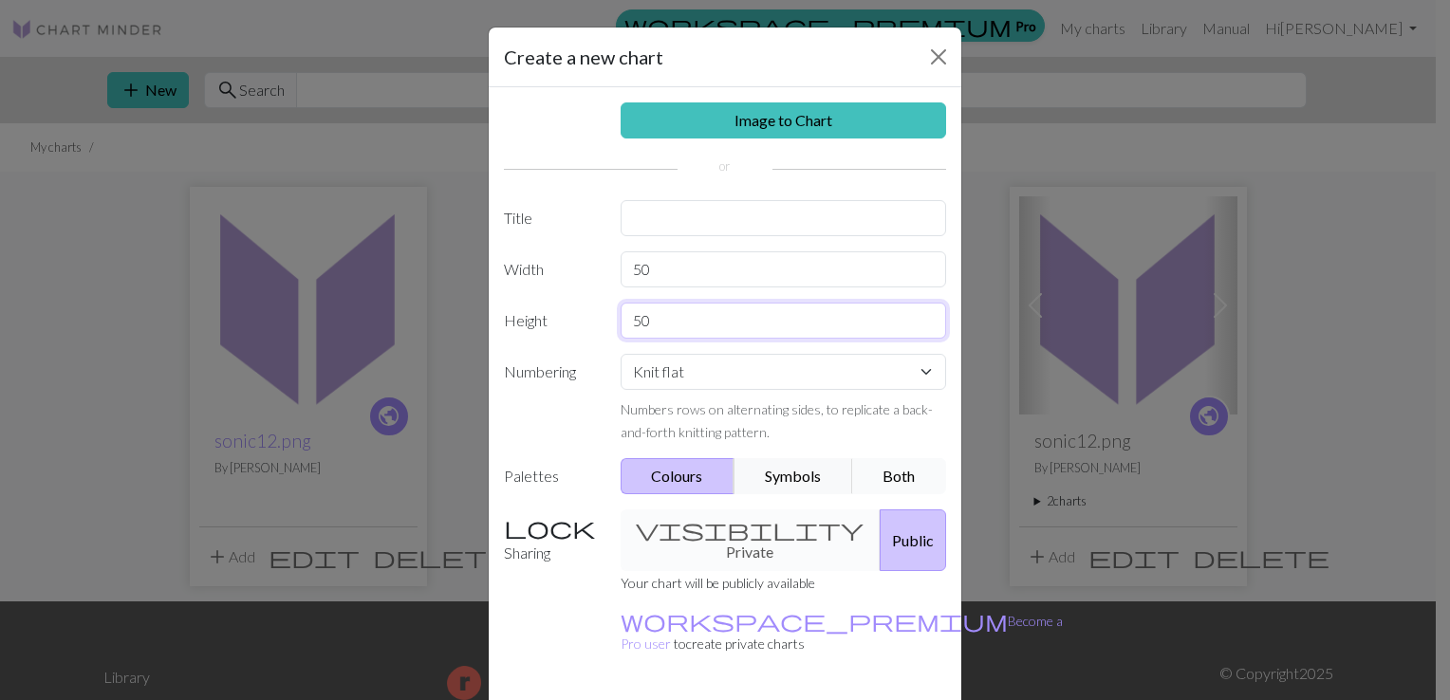
type input "50"
click at [870, 471] on button "Both" at bounding box center [899, 476] width 95 height 36
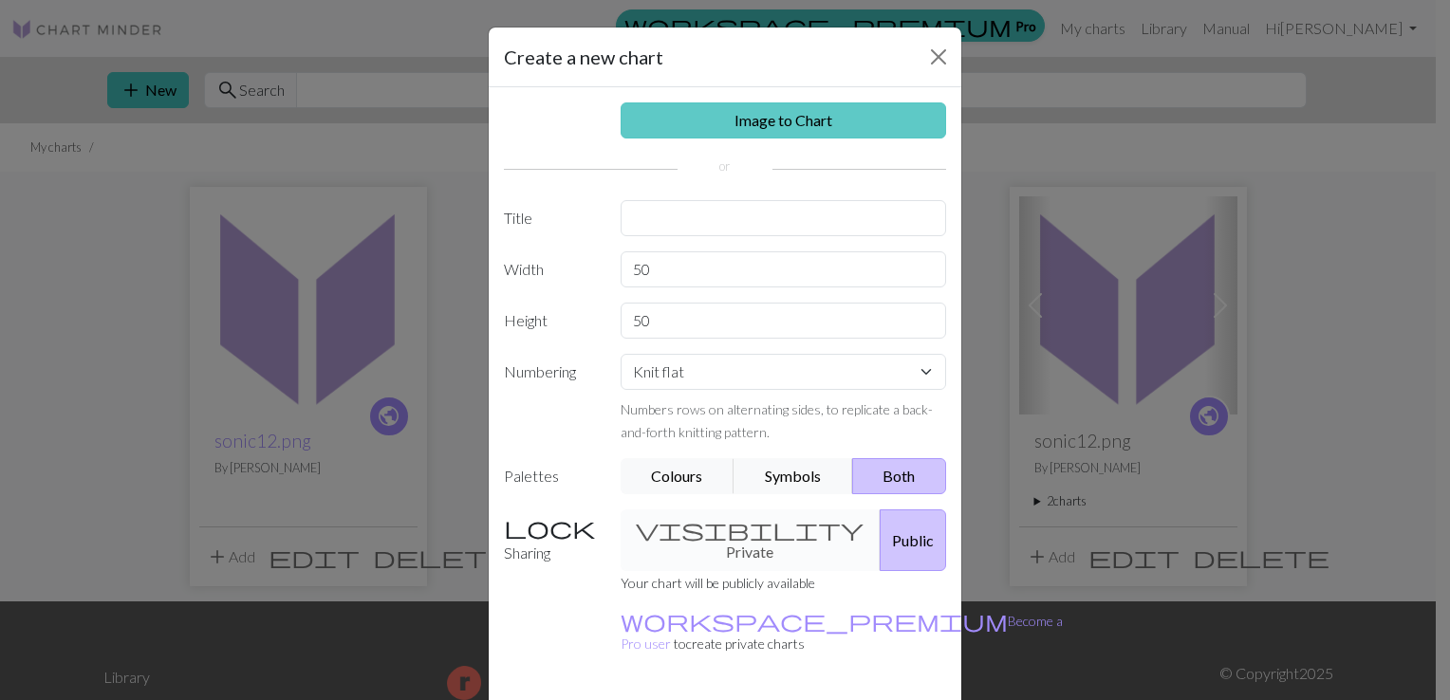
click at [709, 124] on link "Image to Chart" at bounding box center [784, 121] width 326 height 36
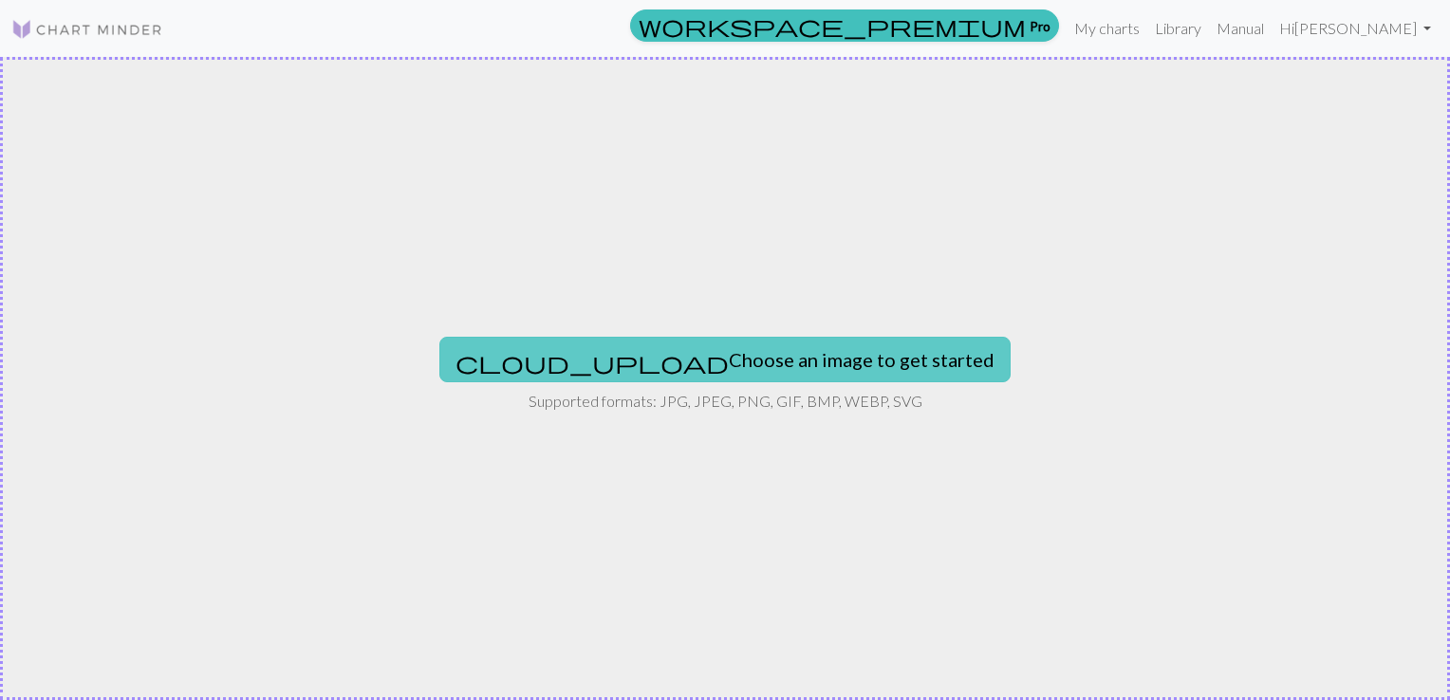
click at [677, 362] on button "cloud_upload Choose an image to get started" at bounding box center [724, 360] width 571 height 46
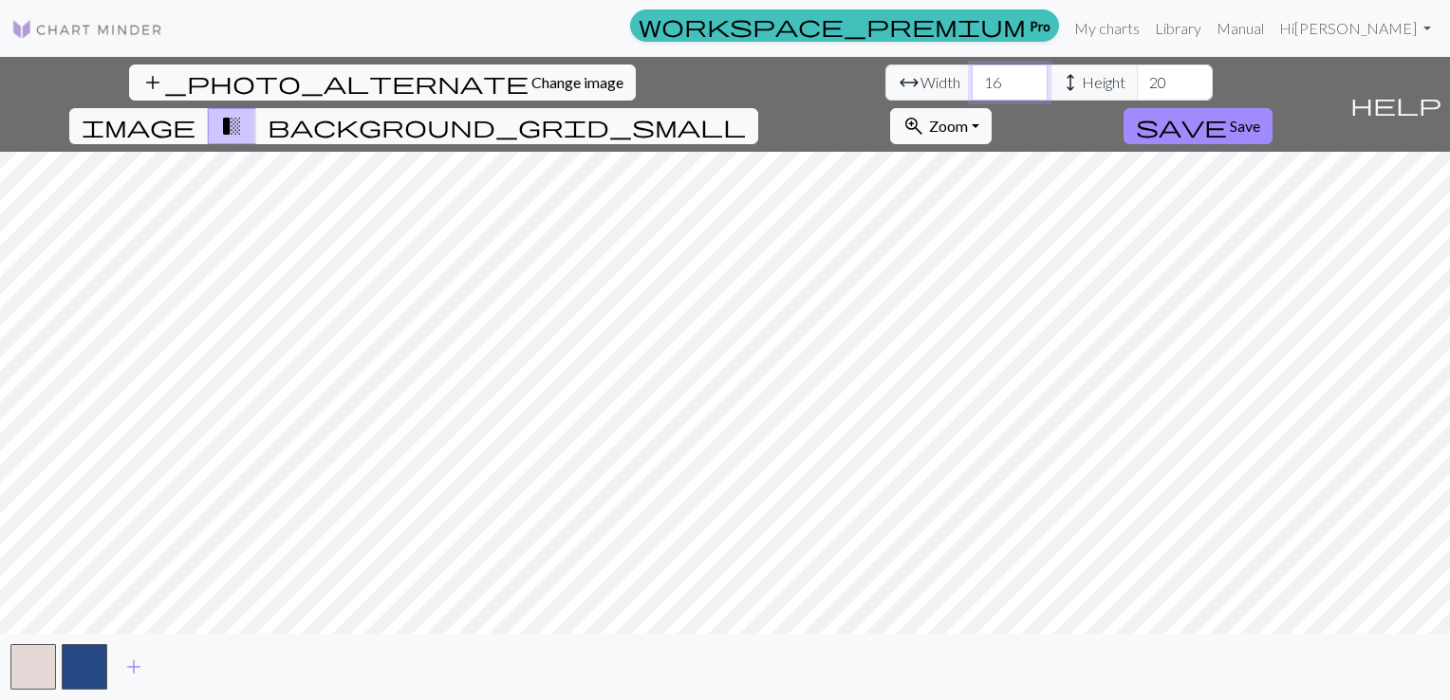
drag, startPoint x: 424, startPoint y: 84, endPoint x: 417, endPoint y: 73, distance: 13.7
click at [886, 83] on div "arrow_range Width 16 height Height 20" at bounding box center [1049, 83] width 327 height 36
type input "50"
drag, startPoint x: 578, startPoint y: 84, endPoint x: 560, endPoint y: 59, distance: 31.3
click at [886, 72] on div "arrow_range Width 50 height Height 20" at bounding box center [1049, 83] width 327 height 36
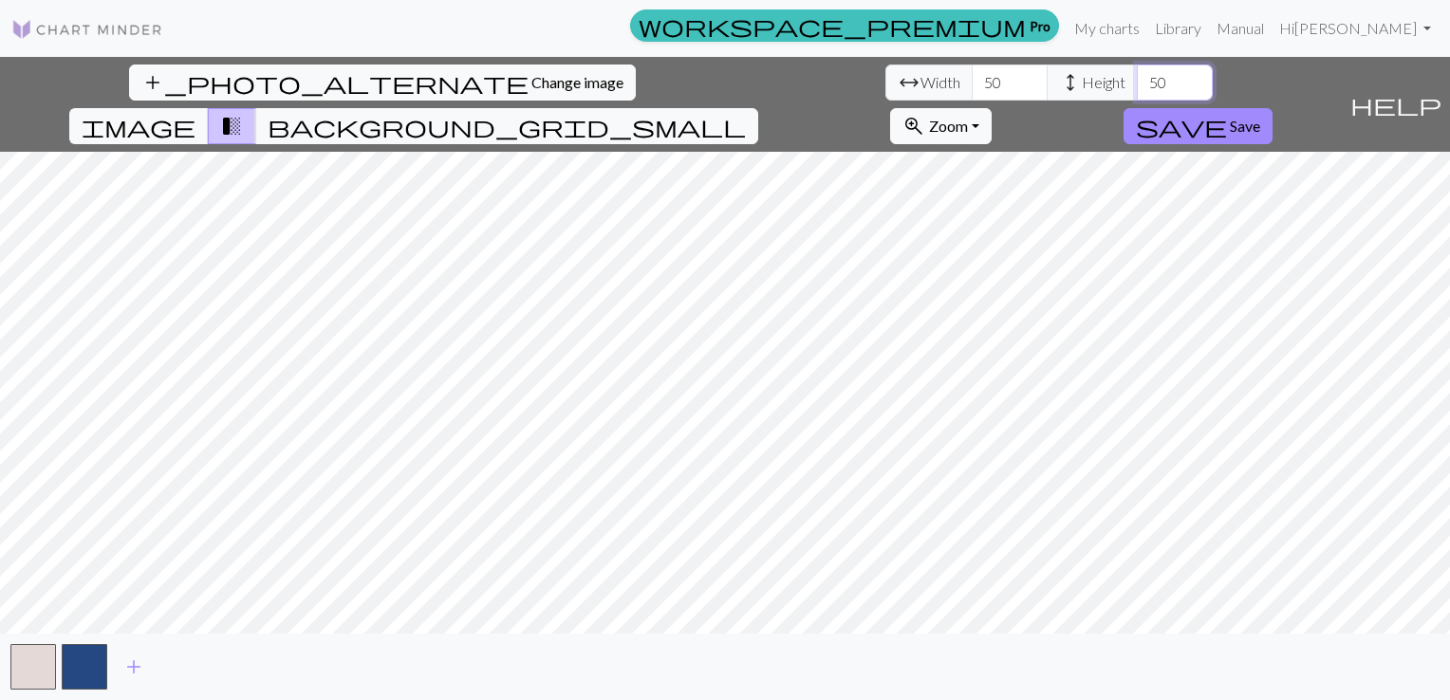
type input "50"
click at [243, 113] on span "transition_fade" at bounding box center [231, 126] width 23 height 27
click at [746, 113] on span "background_grid_small" at bounding box center [507, 126] width 478 height 27
